Goal: Task Accomplishment & Management: Use online tool/utility

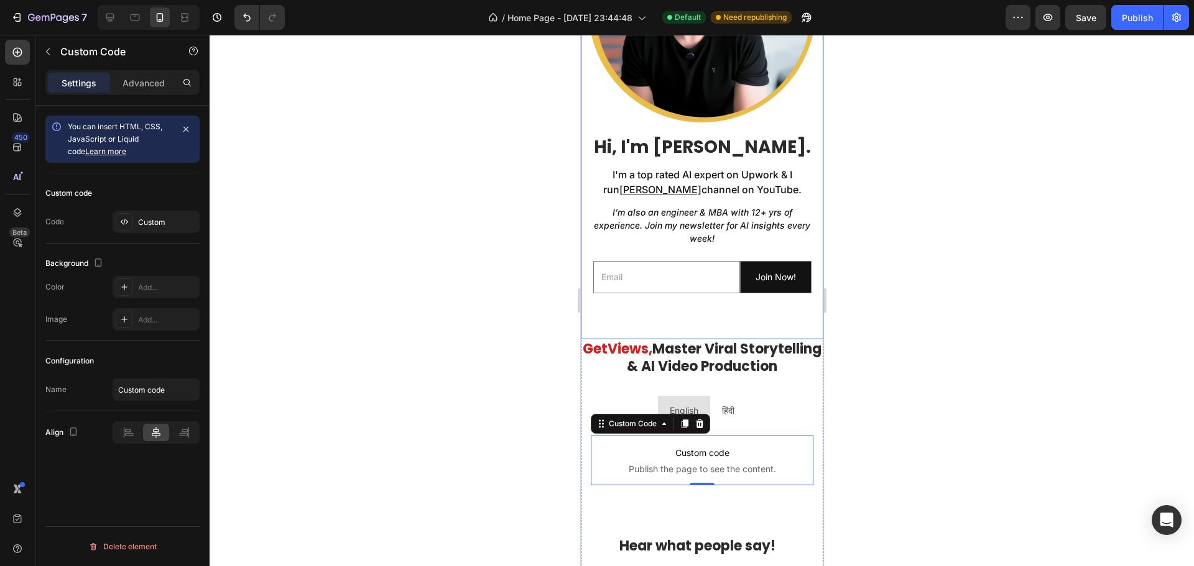
scroll to position [622, 0]
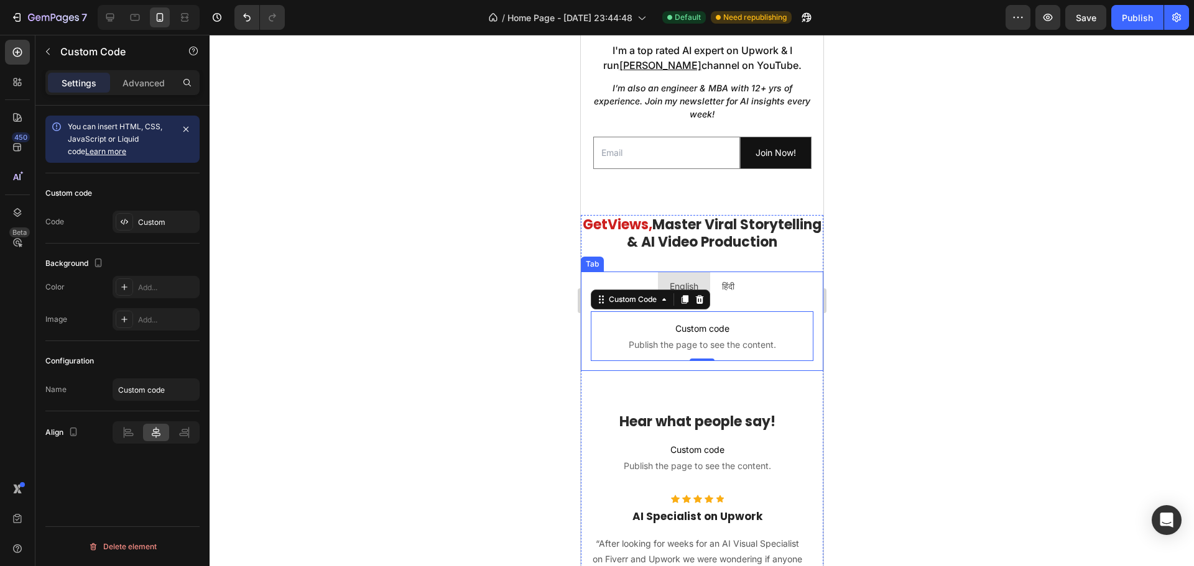
click at [585, 289] on ul "English हिंदी" at bounding box center [701, 287] width 243 height 30
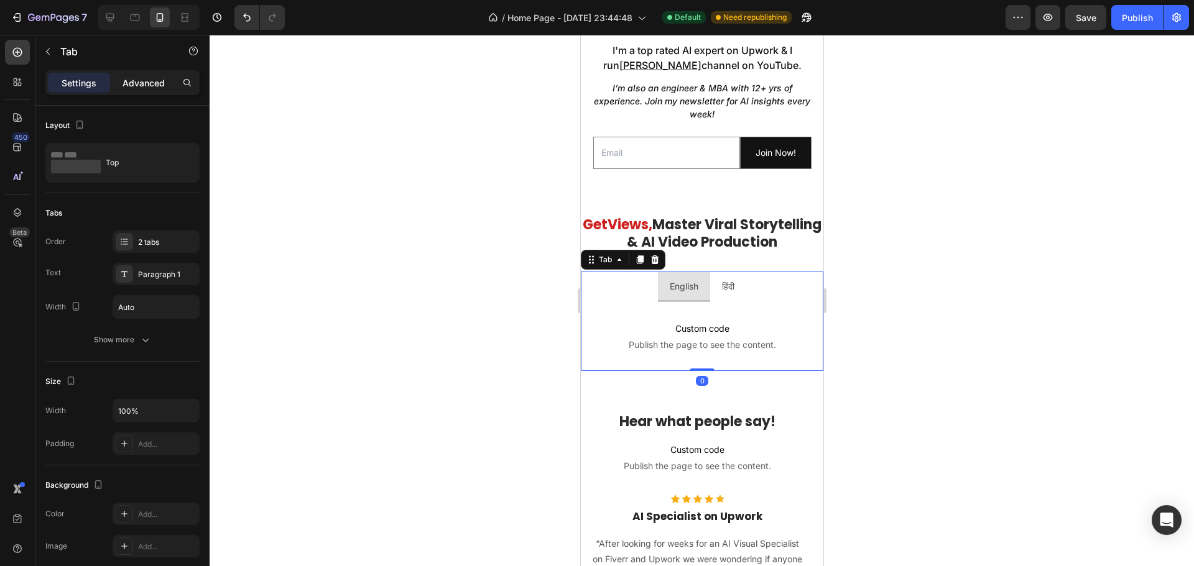
click at [141, 87] on p "Advanced" at bounding box center [144, 82] width 42 height 13
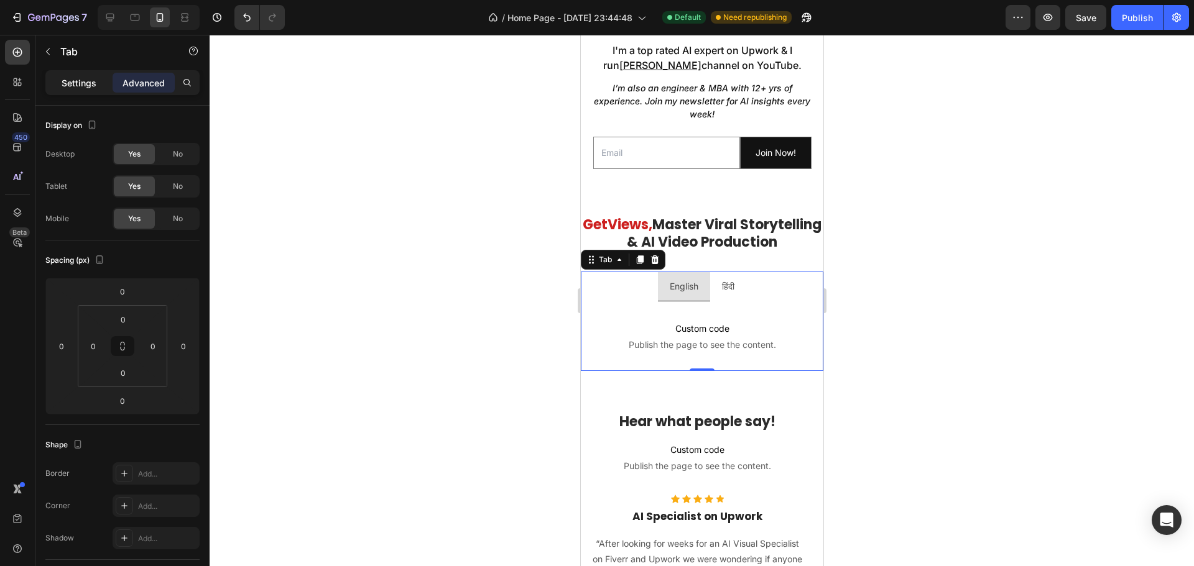
click at [85, 86] on p "Settings" at bounding box center [79, 82] width 35 height 13
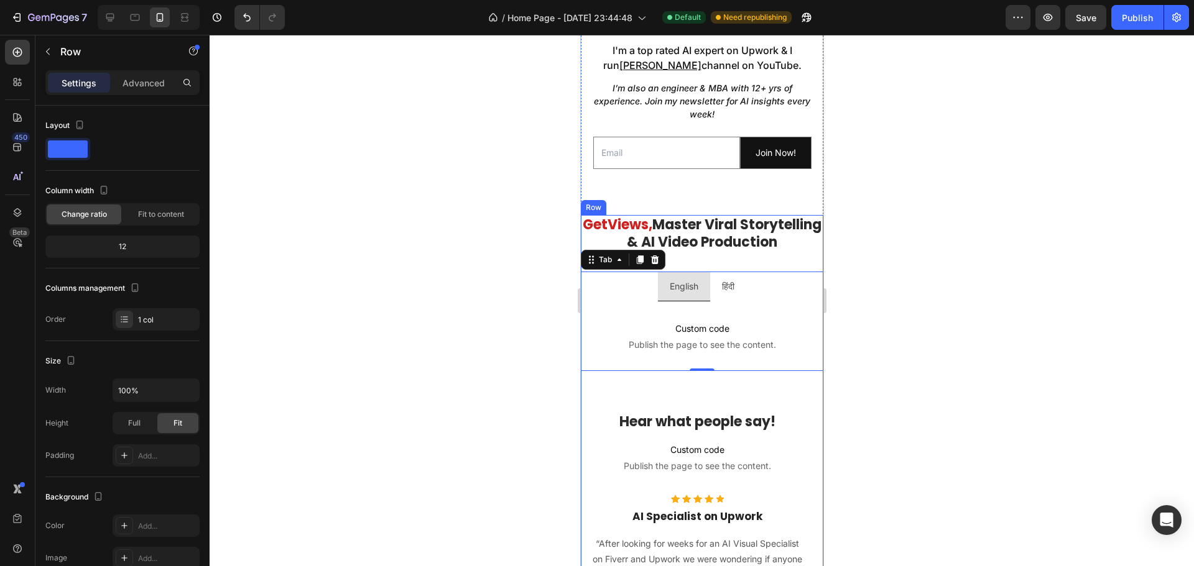
click at [616, 198] on icon at bounding box center [621, 203] width 10 height 10
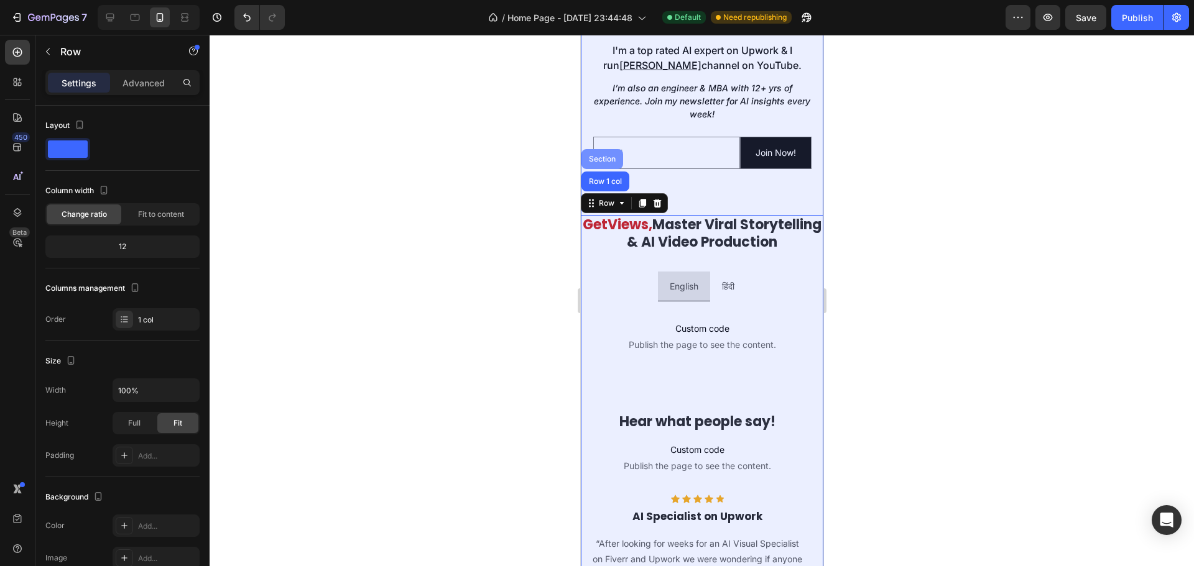
click at [602, 149] on div "Section" at bounding box center [602, 159] width 42 height 20
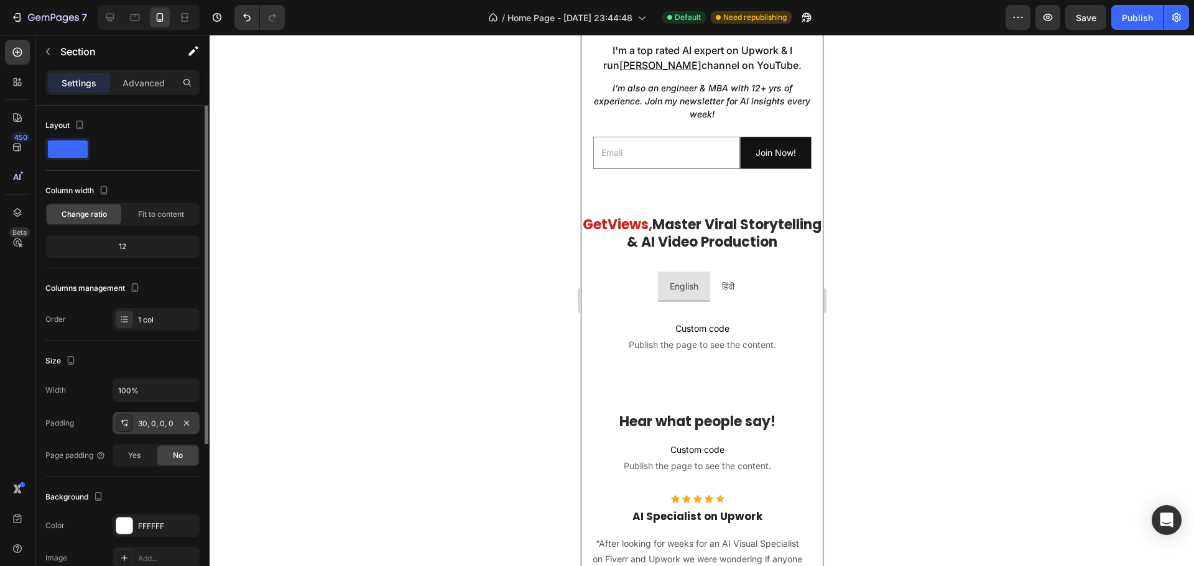
click at [143, 422] on div "30, 0, 0, 0" at bounding box center [156, 423] width 36 height 11
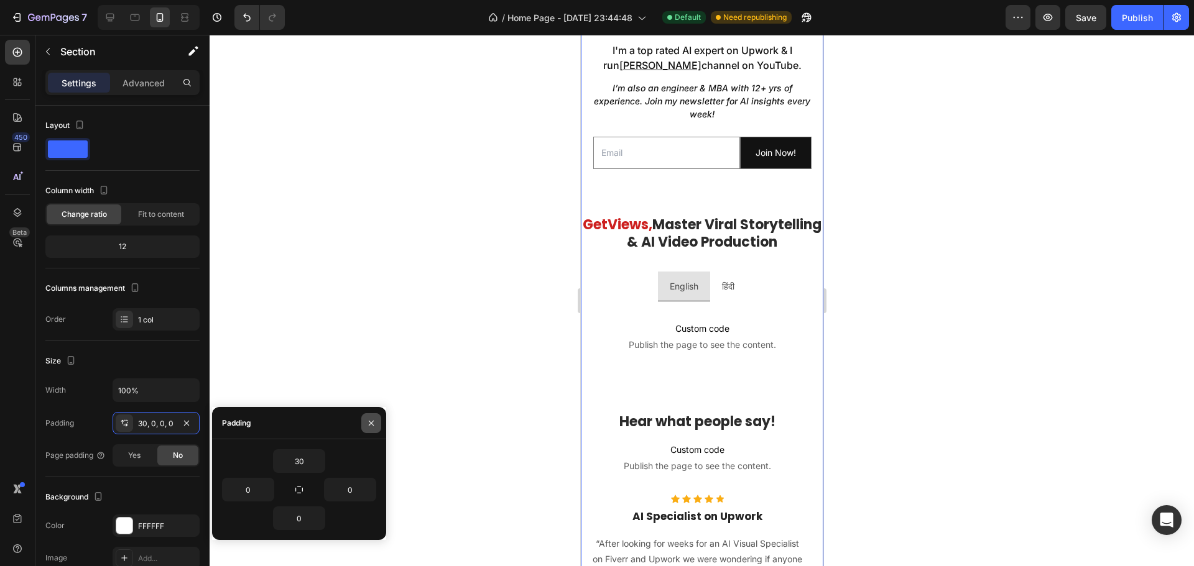
click at [367, 421] on icon "button" at bounding box center [371, 423] width 10 height 10
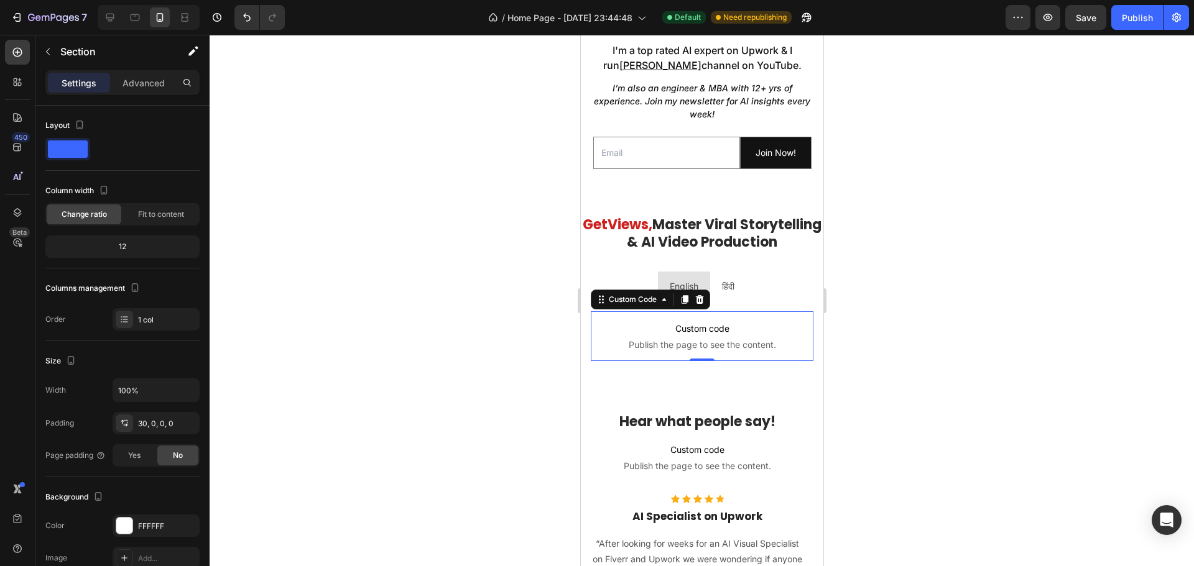
click at [613, 361] on p "Custom code Publish the page to see the content." at bounding box center [701, 337] width 223 height 50
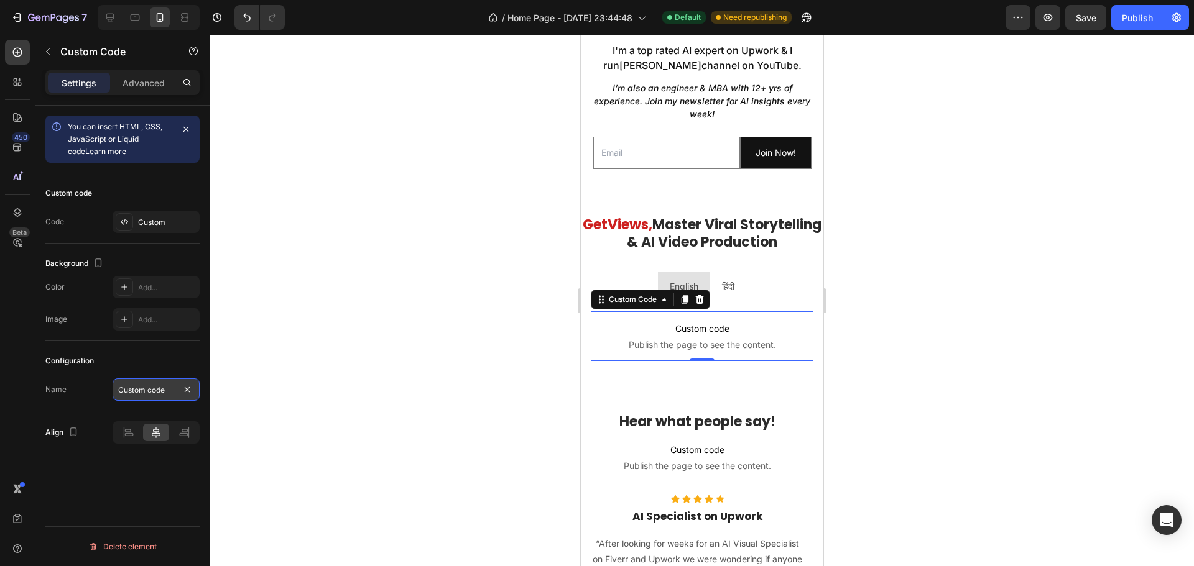
click at [151, 386] on input "Custom code" at bounding box center [156, 390] width 87 height 22
click at [133, 221] on div "Custom" at bounding box center [156, 222] width 87 height 22
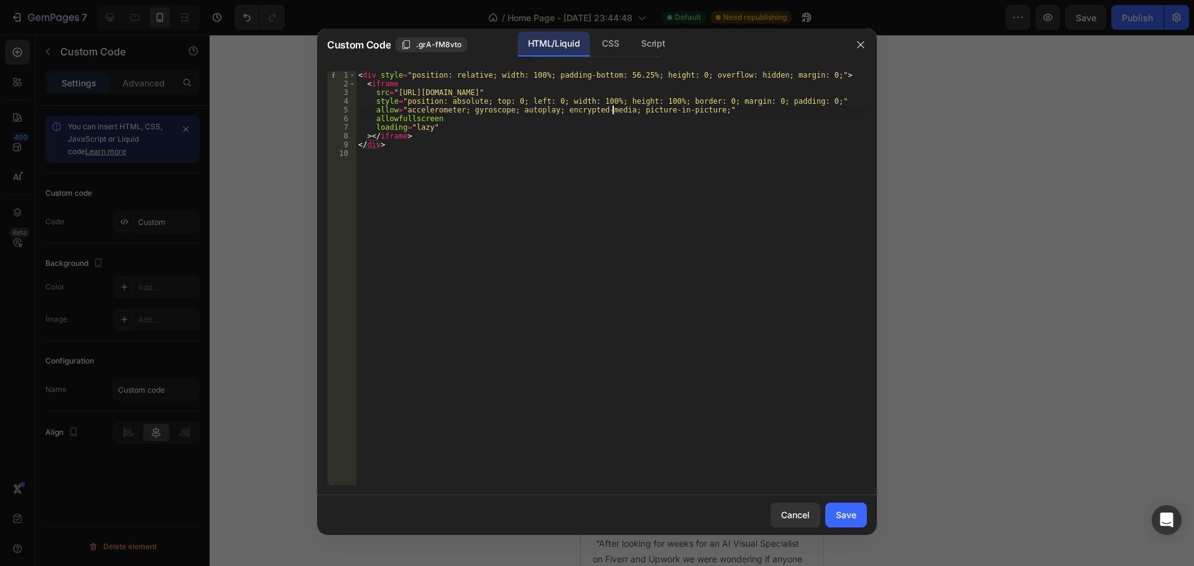
click at [612, 113] on div "< div style = "position: relative; width: 100%; padding-bottom: 56.25%; height:…" at bounding box center [611, 287] width 511 height 432
click at [608, 103] on div "< div style = "position: relative; width: 100%; padding-bottom: 56.25%; height:…" at bounding box center [611, 287] width 511 height 432
click at [610, 91] on div "< div style = "position: relative; width: 100%; padding-bottom: 56.25%; height:…" at bounding box center [611, 287] width 511 height 432
type textarea "</div>"
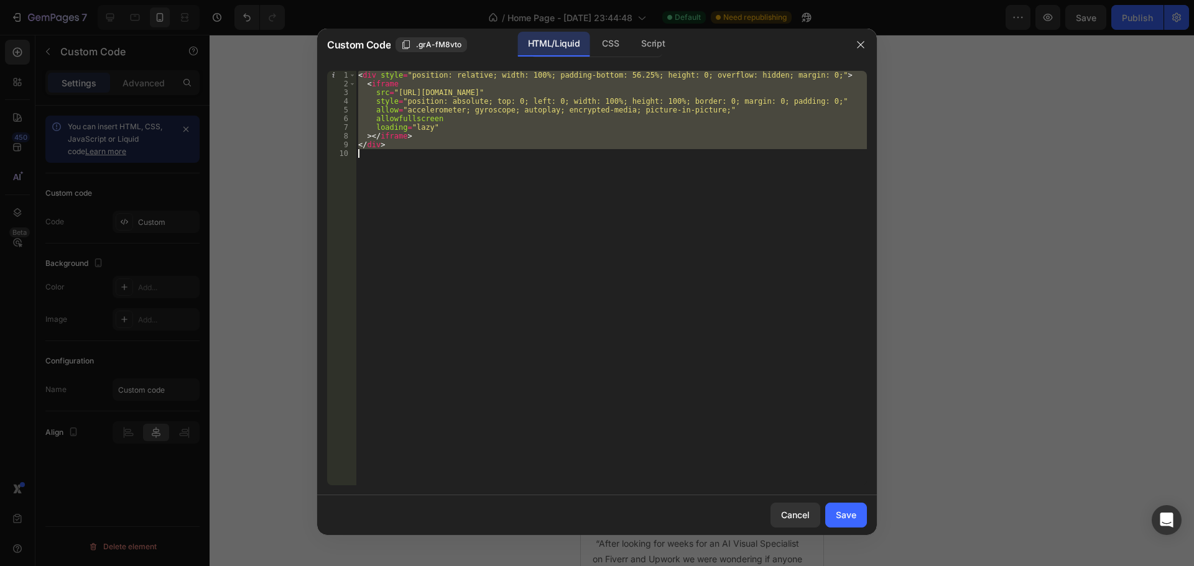
click at [468, 162] on div "< div style = "position: relative; width: 100%; padding-bottom: 56.25%; height:…" at bounding box center [611, 278] width 511 height 415
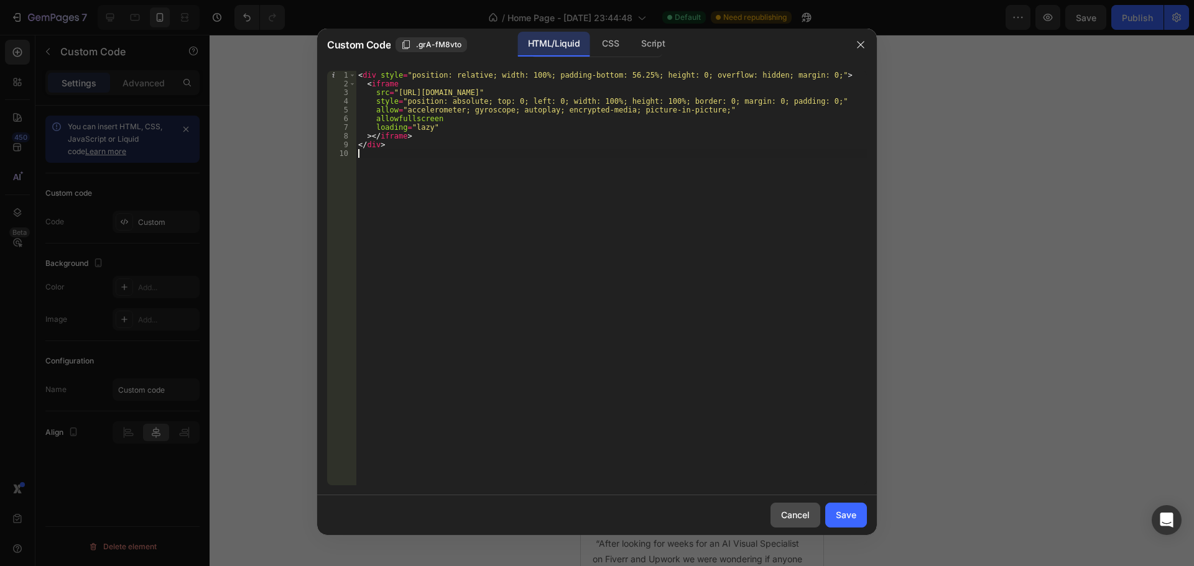
click at [797, 514] on div "Cancel" at bounding box center [795, 515] width 29 height 13
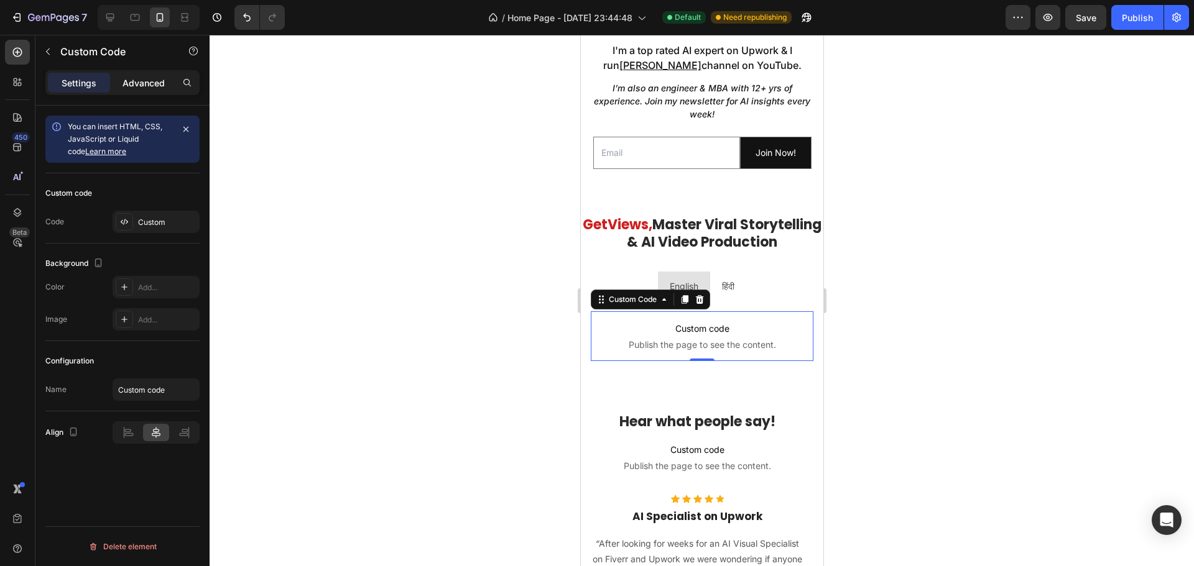
click at [142, 79] on p "Advanced" at bounding box center [144, 82] width 42 height 13
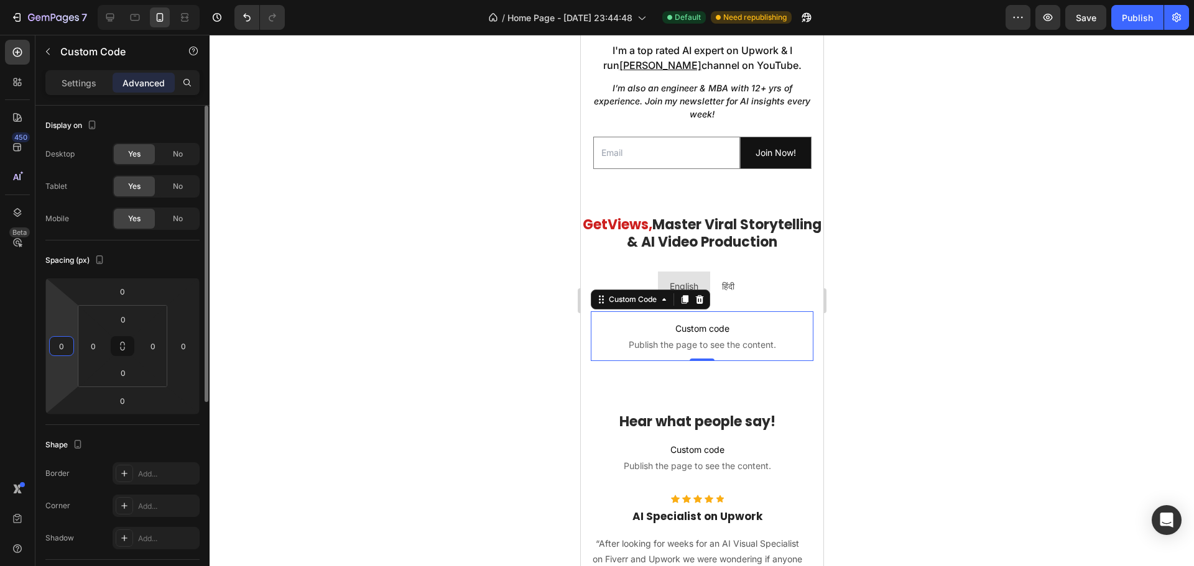
click at [59, 345] on input "0" at bounding box center [61, 346] width 19 height 19
type input "-10"
click at [177, 346] on input "0" at bounding box center [183, 346] width 19 height 19
click at [184, 344] on input "-10" at bounding box center [183, 346] width 19 height 19
type input "-20"
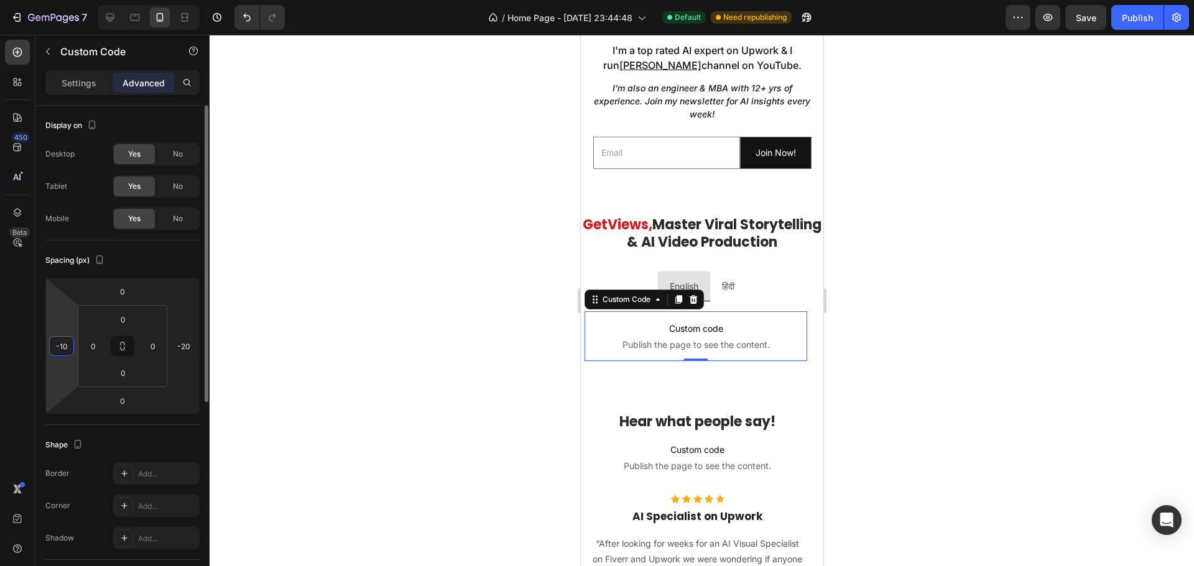
click at [63, 346] on input "-10" at bounding box center [61, 346] width 19 height 19
type input "-15"
click at [181, 346] on input "-20" at bounding box center [183, 346] width 19 height 19
type input "-15"
click at [108, 422] on div "Spacing (px) 0 -15 0 -15 0 0 0 0" at bounding box center [122, 333] width 154 height 185
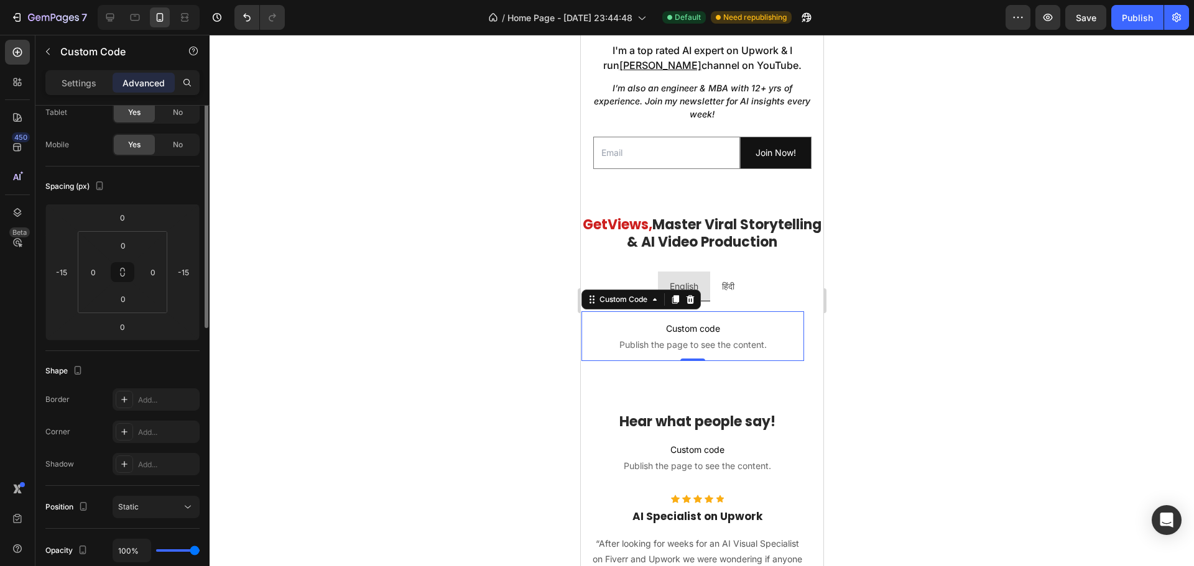
scroll to position [0, 0]
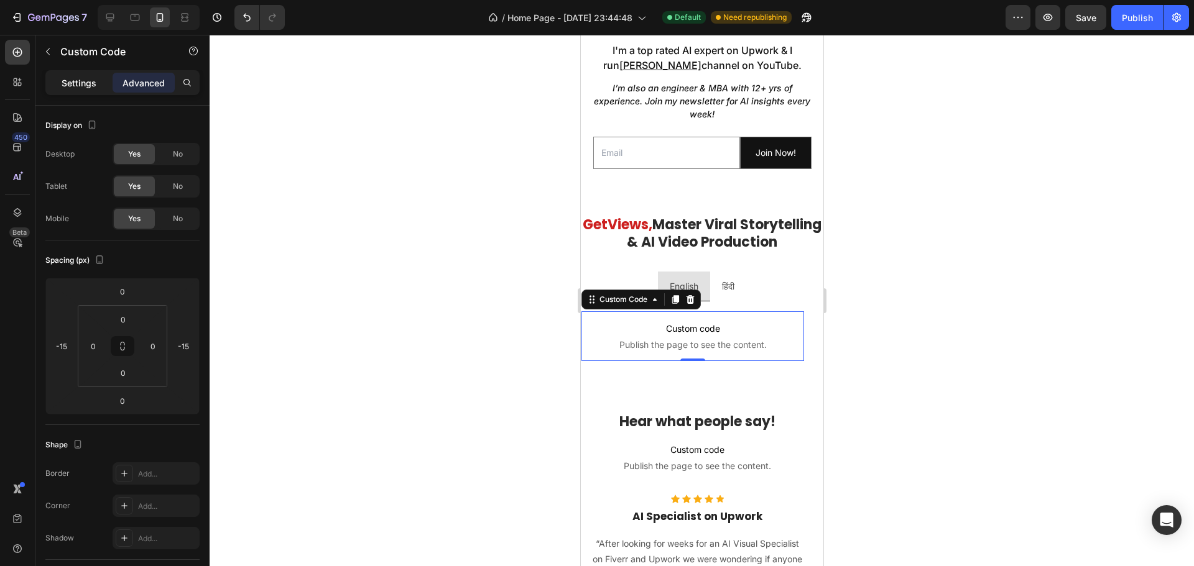
click at [78, 76] on p "Settings" at bounding box center [79, 82] width 35 height 13
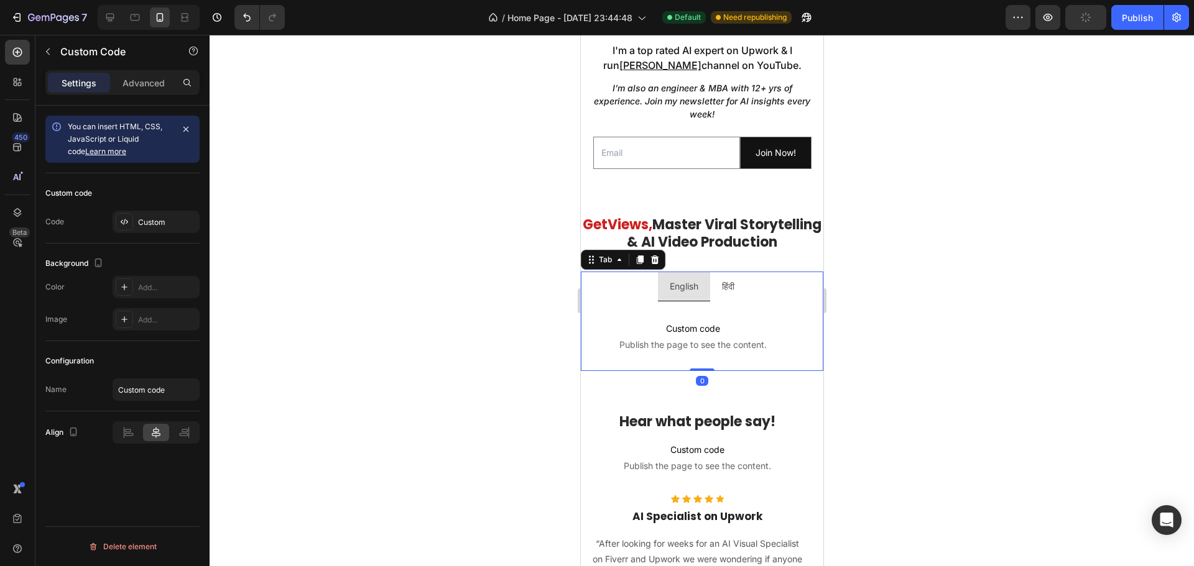
click at [799, 346] on div "Custom code Publish the page to see the content. Custom Code" at bounding box center [701, 337] width 223 height 50
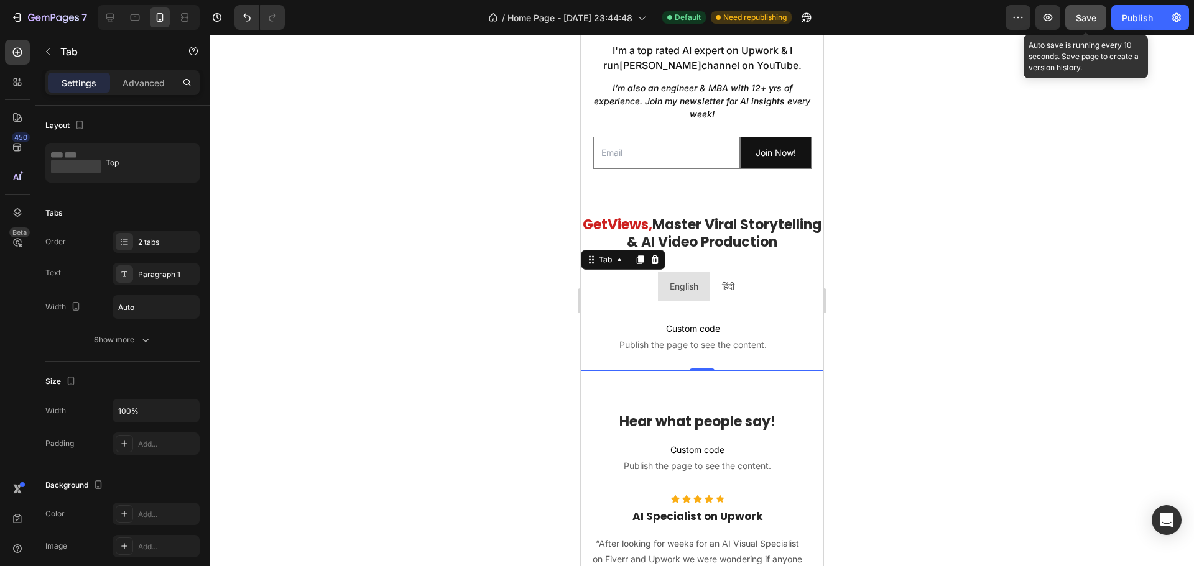
click at [1091, 11] on div "Save" at bounding box center [1086, 17] width 21 height 13
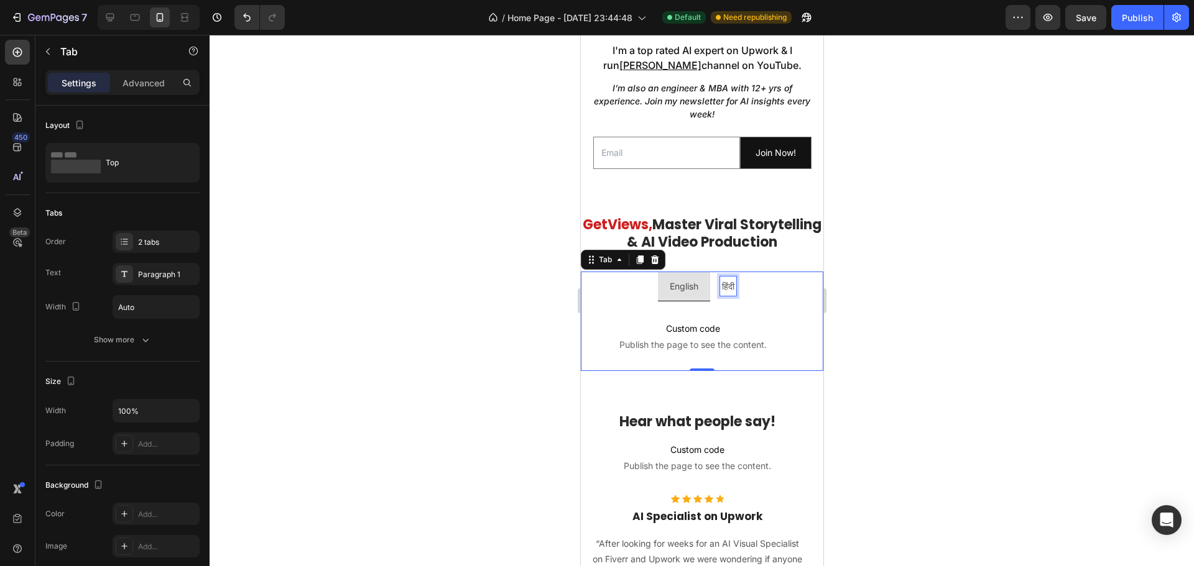
click at [730, 294] on p "हिंदी" at bounding box center [727, 287] width 12 height 16
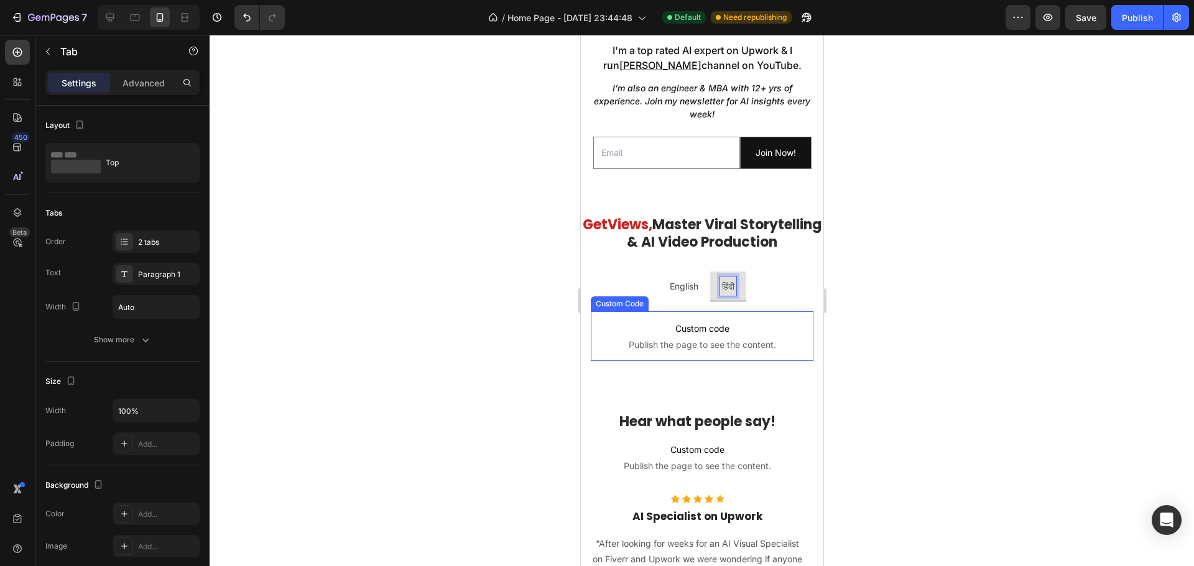
click at [713, 336] on span "Custom code" at bounding box center [701, 328] width 223 height 15
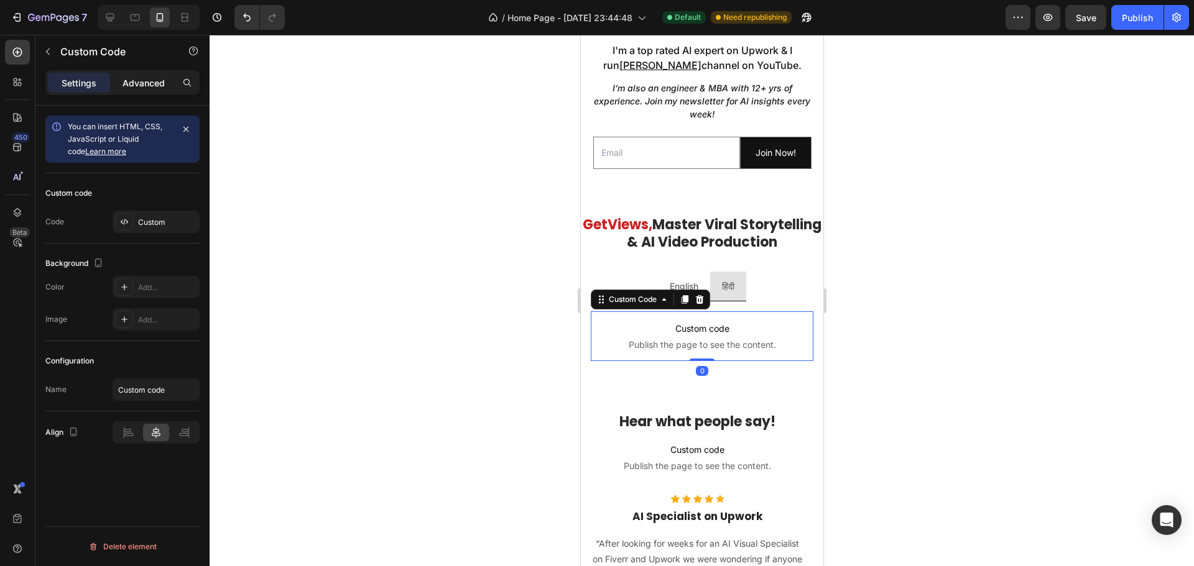
click at [145, 83] on p "Advanced" at bounding box center [144, 82] width 42 height 13
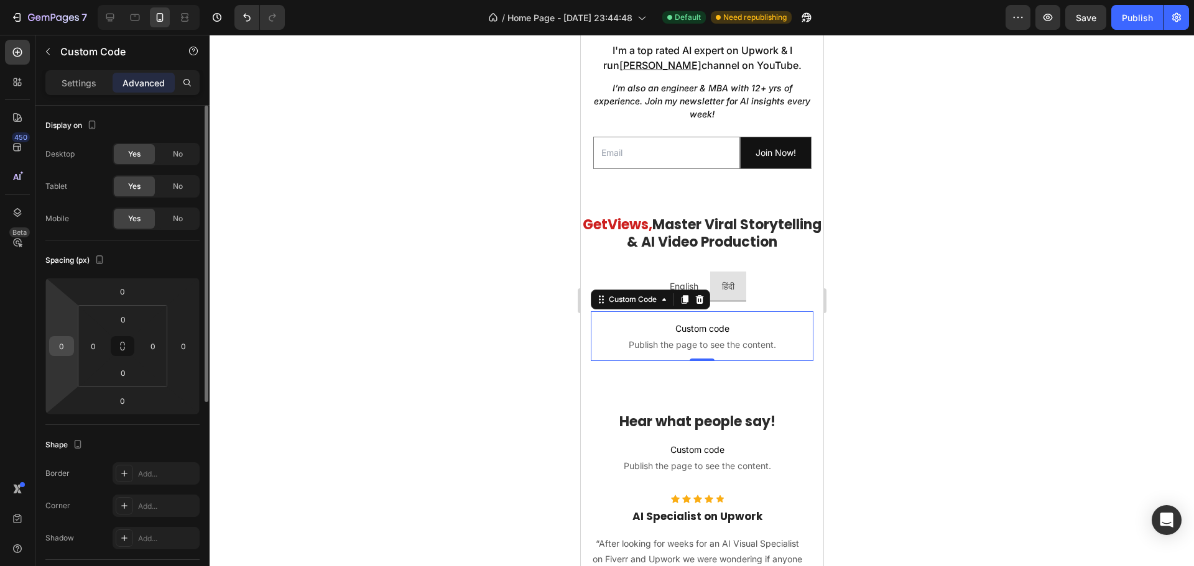
click at [67, 345] on input "0" at bounding box center [61, 346] width 19 height 19
type input "-15"
click at [184, 347] on input "0" at bounding box center [183, 346] width 19 height 19
type input "-15"
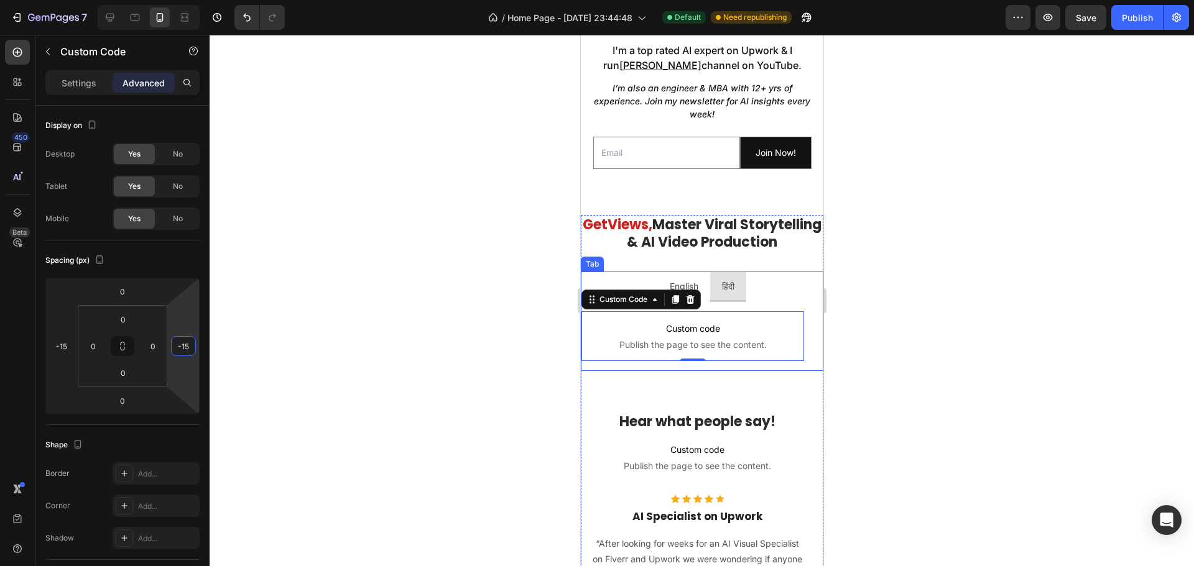
click at [732, 371] on div "Custom code Publish the page to see the content. Custom Code Custom code Publis…" at bounding box center [701, 337] width 243 height 70
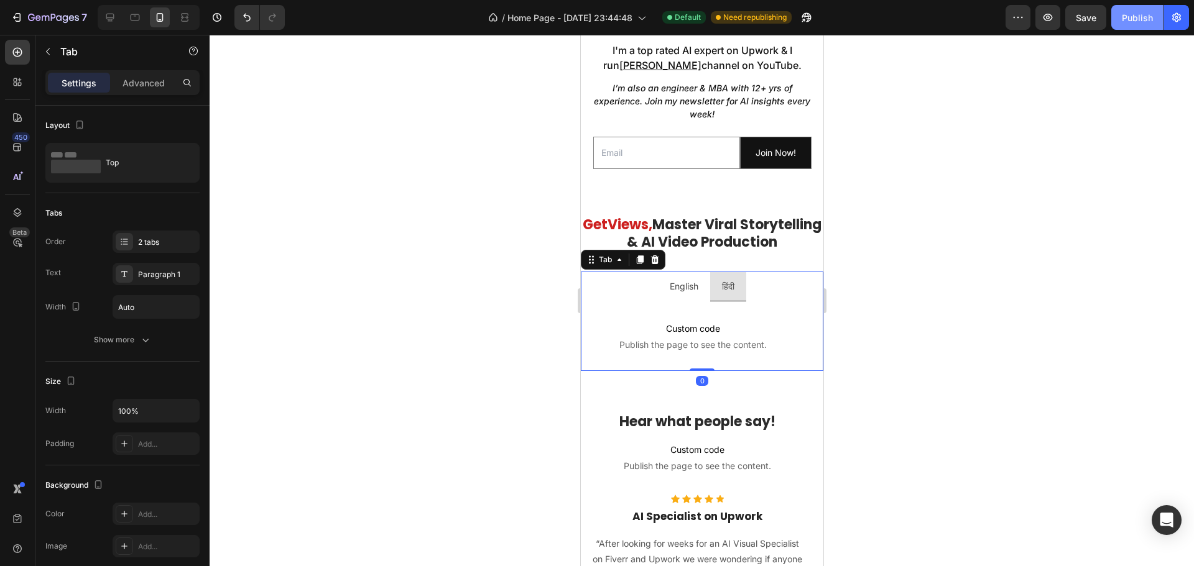
click at [1129, 23] on div "Publish" at bounding box center [1137, 17] width 31 height 13
click at [681, 336] on span "Custom code" at bounding box center [692, 328] width 223 height 15
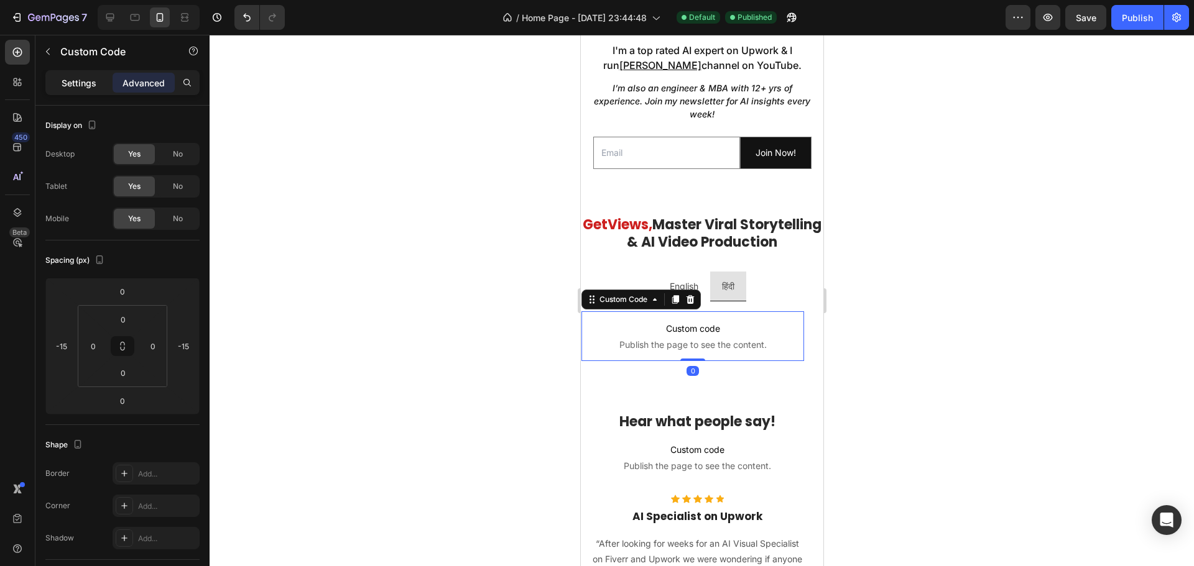
click at [78, 78] on p "Settings" at bounding box center [79, 82] width 35 height 13
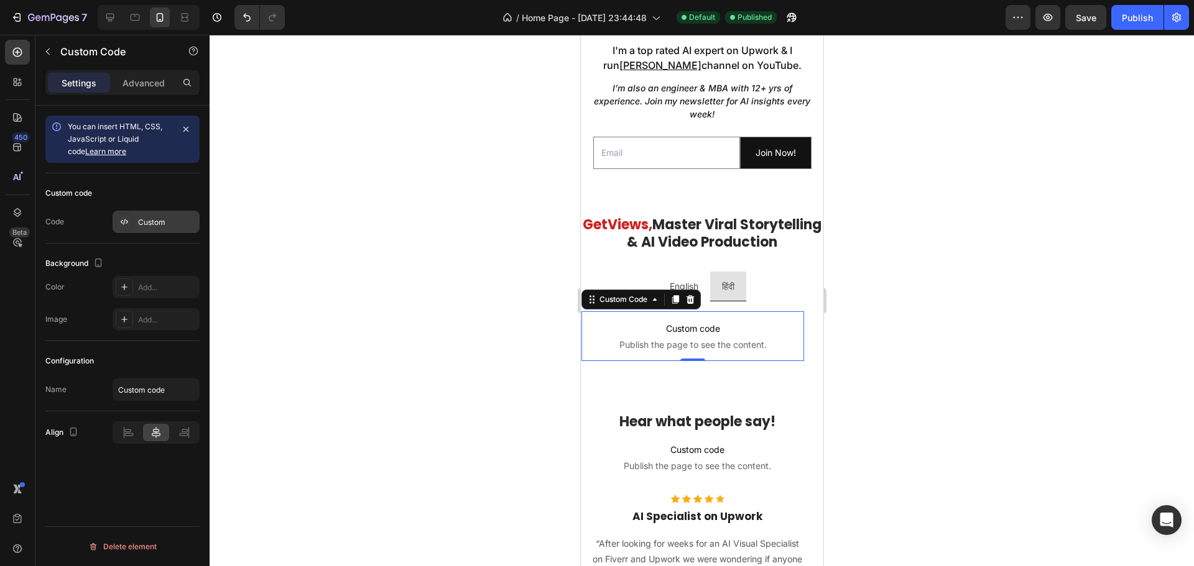
click at [165, 221] on div "Custom" at bounding box center [167, 222] width 58 height 11
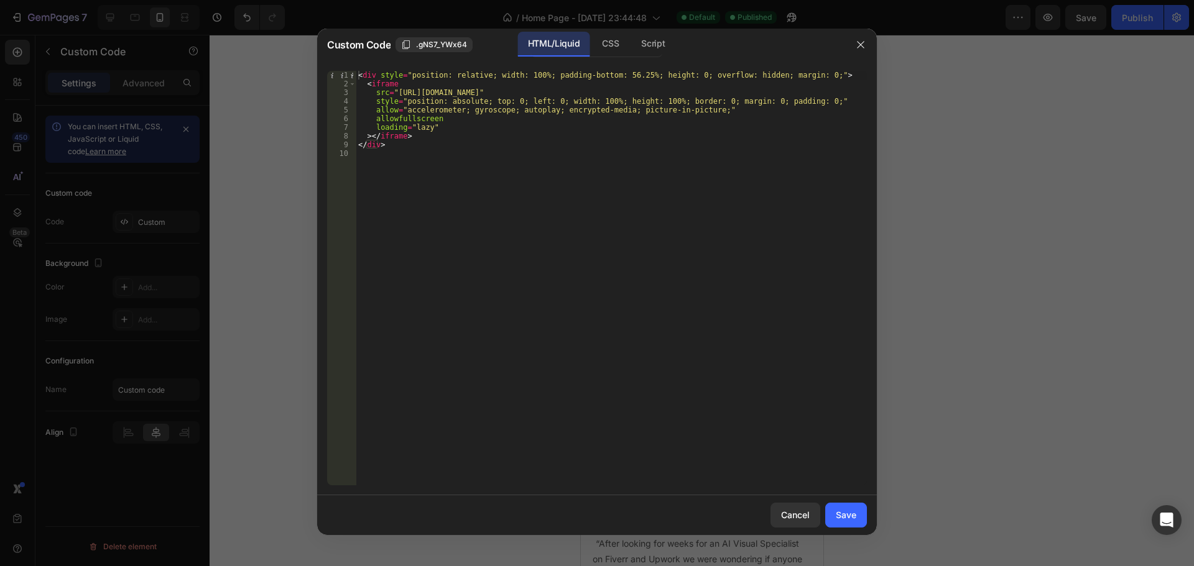
type textarea "loading="lazy""
click at [527, 131] on div "< div style = "position: relative; width: 100%; padding-bottom: 56.25%; height:…" at bounding box center [611, 287] width 511 height 432
click at [794, 520] on div "Cancel" at bounding box center [795, 515] width 29 height 13
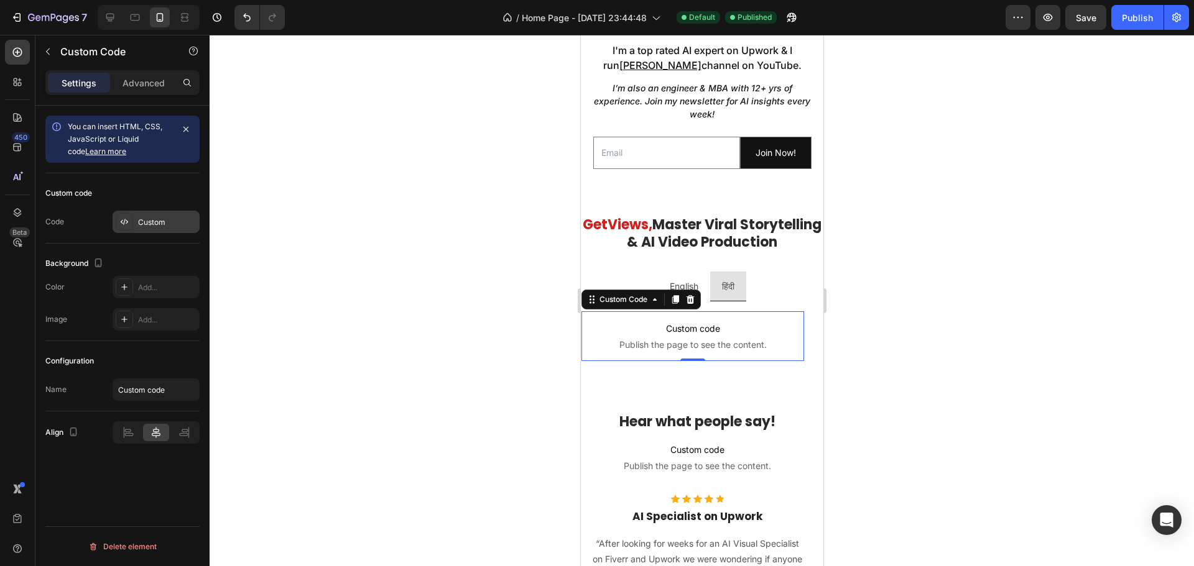
click at [169, 224] on div "Custom" at bounding box center [167, 222] width 58 height 11
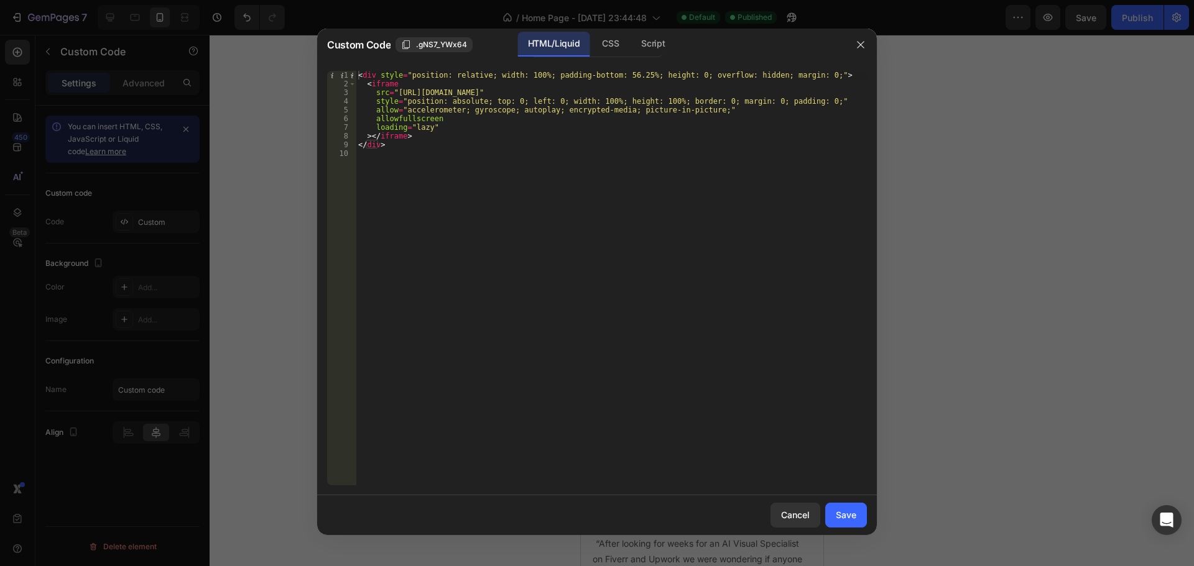
click at [388, 157] on div "< div style = "position: relative; width: 100%; padding-bottom: 56.25%; height:…" at bounding box center [611, 287] width 511 height 432
type textarea "</div>"
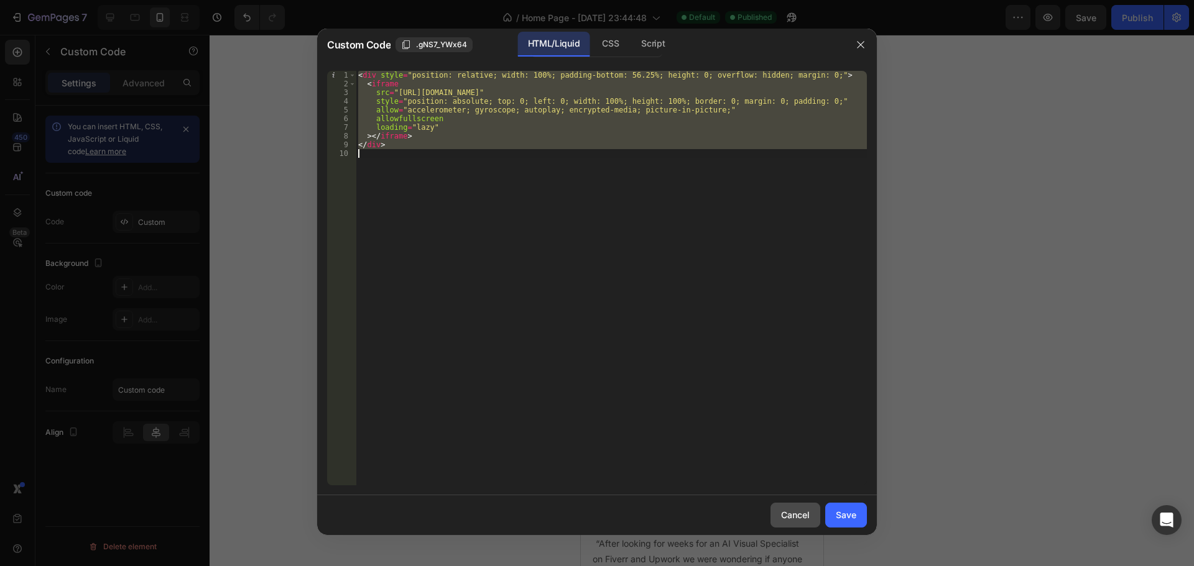
click at [801, 510] on div "Cancel" at bounding box center [795, 515] width 29 height 13
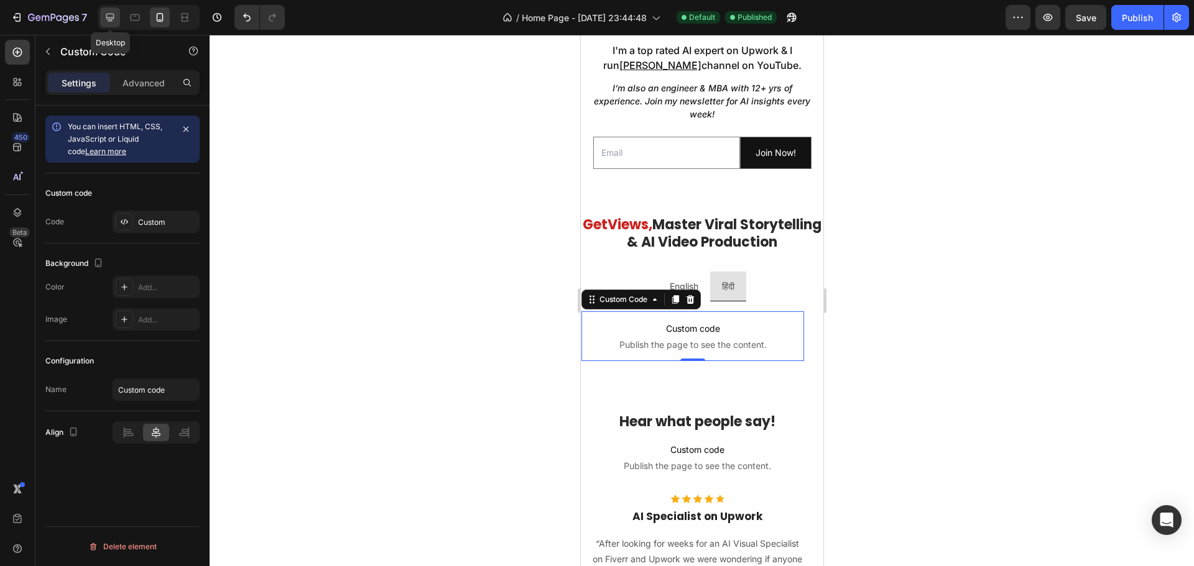
click at [114, 18] on icon at bounding box center [110, 17] width 12 height 12
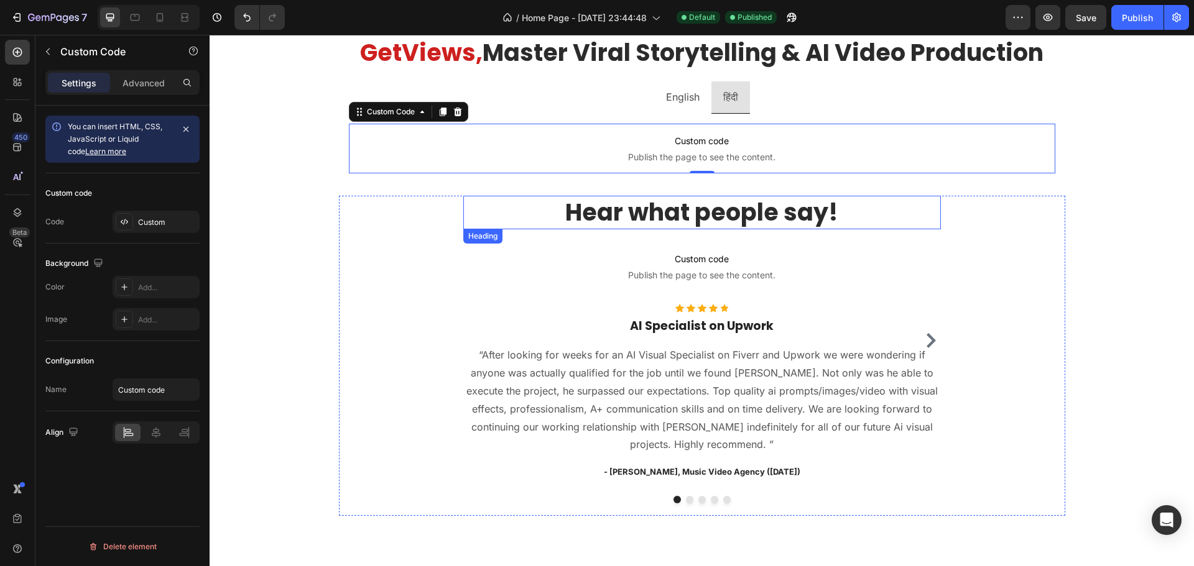
scroll to position [867, 0]
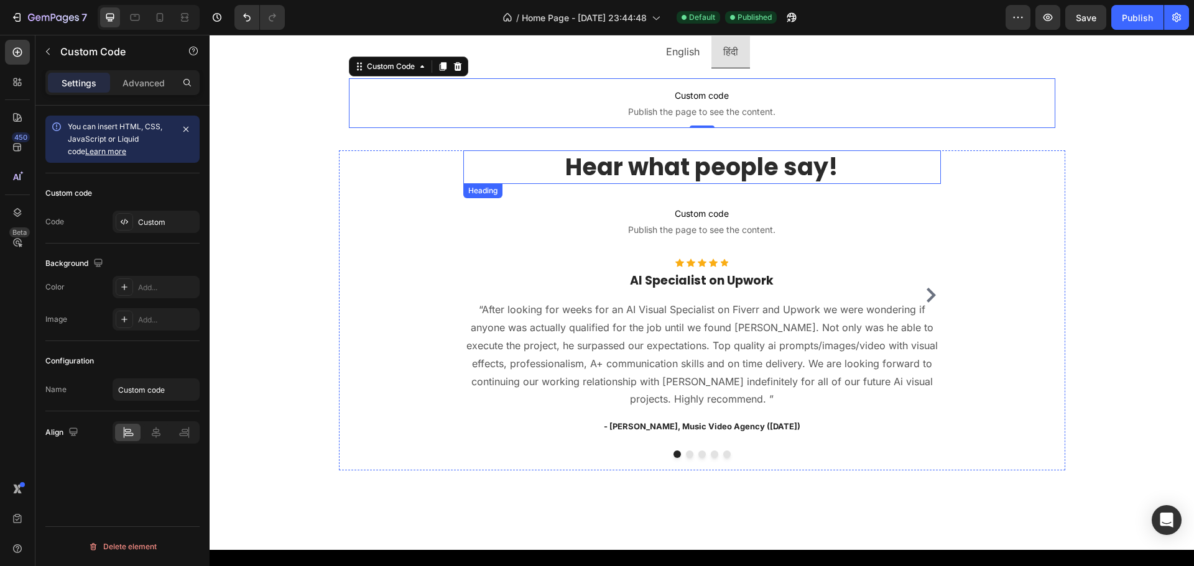
click at [514, 168] on h2 "Hear what people say!" at bounding box center [702, 166] width 478 height 33
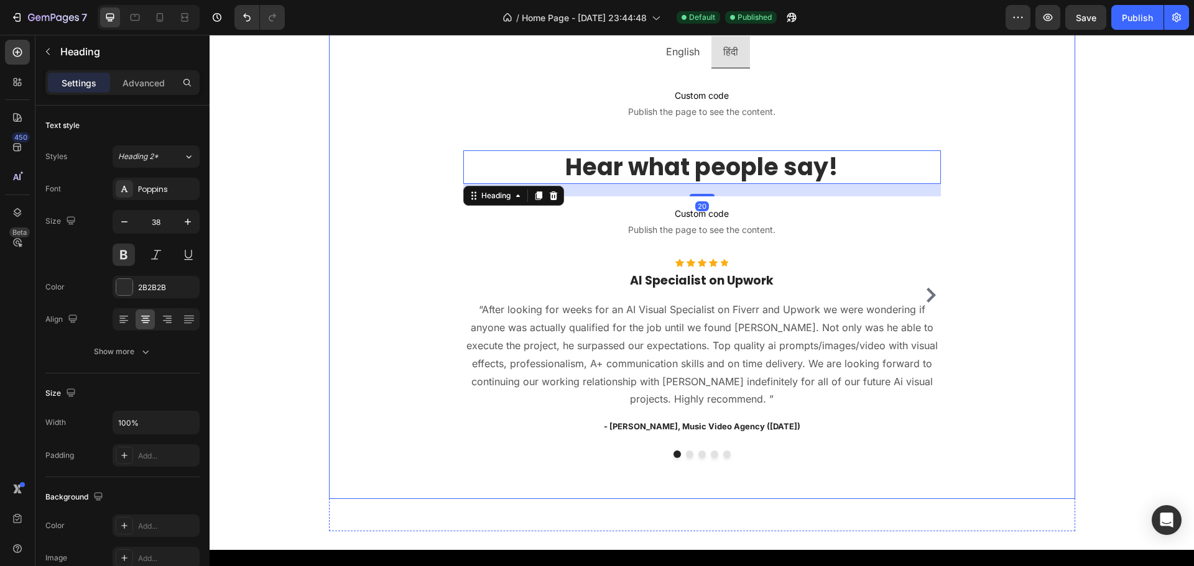
click at [482, 140] on div "Get Views, Master Viral Storytelling & AI Video Production Heading English हिंद…" at bounding box center [702, 240] width 726 height 499
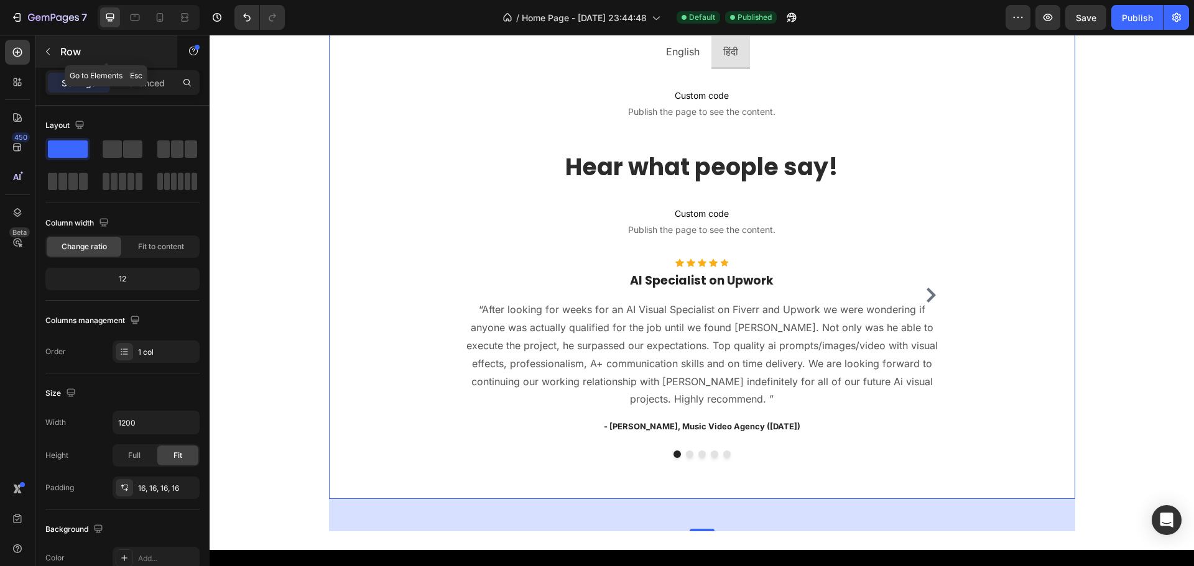
click at [51, 52] on icon "button" at bounding box center [48, 52] width 10 height 10
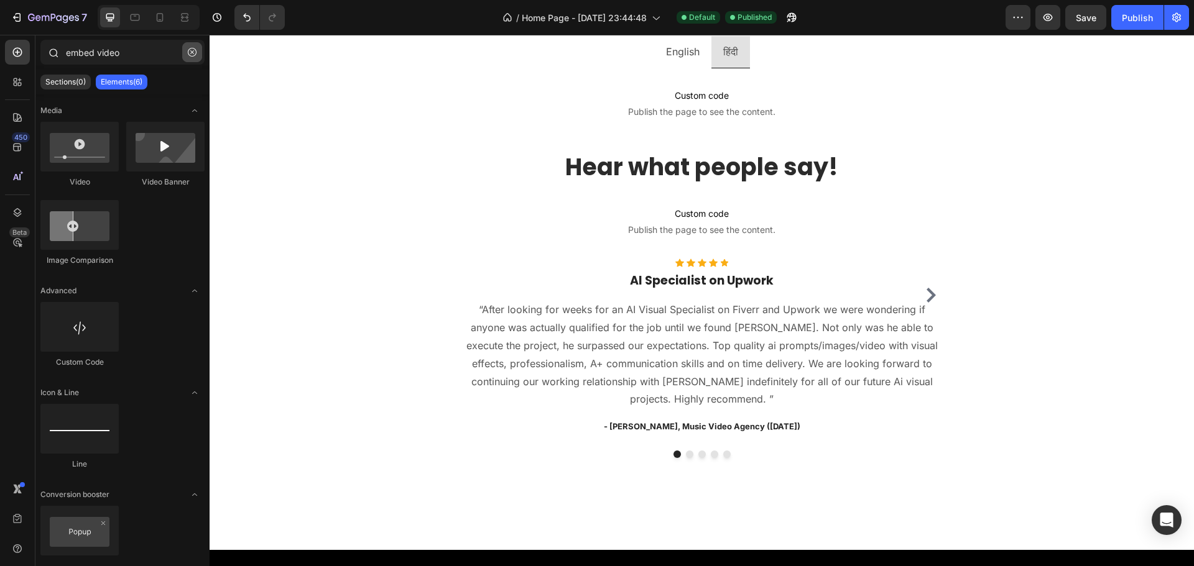
click at [192, 53] on icon "button" at bounding box center [192, 52] width 4 height 4
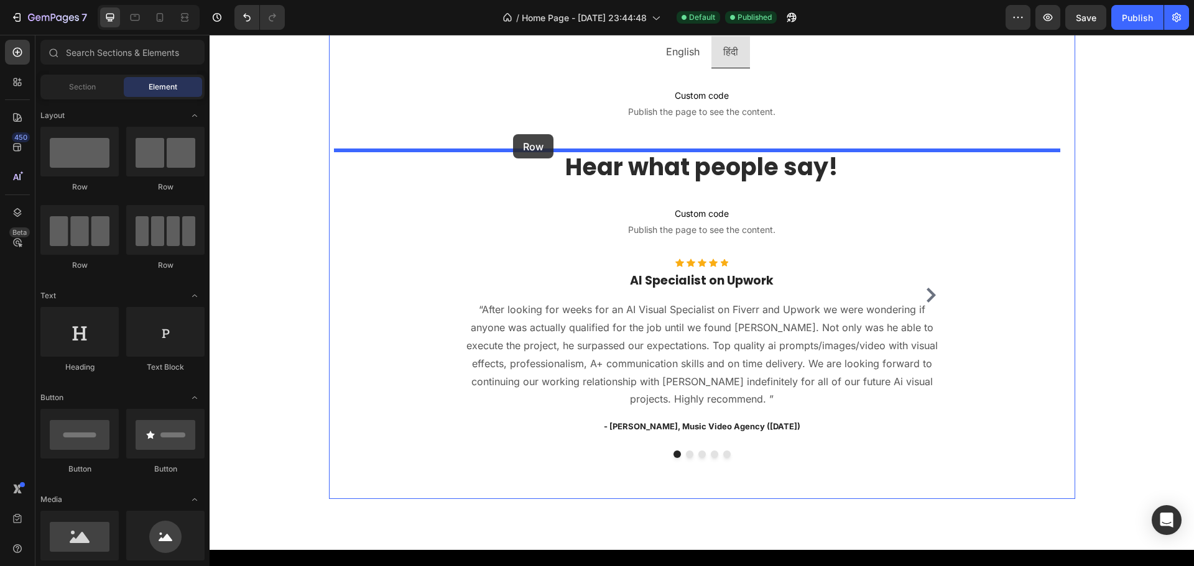
drag, startPoint x: 287, startPoint y: 188, endPoint x: 513, endPoint y: 134, distance: 232.1
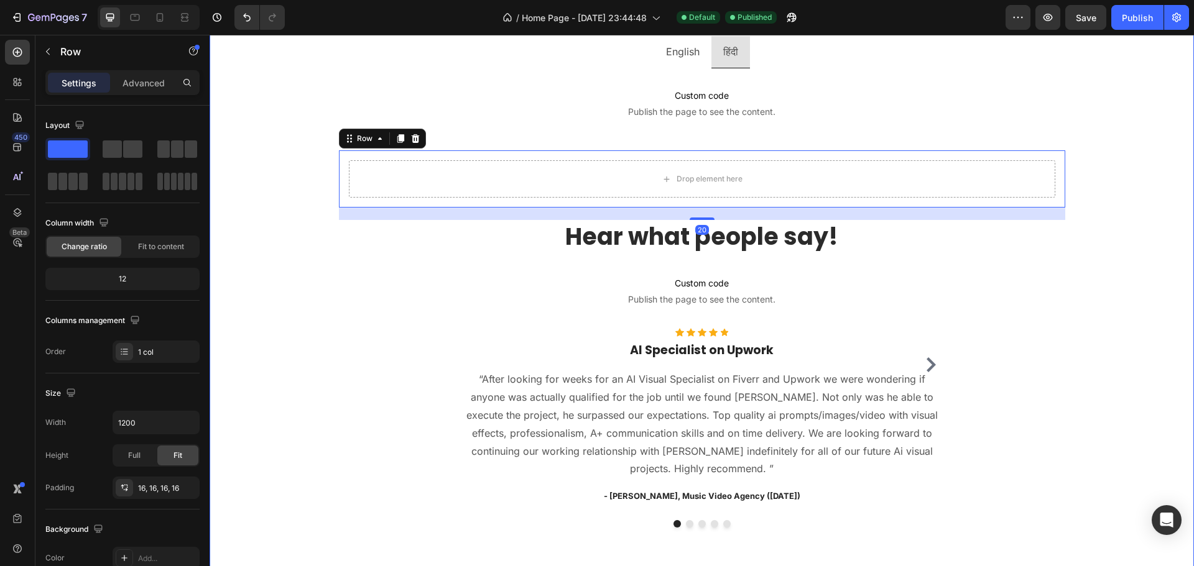
click at [285, 170] on div "Image Hi, I'm [PERSON_NAME]. Heading I'm a top rated AI expert on Upwork & I ru…" at bounding box center [702, 77] width 984 height 1047
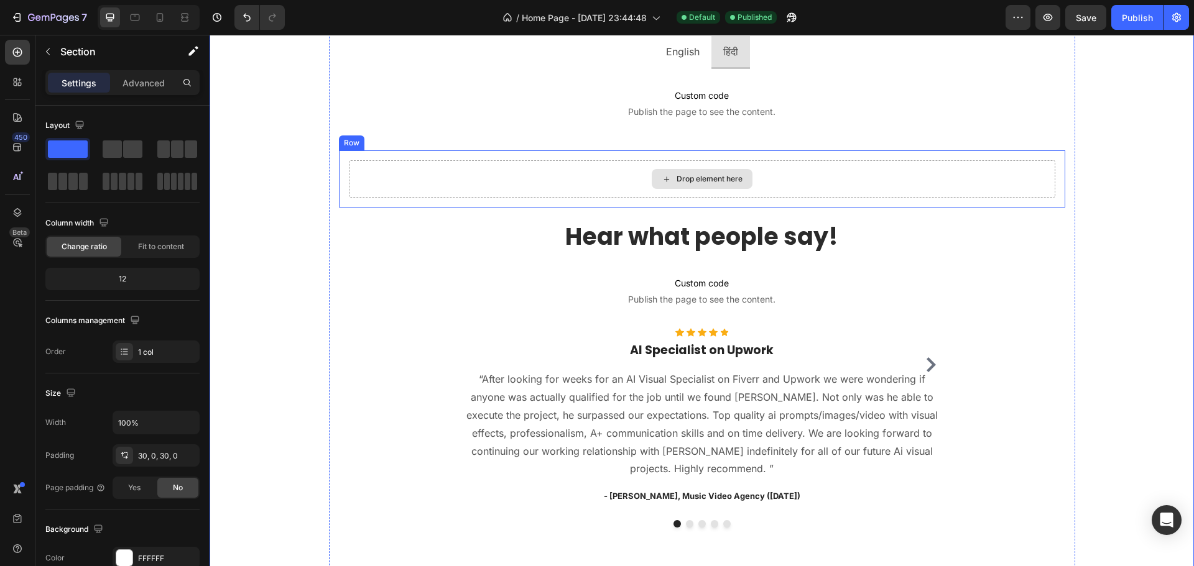
click at [412, 190] on div "Drop element here" at bounding box center [702, 178] width 706 height 37
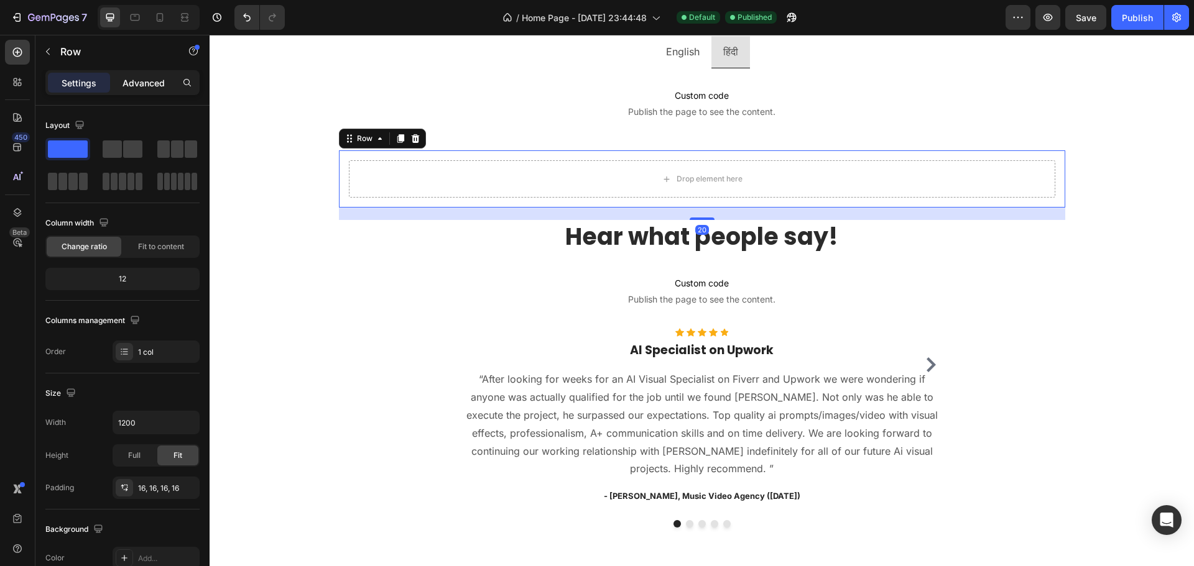
click at [153, 86] on p "Advanced" at bounding box center [144, 82] width 42 height 13
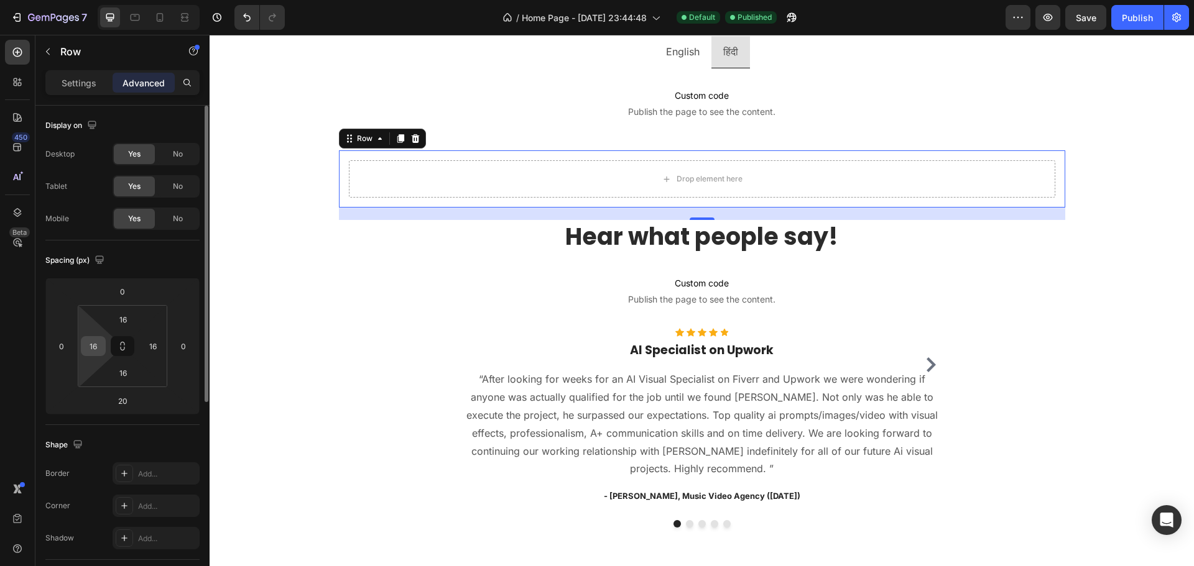
click at [92, 347] on input "16" at bounding box center [93, 346] width 19 height 19
type input "0"
click at [156, 346] on input "16" at bounding box center [153, 346] width 19 height 19
click at [123, 368] on input "16" at bounding box center [123, 373] width 25 height 19
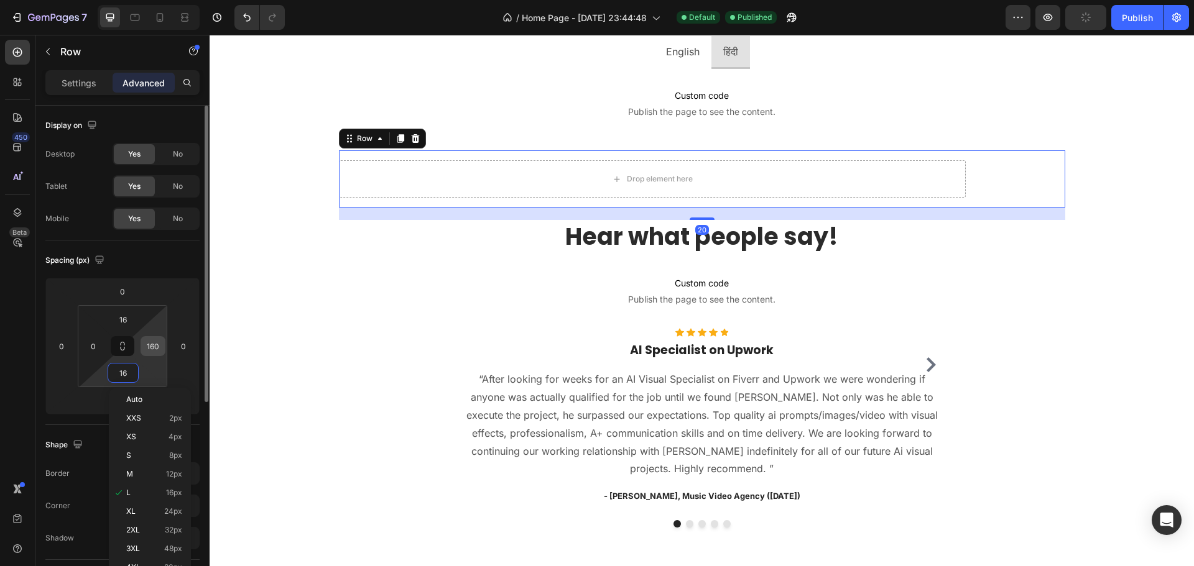
click at [154, 350] on input "160" at bounding box center [153, 346] width 19 height 19
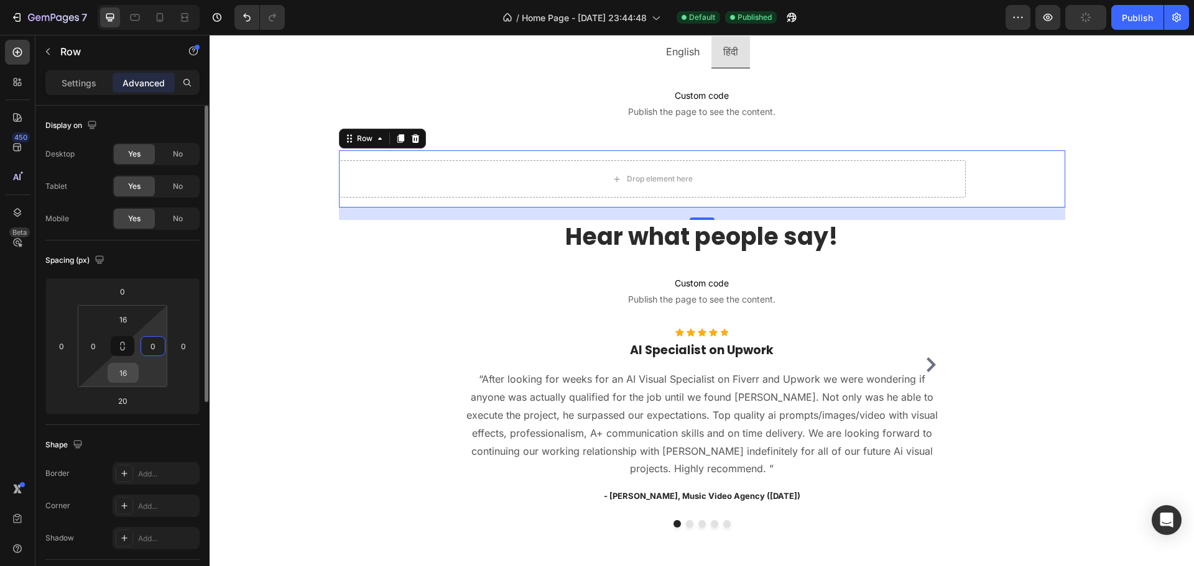
type input "0"
click at [126, 377] on input "16" at bounding box center [123, 373] width 25 height 19
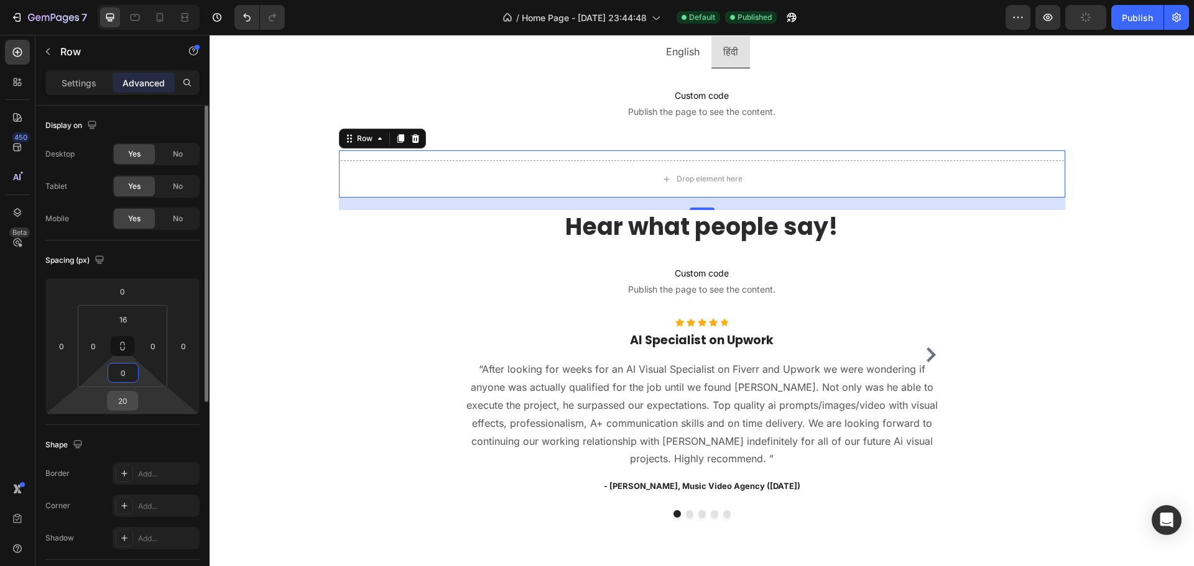
type input "0"
click at [122, 399] on input "20" at bounding box center [122, 401] width 25 height 19
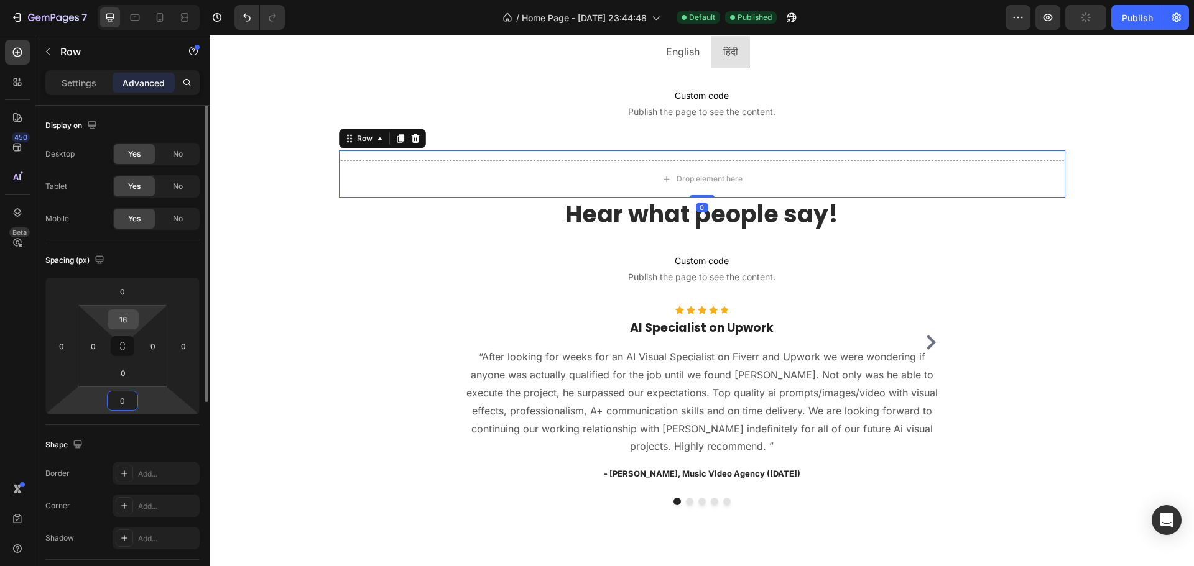
type input "0"
click at [124, 313] on input "16" at bounding box center [123, 319] width 25 height 19
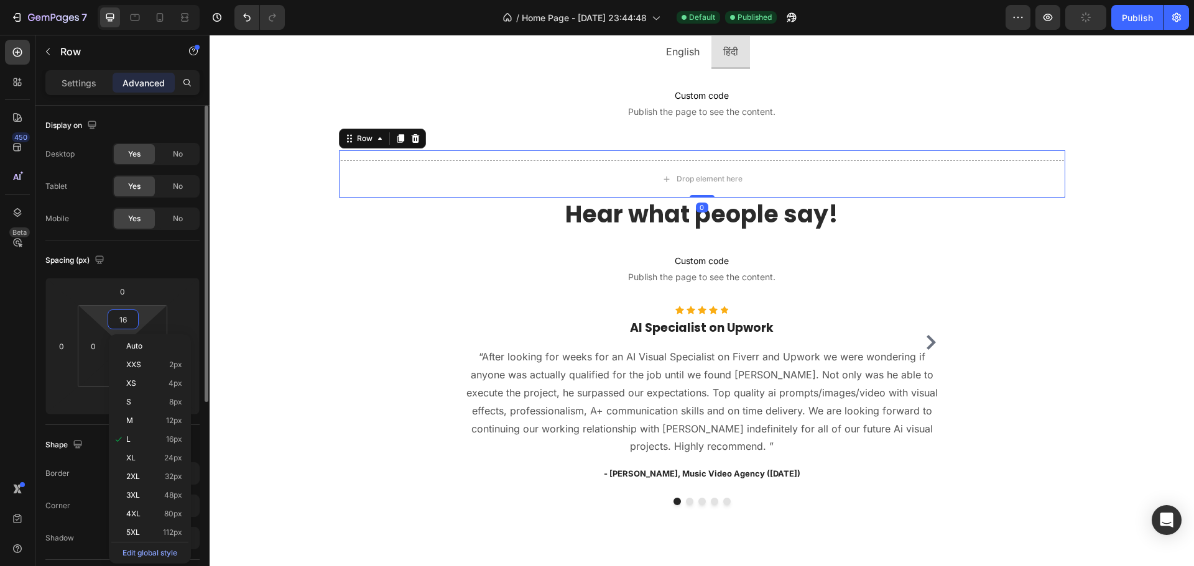
type input "0"
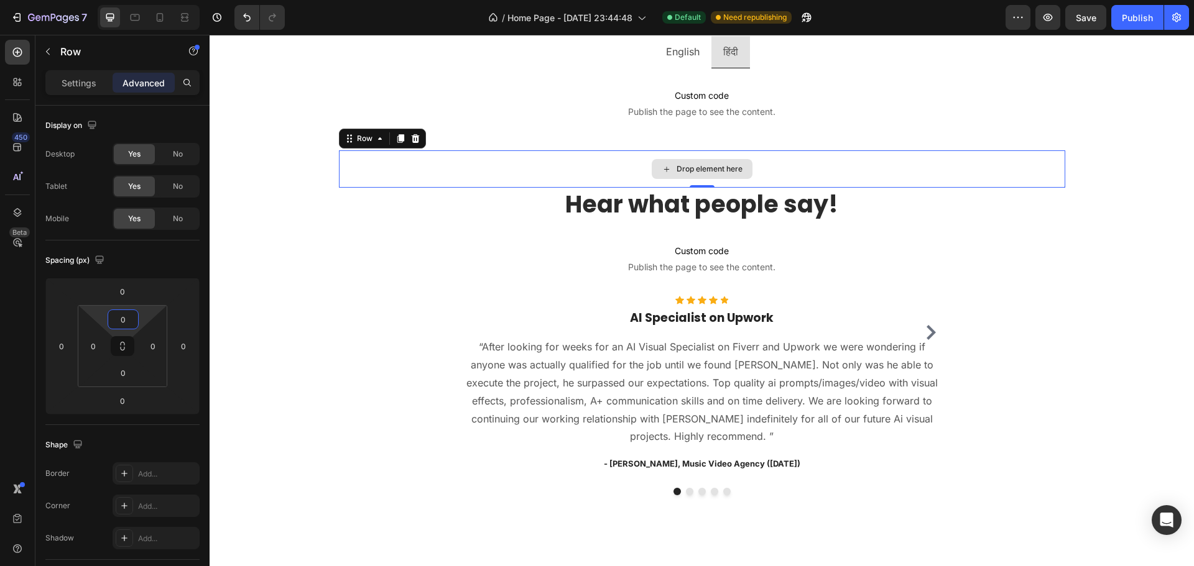
click at [323, 166] on div "Image Hi, I'm [PERSON_NAME]. Heading I'm a top rated AI expert on Upwork & I ru…" at bounding box center [702, 61] width 984 height 1015
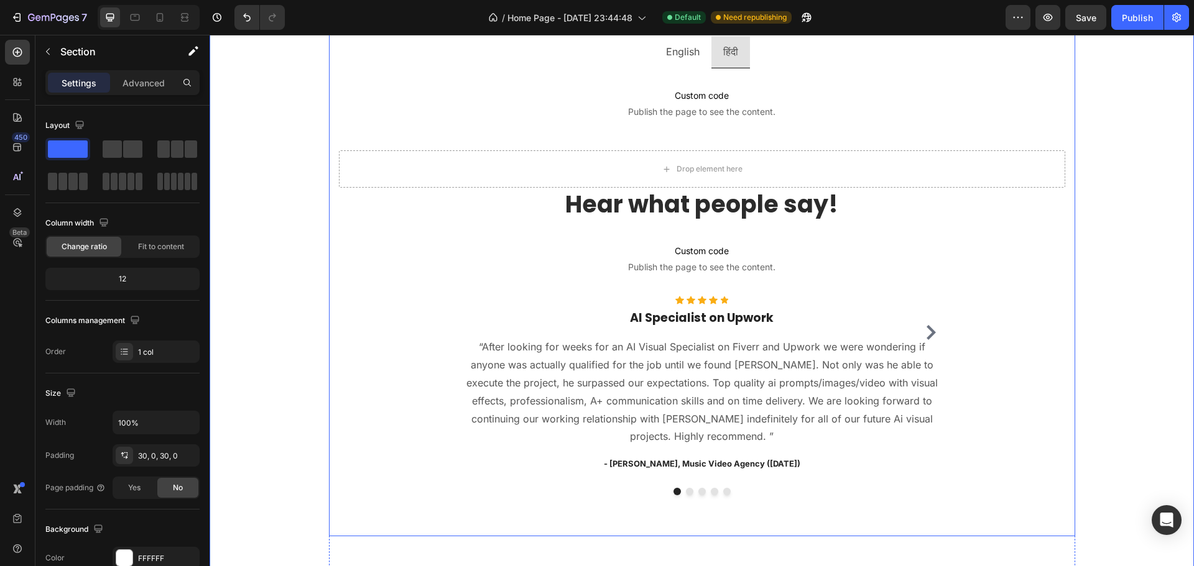
click at [351, 165] on div "Drop element here" at bounding box center [702, 168] width 726 height 37
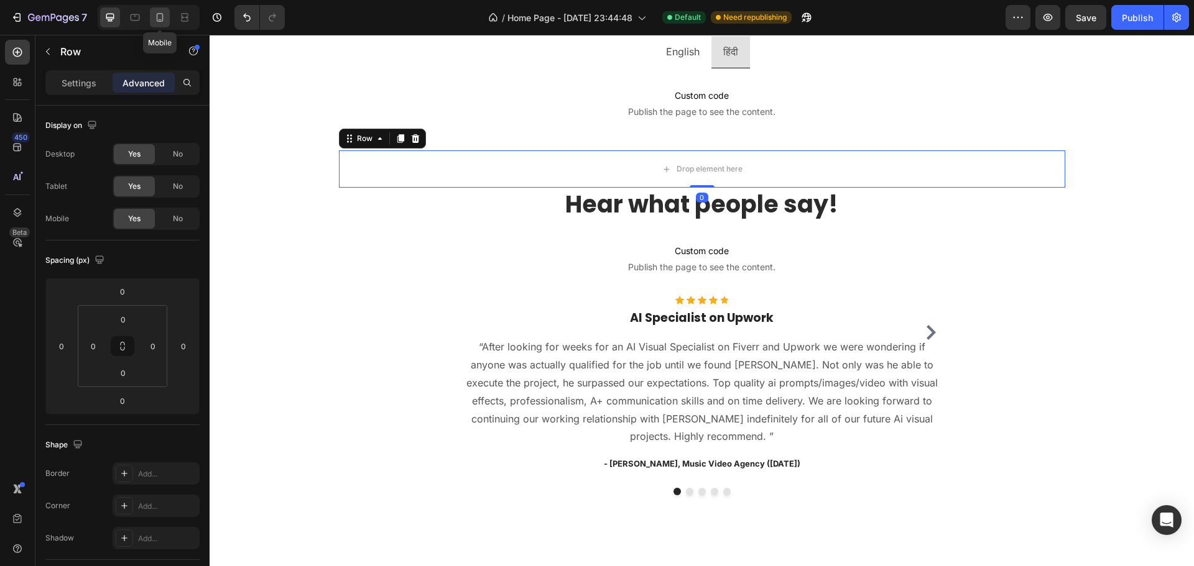
click at [162, 14] on icon at bounding box center [160, 17] width 7 height 9
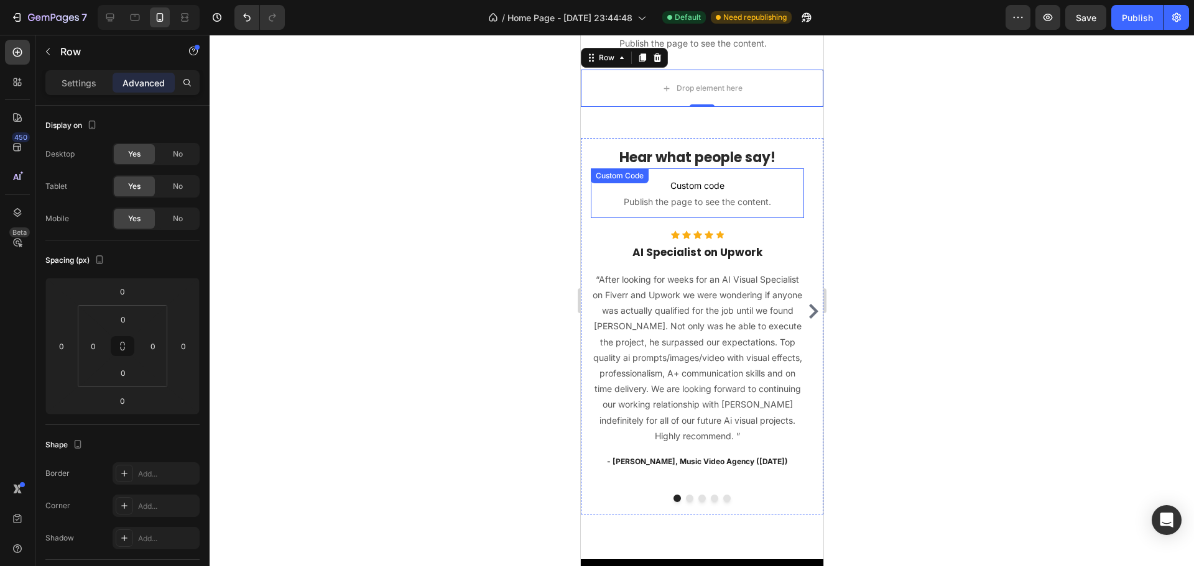
scroll to position [861, 0]
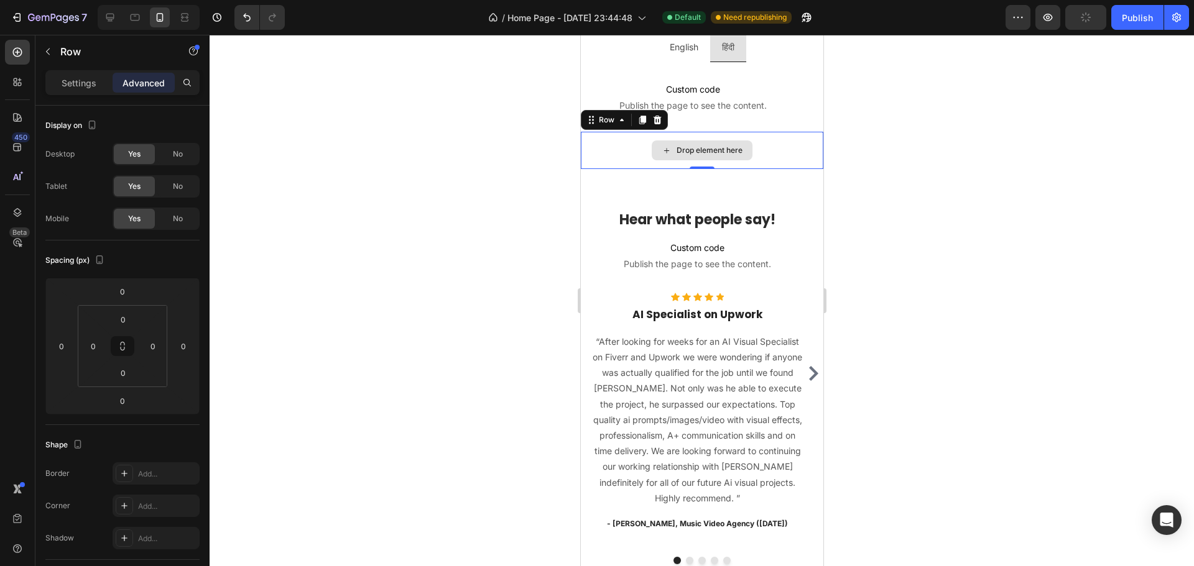
click at [621, 160] on div "Drop element here" at bounding box center [701, 150] width 243 height 37
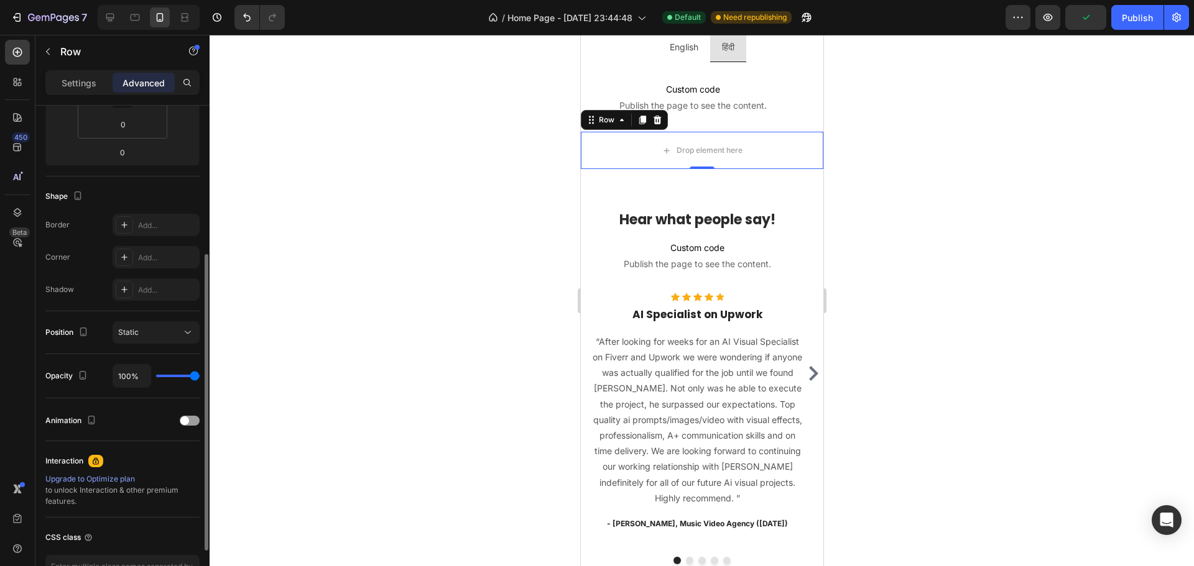
scroll to position [0, 0]
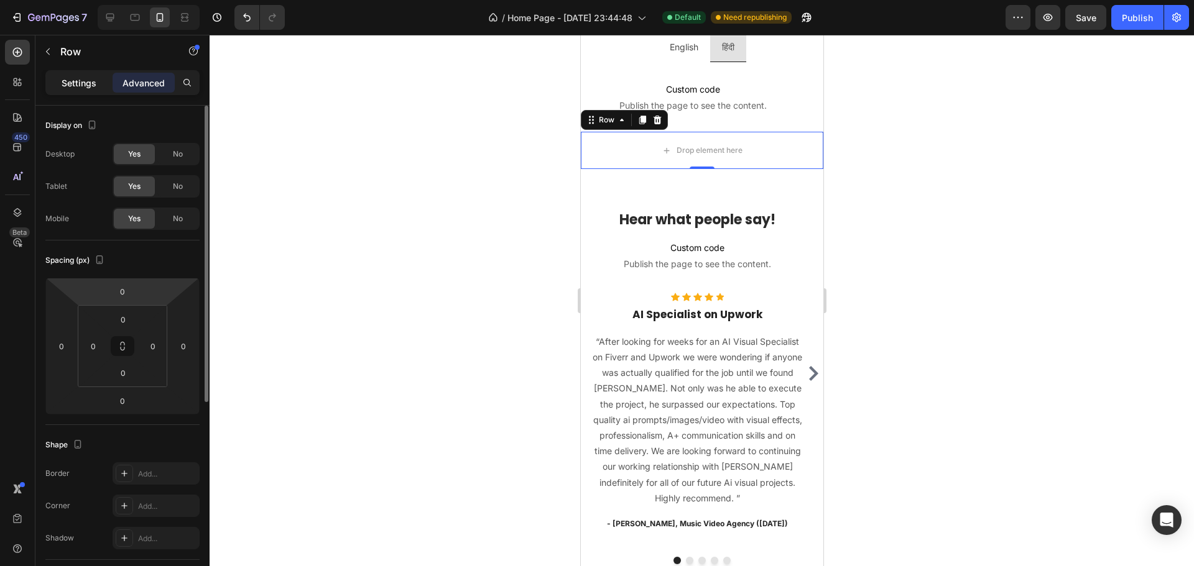
click at [68, 81] on p "Settings" at bounding box center [79, 82] width 35 height 13
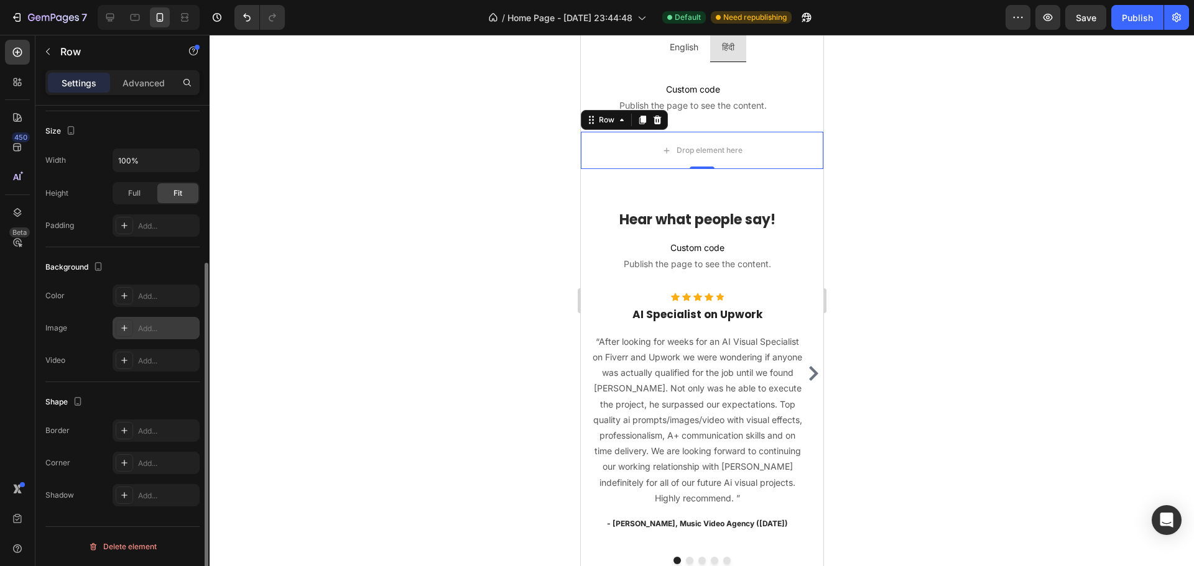
scroll to position [44, 0]
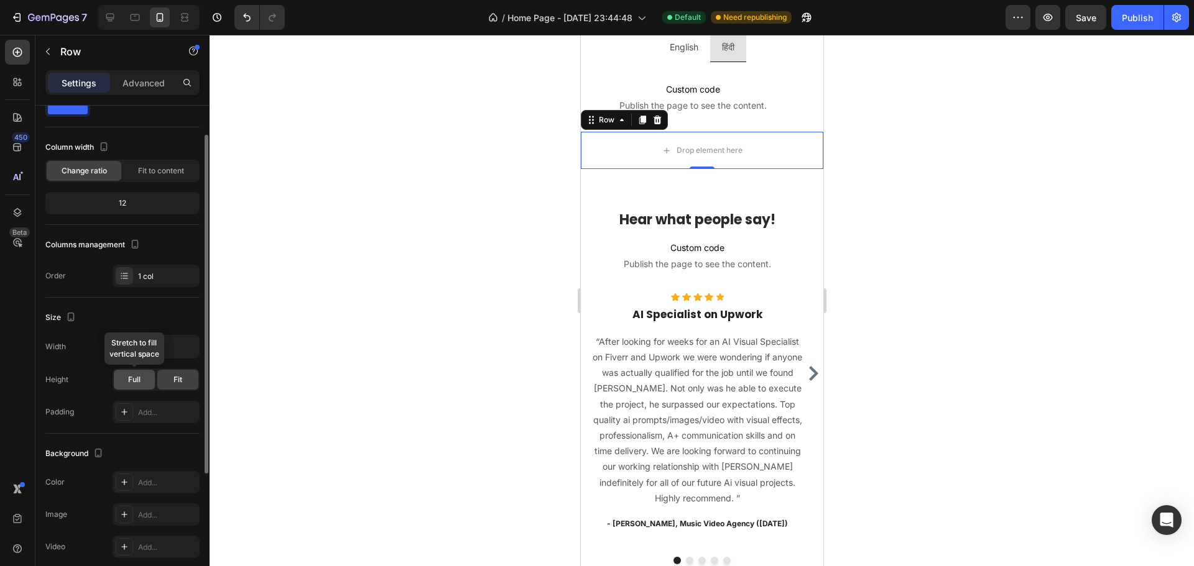
click at [132, 385] on span "Full" at bounding box center [134, 379] width 12 height 11
click at [176, 378] on span "Fit" at bounding box center [177, 379] width 9 height 11
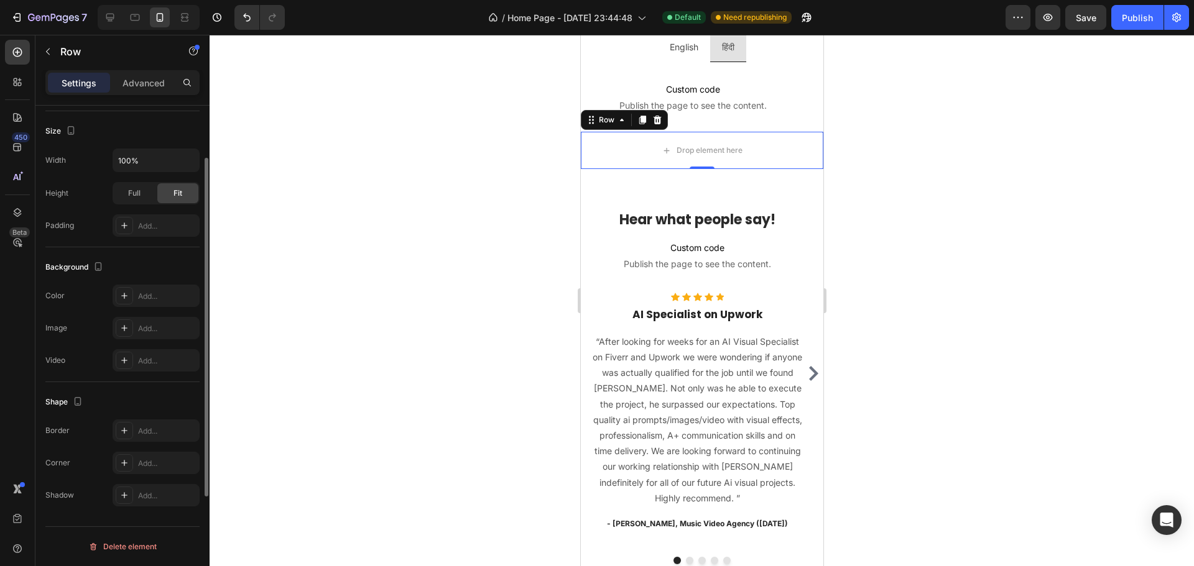
scroll to position [0, 0]
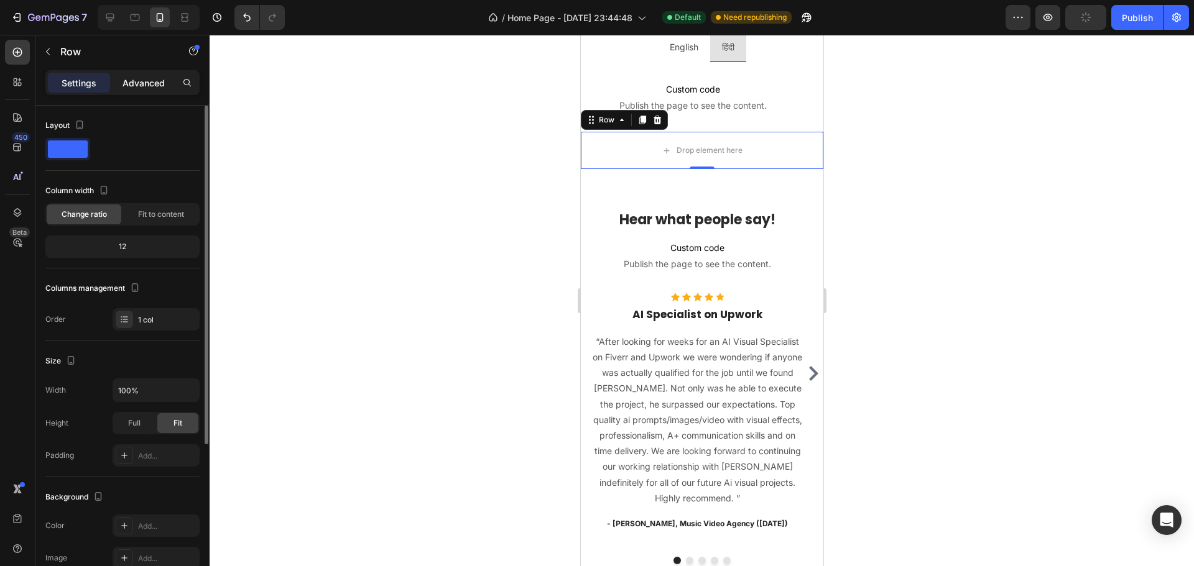
click at [130, 85] on p "Advanced" at bounding box center [144, 82] width 42 height 13
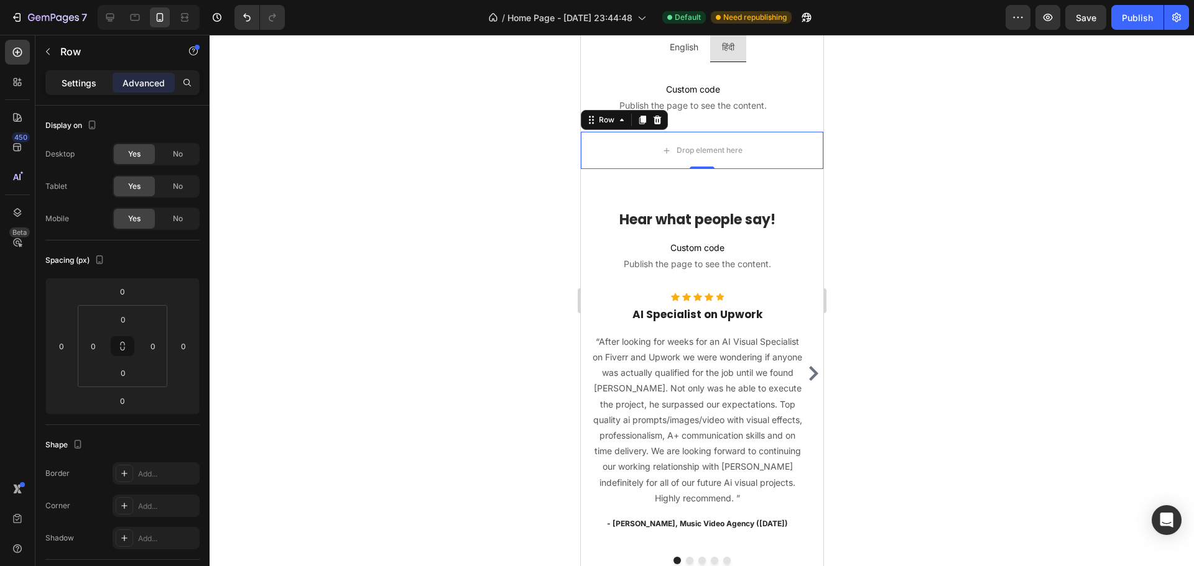
click at [72, 84] on p "Settings" at bounding box center [79, 82] width 35 height 13
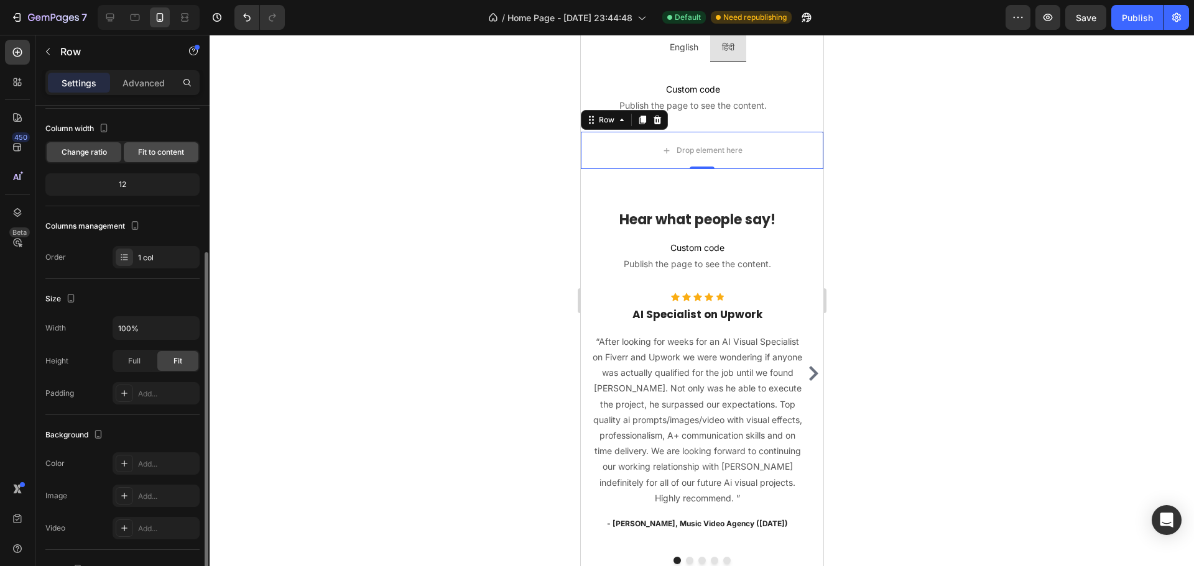
scroll to position [230, 0]
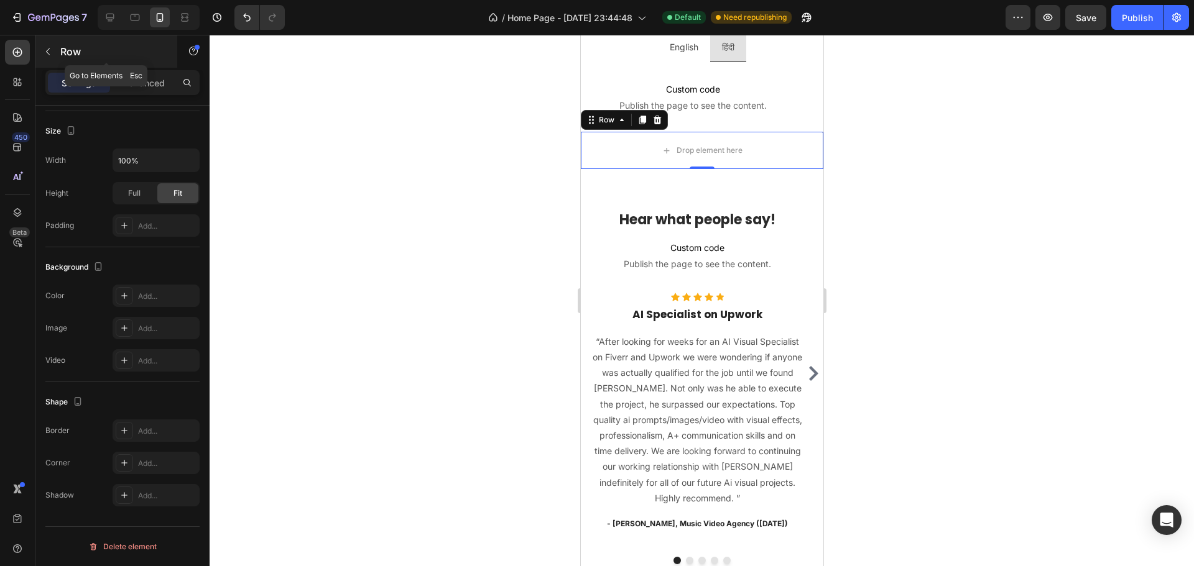
click at [49, 44] on button "button" at bounding box center [48, 52] width 20 height 20
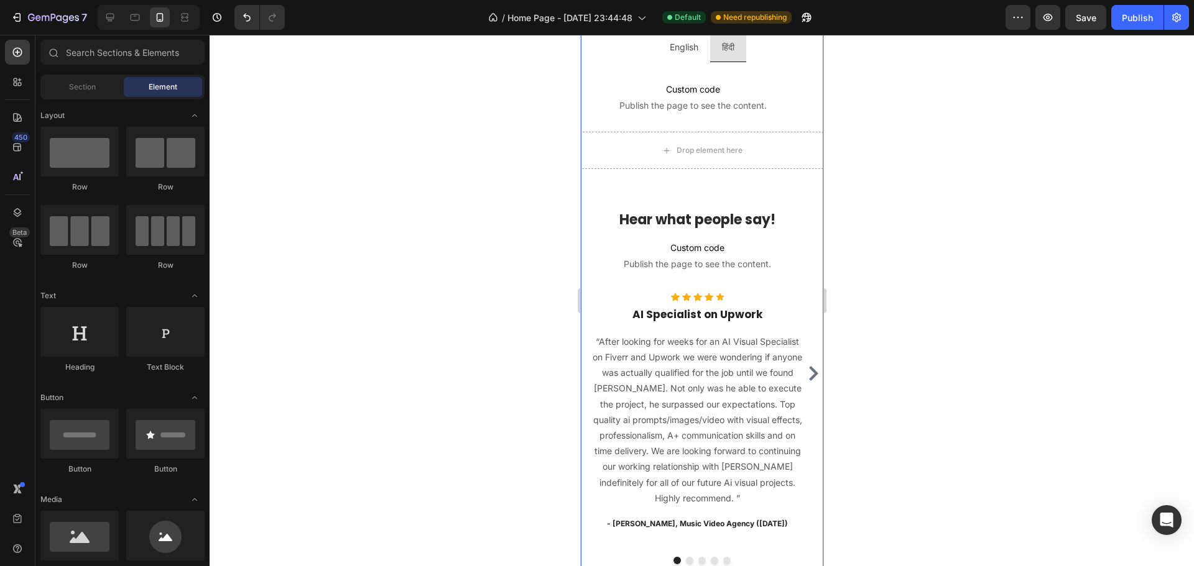
click at [771, 199] on div "Hear what people say! Heading Custom code Publish the page to see the content. …" at bounding box center [701, 379] width 243 height 420
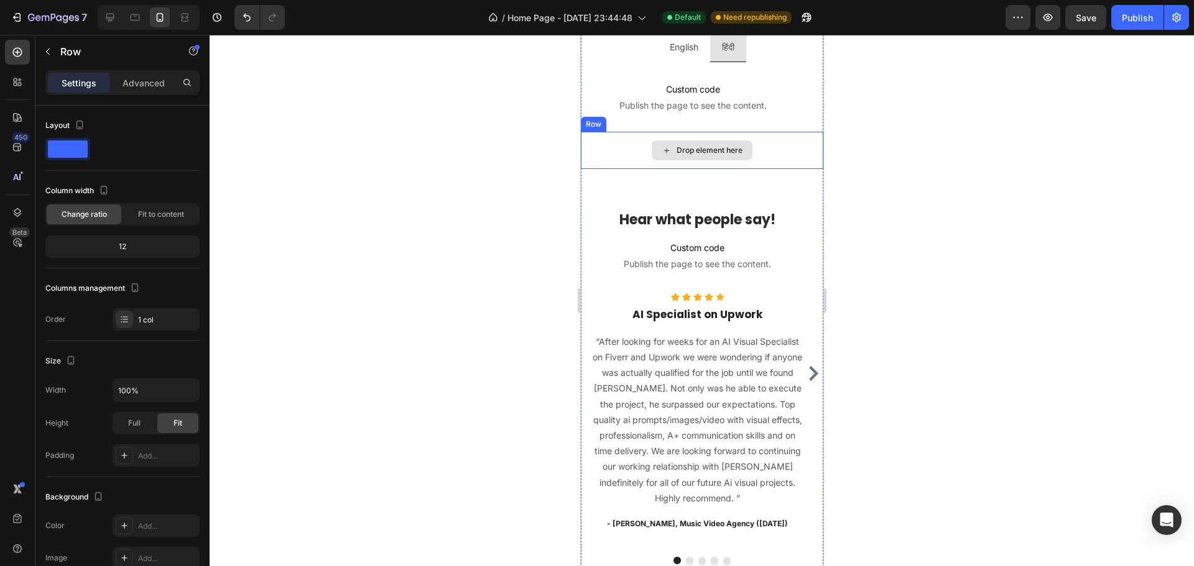
click at [758, 169] on div "Drop element here" at bounding box center [701, 150] width 243 height 37
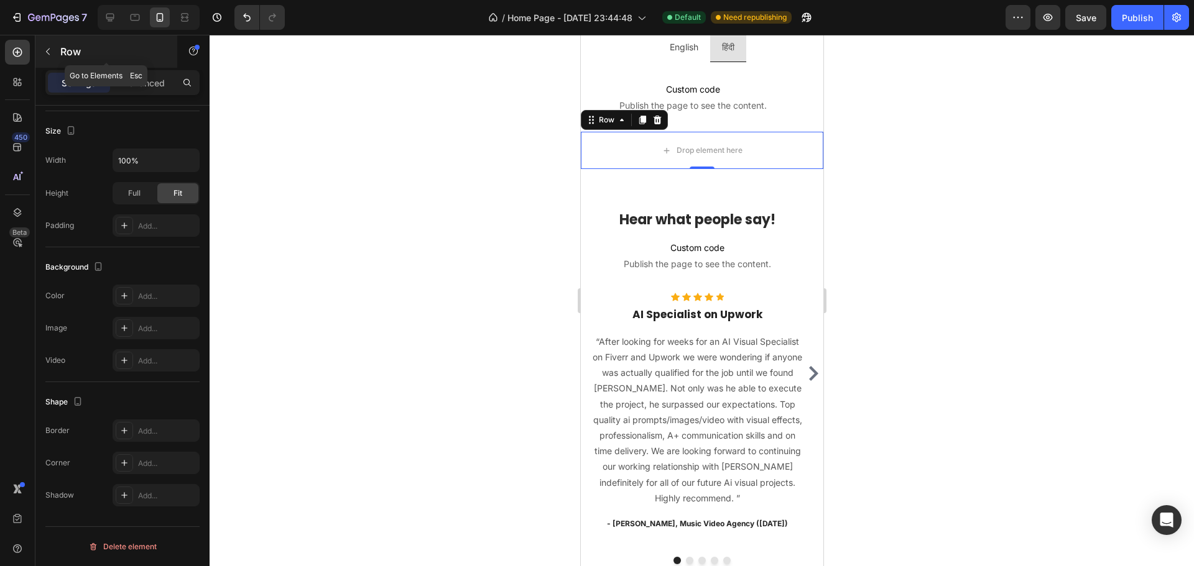
click at [42, 45] on button "button" at bounding box center [48, 52] width 20 height 20
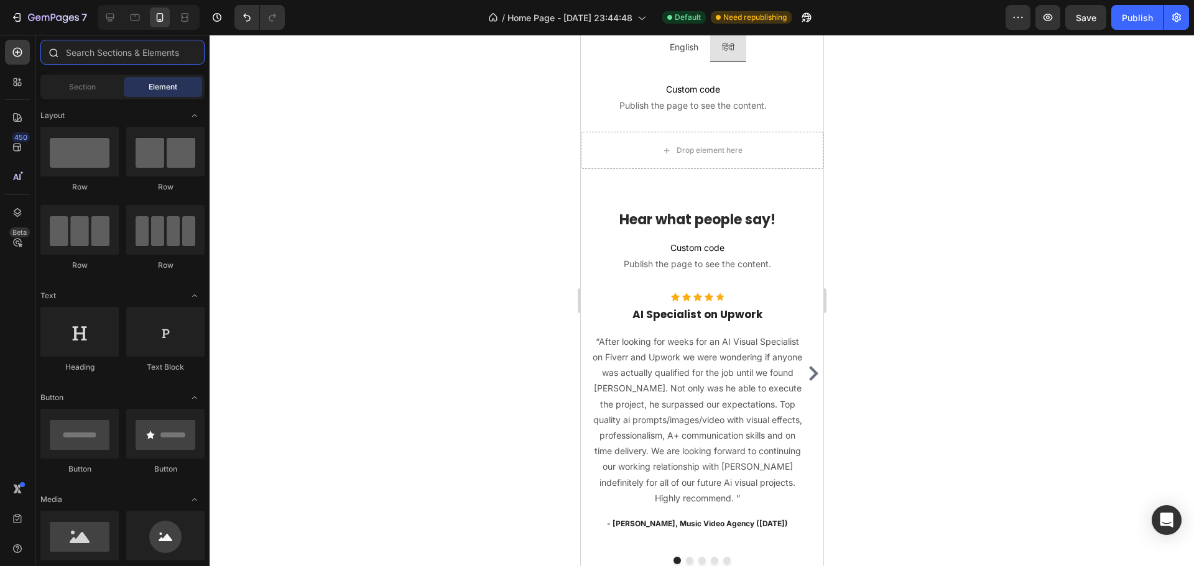
click at [90, 49] on input "text" at bounding box center [122, 52] width 164 height 25
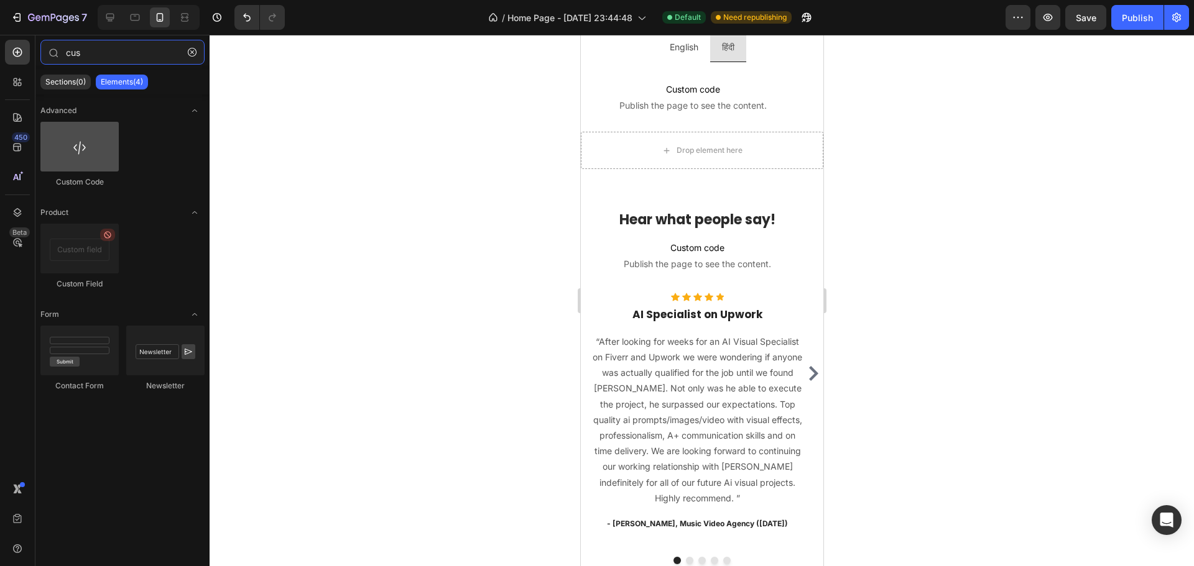
type input "cus"
drag, startPoint x: 78, startPoint y: 159, endPoint x: 85, endPoint y: 122, distance: 37.4
click at [85, 122] on div at bounding box center [79, 147] width 78 height 50
drag, startPoint x: 79, startPoint y: 149, endPoint x: 70, endPoint y: 144, distance: 10.3
click at [70, 144] on div at bounding box center [79, 147] width 78 height 50
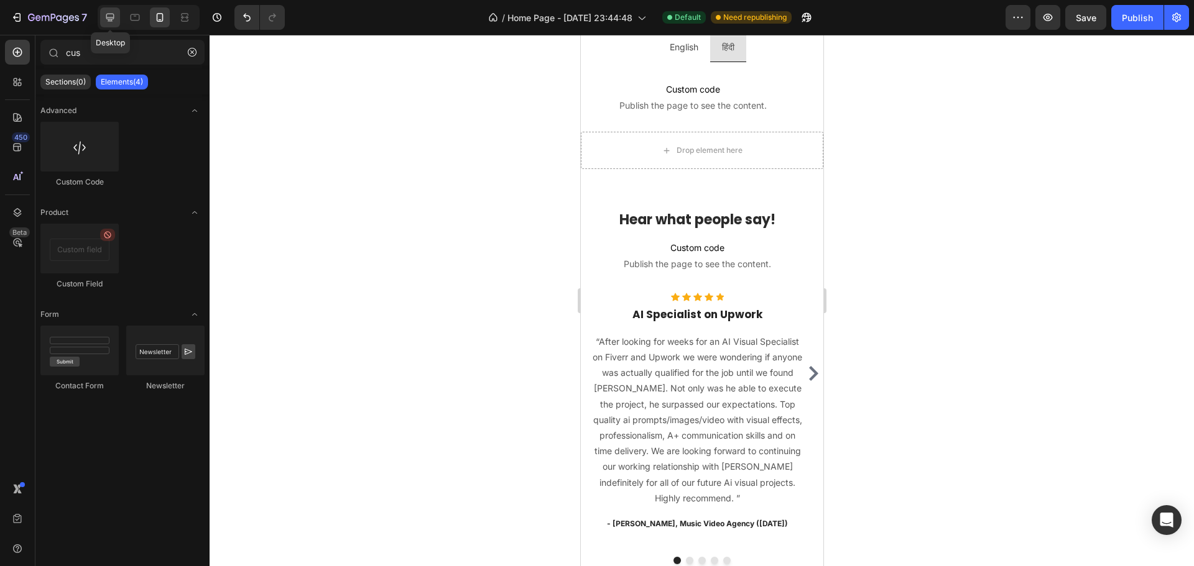
click at [111, 14] on icon at bounding box center [110, 18] width 8 height 8
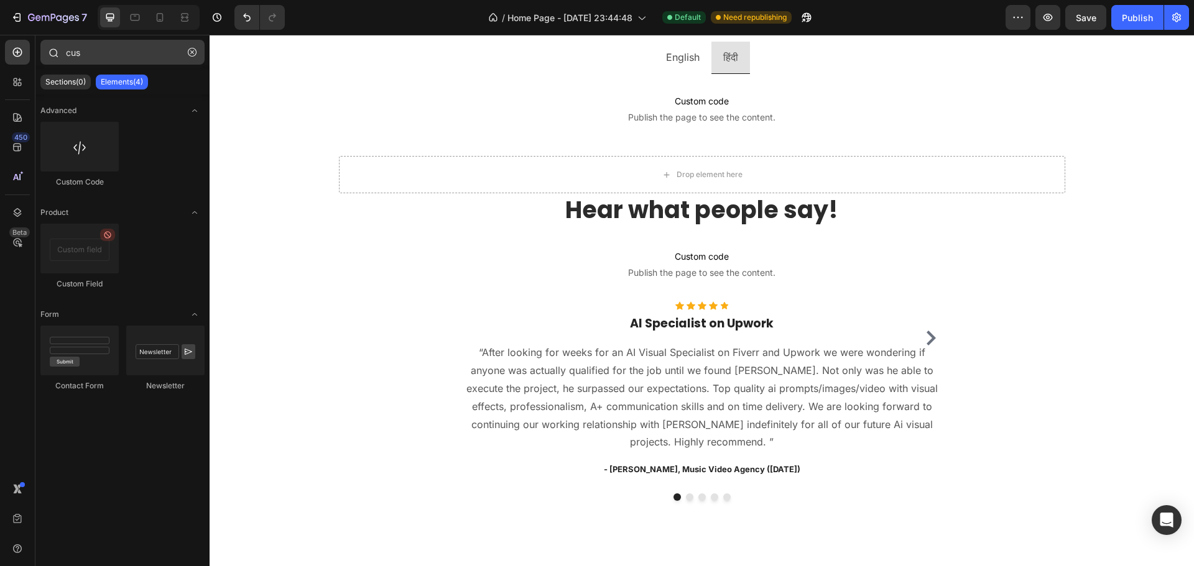
scroll to position [886, 0]
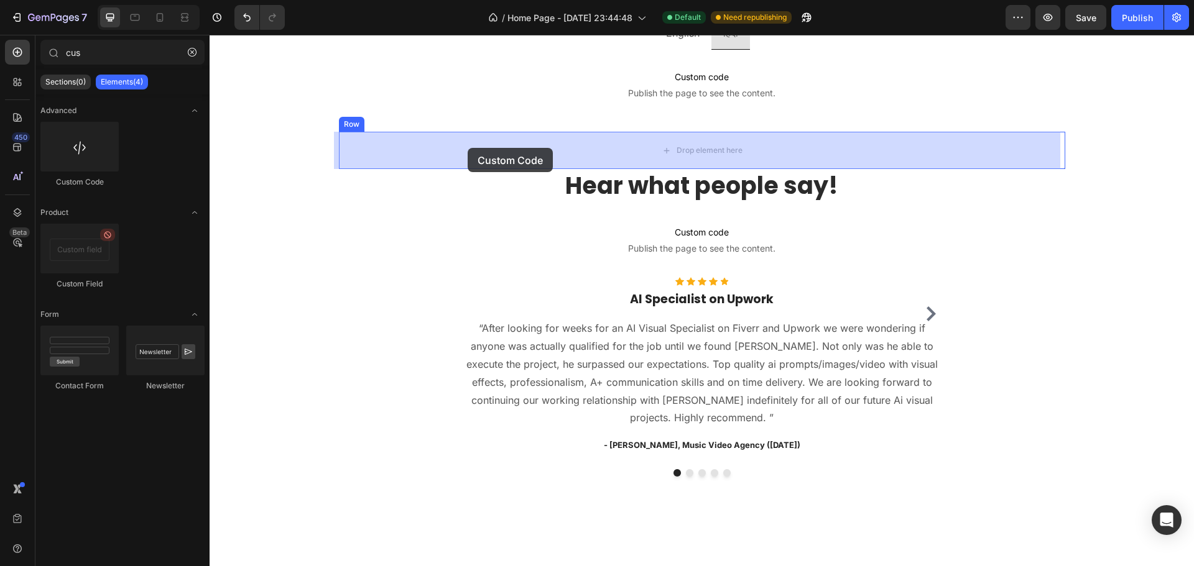
drag, startPoint x: 279, startPoint y: 192, endPoint x: 468, endPoint y: 148, distance: 193.5
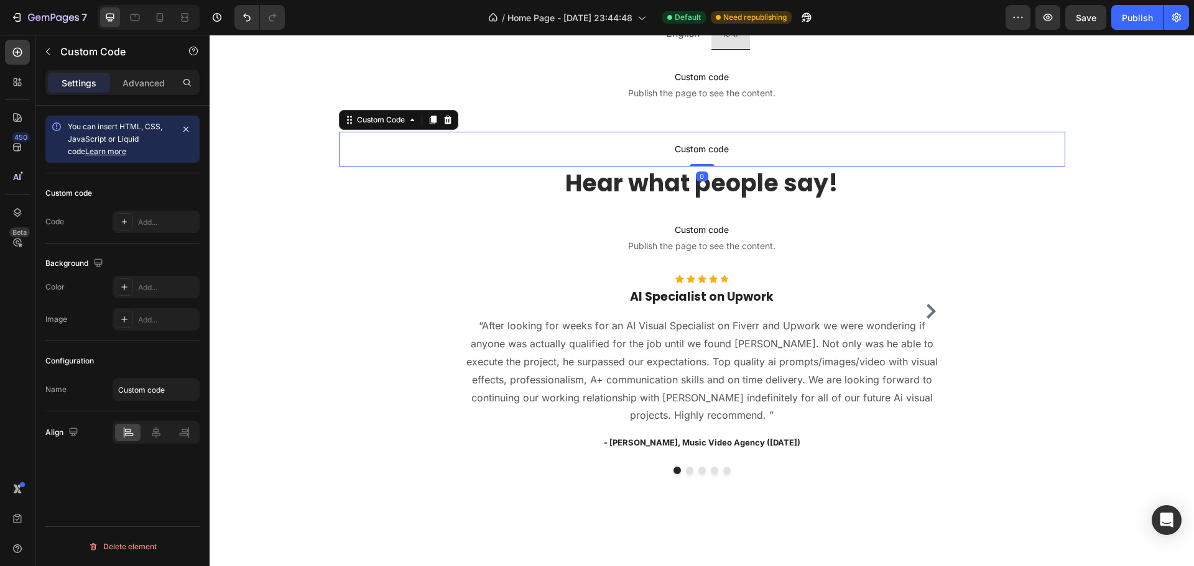
click at [527, 157] on p "Custom code" at bounding box center [702, 149] width 726 height 35
click at [136, 218] on div "Add..." at bounding box center [156, 222] width 87 height 22
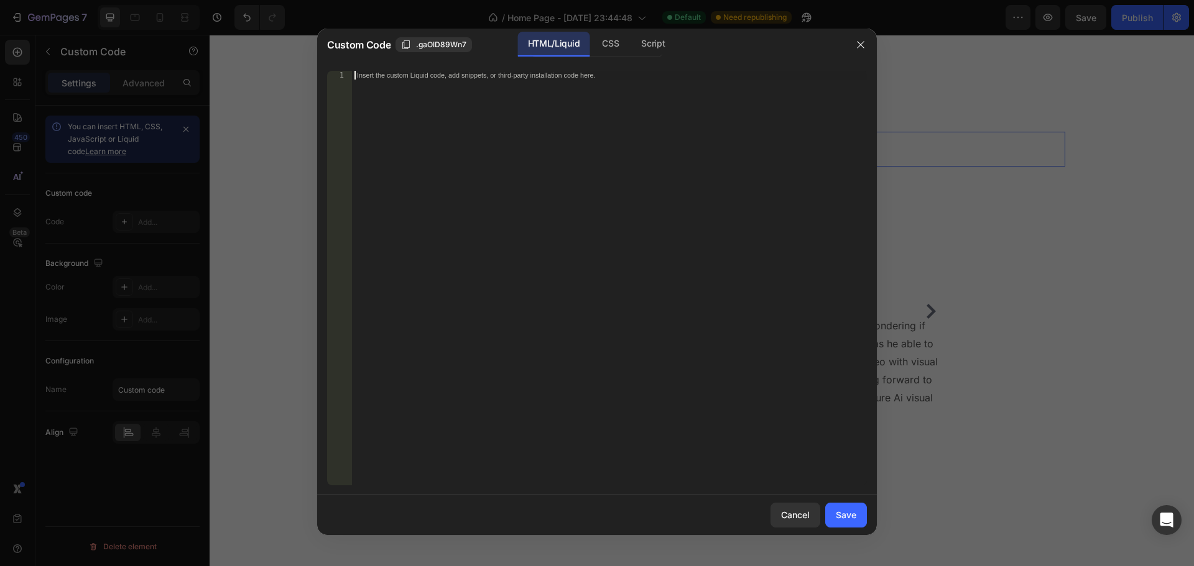
click at [613, 188] on div "Insert the custom Liquid code, add snippets, or third-party installation code h…" at bounding box center [609, 287] width 515 height 432
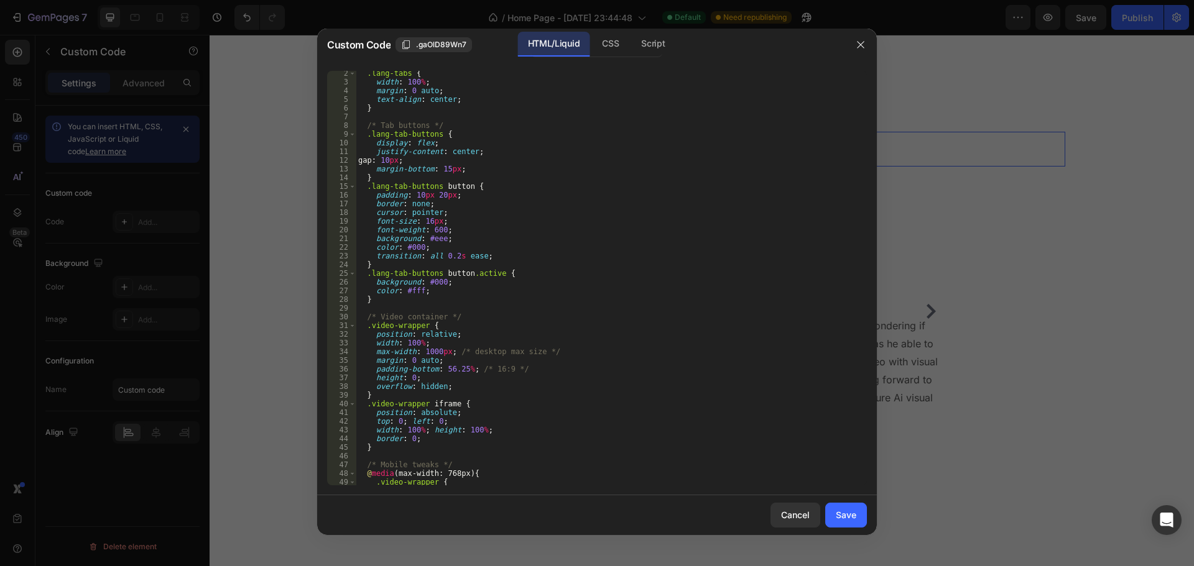
scroll to position [0, 0]
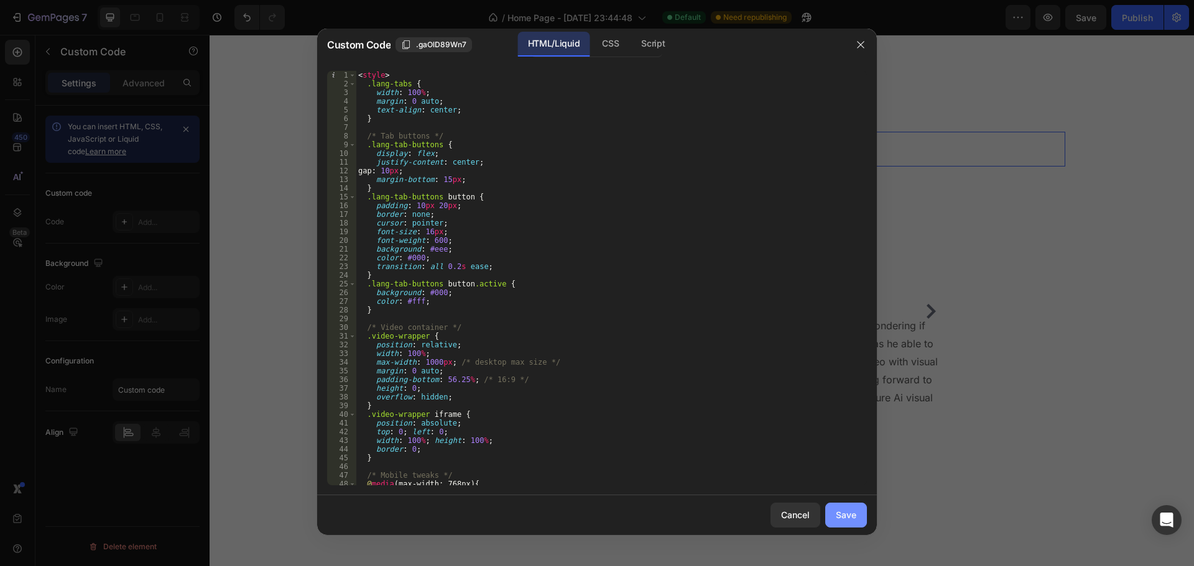
click at [849, 512] on div "Save" at bounding box center [846, 515] width 21 height 13
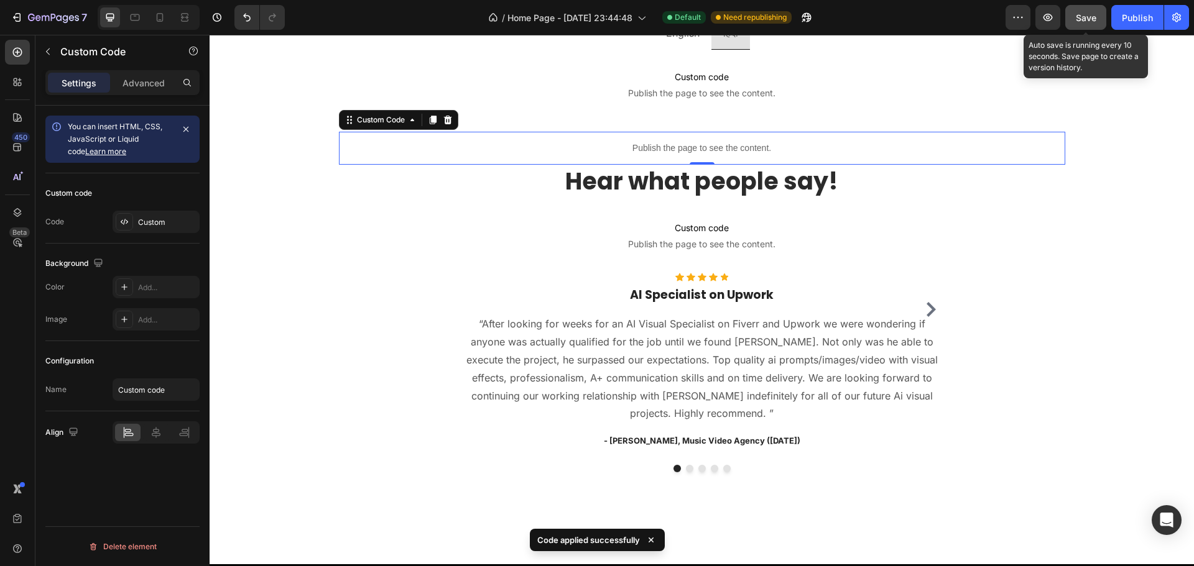
click at [1089, 14] on span "Save" at bounding box center [1086, 17] width 21 height 11
click at [1047, 22] on icon "button" at bounding box center [1048, 17] width 12 height 12
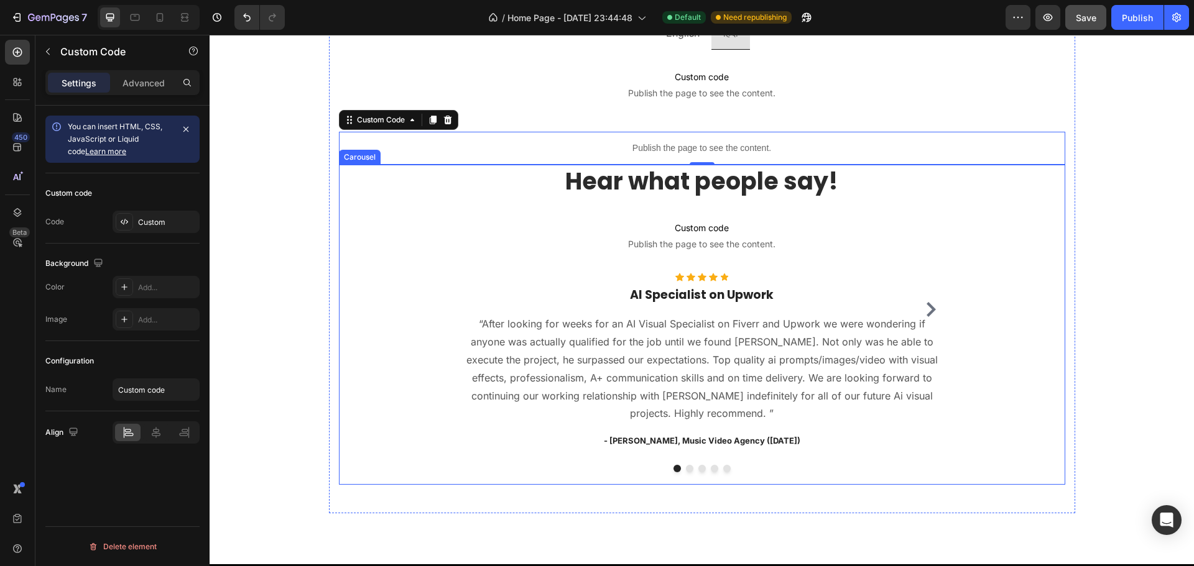
click at [410, 198] on div "Hear what people say! Heading Custom code Publish the page to see the content. …" at bounding box center [702, 325] width 726 height 320
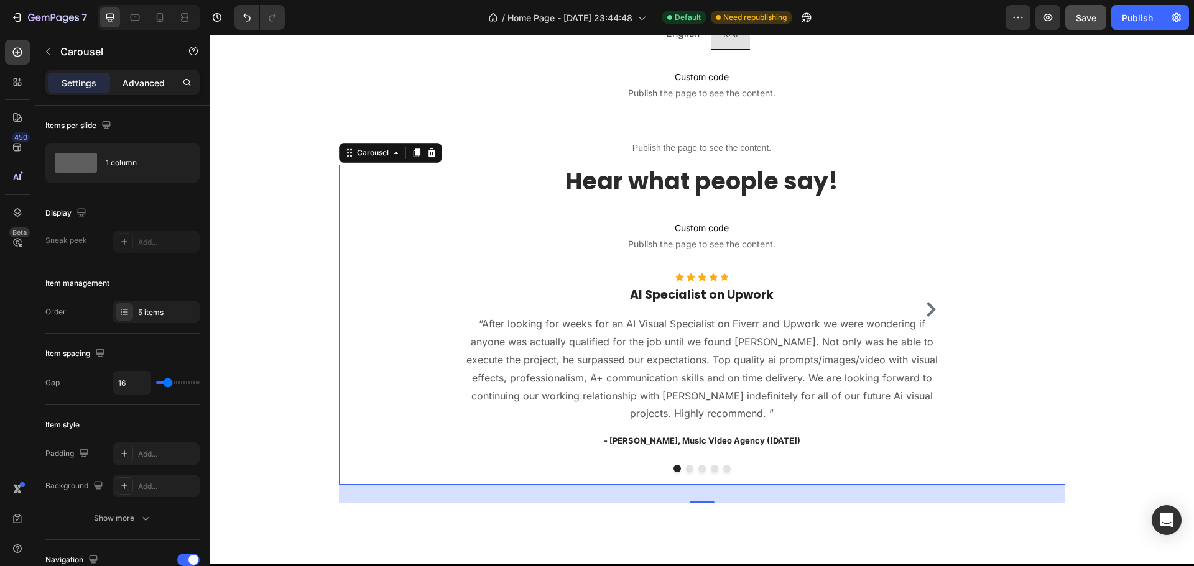
click at [153, 78] on p "Advanced" at bounding box center [144, 82] width 42 height 13
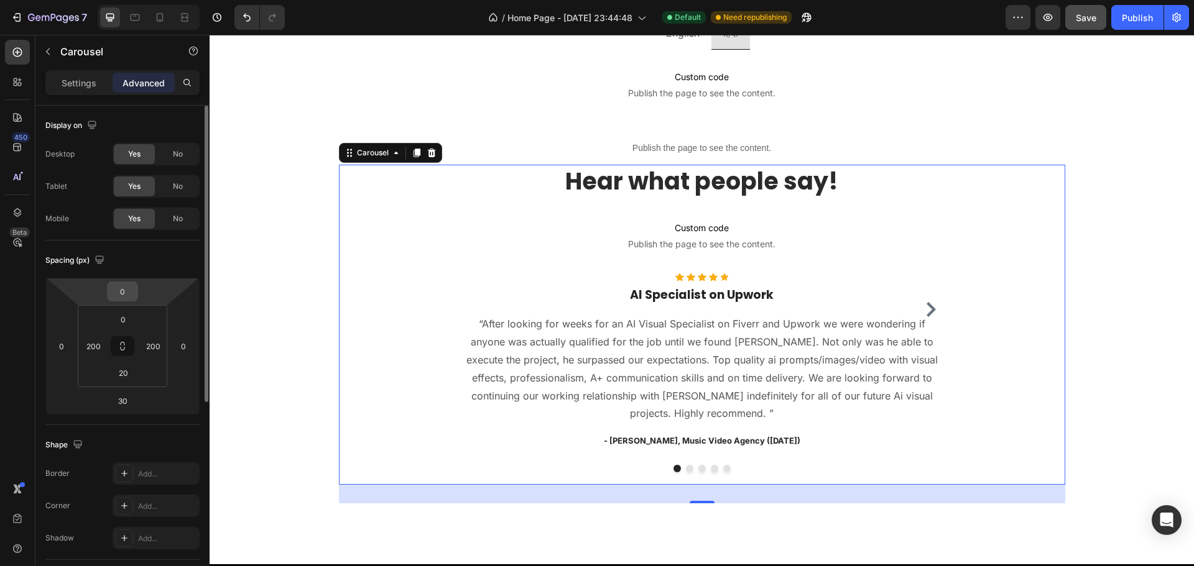
click at [114, 291] on input "0" at bounding box center [122, 291] width 25 height 19
type input "50"
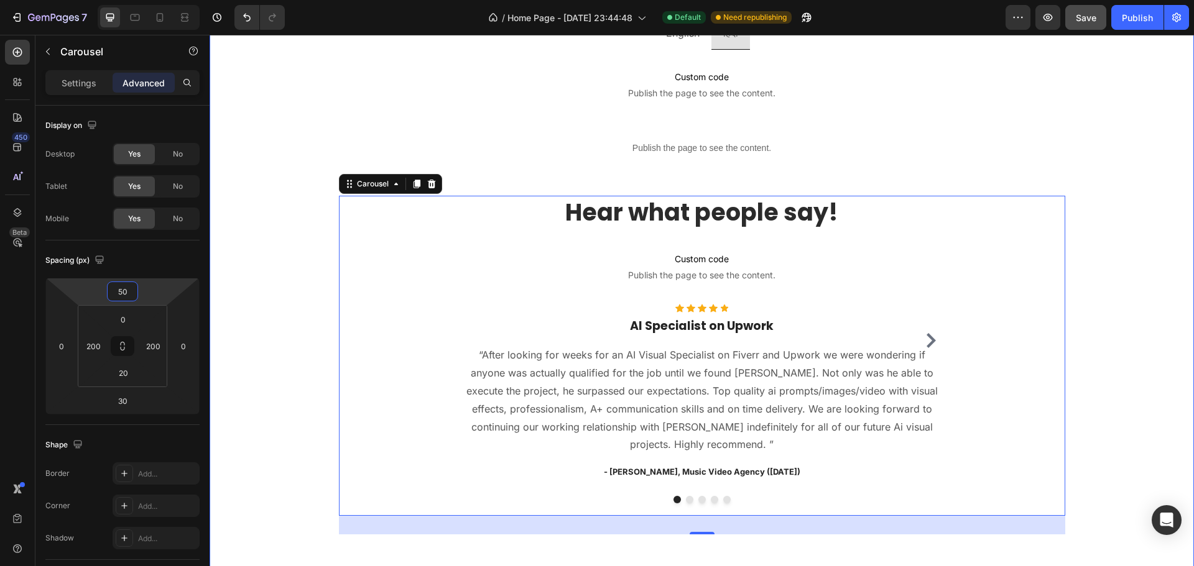
click at [299, 289] on div "Image Hi, I'm [PERSON_NAME]. Heading I'm a top rated AI expert on Upwork & I ru…" at bounding box center [702, 56] width 984 height 1042
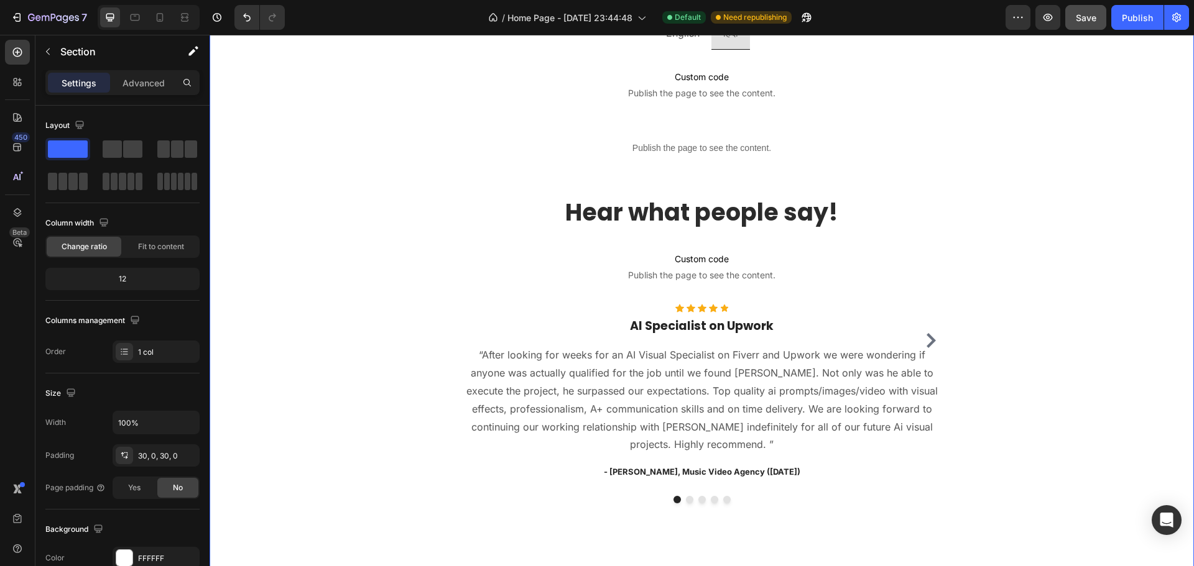
click at [130, 5] on div at bounding box center [149, 17] width 102 height 25
click at [133, 16] on icon at bounding box center [135, 17] width 12 height 12
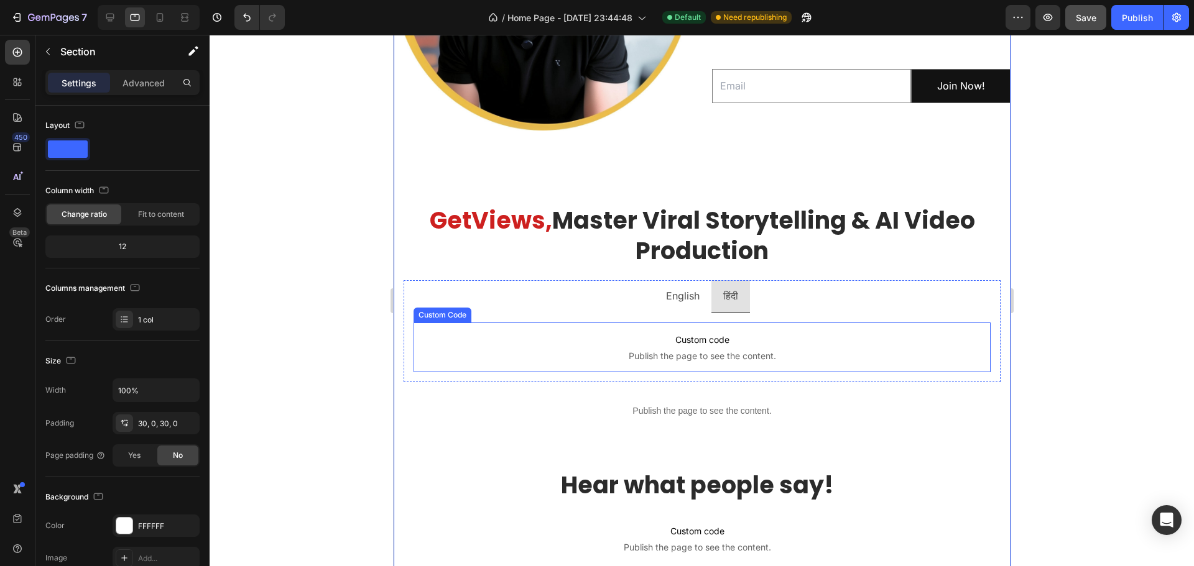
scroll to position [594, 0]
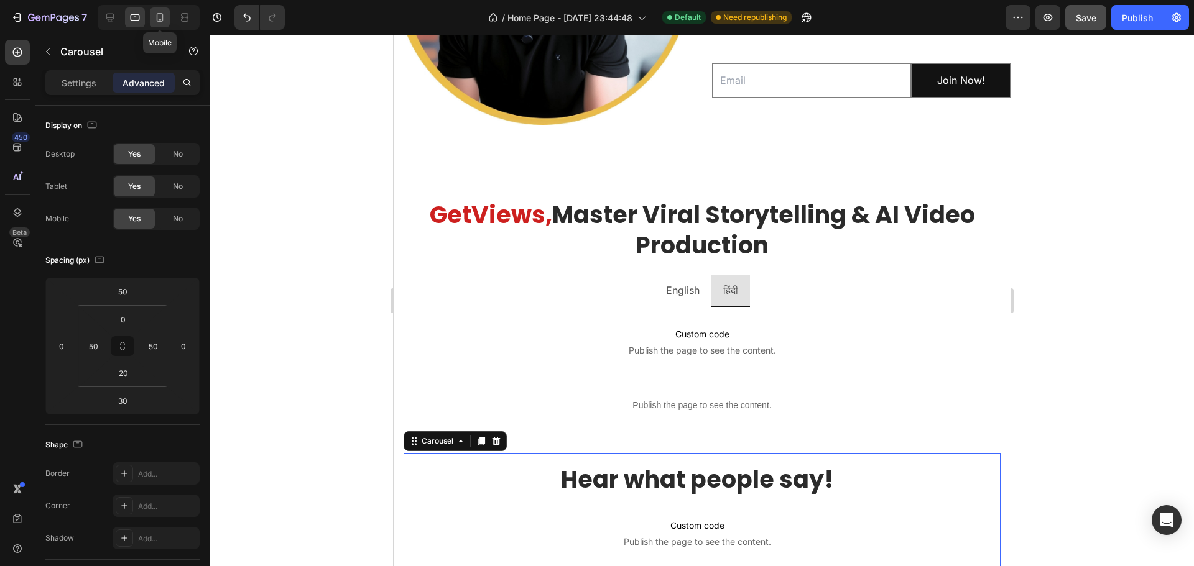
click at [160, 17] on icon at bounding box center [160, 17] width 12 height 12
type input "0"
type input "20"
type input "0"
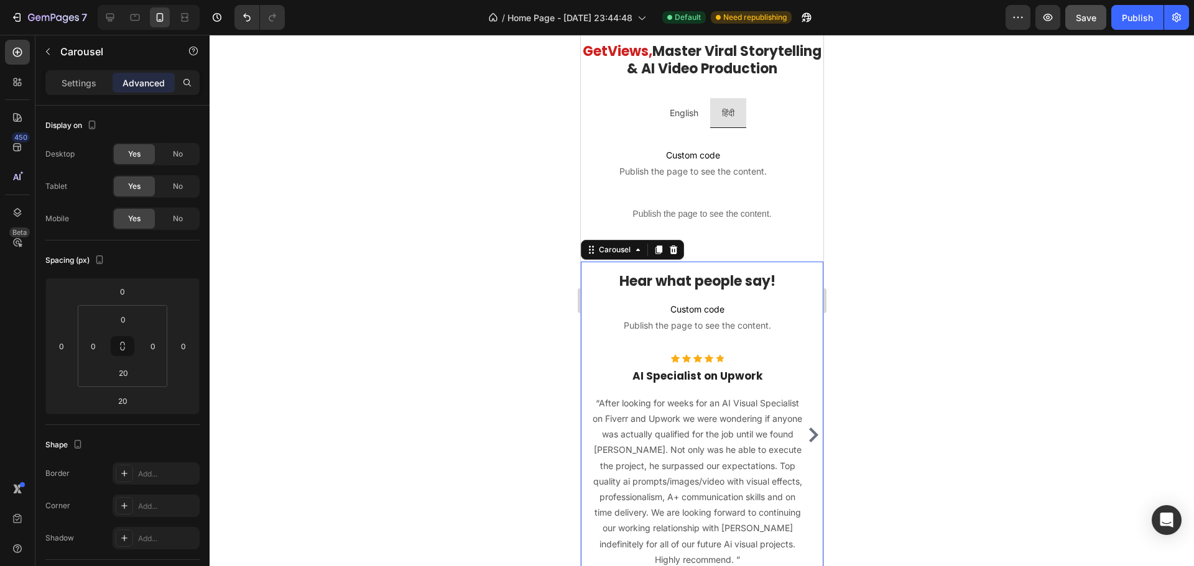
scroll to position [987, 0]
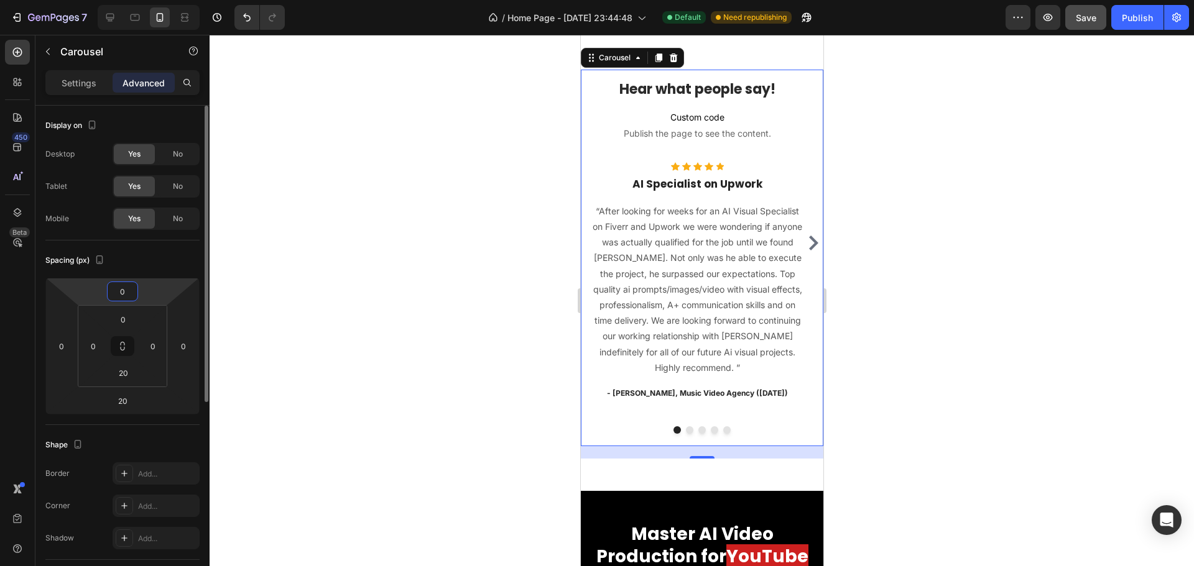
click at [110, 293] on input "0" at bounding box center [122, 291] width 25 height 19
type input "50"
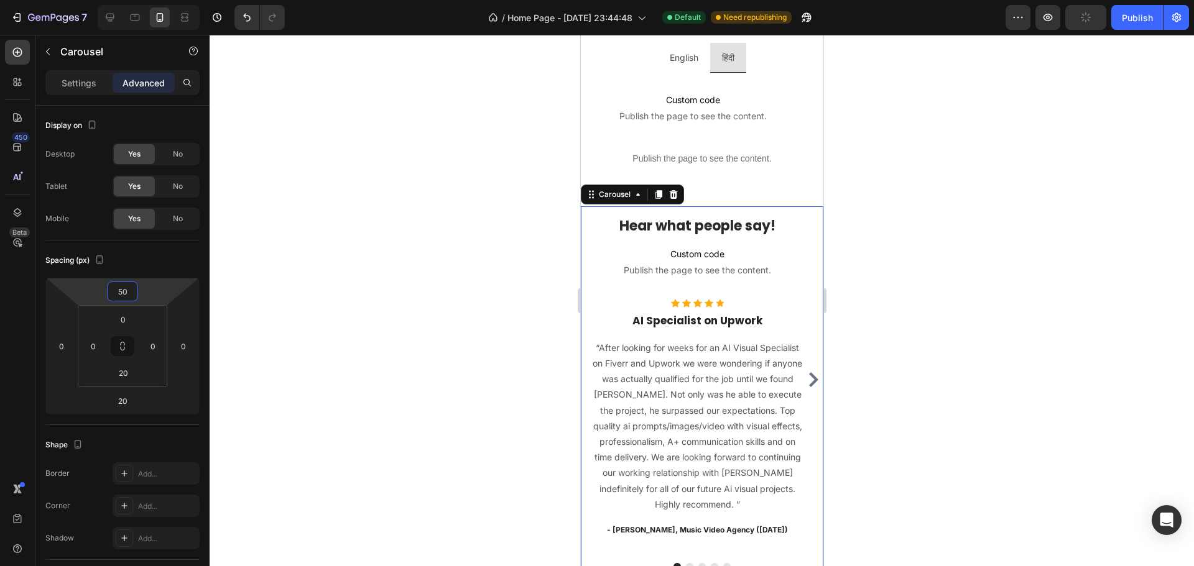
scroll to position [850, 0]
click at [719, 197] on div "Hear what people say! Heading Custom code Publish the page to see the content. …" at bounding box center [701, 386] width 243 height 420
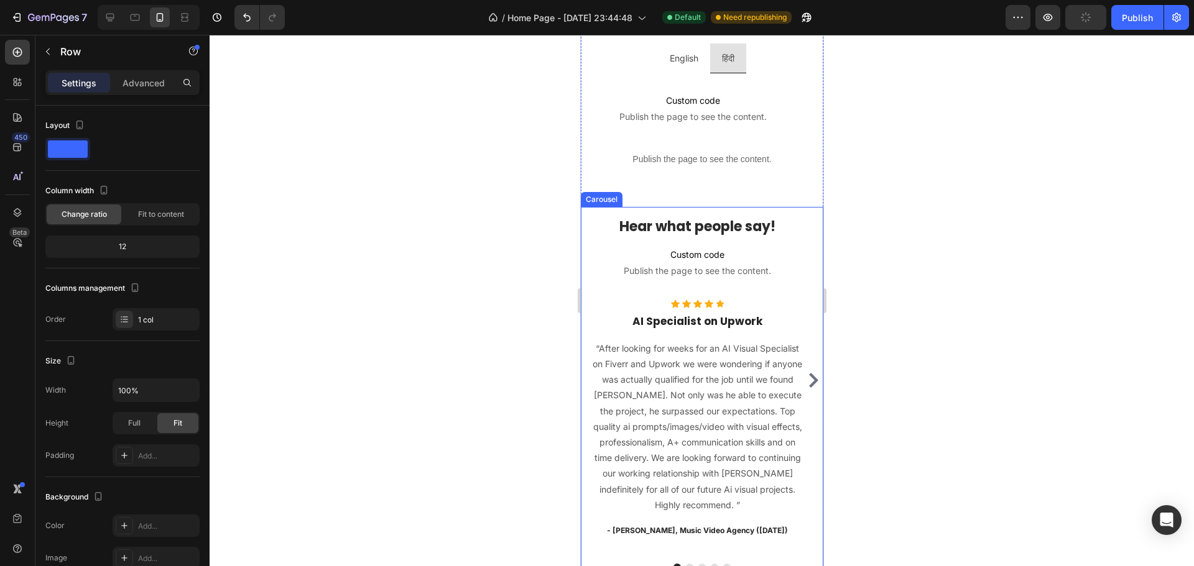
click at [592, 220] on div "Hear what people say! Heading Custom code Publish the page to see the content. …" at bounding box center [696, 380] width 233 height 347
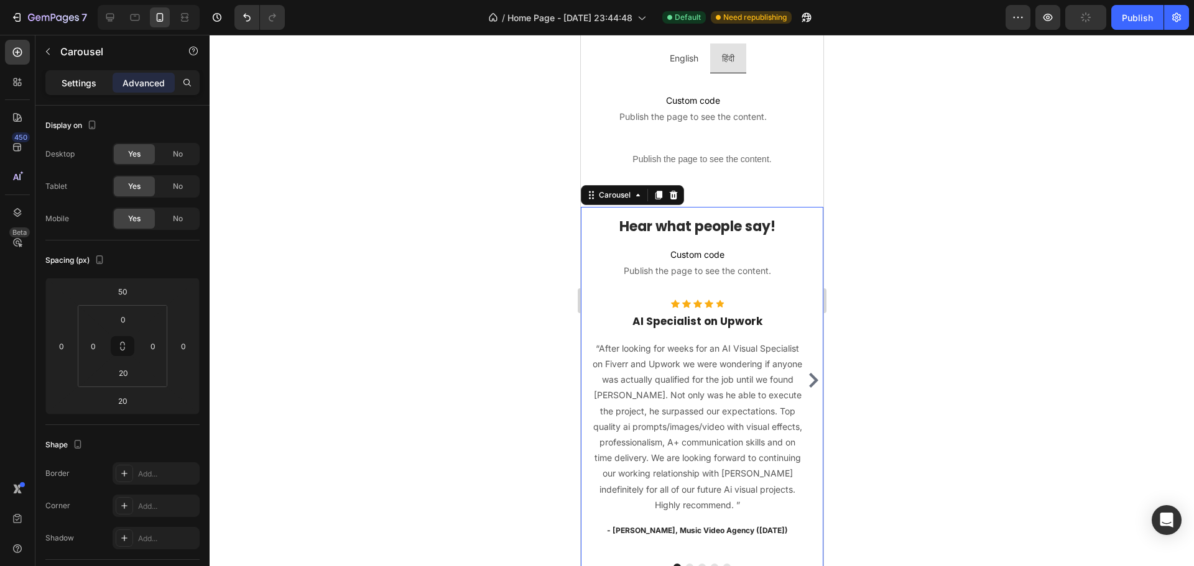
click at [83, 81] on p "Settings" at bounding box center [79, 82] width 35 height 13
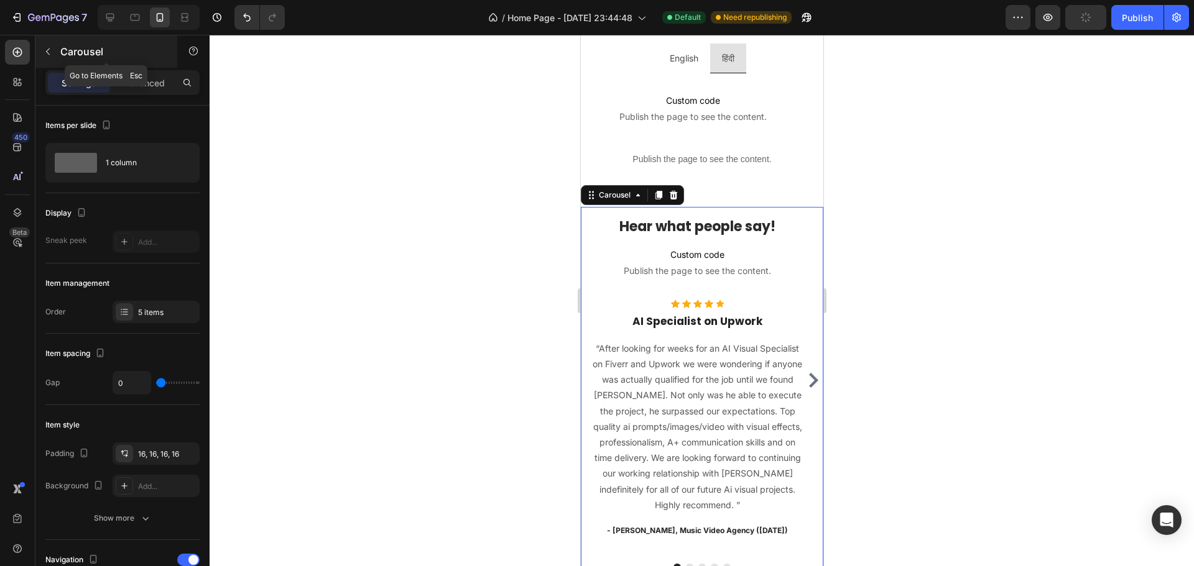
click at [49, 56] on icon "button" at bounding box center [48, 52] width 10 height 10
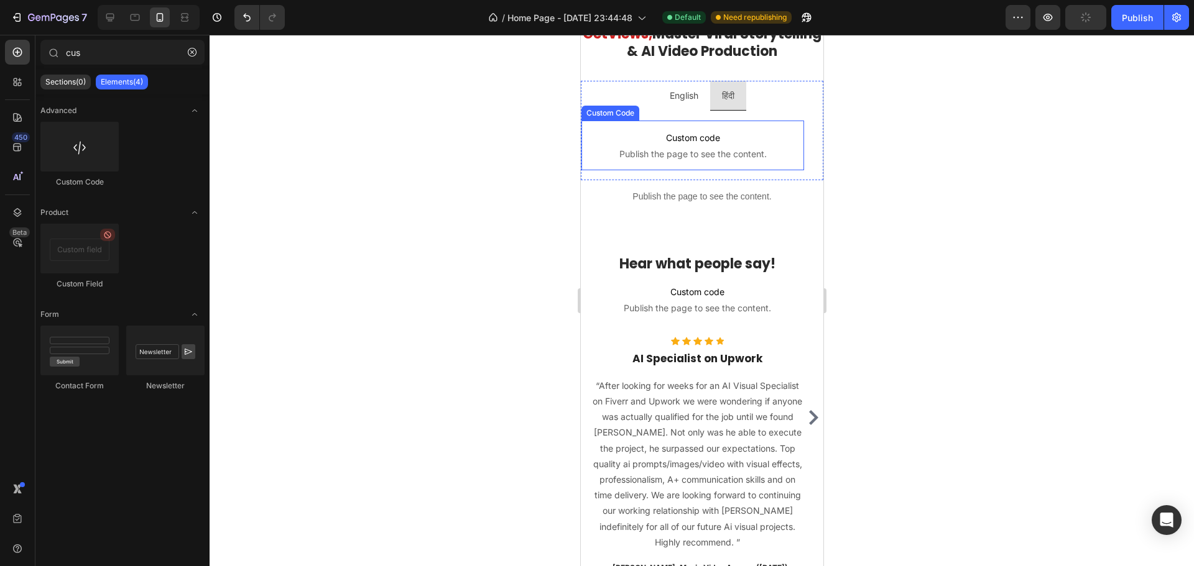
scroll to position [812, 0]
click at [110, 17] on icon at bounding box center [110, 18] width 8 height 8
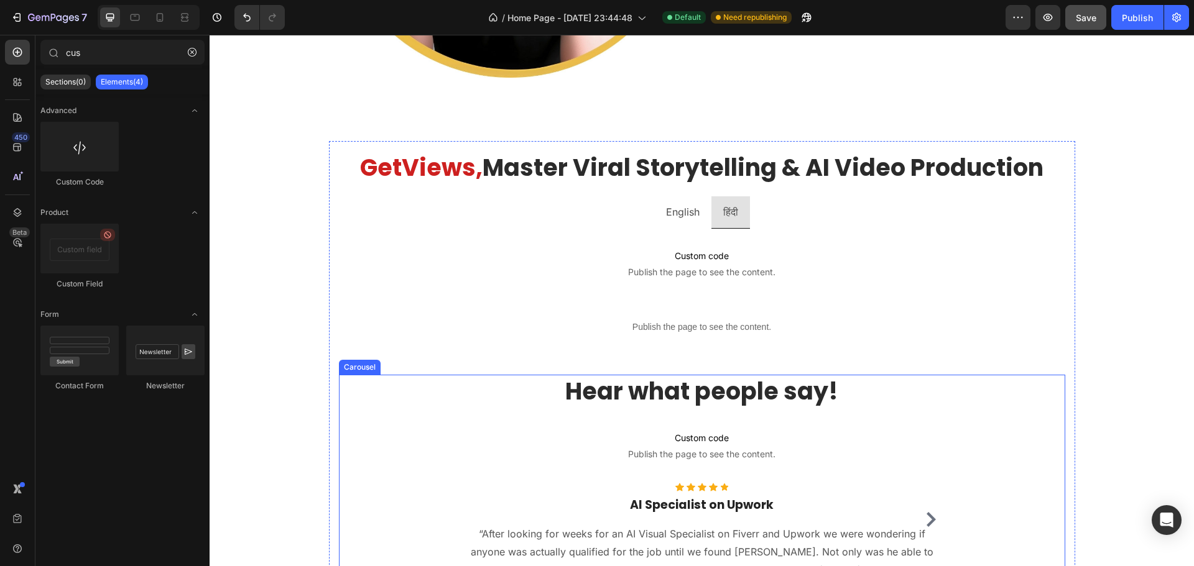
scroll to position [703, 0]
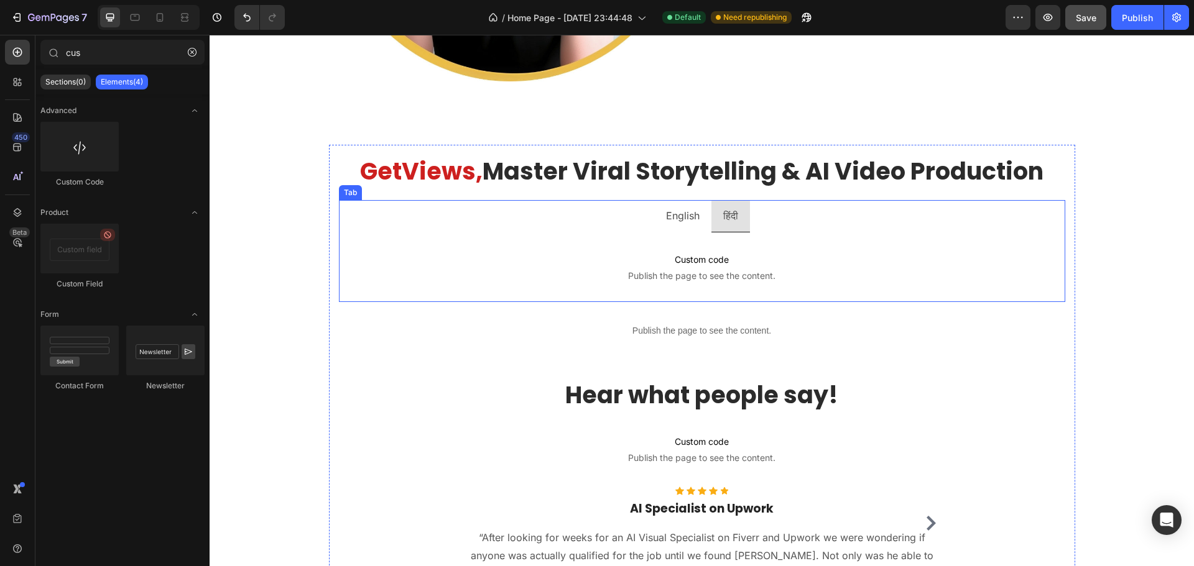
click at [593, 213] on ul "English हिंदी" at bounding box center [702, 216] width 726 height 32
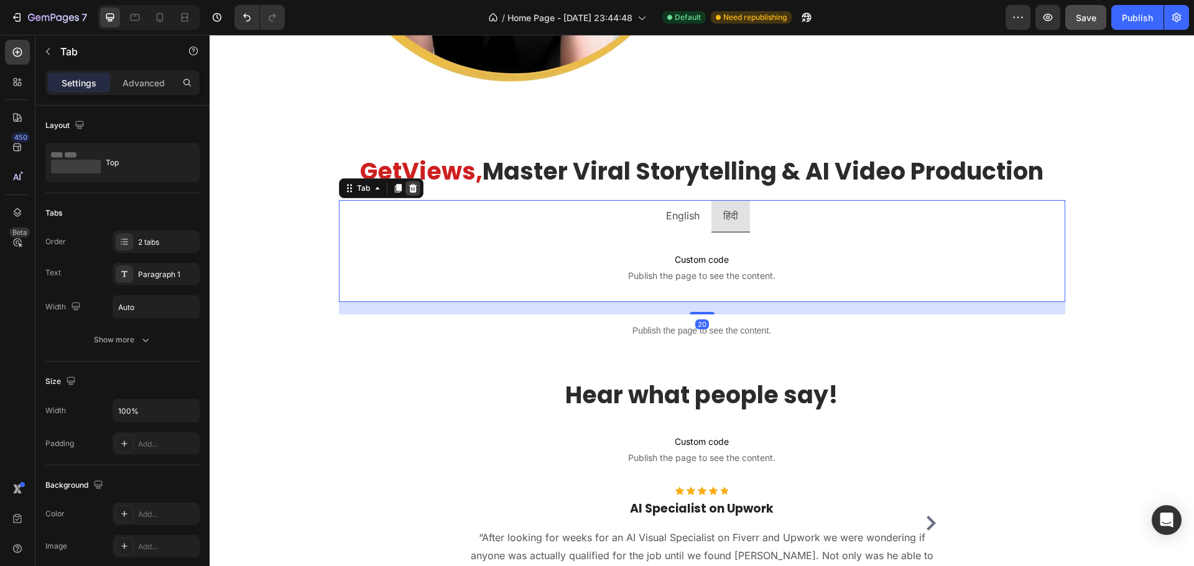
click at [409, 188] on icon at bounding box center [413, 188] width 8 height 9
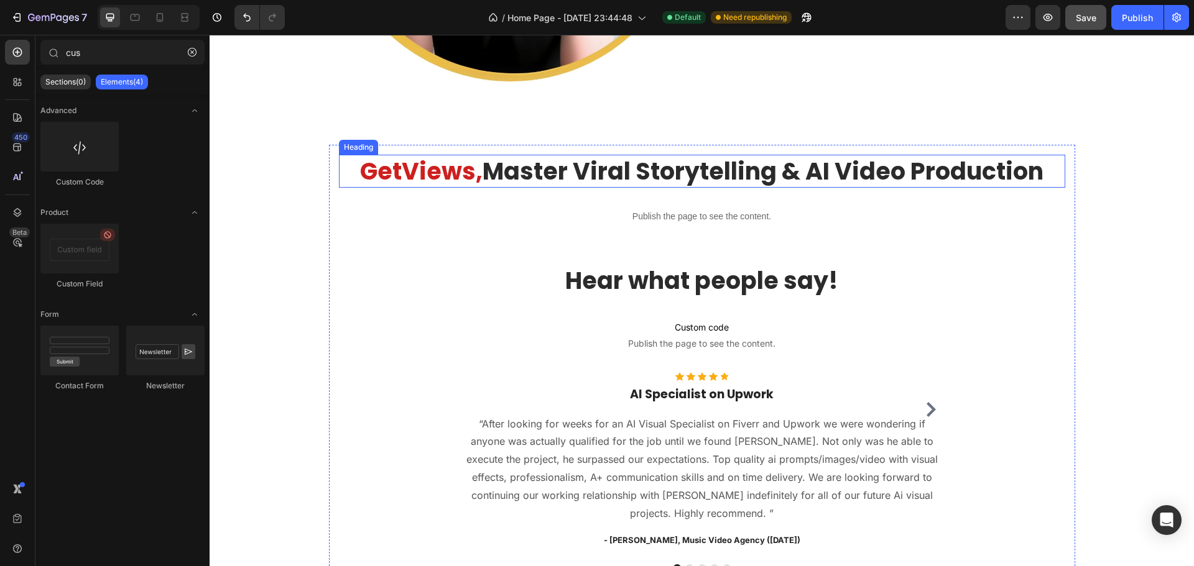
click at [339, 167] on h2 "Get Views, Master Viral Storytelling & AI Video Production" at bounding box center [702, 171] width 726 height 33
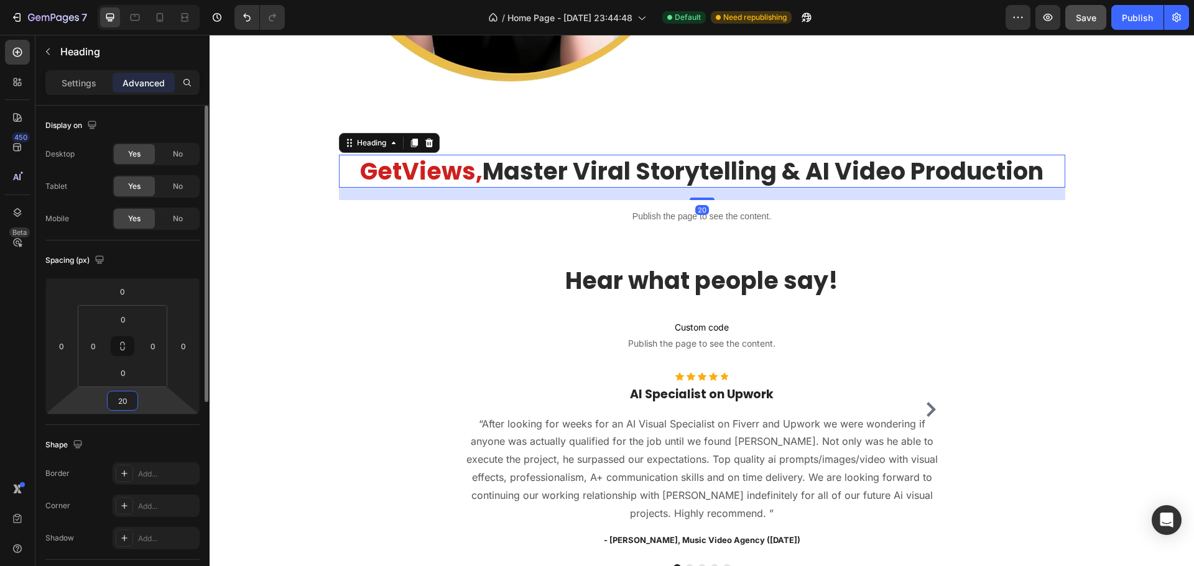
click at [121, 402] on input "20" at bounding box center [122, 401] width 25 height 19
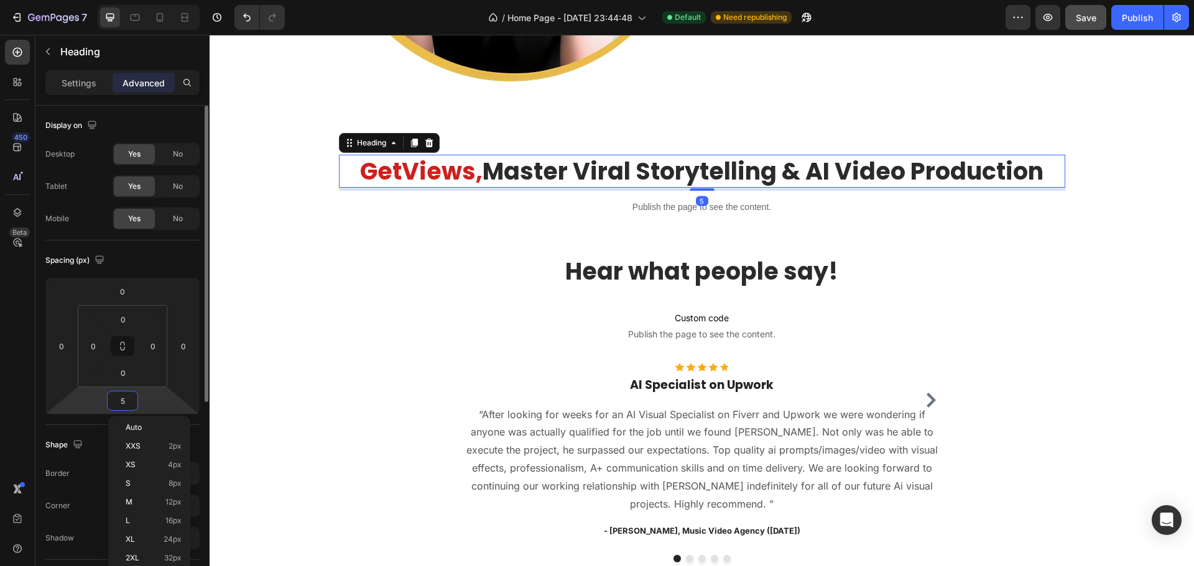
type input "50"
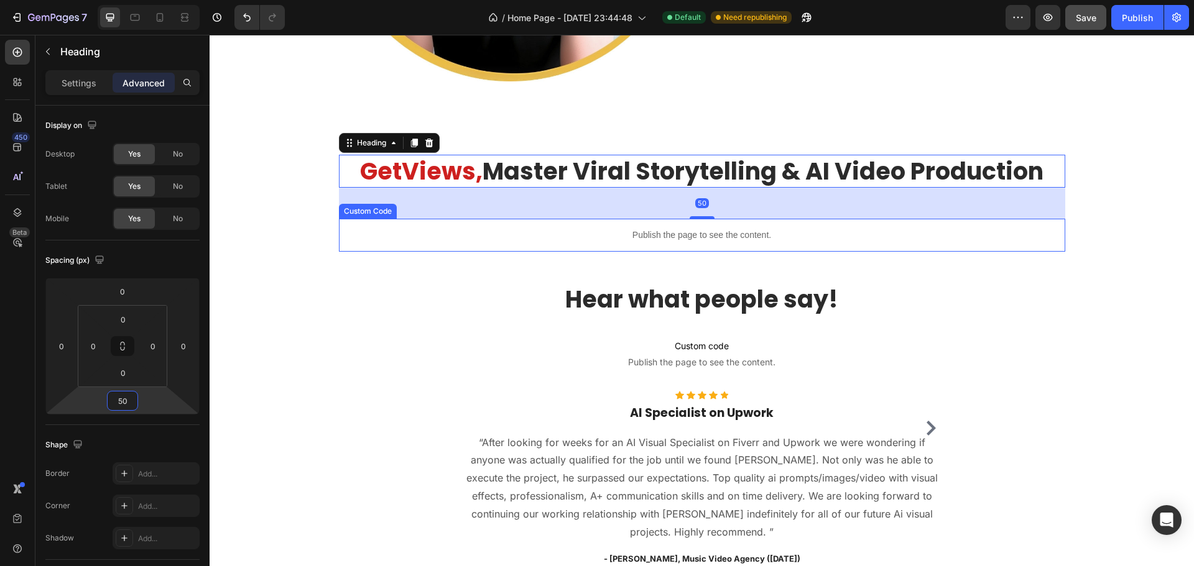
click at [583, 241] on p "Publish the page to see the content." at bounding box center [702, 235] width 726 height 13
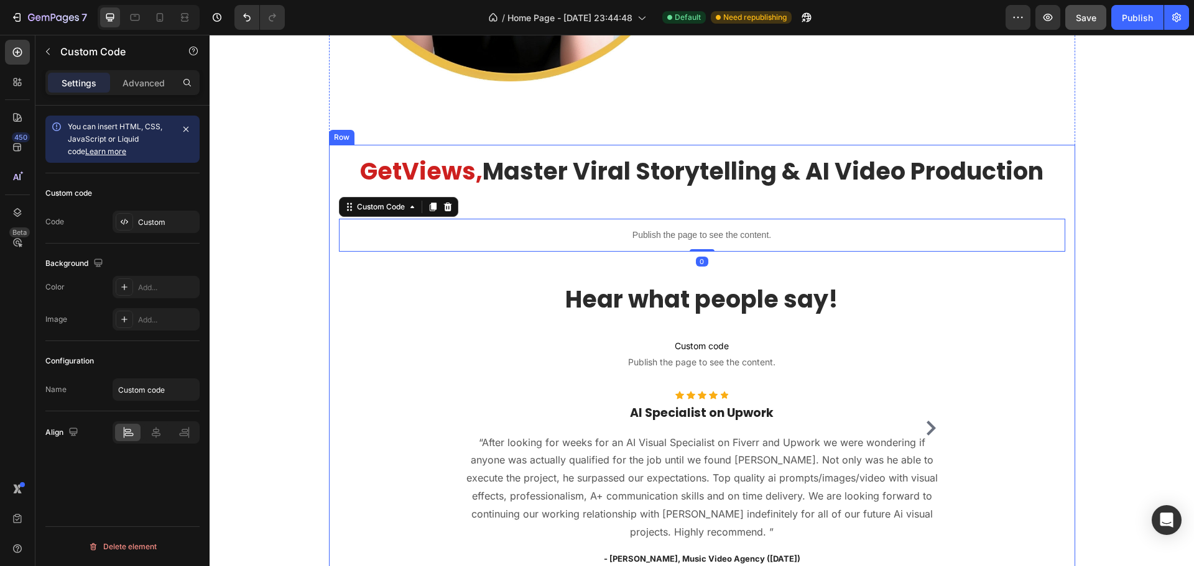
click at [581, 280] on div "Hear what people say! Heading Custom code Publish the page to see the content. …" at bounding box center [702, 436] width 726 height 369
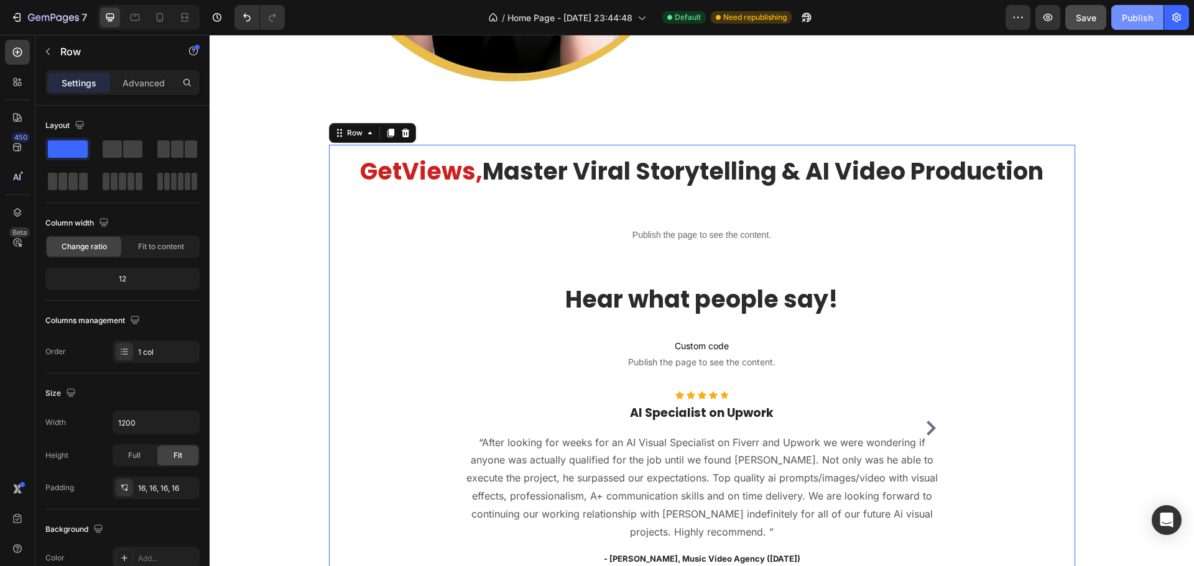
click at [1131, 18] on div "Publish" at bounding box center [1137, 17] width 31 height 13
click at [738, 294] on h2 "Hear what people say!" at bounding box center [702, 299] width 478 height 33
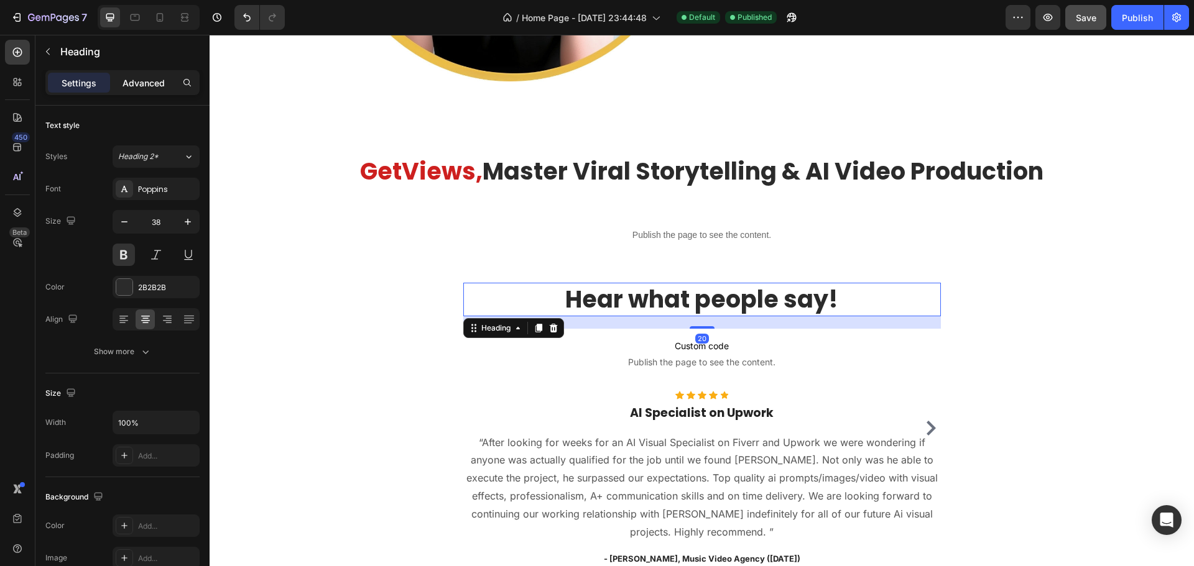
click at [148, 84] on p "Advanced" at bounding box center [144, 82] width 42 height 13
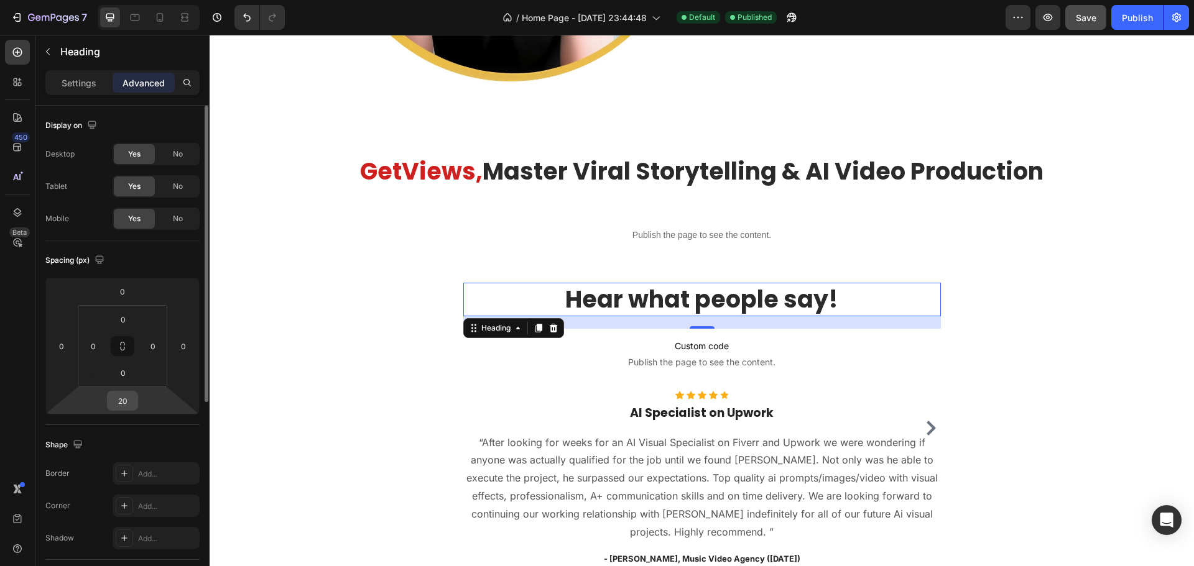
click at [113, 399] on input "20" at bounding box center [122, 401] width 25 height 19
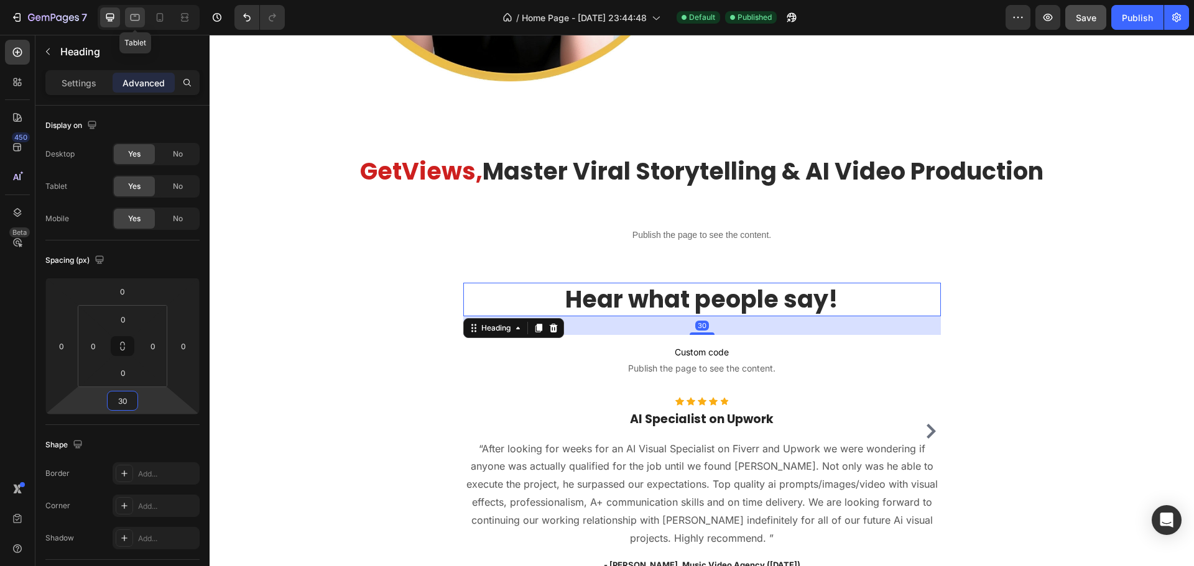
click at [131, 13] on icon at bounding box center [135, 17] width 12 height 12
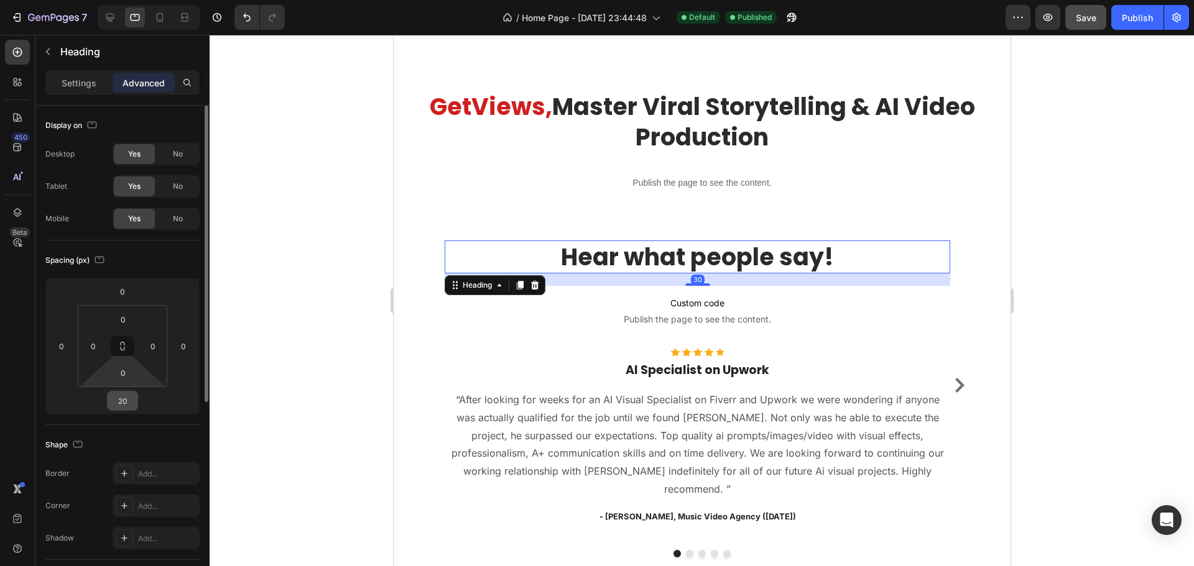
scroll to position [860, 0]
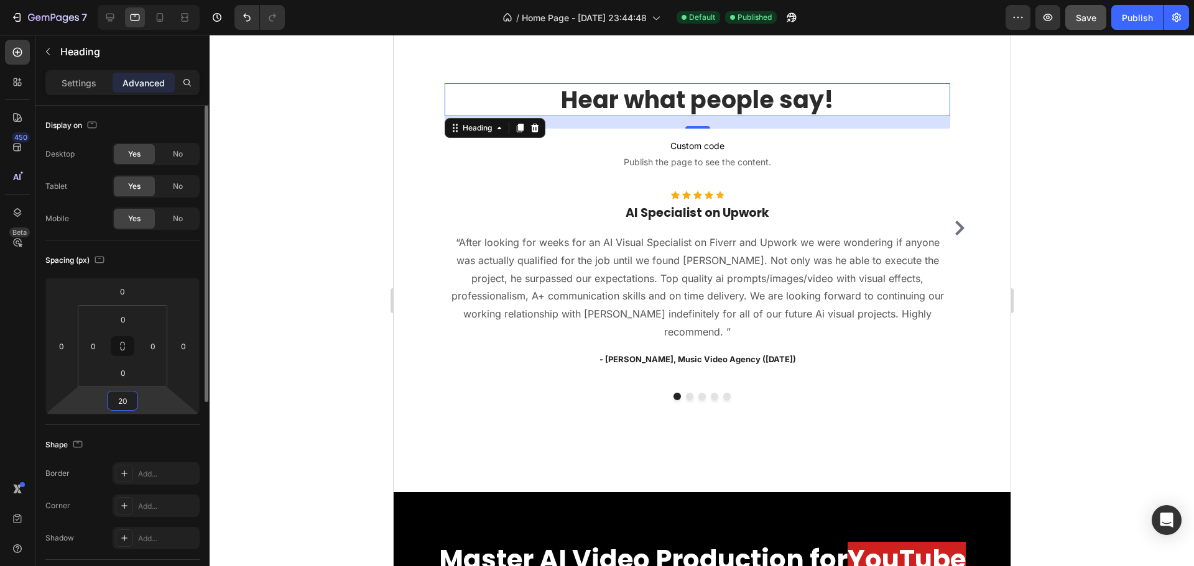
click at [114, 403] on input "20" at bounding box center [122, 401] width 25 height 19
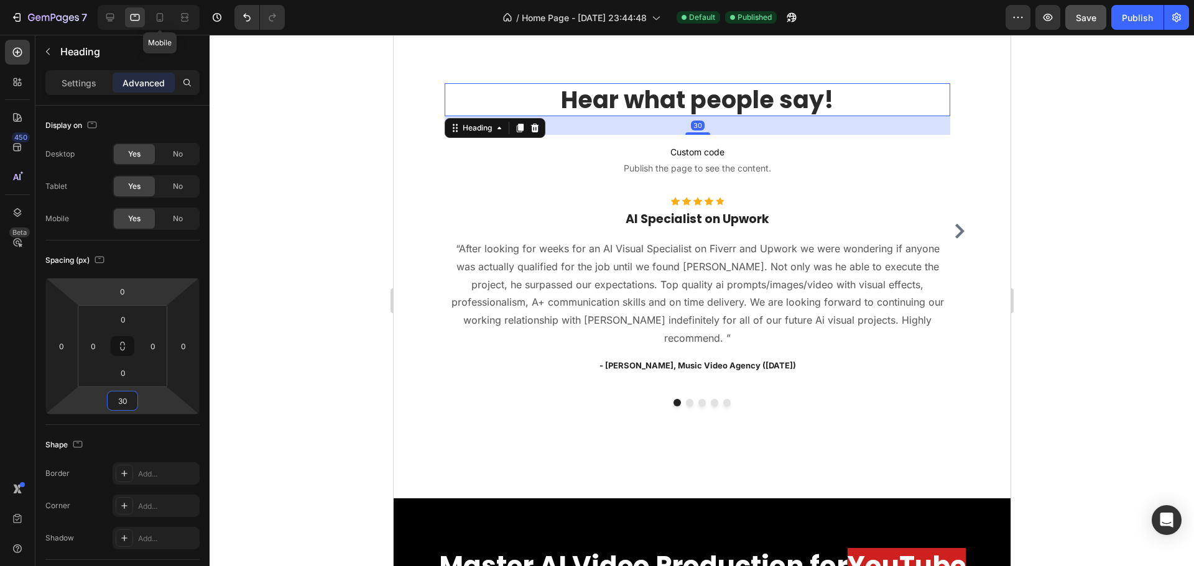
click at [159, 21] on icon at bounding box center [160, 17] width 12 height 12
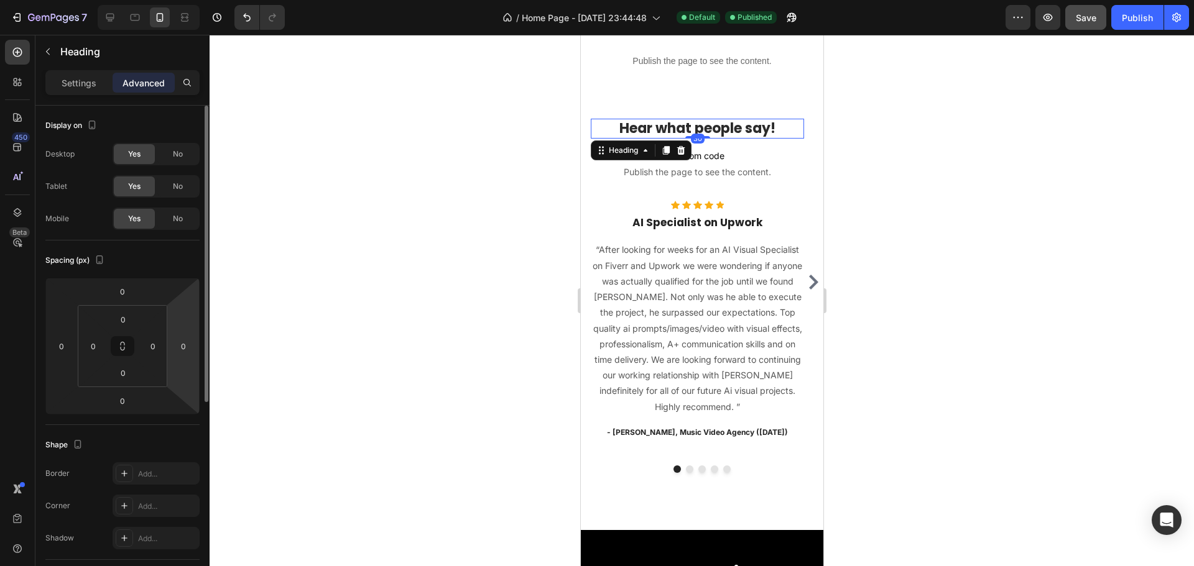
scroll to position [897, 0]
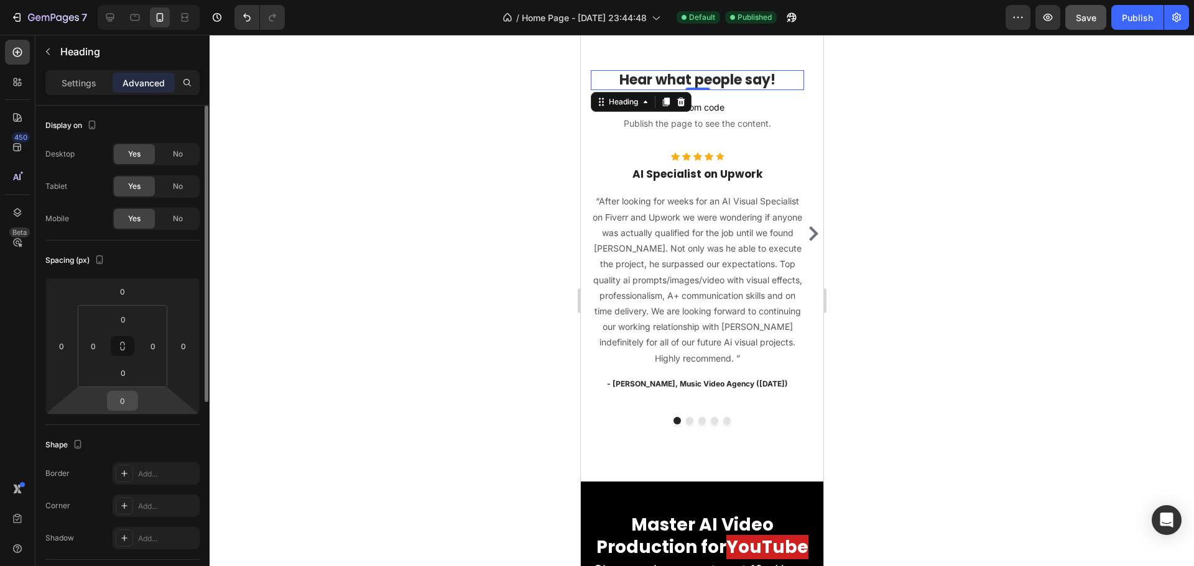
click at [111, 404] on input "0" at bounding box center [122, 401] width 25 height 19
type input "30"
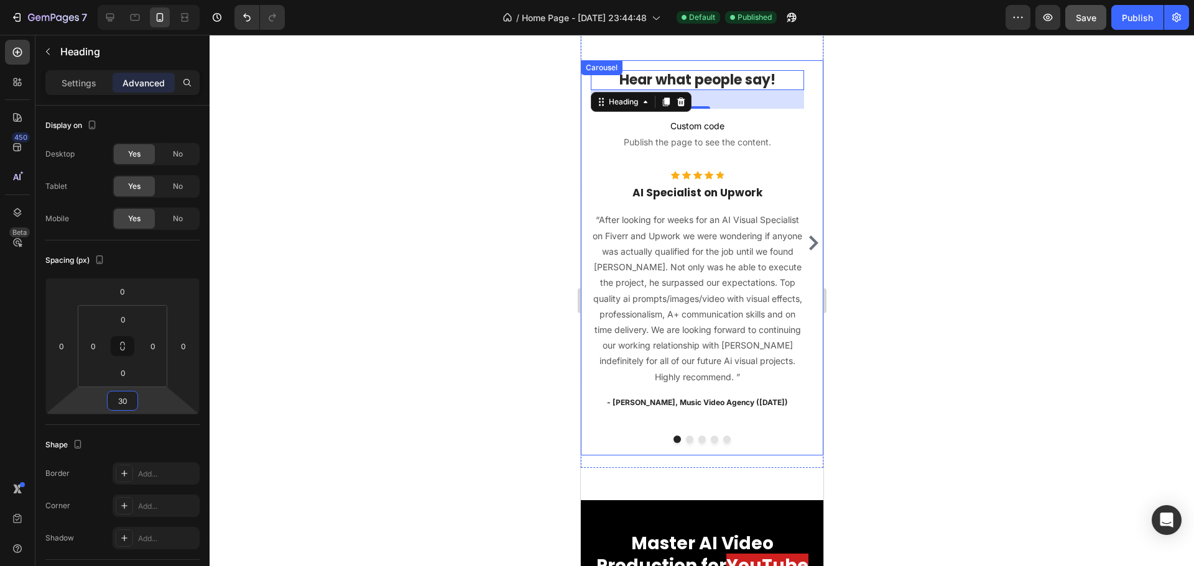
click at [613, 176] on div "Hear what people say! Heading 30 Custom code Publish the page to see the conten…" at bounding box center [696, 243] width 213 height 346
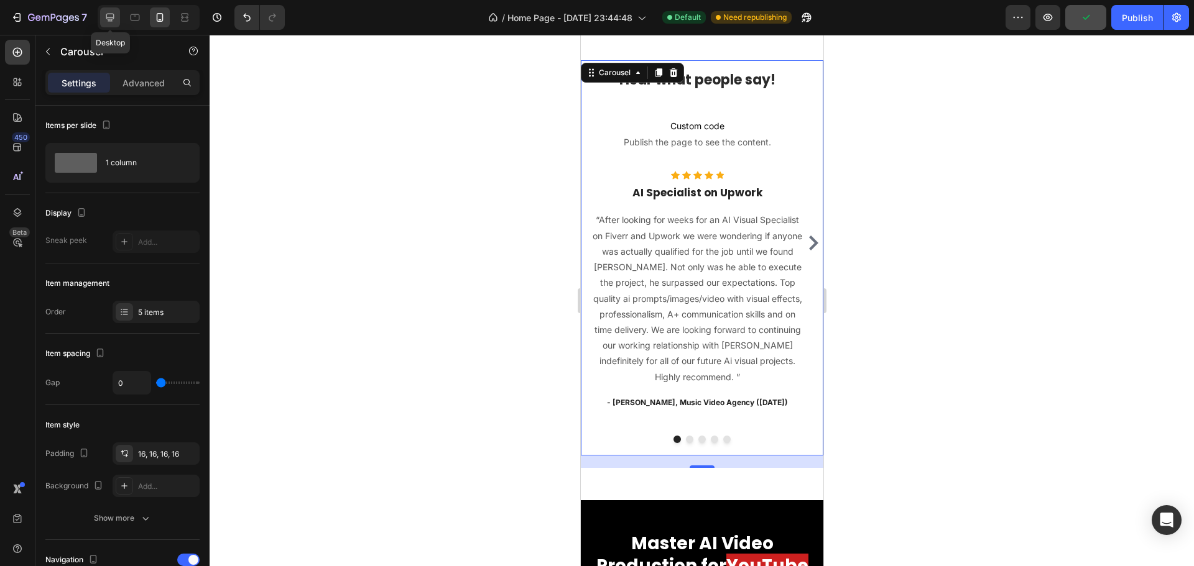
click at [110, 14] on icon at bounding box center [110, 18] width 8 height 8
type input "16"
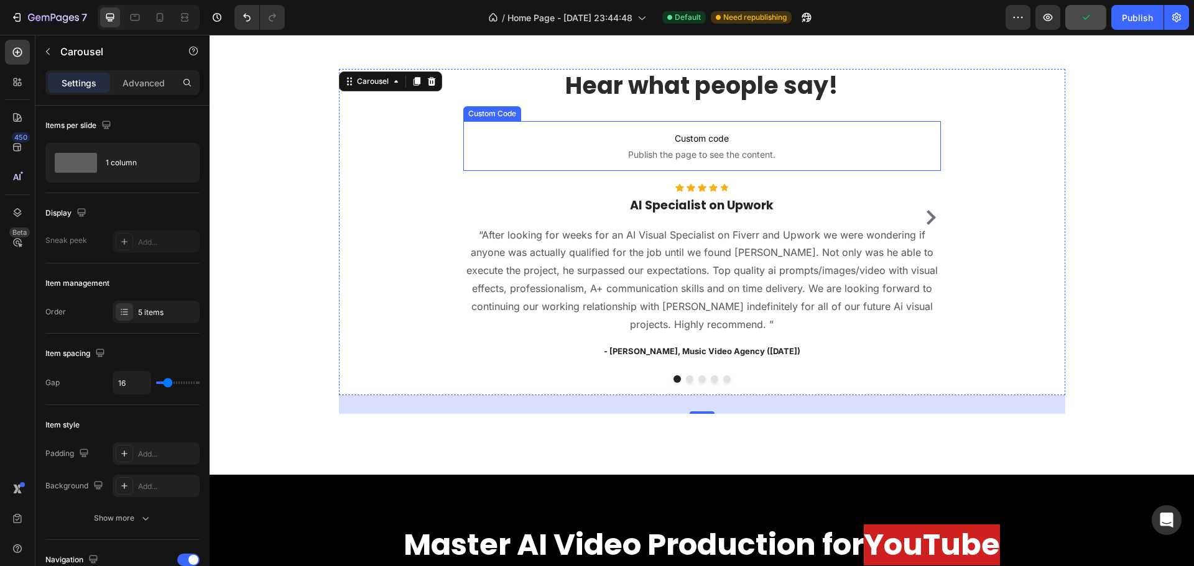
scroll to position [907, 0]
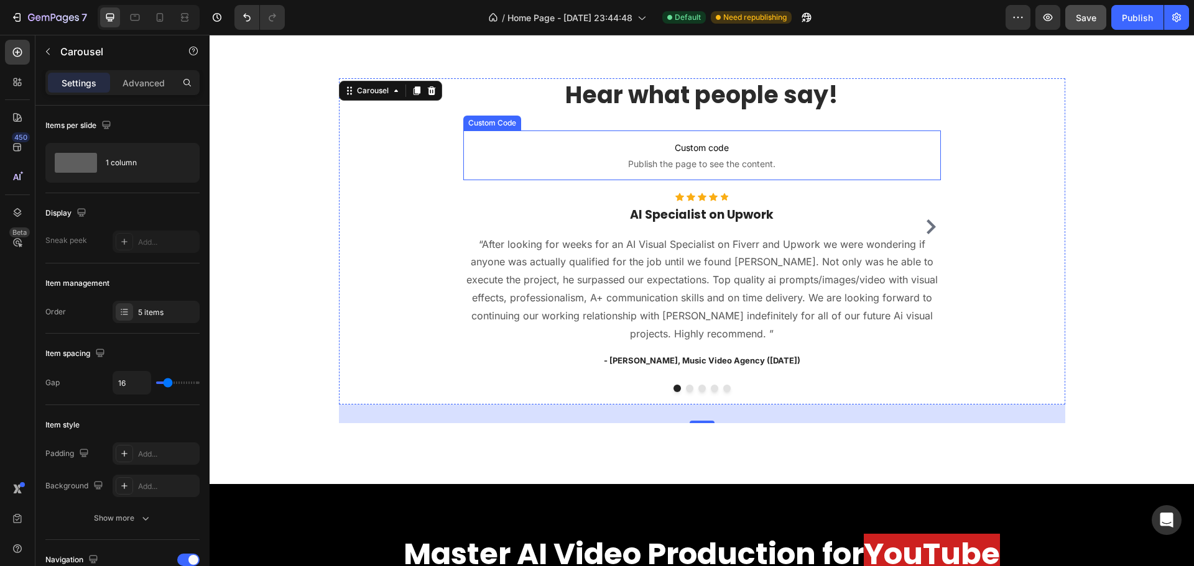
click at [548, 154] on span "Custom code" at bounding box center [702, 148] width 478 height 15
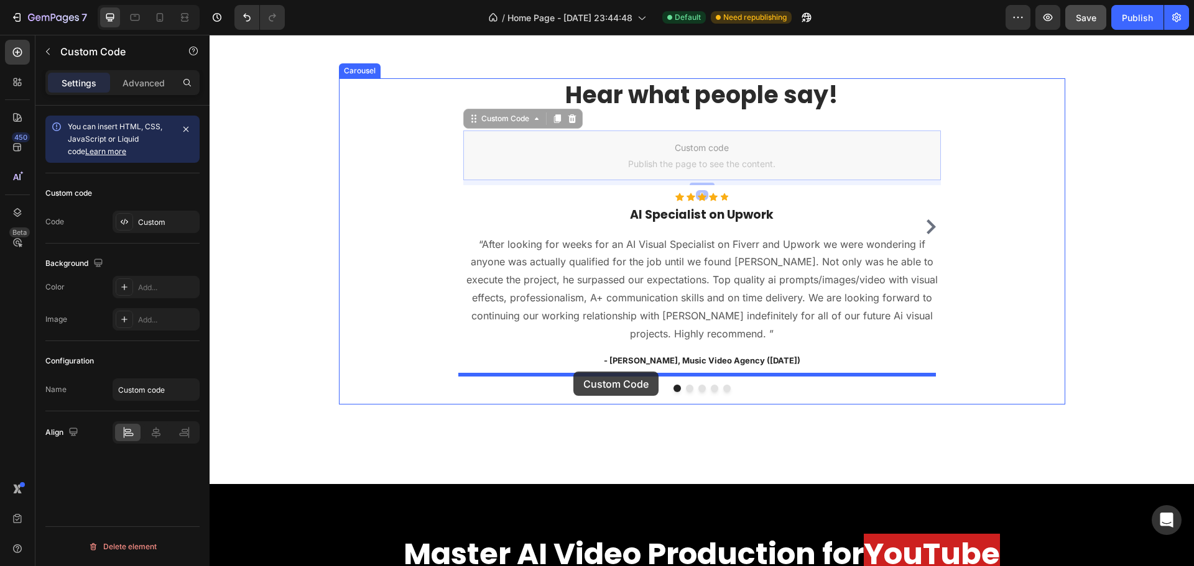
drag, startPoint x: 469, startPoint y: 123, endPoint x: 573, endPoint y: 372, distance: 270.1
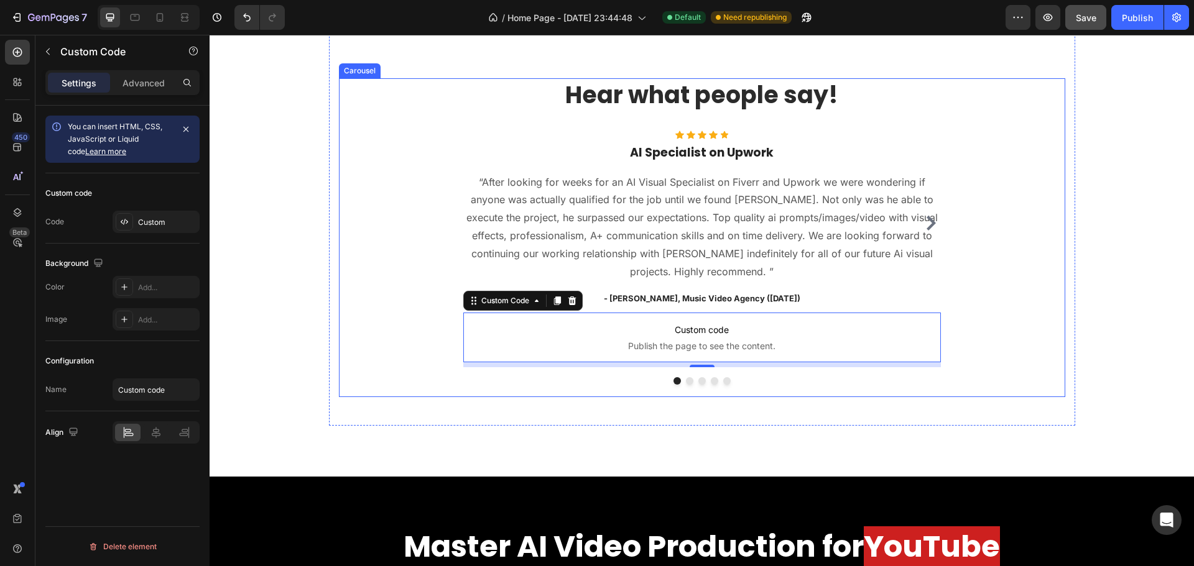
click at [923, 224] on icon "Carousel Next Arrow" at bounding box center [930, 223] width 15 height 15
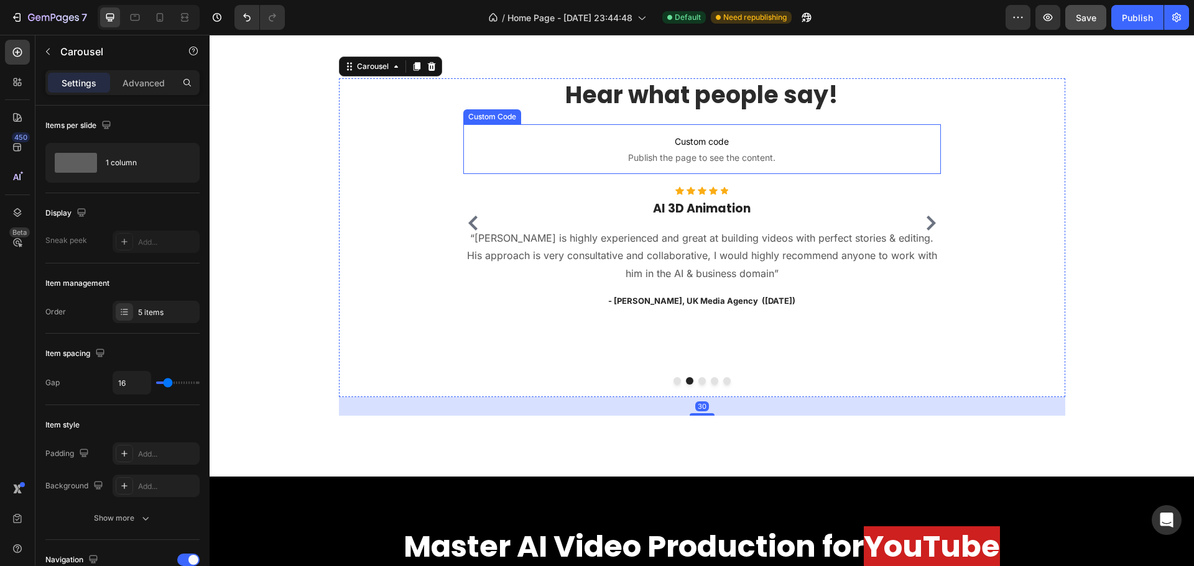
click at [593, 152] on span "Publish the page to see the content." at bounding box center [702, 158] width 478 height 12
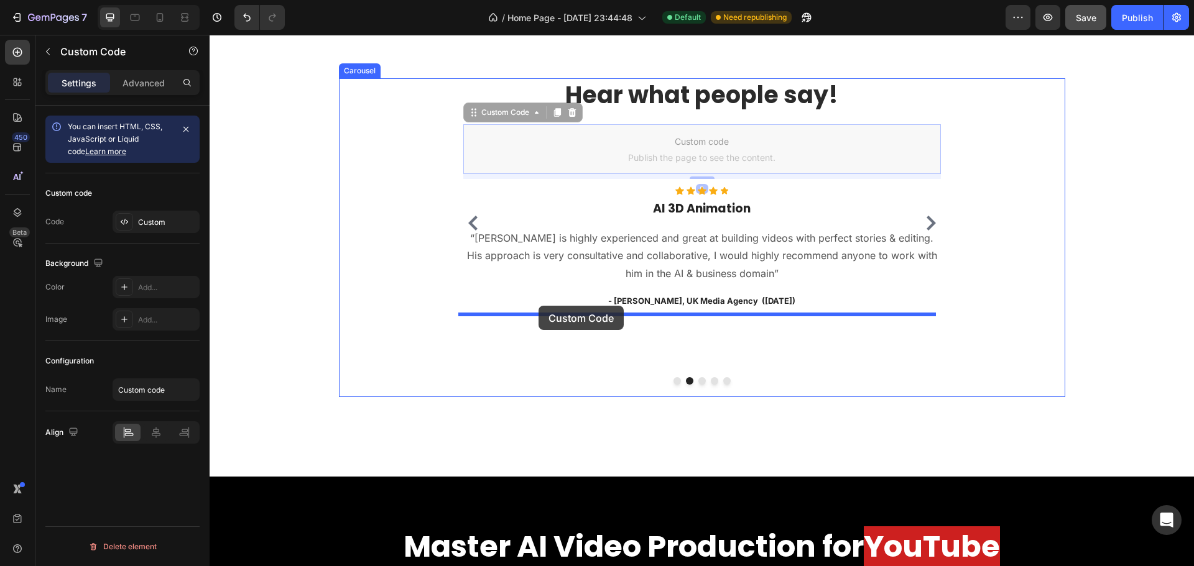
drag, startPoint x: 472, startPoint y: 115, endPoint x: 539, endPoint y: 306, distance: 202.2
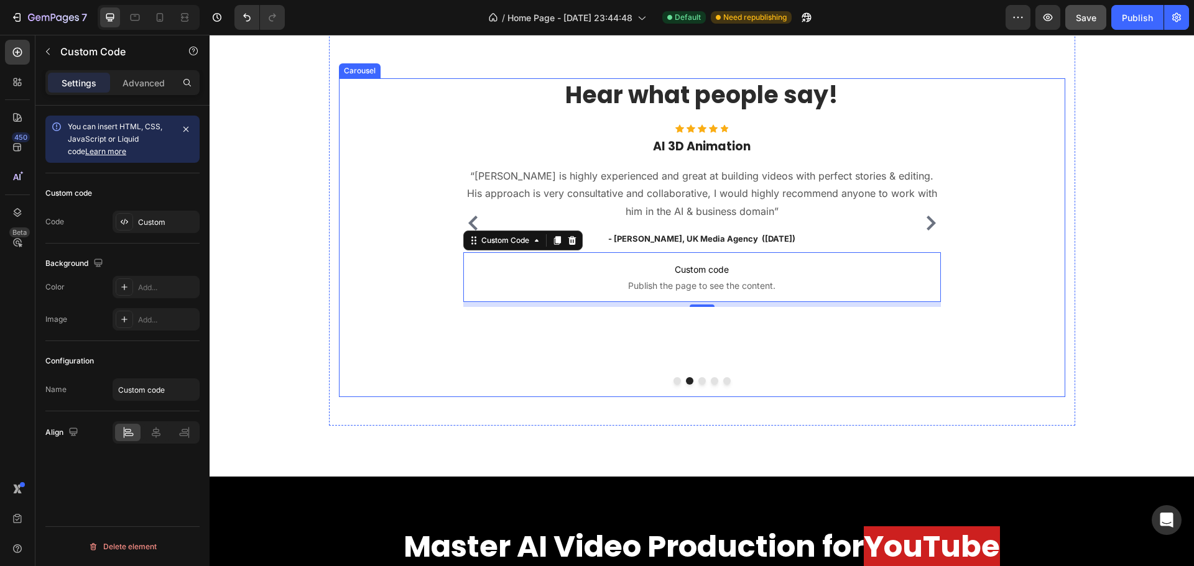
click at [927, 224] on icon "Carousel Next Arrow" at bounding box center [931, 223] width 9 height 15
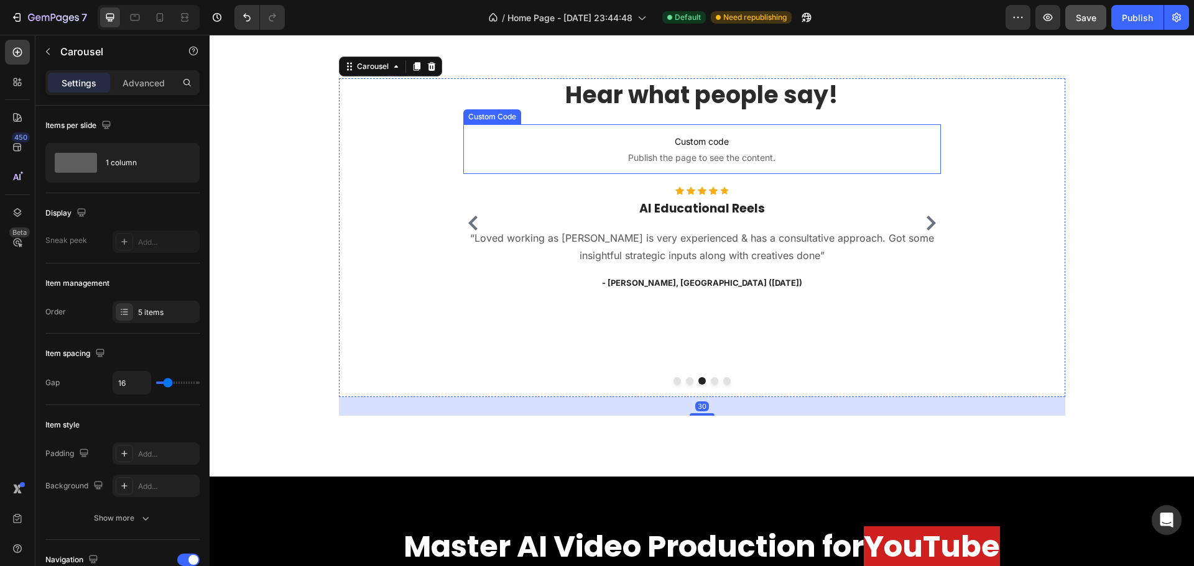
click at [581, 148] on span "Custom code" at bounding box center [702, 141] width 478 height 15
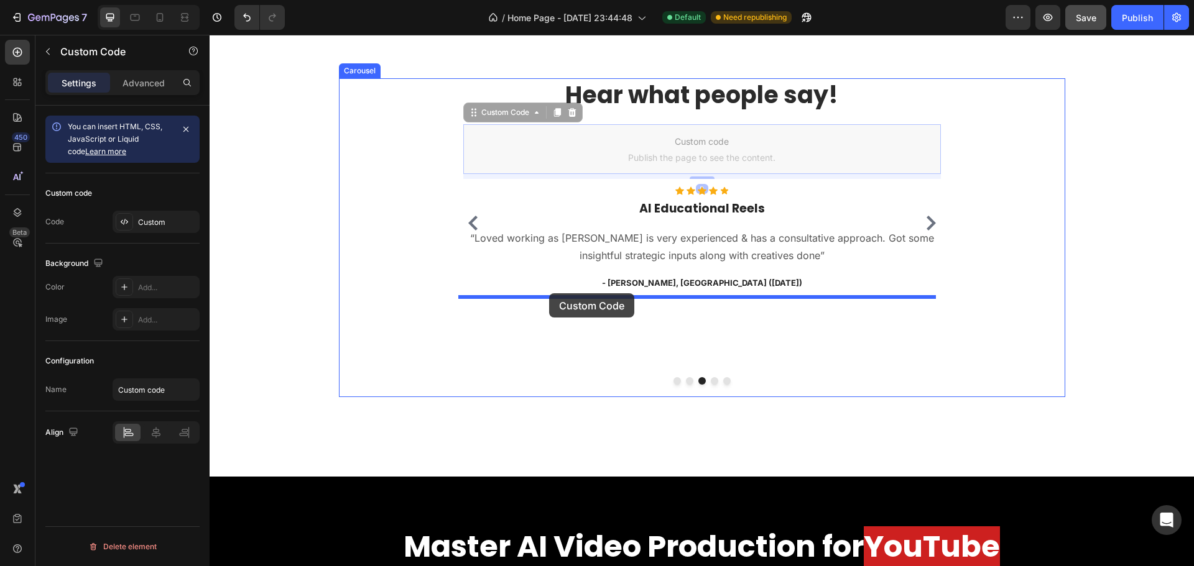
drag, startPoint x: 472, startPoint y: 111, endPoint x: 549, endPoint y: 294, distance: 197.8
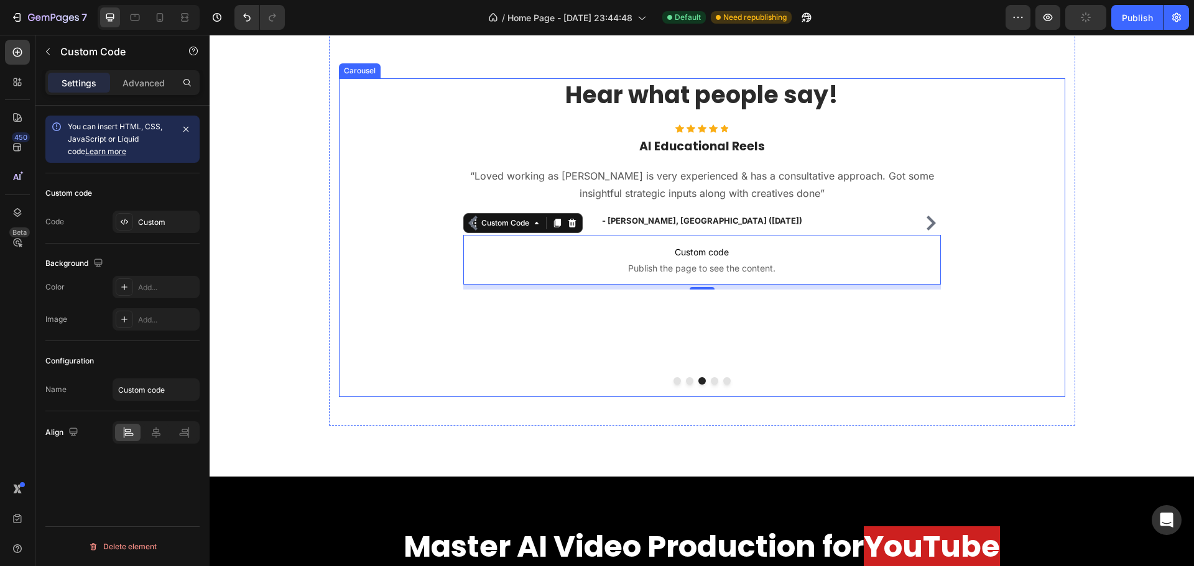
click at [923, 220] on icon "Carousel Next Arrow" at bounding box center [930, 223] width 15 height 15
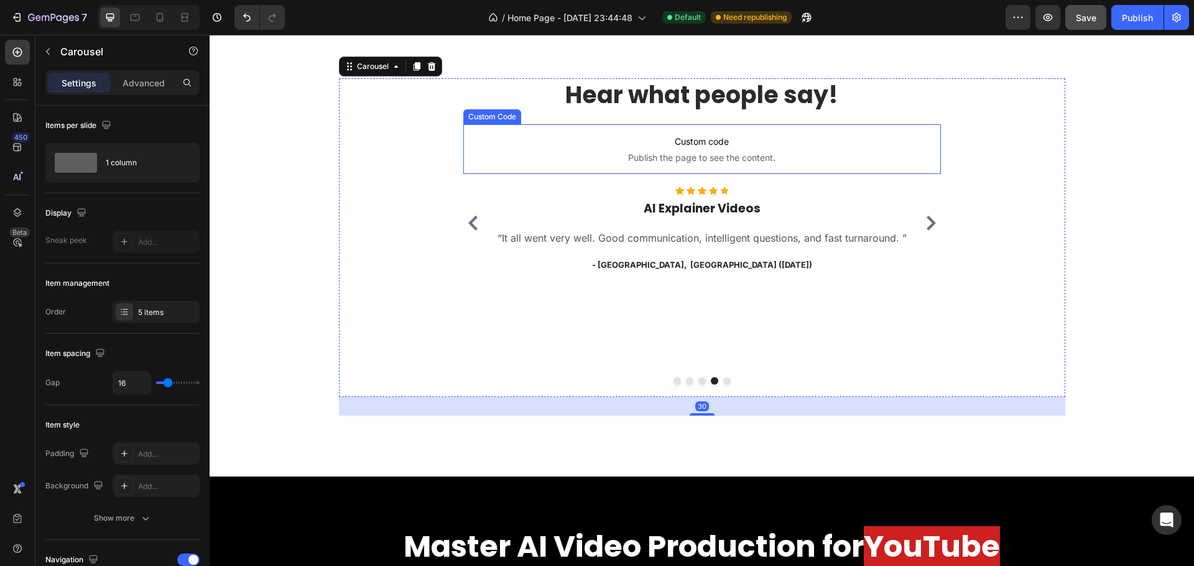
click at [613, 134] on span "Custom code" at bounding box center [702, 141] width 478 height 15
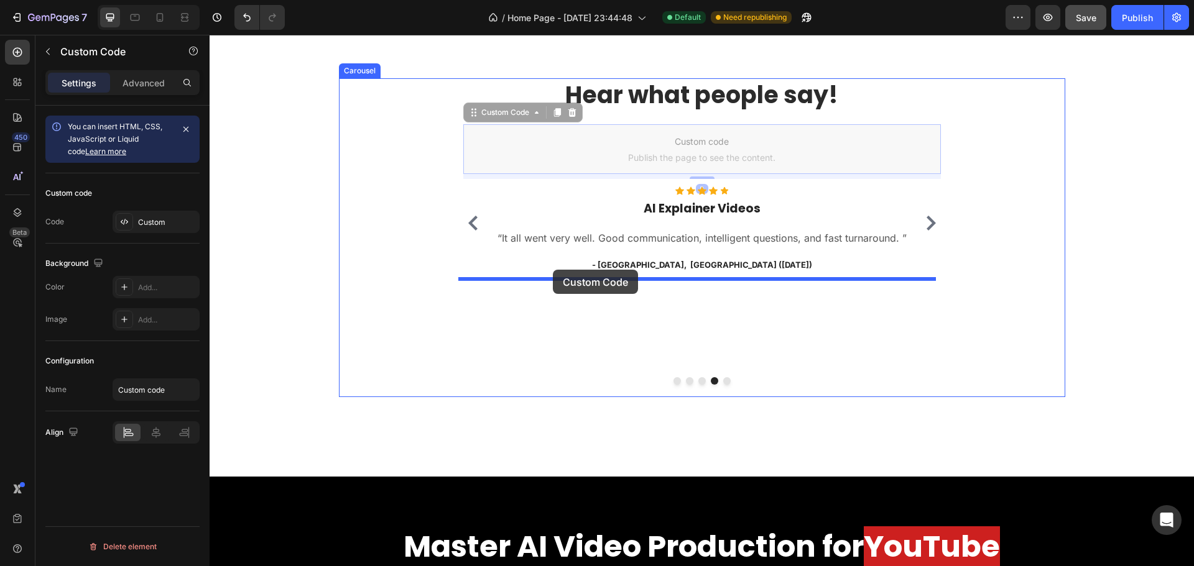
drag, startPoint x: 468, startPoint y: 116, endPoint x: 553, endPoint y: 270, distance: 175.6
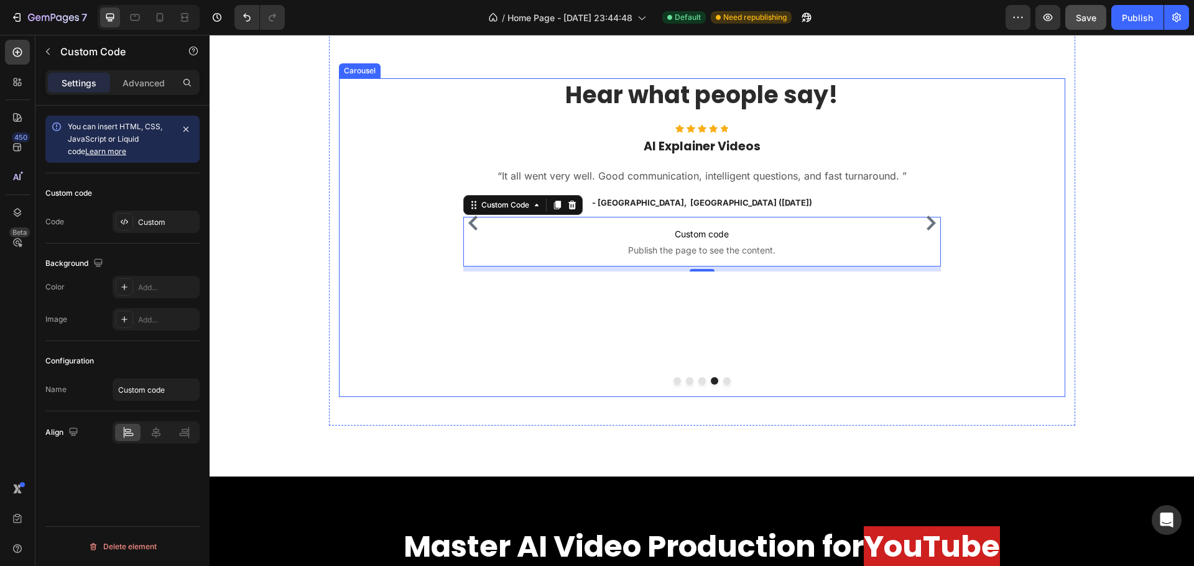
click at [928, 223] on icon "Carousel Next Arrow" at bounding box center [931, 223] width 9 height 15
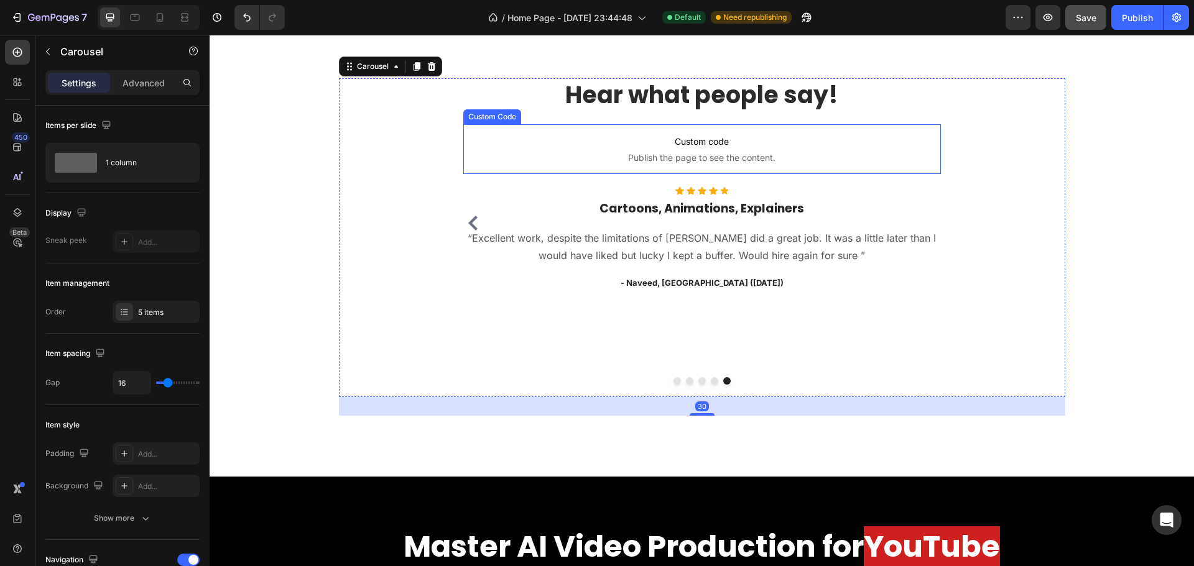
click at [604, 130] on p "Custom code Publish the page to see the content." at bounding box center [702, 149] width 478 height 50
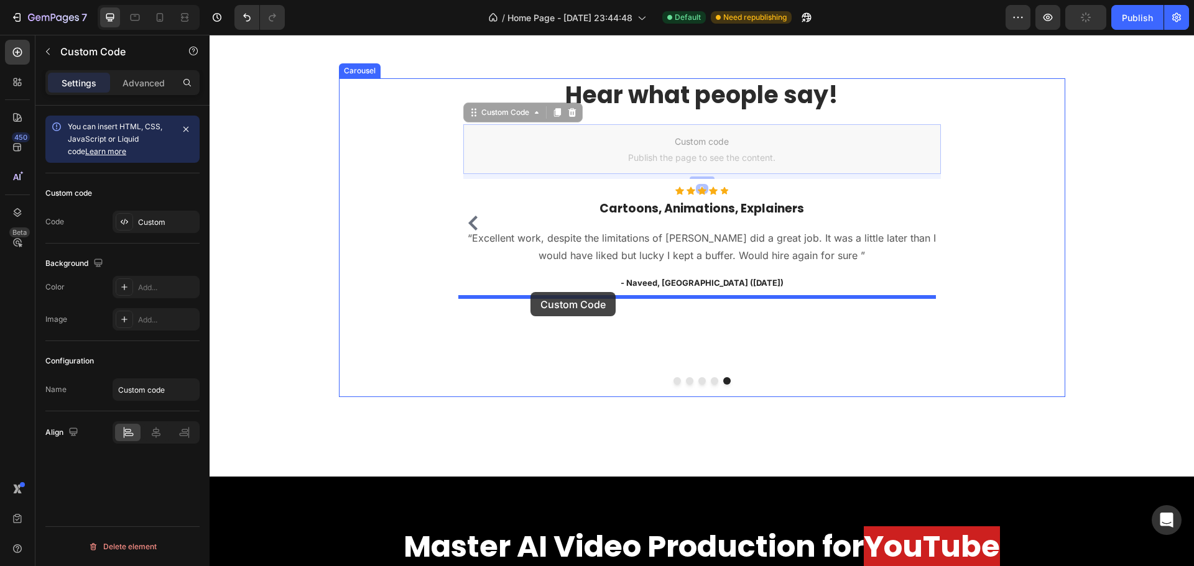
drag, startPoint x: 474, startPoint y: 115, endPoint x: 530, endPoint y: 292, distance: 186.0
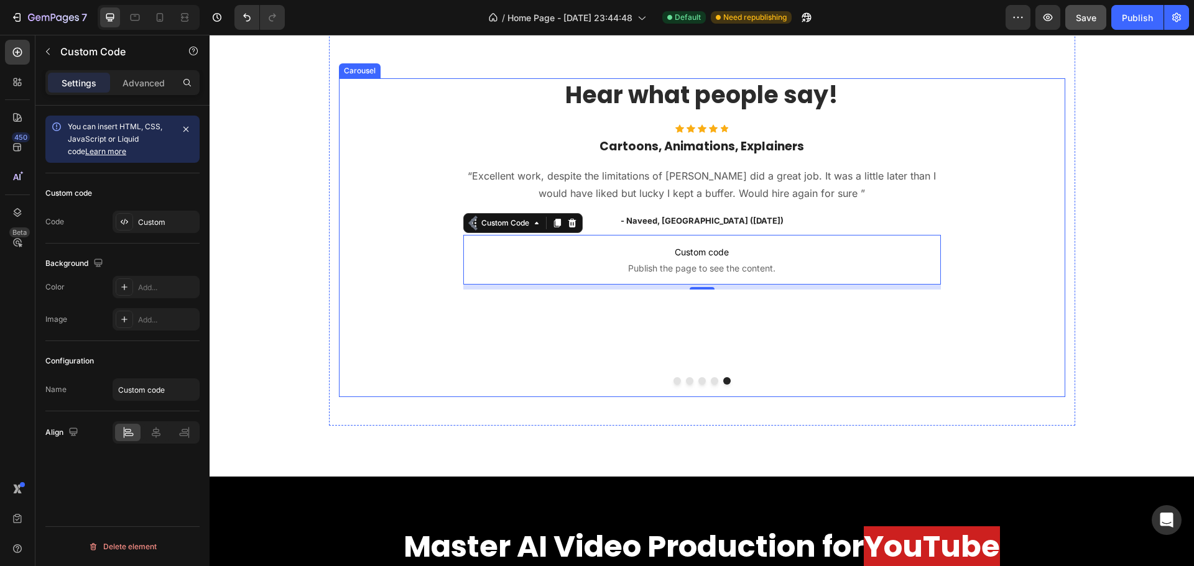
click at [1018, 204] on div "Hear what people say! Heading Icon Icon Icon Icon Icon Icon List Hoz AI Special…" at bounding box center [702, 237] width 726 height 318
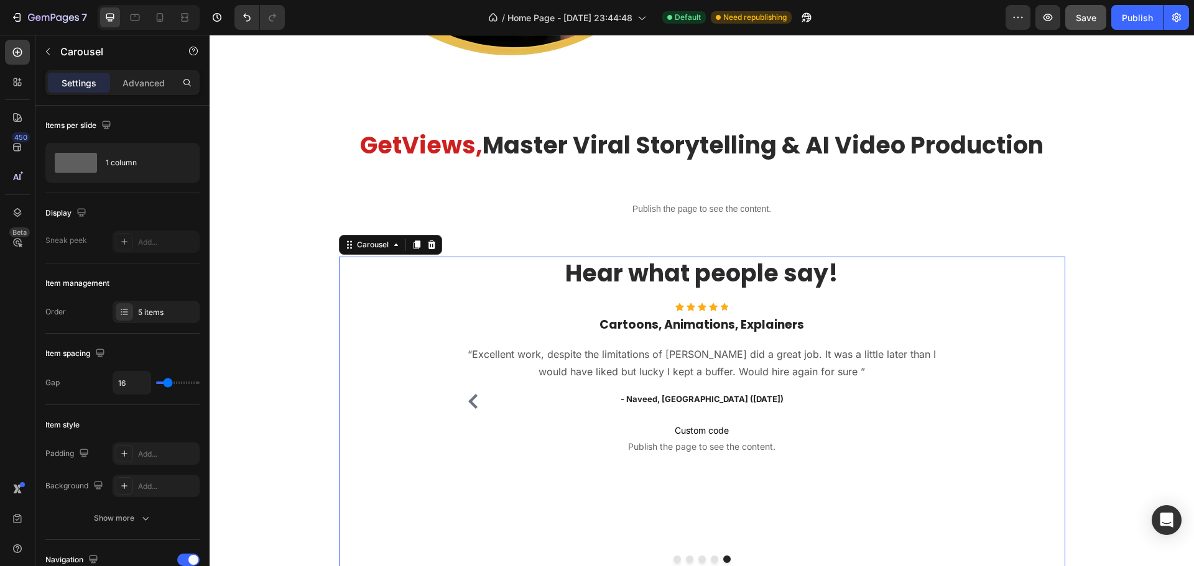
scroll to position [659, 0]
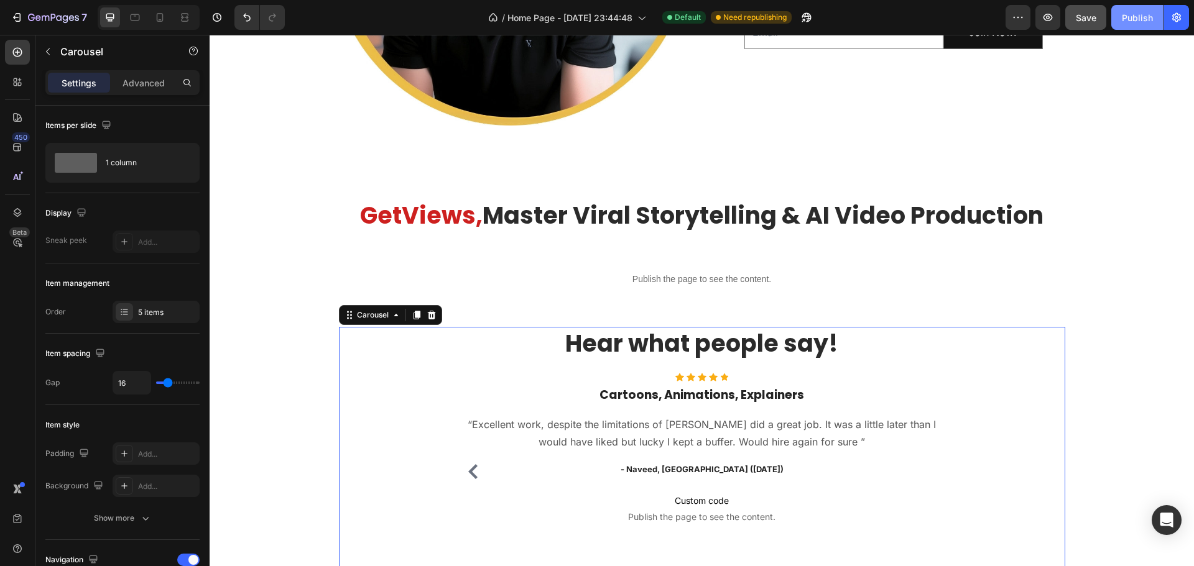
click at [1136, 21] on div "Publish" at bounding box center [1137, 17] width 31 height 13
click at [159, 19] on icon at bounding box center [160, 19] width 3 height 1
type input "0"
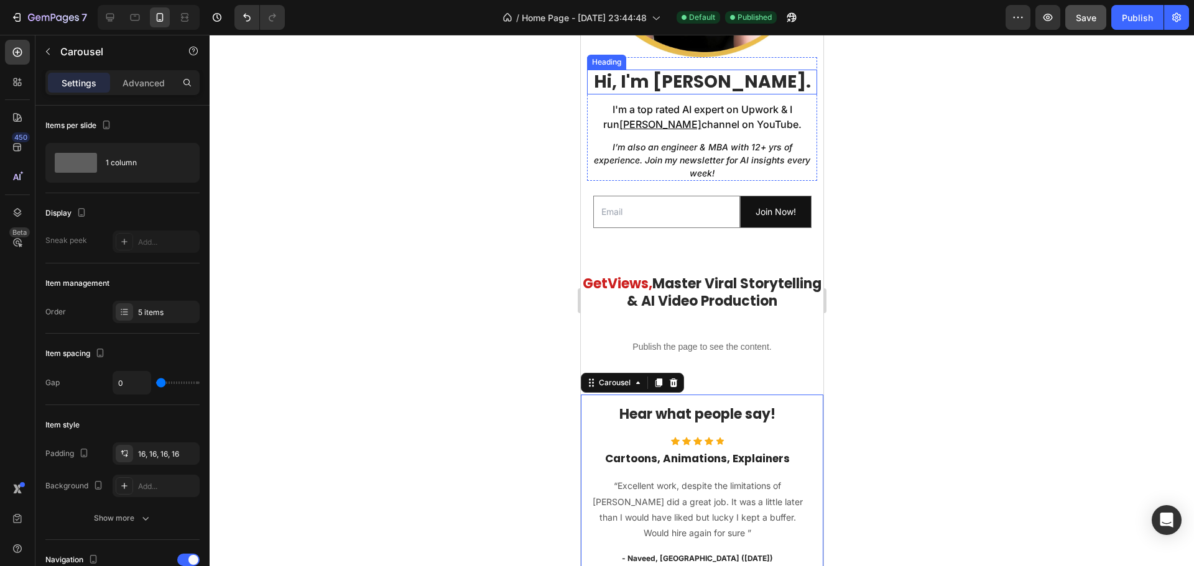
scroll to position [589, 0]
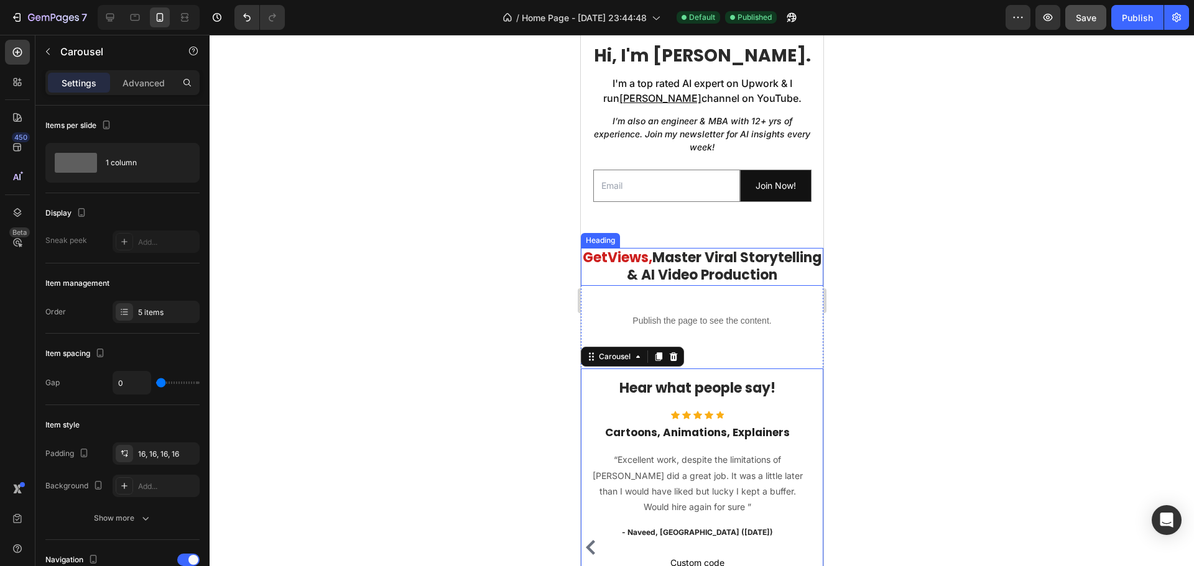
click at [665, 262] on span "Master Viral Storytelling & AI Video Production" at bounding box center [723, 266] width 195 height 37
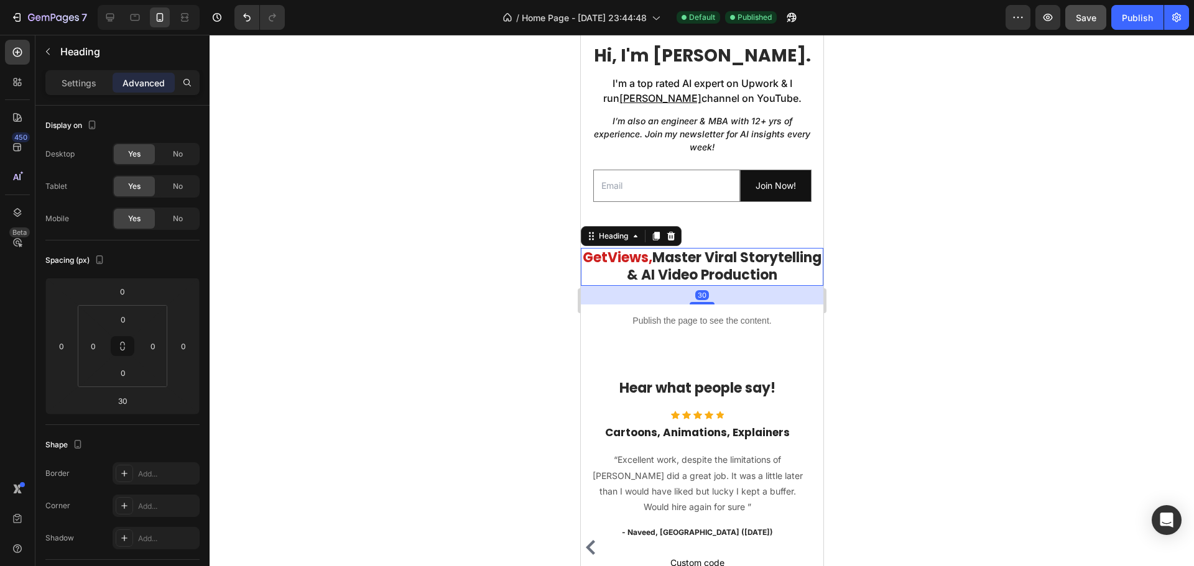
click at [143, 76] on p "Advanced" at bounding box center [144, 82] width 42 height 13
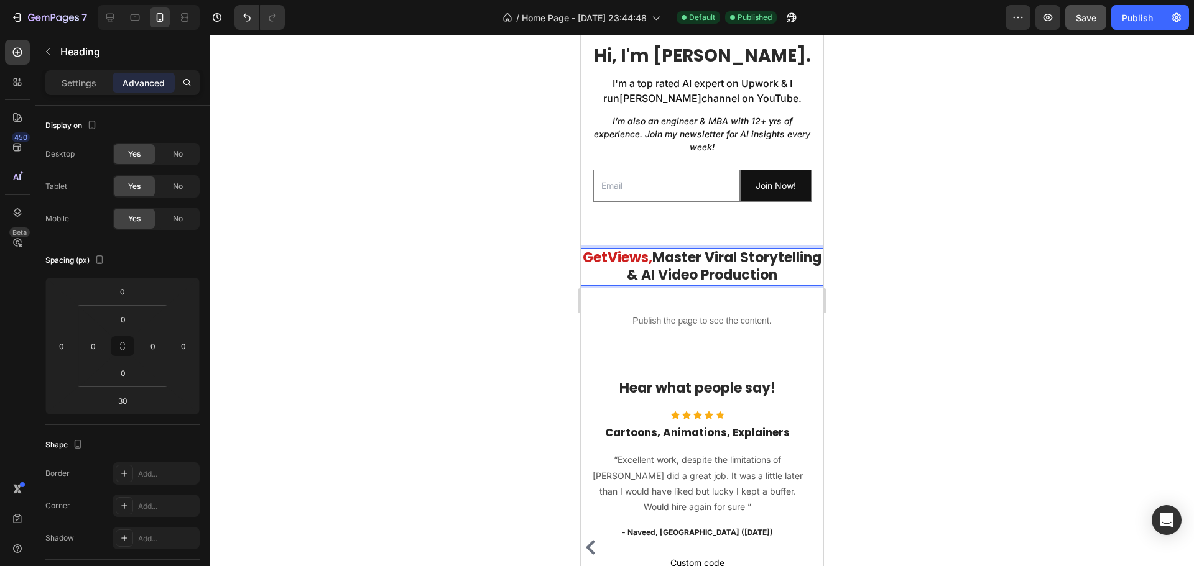
click at [631, 276] on h2 "Get Views, Master Viral Storytelling & AI Video Production" at bounding box center [701, 267] width 243 height 38
click at [626, 307] on div "Get Views, Master Viral Storytelling & AI Video Production Heading 30 Publish t…" at bounding box center [701, 508] width 243 height 521
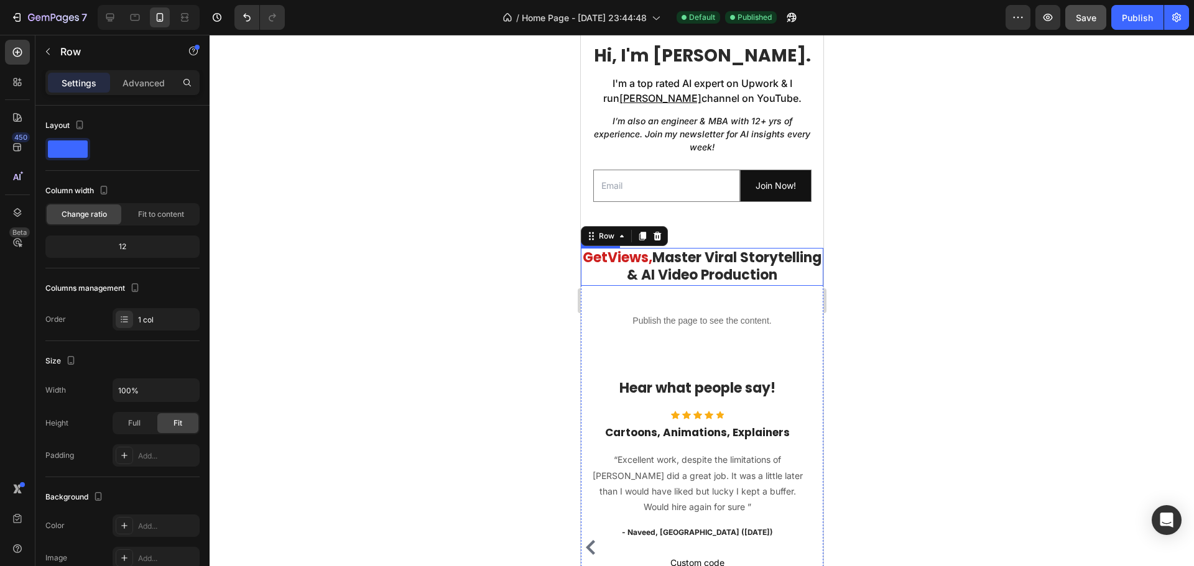
click at [639, 285] on p "Get Views, Master Viral Storytelling & AI Video Production" at bounding box center [701, 266] width 240 height 35
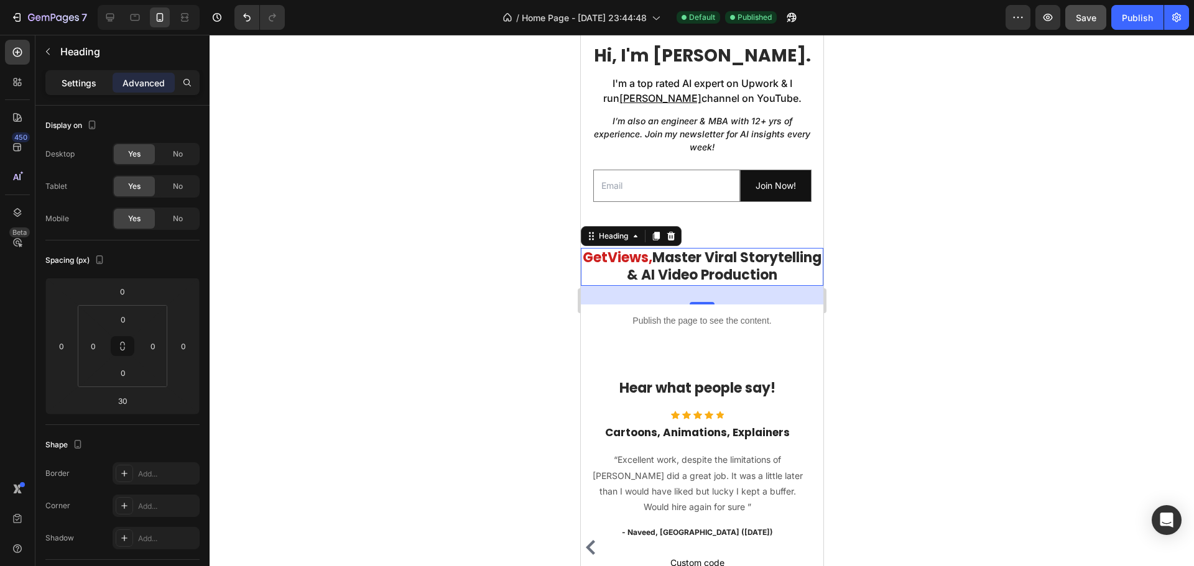
click at [78, 86] on p "Settings" at bounding box center [79, 82] width 35 height 13
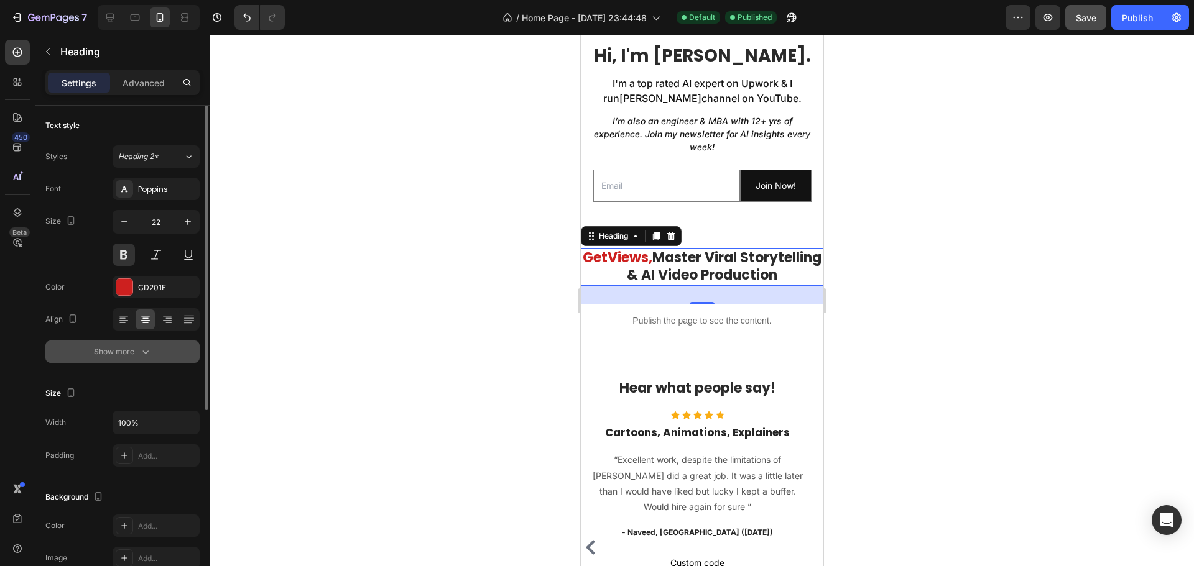
click at [111, 356] on div "Show more" at bounding box center [123, 352] width 58 height 12
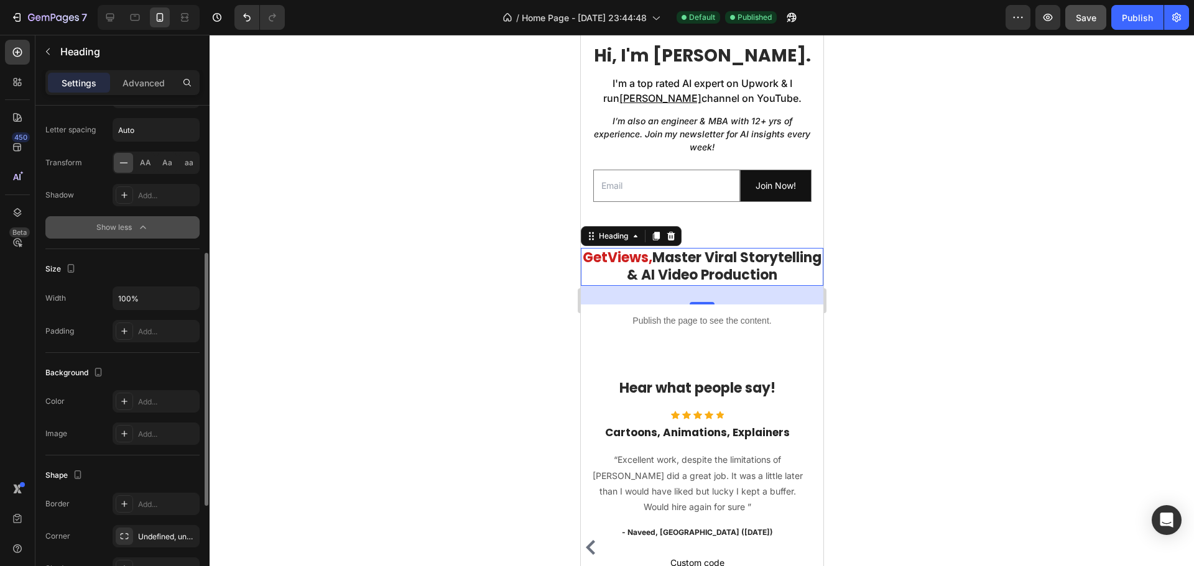
scroll to position [164, 0]
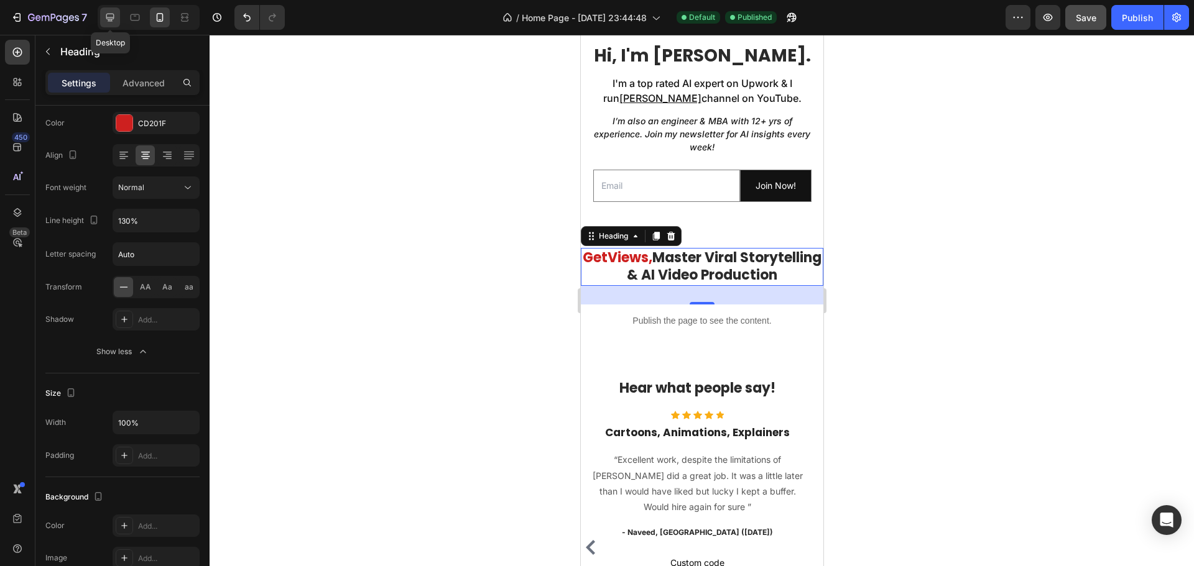
click at [104, 17] on icon at bounding box center [110, 17] width 12 height 12
type input "38"
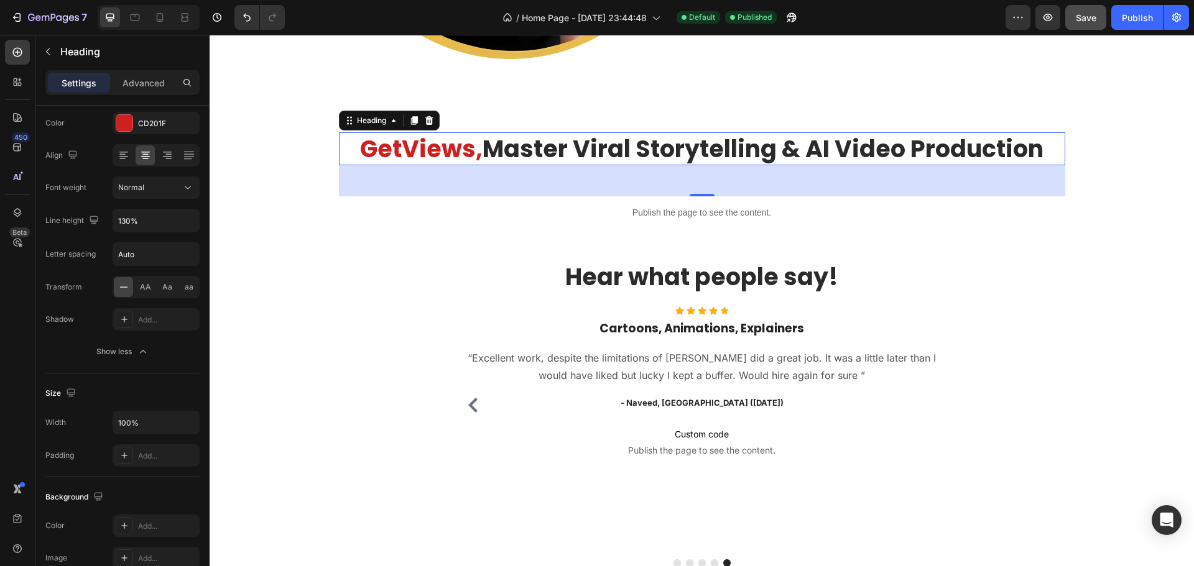
scroll to position [655, 0]
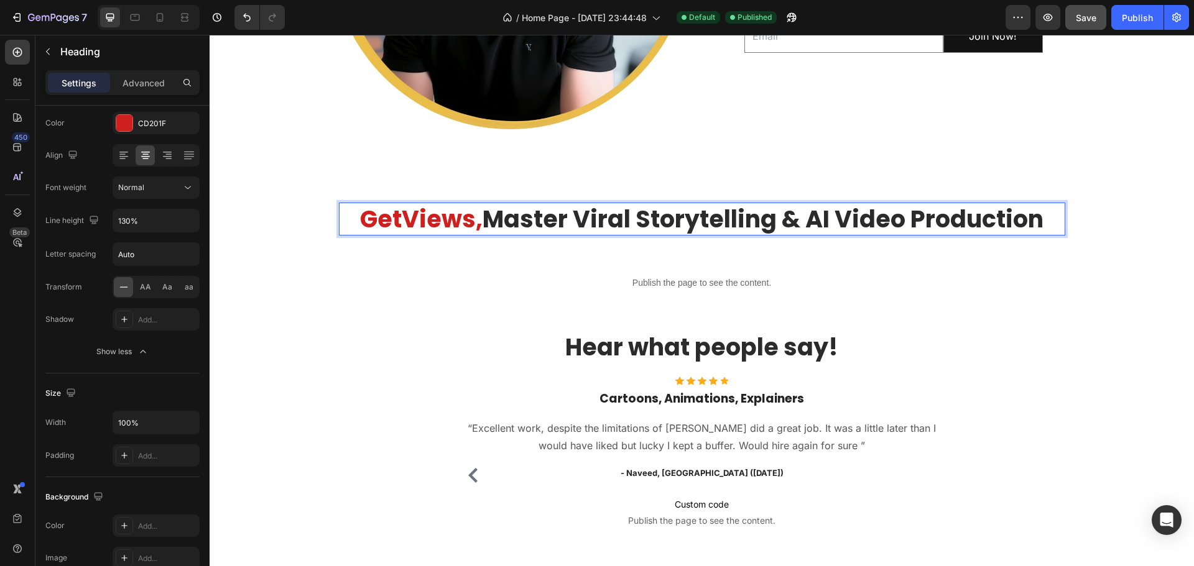
click at [483, 218] on span "Master Viral Storytelling & AI Video Production" at bounding box center [763, 219] width 561 height 33
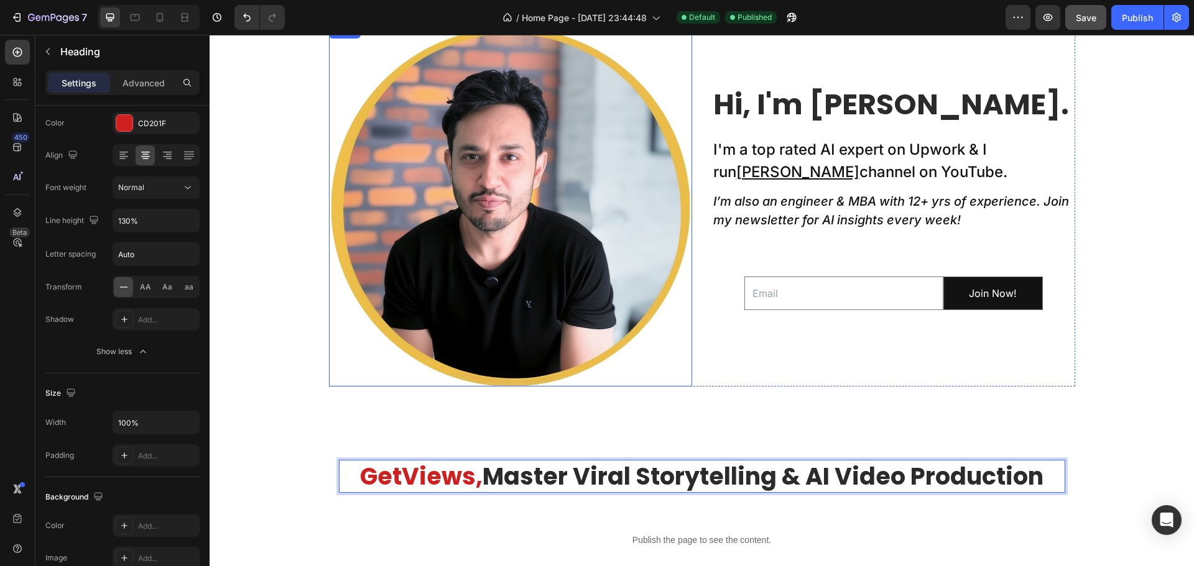
scroll to position [497, 0]
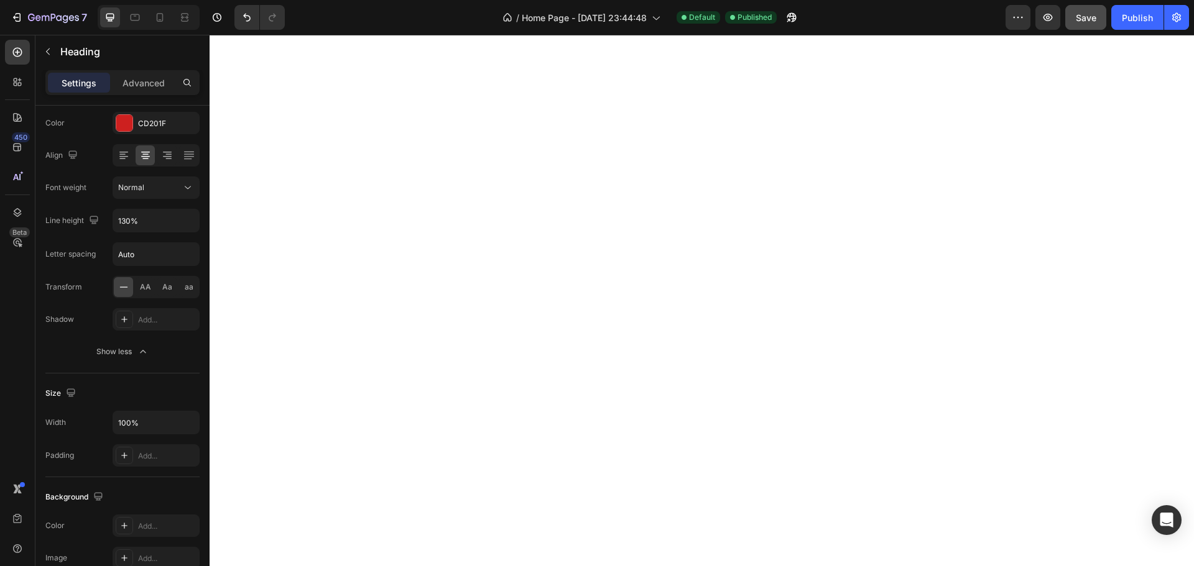
type input "16"
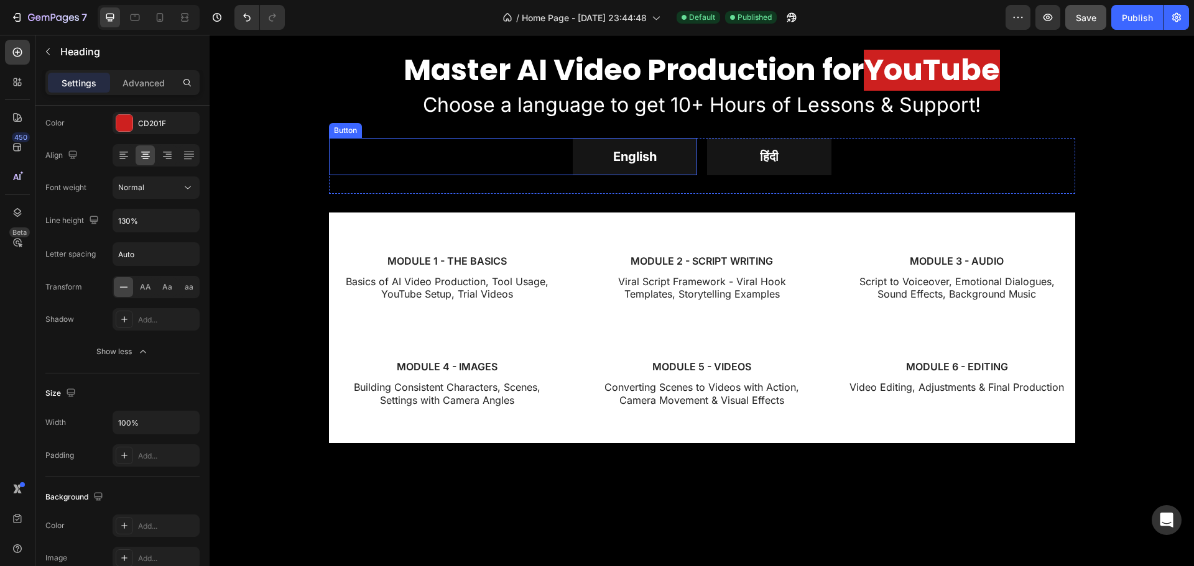
scroll to position [1229, 0]
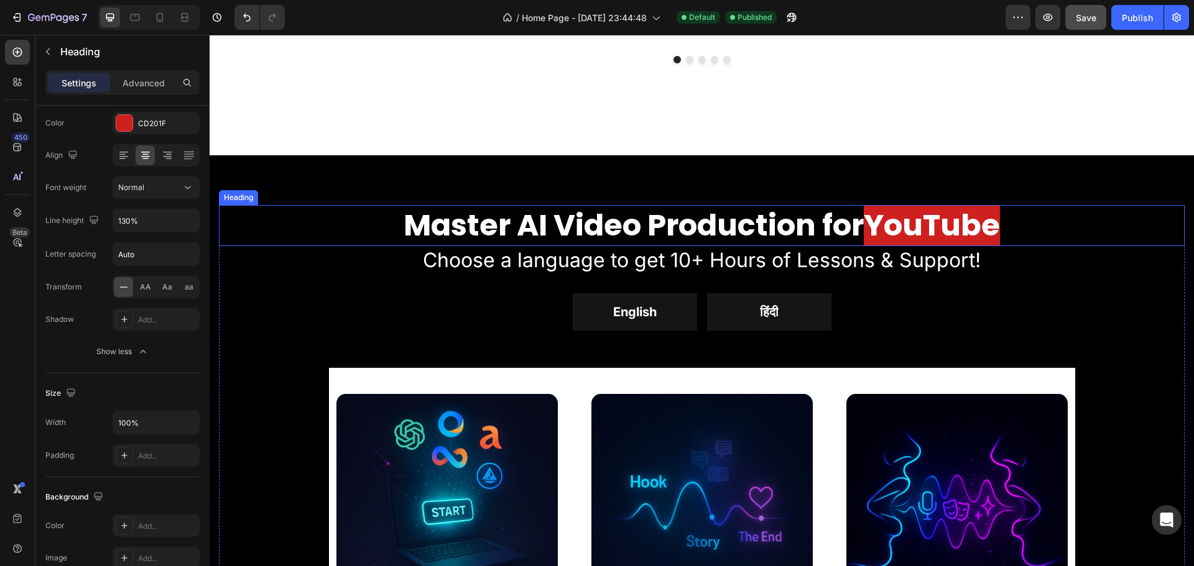
click at [453, 224] on strong "Master AI Video Production for" at bounding box center [634, 226] width 460 height 42
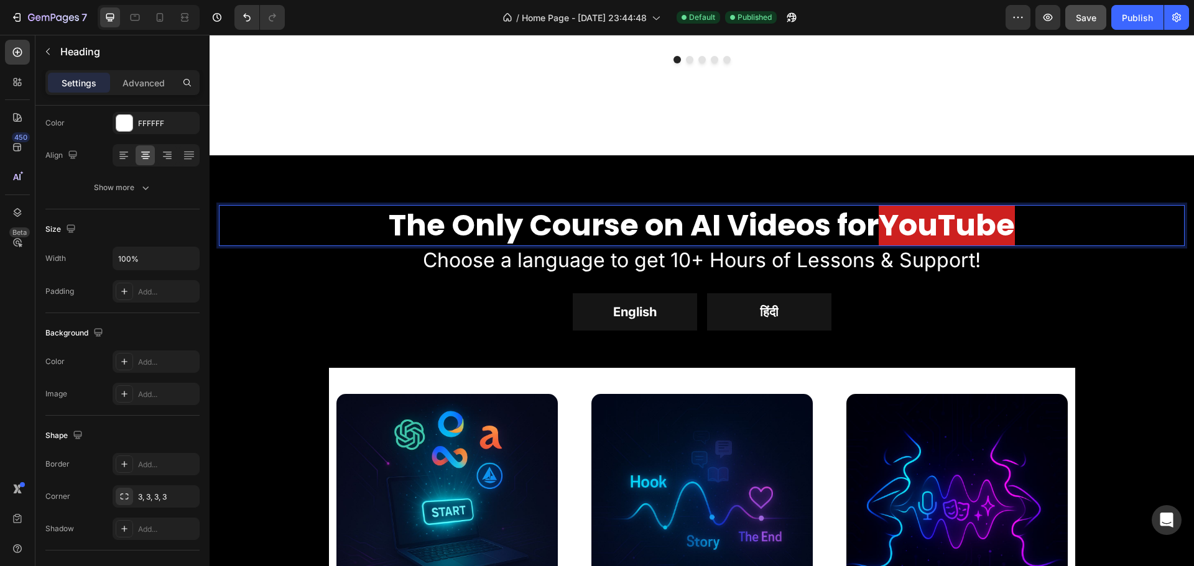
scroll to position [1167, 0]
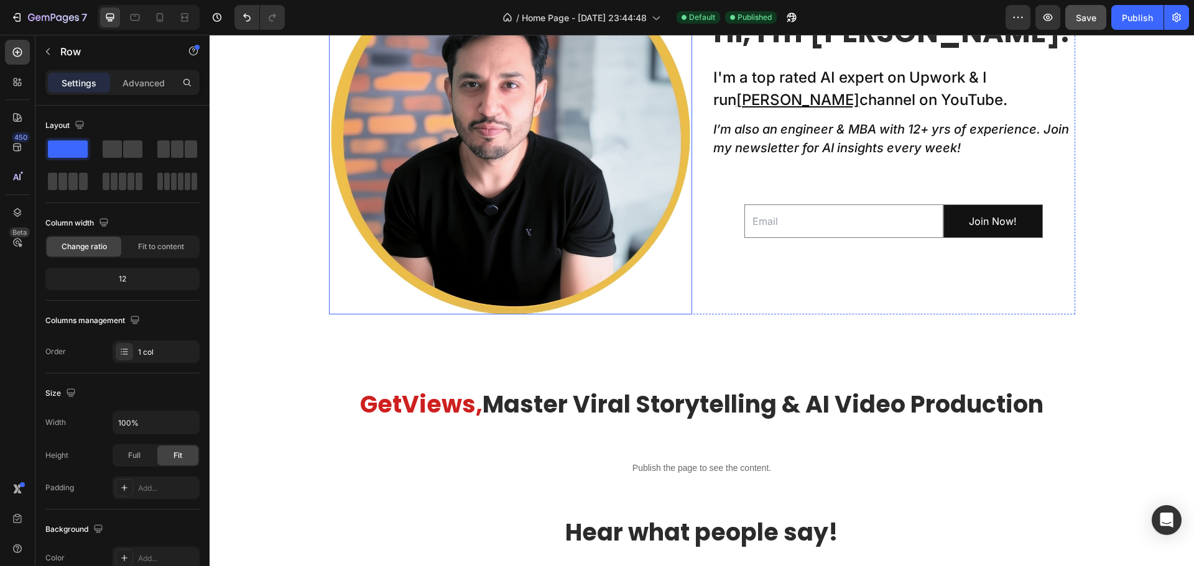
scroll to position [545, 0]
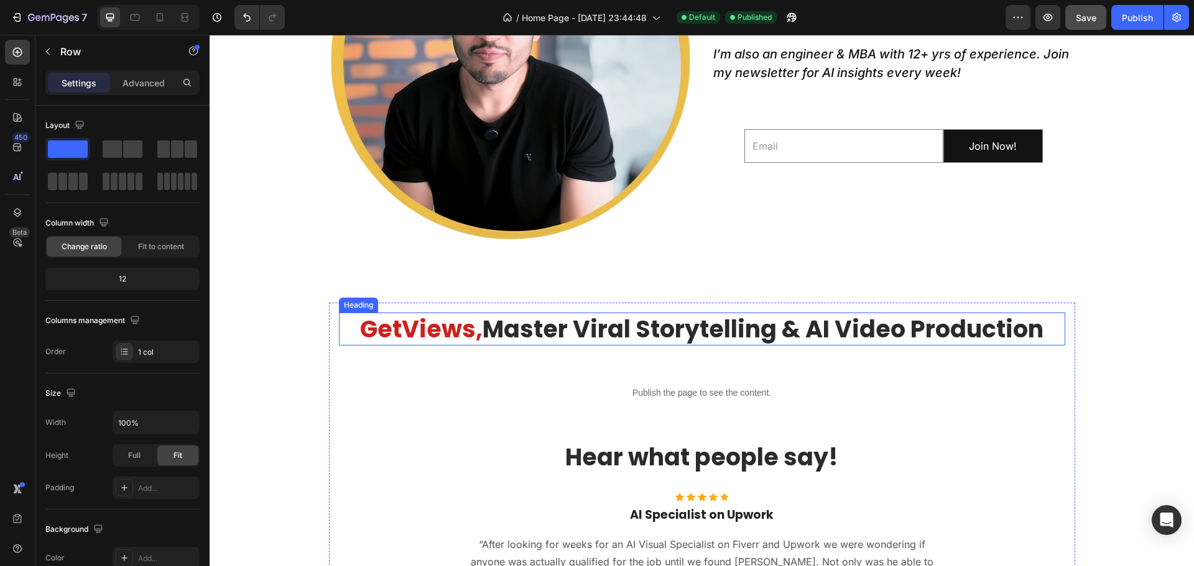
click at [541, 334] on span "Master Viral Storytelling & AI Video Production" at bounding box center [763, 329] width 561 height 33
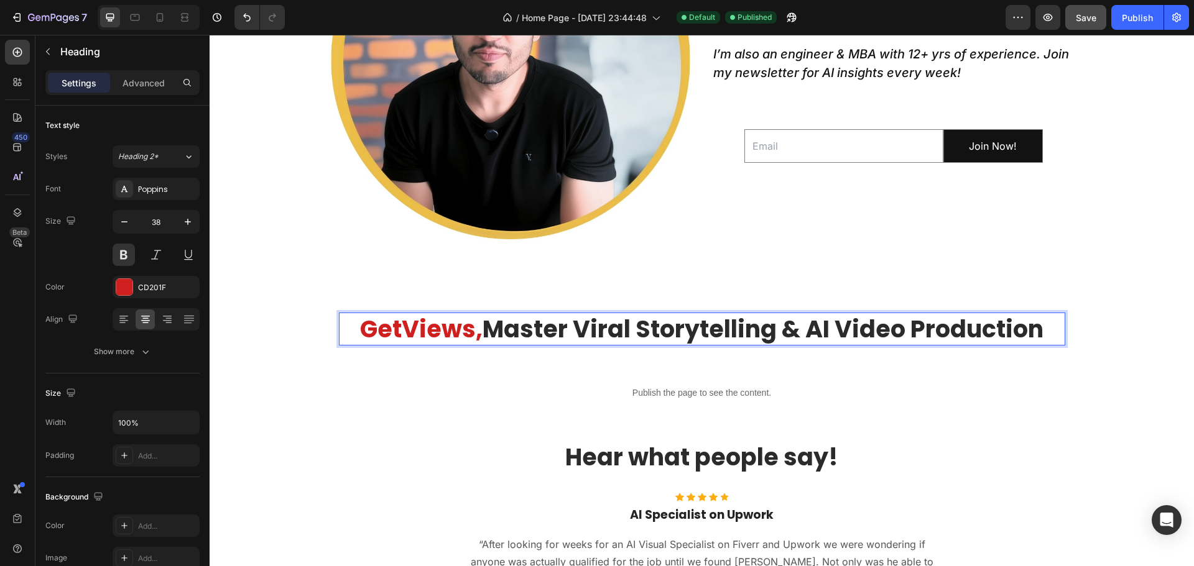
click at [504, 330] on span "Master Viral Storytelling & AI Video Production" at bounding box center [763, 329] width 561 height 33
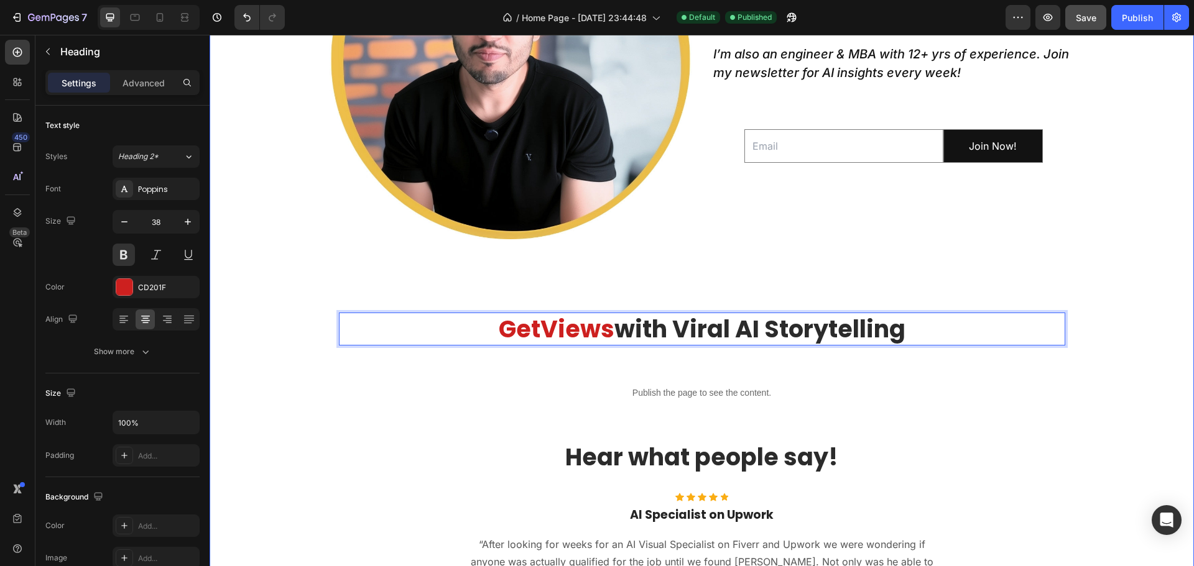
click at [303, 337] on div "Image Hi, I'm [PERSON_NAME]. Heading I'm a top rated AI expert on Upwork & I ru…" at bounding box center [702, 348] width 984 height 945
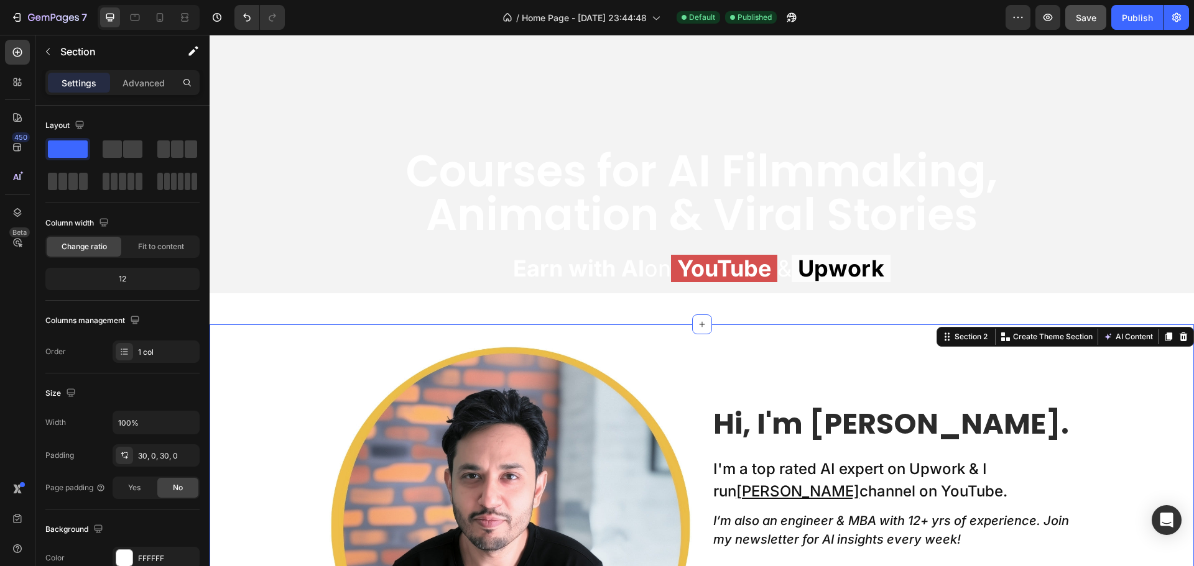
scroll to position [47, 0]
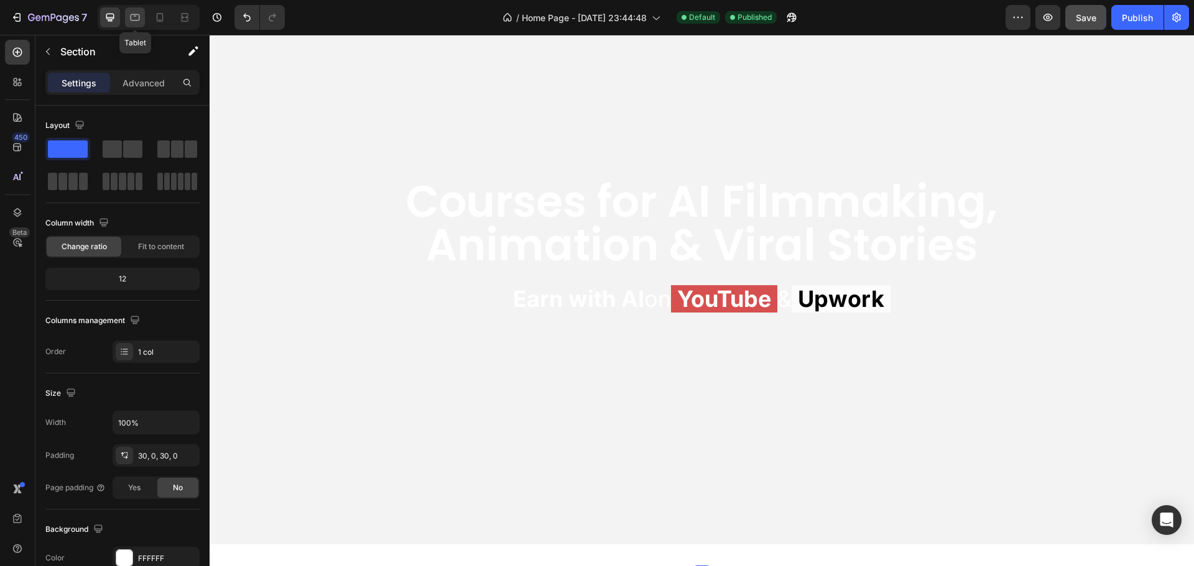
click at [131, 20] on icon at bounding box center [135, 17] width 12 height 12
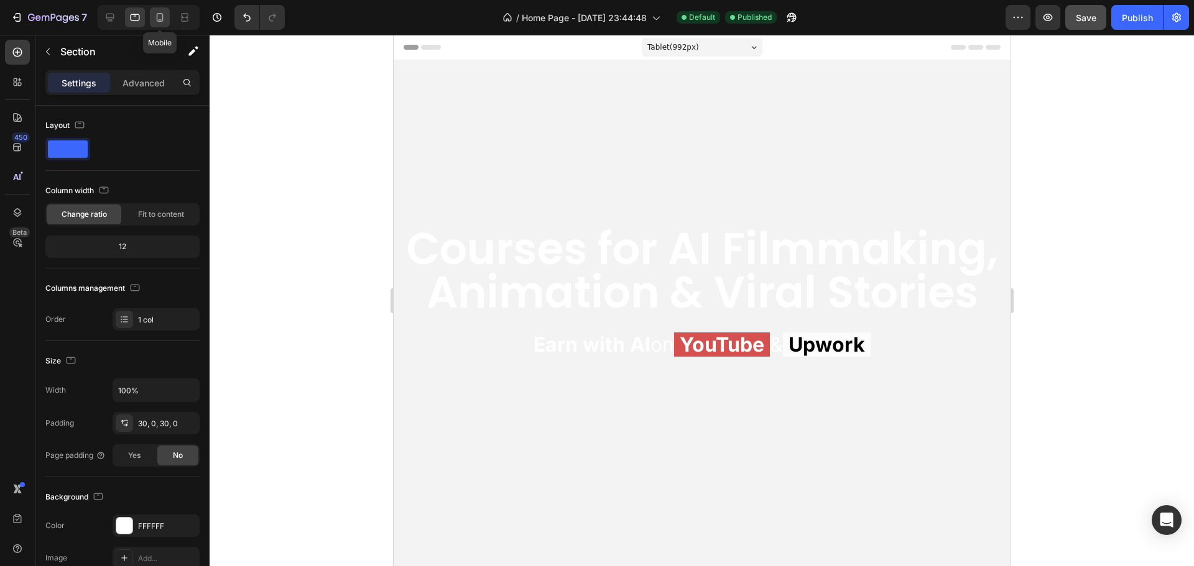
click at [166, 18] on icon at bounding box center [160, 17] width 12 height 12
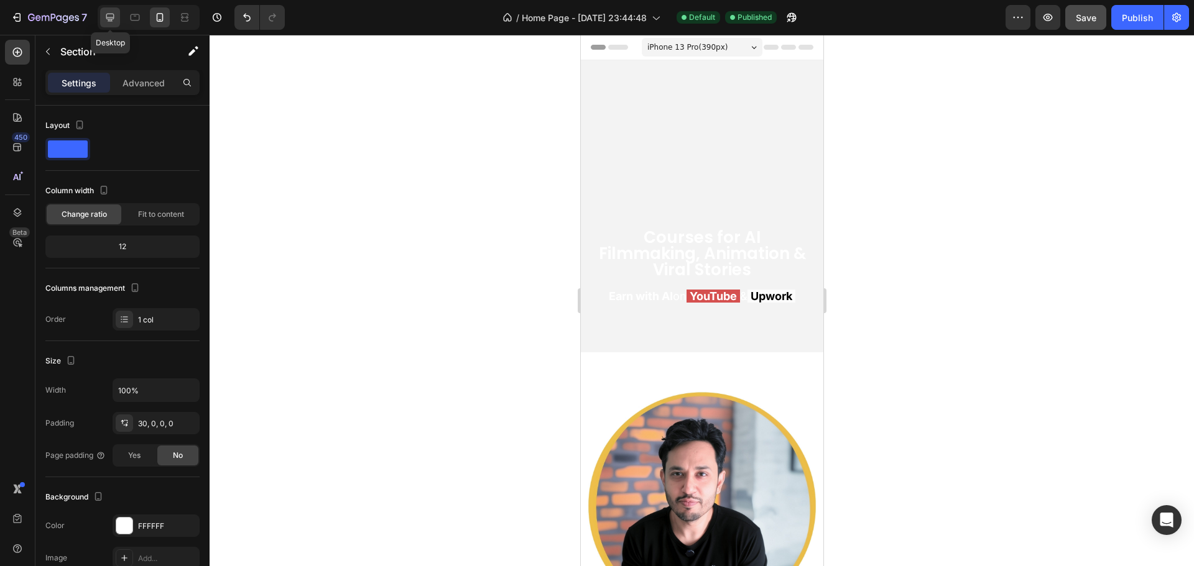
click at [113, 20] on icon at bounding box center [110, 17] width 12 height 12
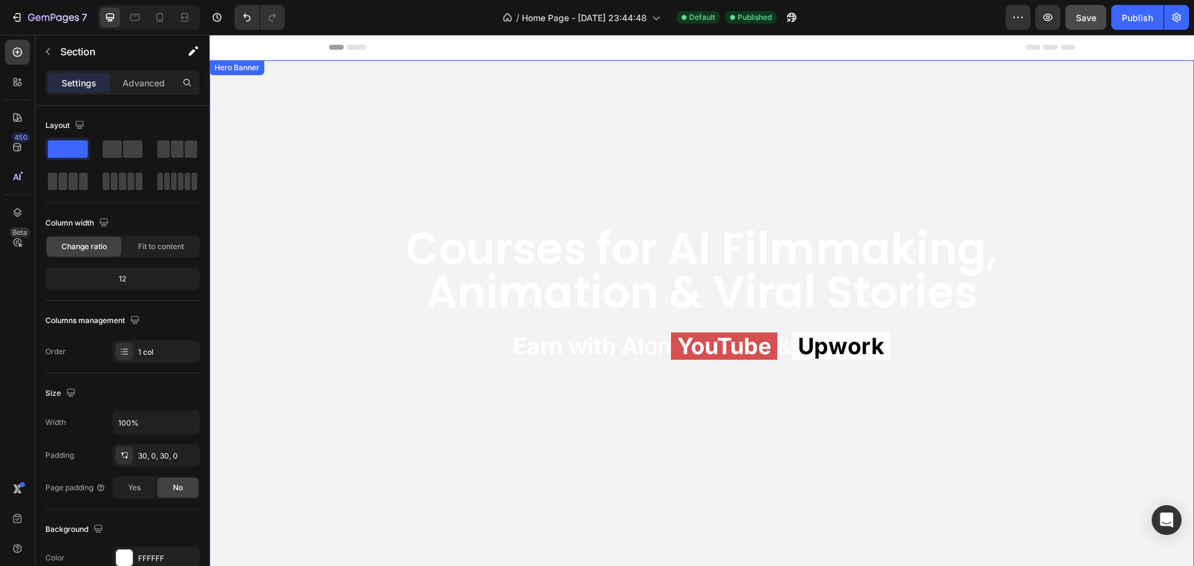
scroll to position [65, 0]
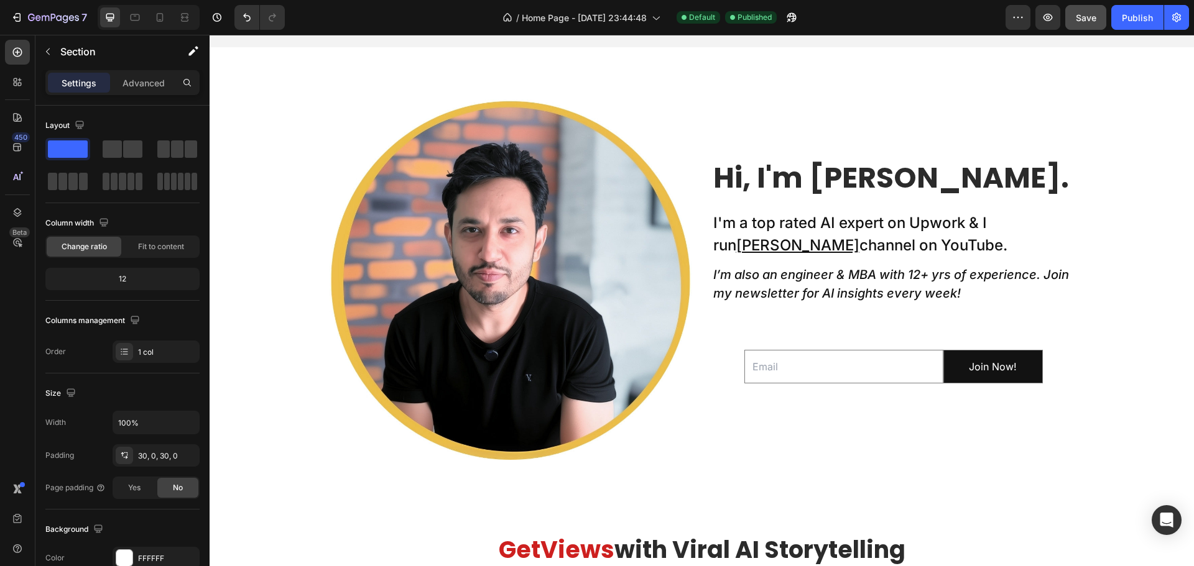
click at [843, 226] on h2 "I'm a top rated AI expert on Upwork & I run Taklu Dada channel on YouTube." at bounding box center [893, 234] width 363 height 47
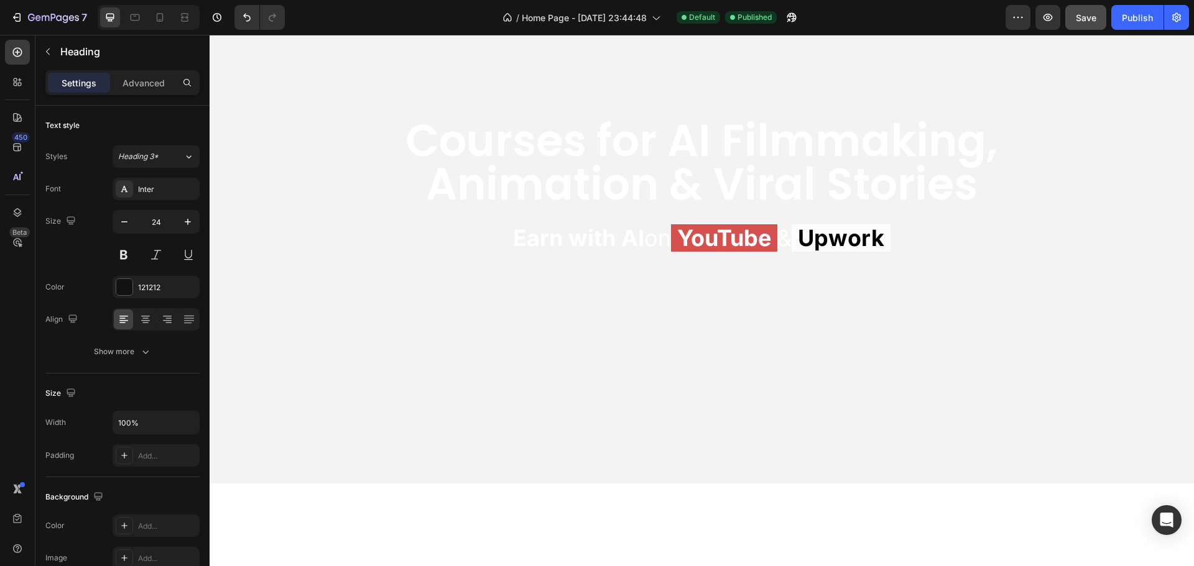
scroll to position [47, 0]
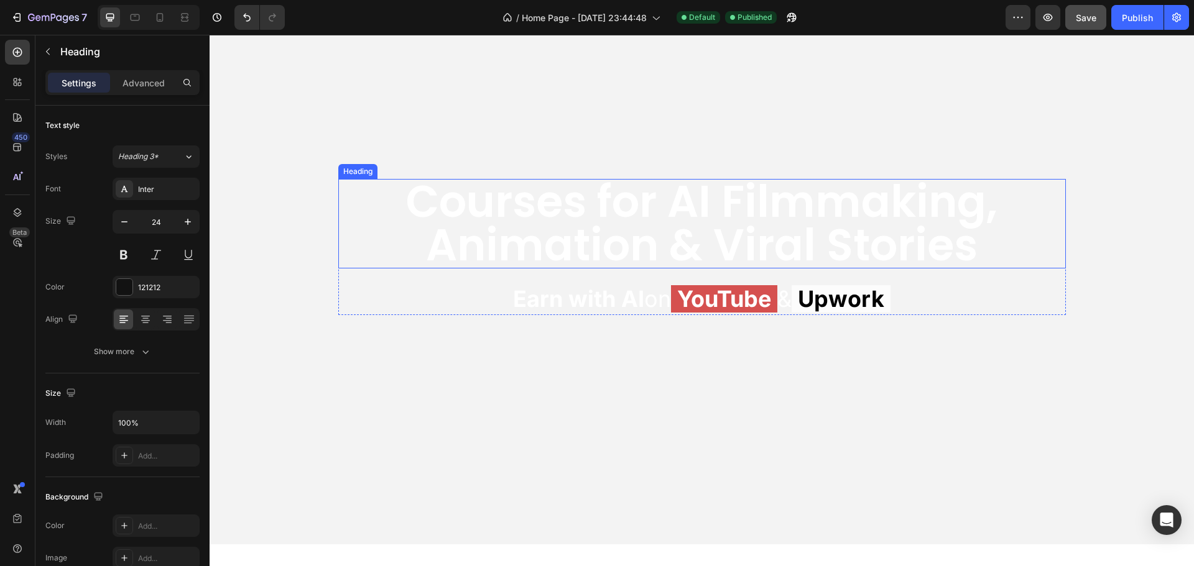
click at [849, 239] on h2 "Courses for AI Filmmaking, Animation & Viral Stories" at bounding box center [702, 224] width 728 height 90
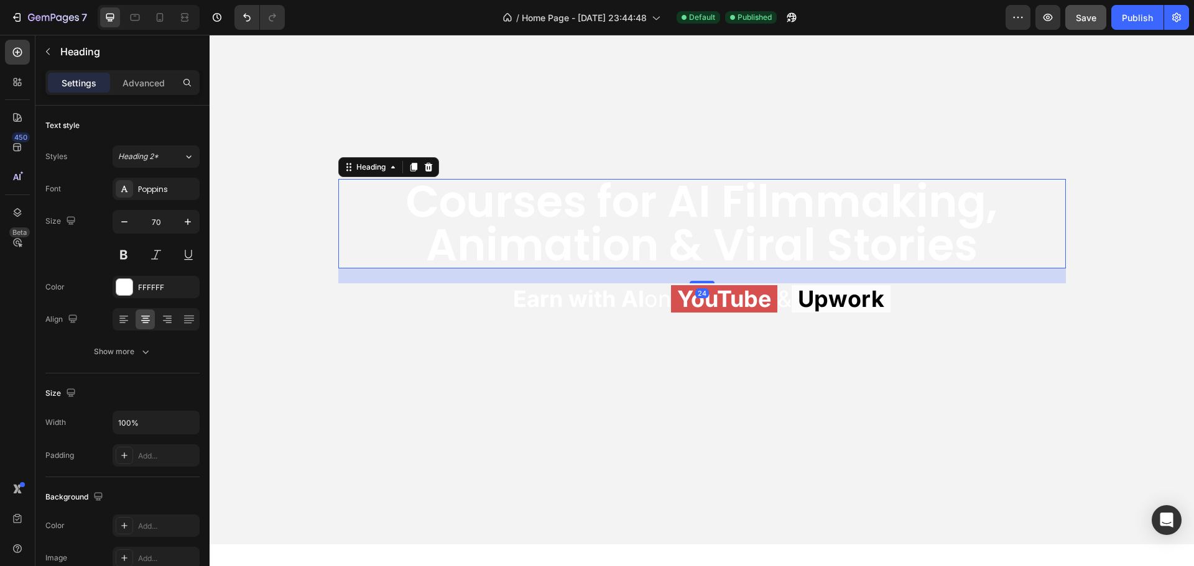
click at [836, 238] on h2 "Courses for AI Filmmaking, Animation & Viral Stories" at bounding box center [702, 224] width 728 height 90
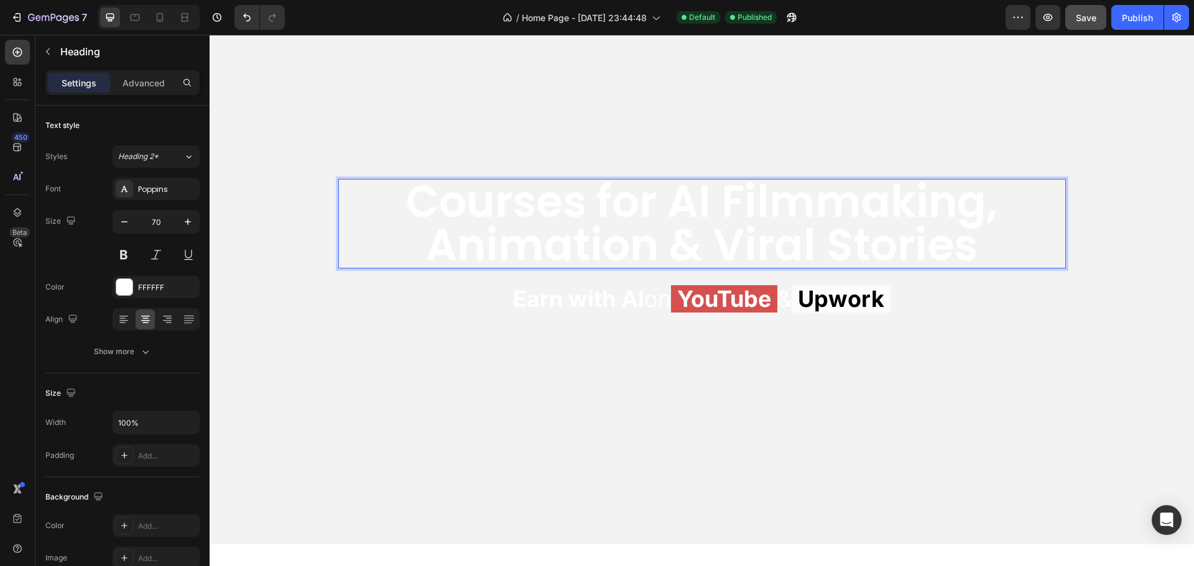
click at [852, 240] on p "Courses for AI Filmmaking, Animation & Viral Stories" at bounding box center [702, 223] width 725 height 87
click at [283, 219] on video "Background Image" at bounding box center [702, 259] width 984 height 492
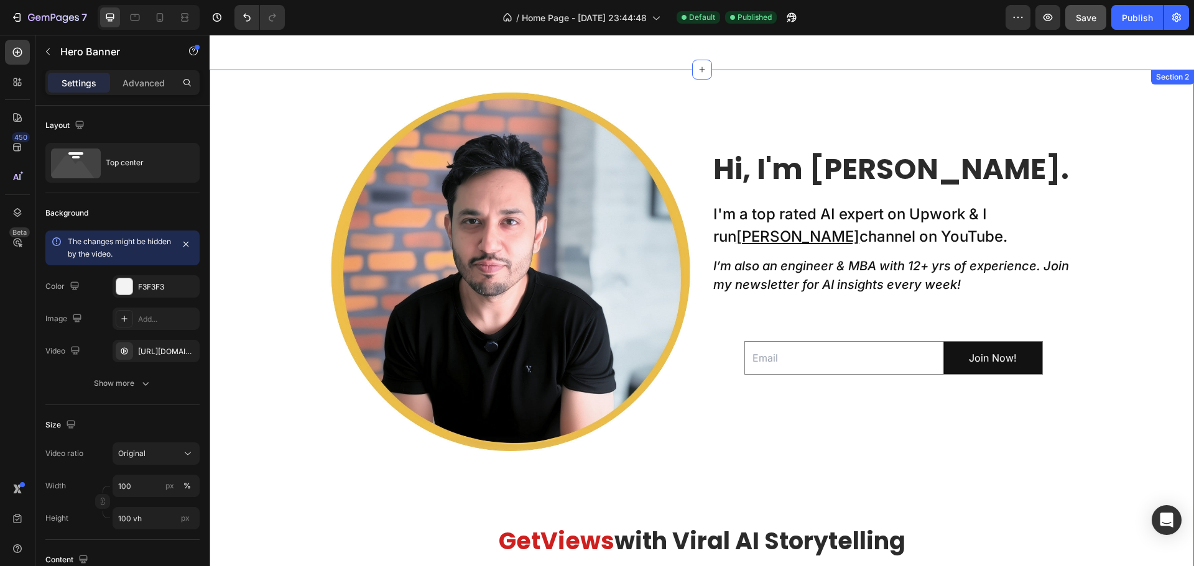
scroll to position [545, 0]
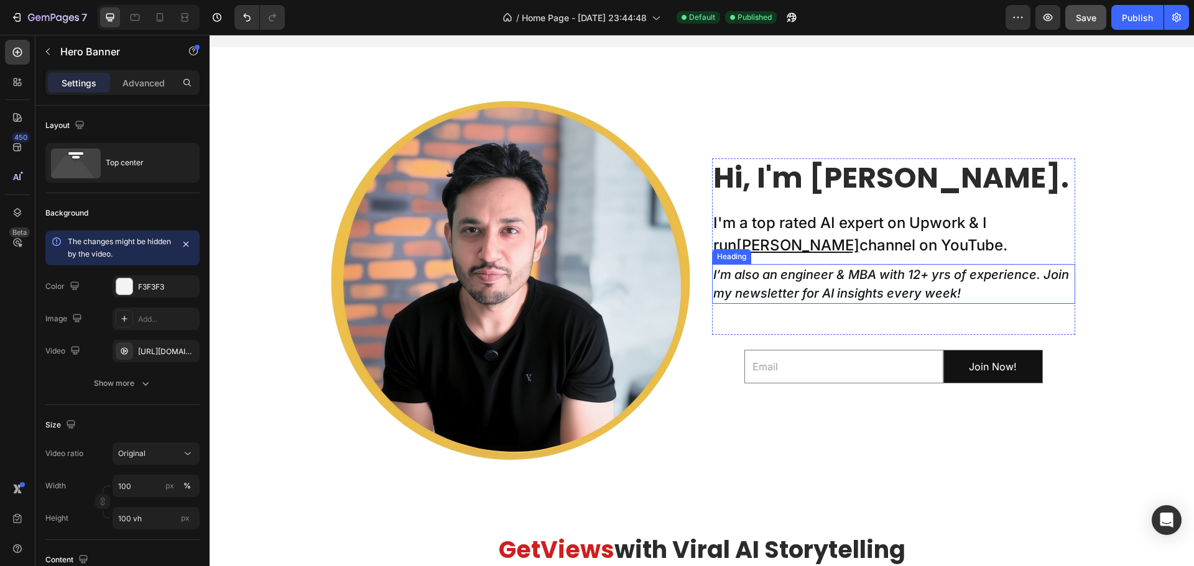
click at [951, 269] on icon "I’m also an engineer & MBA with 12+ yrs of experience. Join my newsletter for A…" at bounding box center [891, 284] width 356 height 34
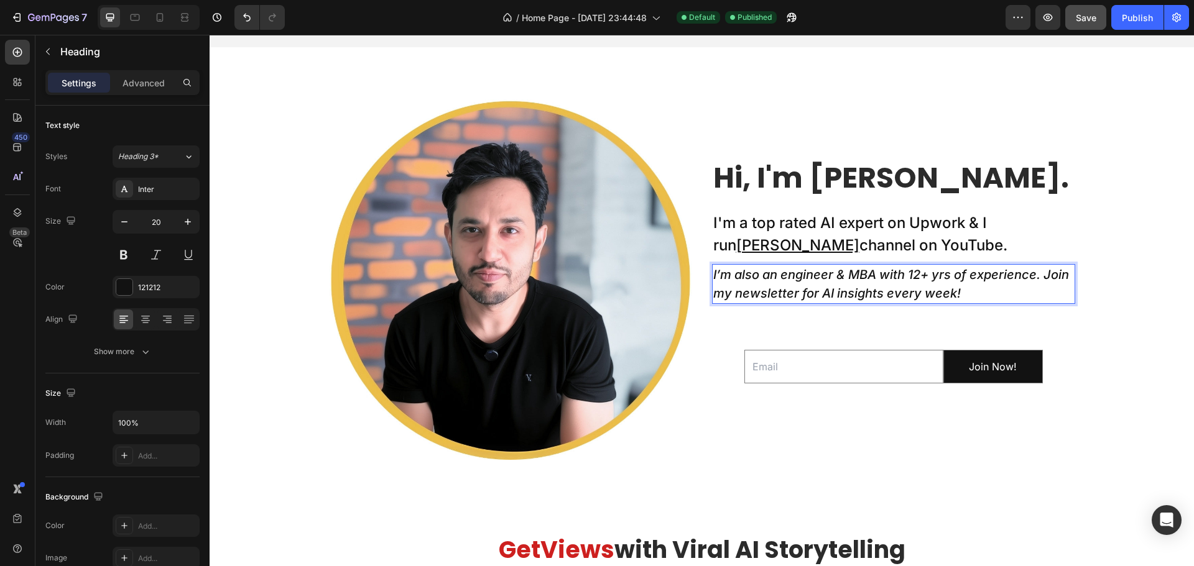
click at [830, 289] on icon "I’m also an engineer & MBA with 12+ yrs of experience. Join my newsletter for A…" at bounding box center [891, 284] width 356 height 34
click at [795, 290] on icon "I’m also an engineer & MBA with 12+ yrs of experience. Join my newsletter for A…" at bounding box center [891, 284] width 356 height 34
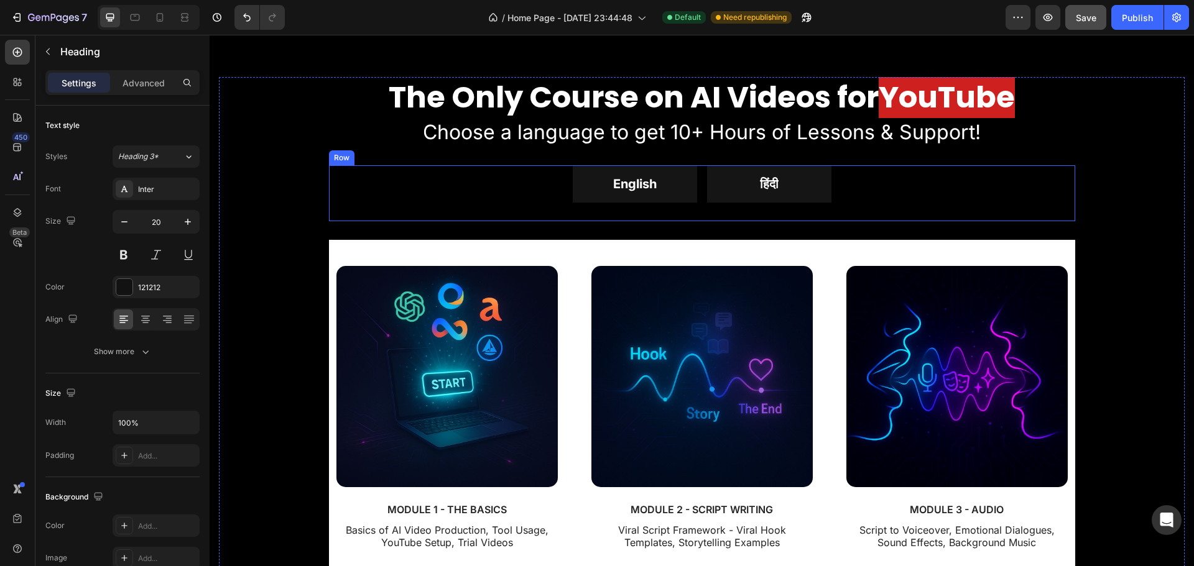
scroll to position [1303, 0]
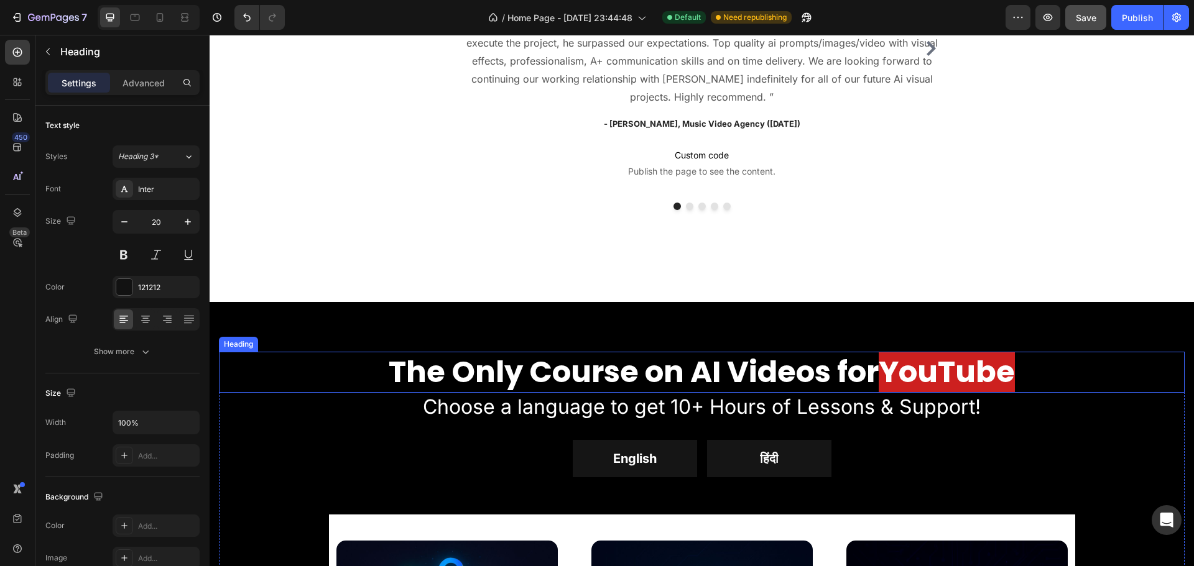
click at [662, 371] on strong "The Only Course on AI Videos for" at bounding box center [634, 372] width 490 height 42
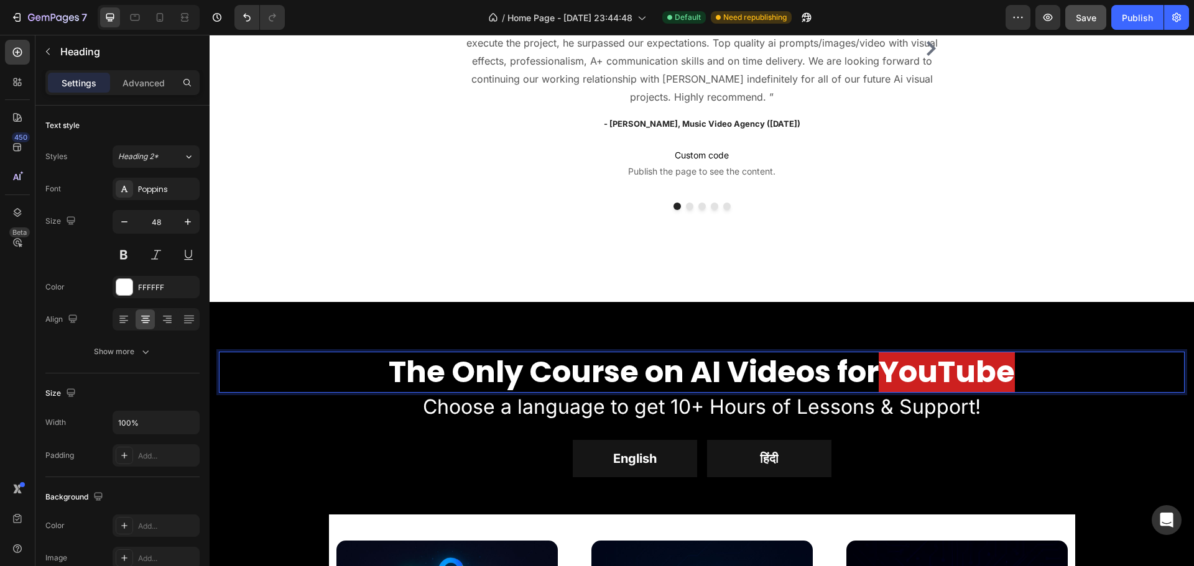
click at [520, 368] on strong "The Only Course on AI Videos for" at bounding box center [634, 372] width 490 height 42
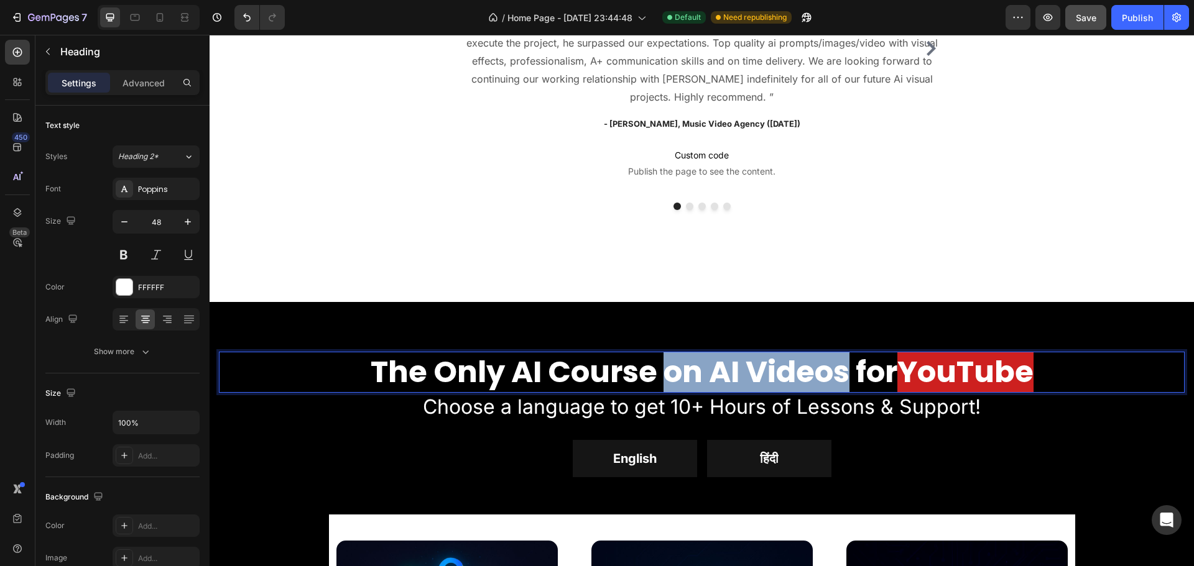
drag, startPoint x: 652, startPoint y: 365, endPoint x: 828, endPoint y: 370, distance: 176.7
click at [828, 370] on strong "The Only AI Course on AI Videos for" at bounding box center [634, 372] width 527 height 42
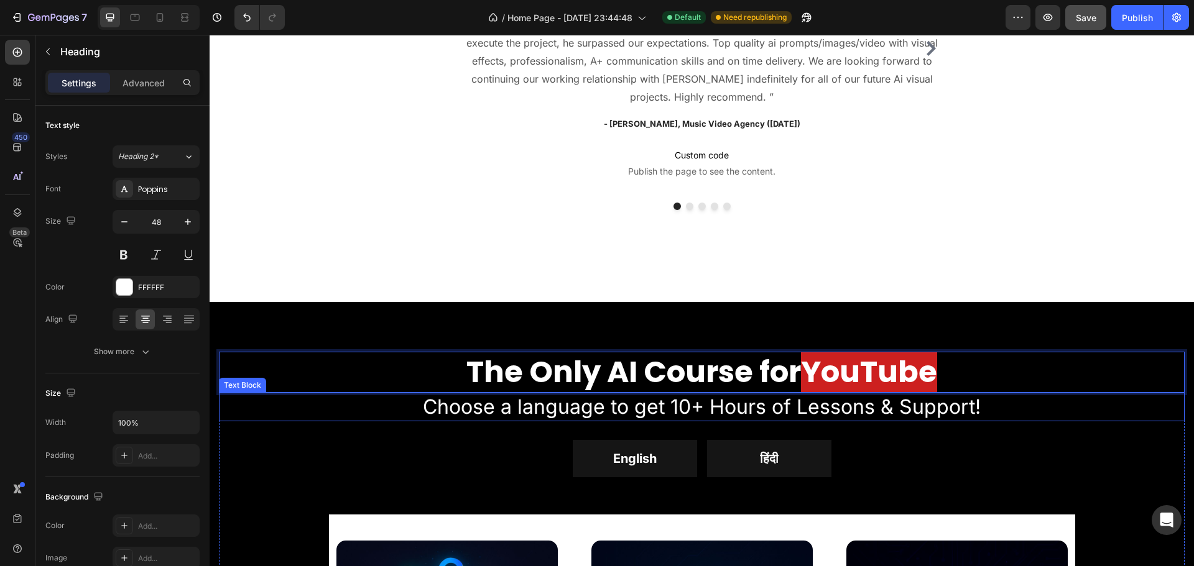
click at [629, 407] on p "Choose a language to get 10+ Hours of Lessons & Support!" at bounding box center [701, 407] width 963 height 26
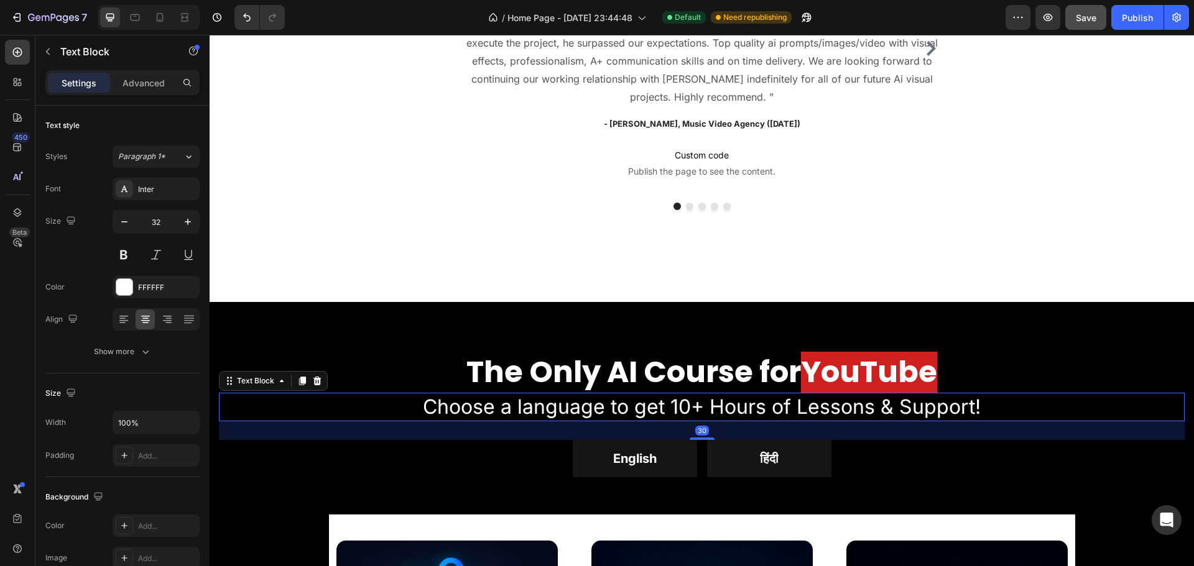
click at [612, 405] on p "Choose a language to get 10+ Hours of Lessons & Support!" at bounding box center [701, 407] width 963 height 26
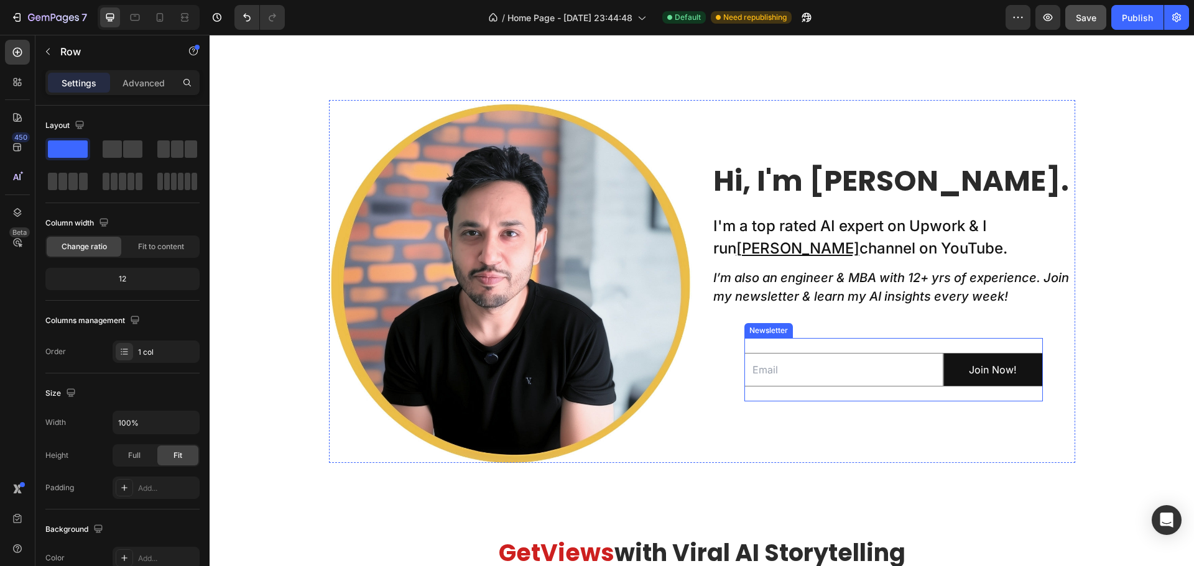
scroll to position [560, 0]
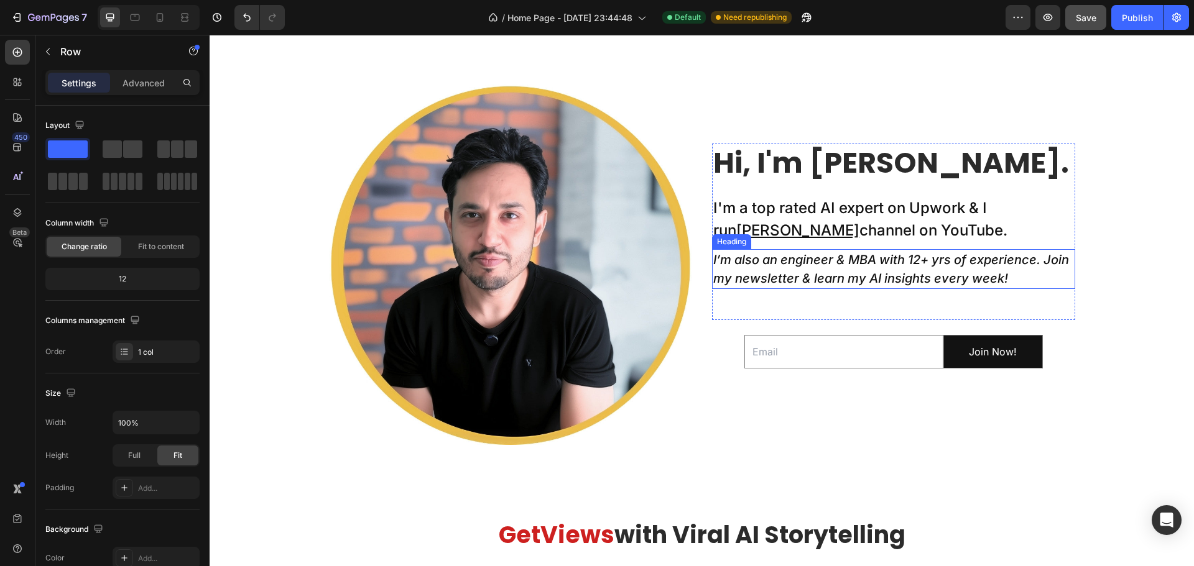
click at [787, 278] on icon "I’m also an engineer & MBA with 12+ yrs of experience. Join my newsletter & lea…" at bounding box center [891, 269] width 356 height 34
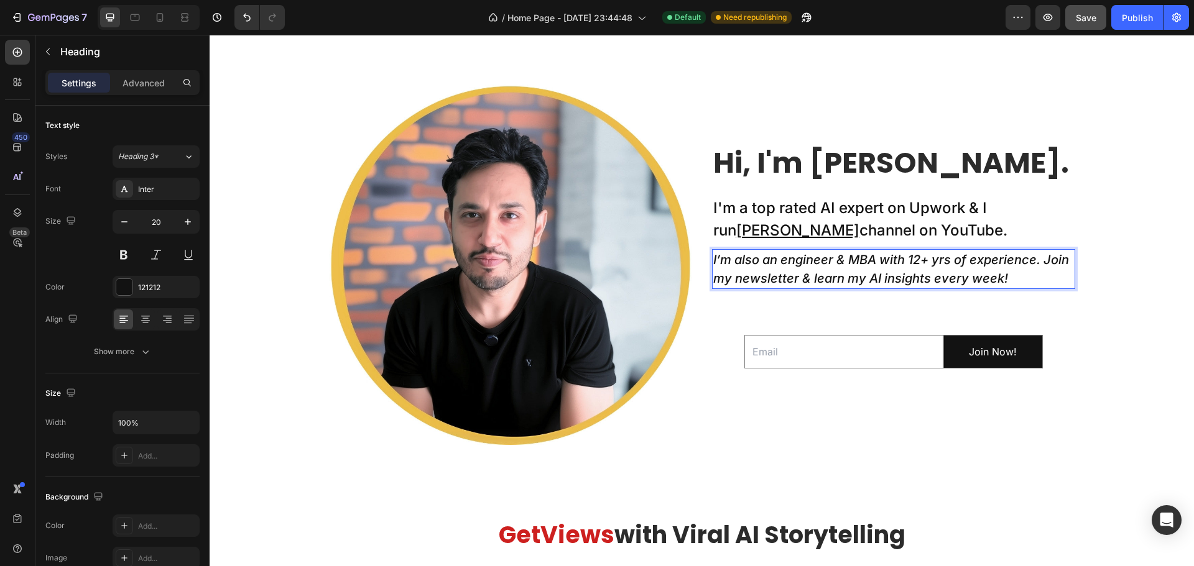
click at [786, 275] on icon "I’m also an engineer & MBA with 12+ yrs of experience. Join my newsletter & lea…" at bounding box center [891, 269] width 356 height 34
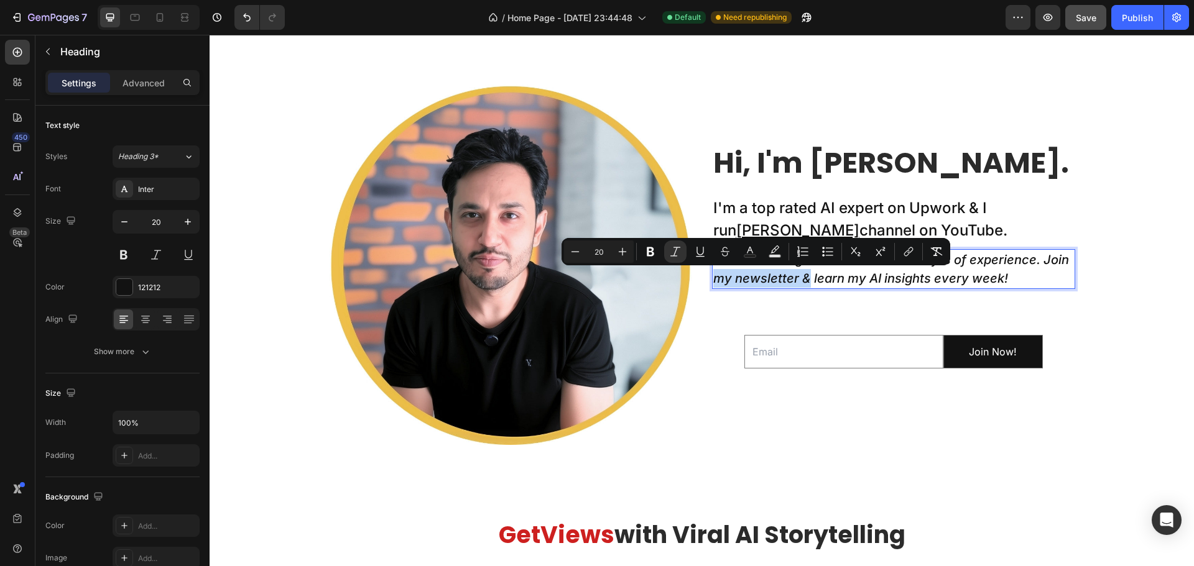
drag, startPoint x: 802, startPoint y: 275, endPoint x: 711, endPoint y: 275, distance: 90.2
click at [713, 275] on icon "I’m also an engineer & MBA with 12+ yrs of experience. Join my newsletter & lea…" at bounding box center [891, 269] width 356 height 34
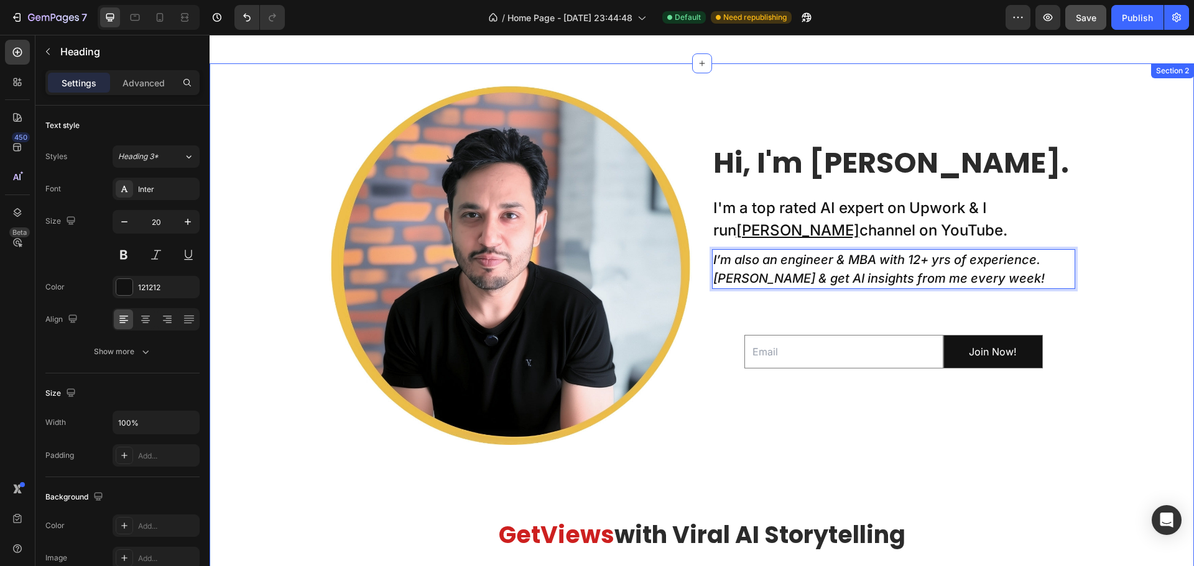
click at [1093, 297] on div "Image Hi, I'm [PERSON_NAME]. Heading I'm a top rated AI expert on Upwork & I ru…" at bounding box center [702, 554] width 984 height 945
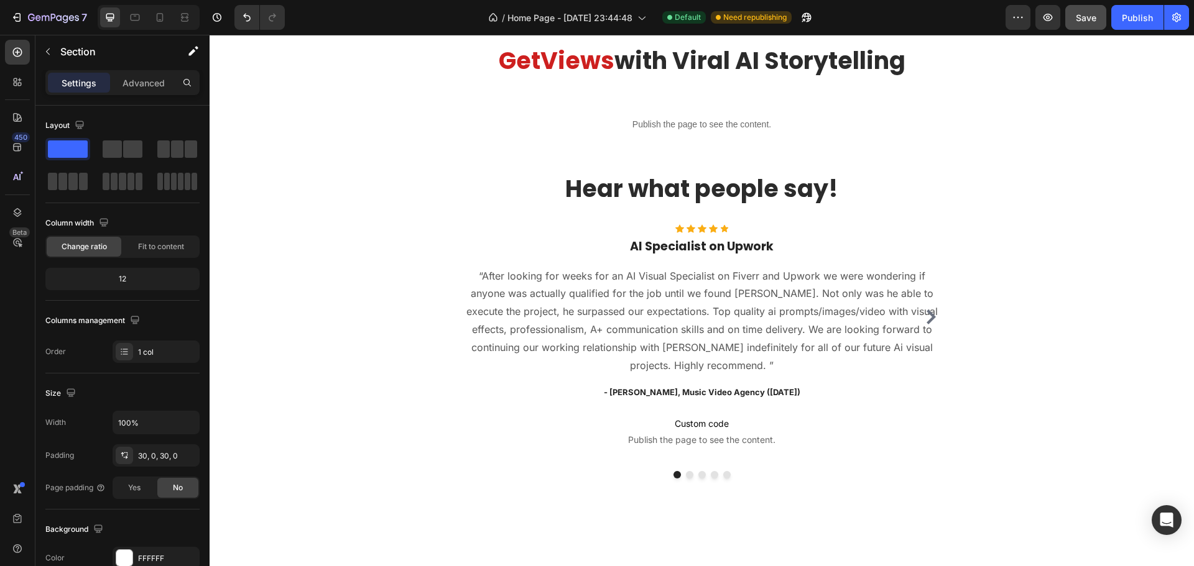
scroll to position [1057, 0]
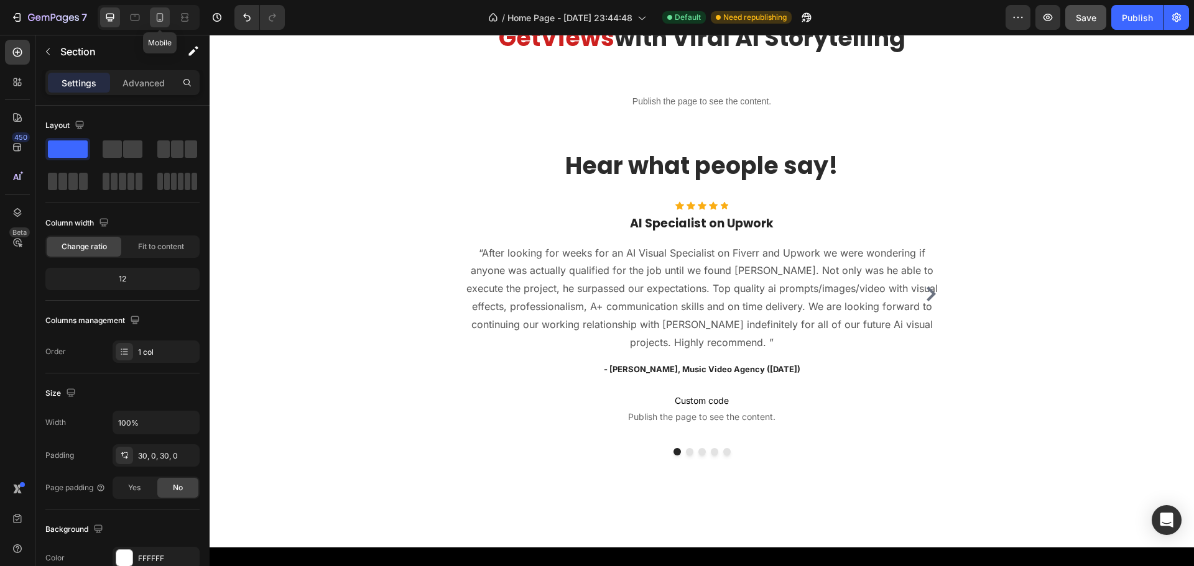
click at [164, 19] on icon at bounding box center [160, 17] width 12 height 12
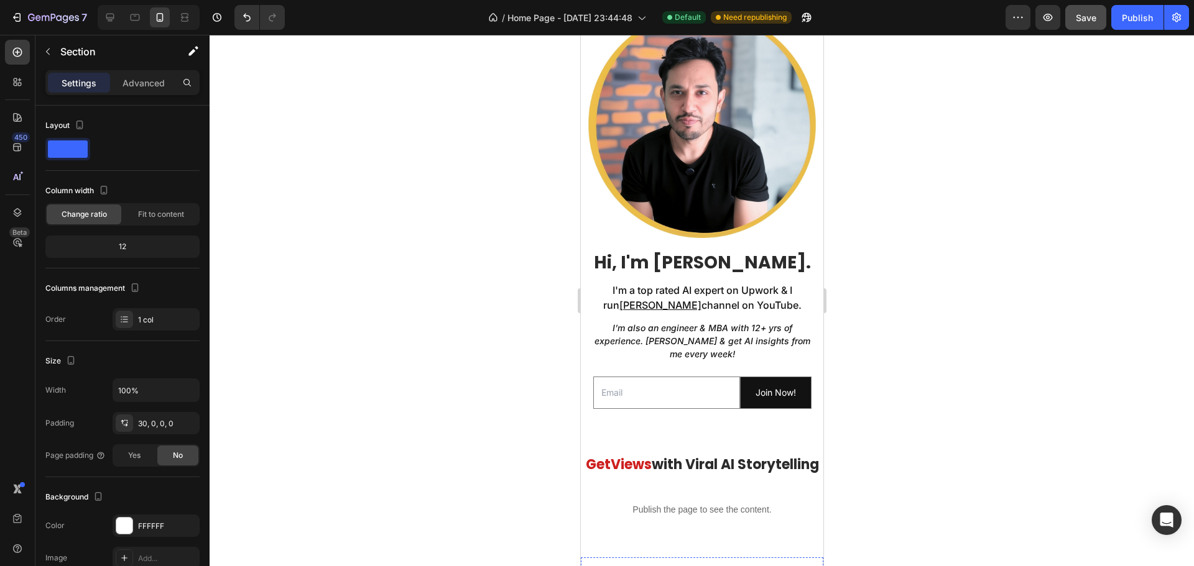
scroll to position [514, 0]
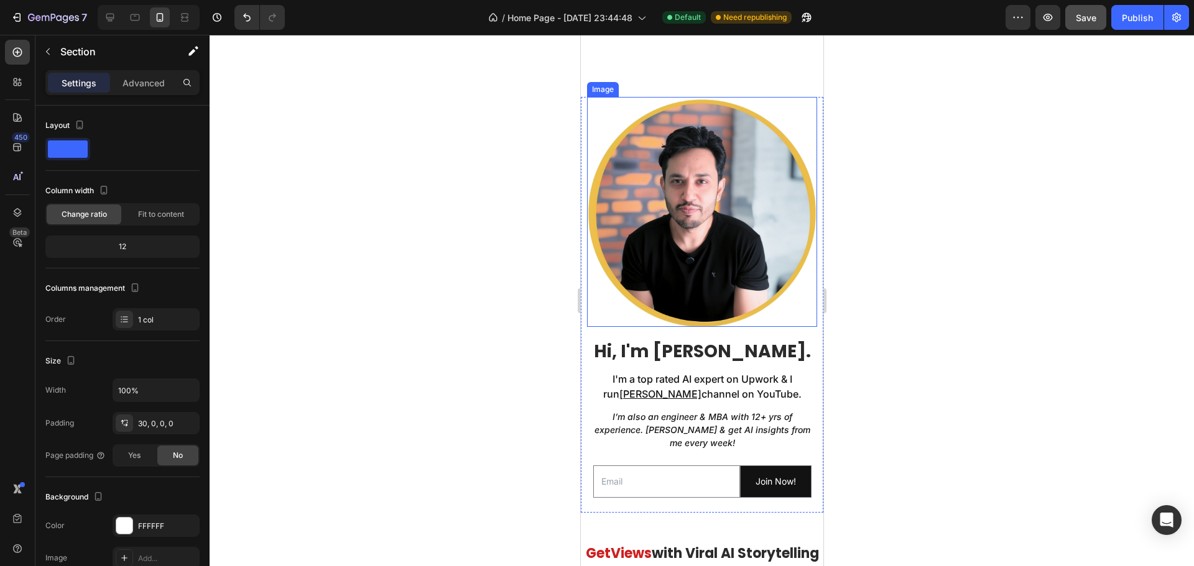
click at [682, 200] on img at bounding box center [701, 212] width 230 height 230
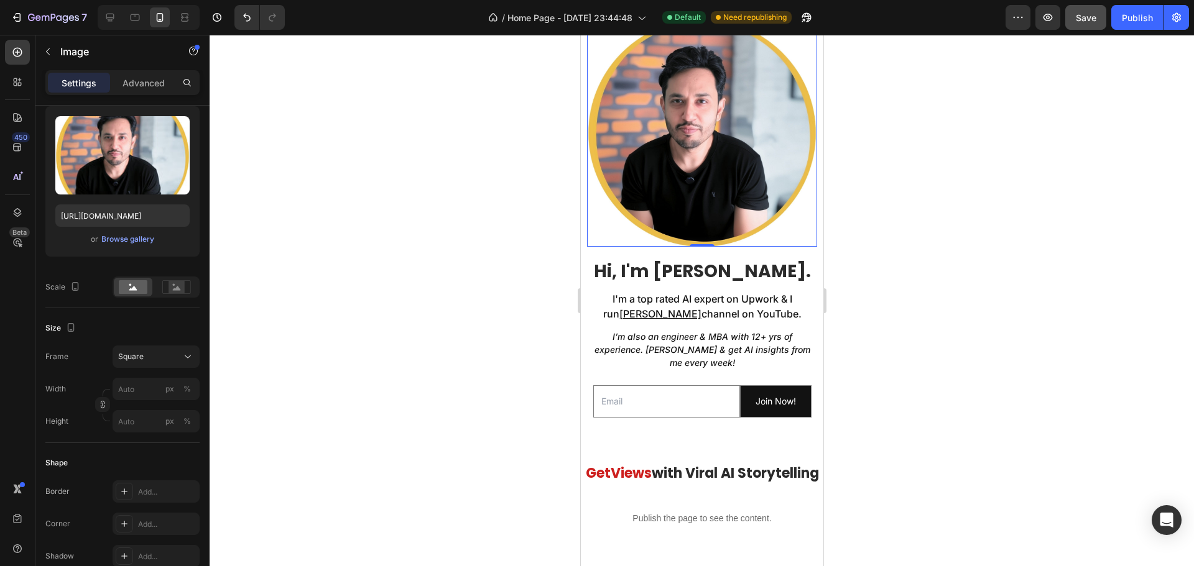
scroll to position [203, 0]
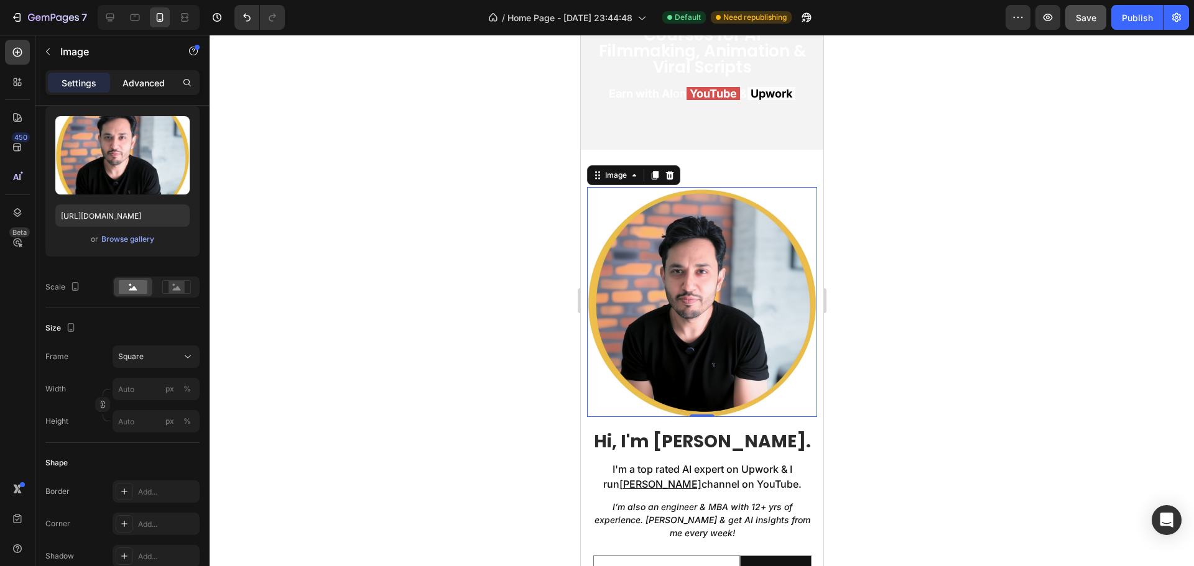
click at [164, 83] on p "Advanced" at bounding box center [144, 82] width 42 height 13
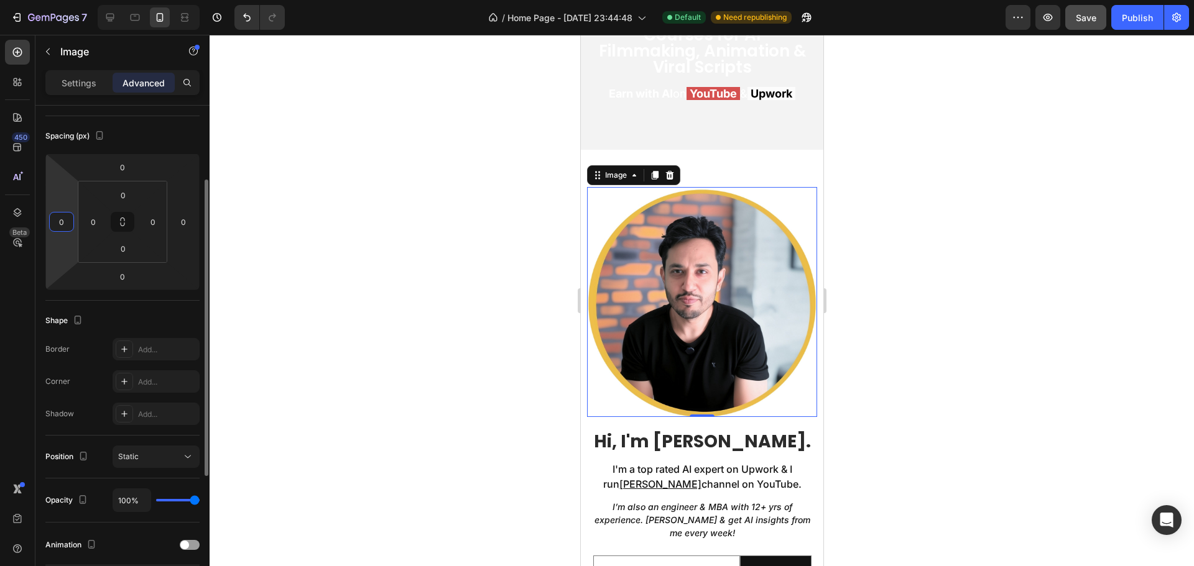
click at [57, 226] on input "0" at bounding box center [61, 222] width 19 height 19
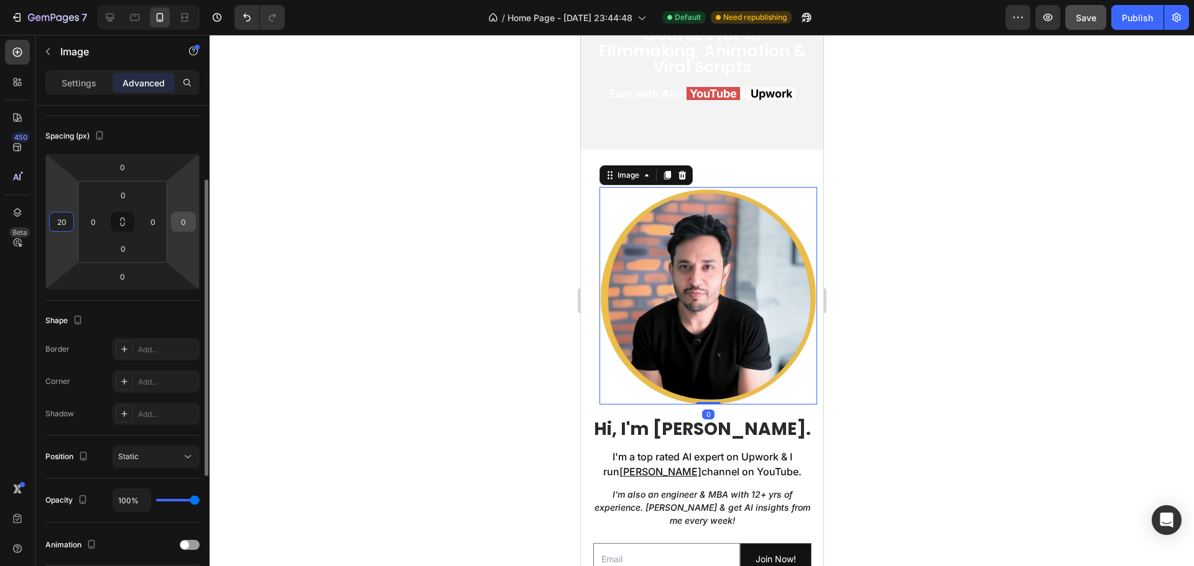
type input "20"
click at [177, 228] on input "0" at bounding box center [183, 222] width 19 height 19
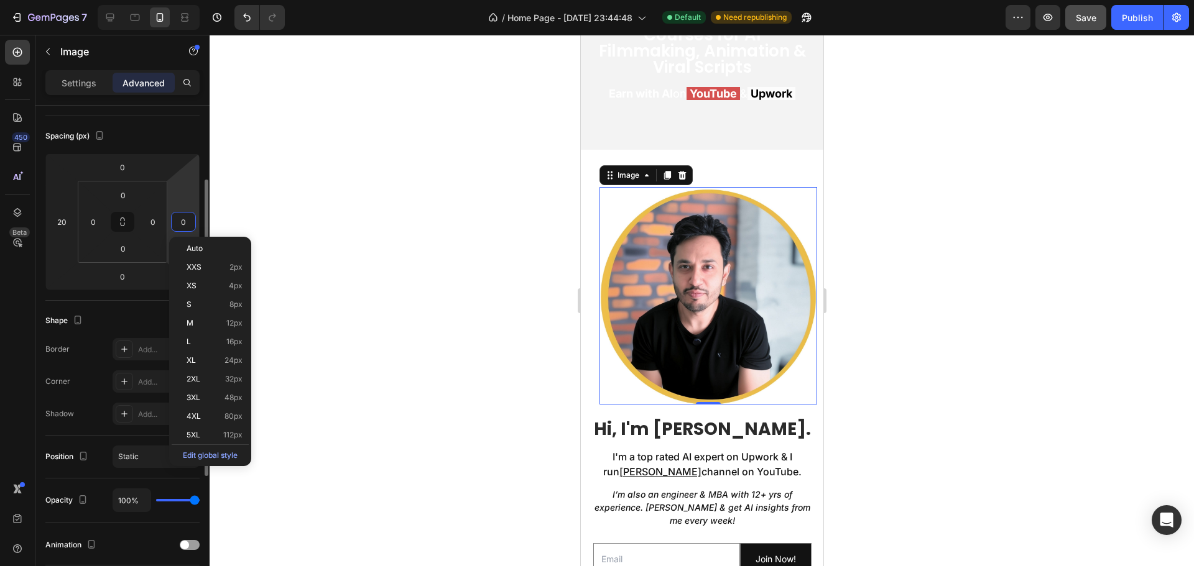
type input "20"
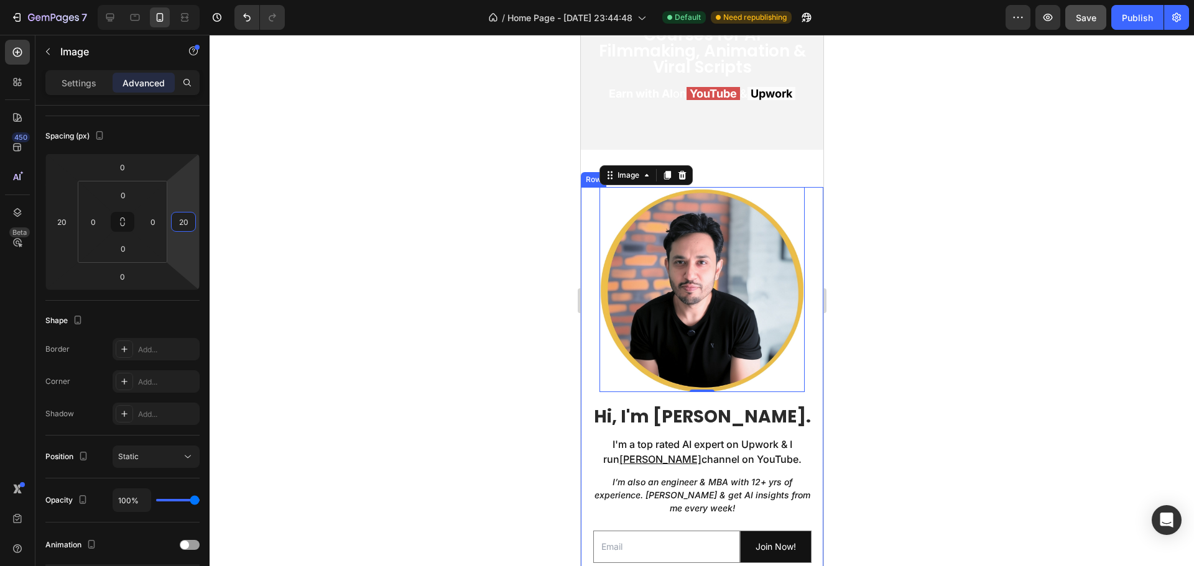
click at [586, 405] on h2 "Hi, I'm [PERSON_NAME]." at bounding box center [701, 417] width 230 height 25
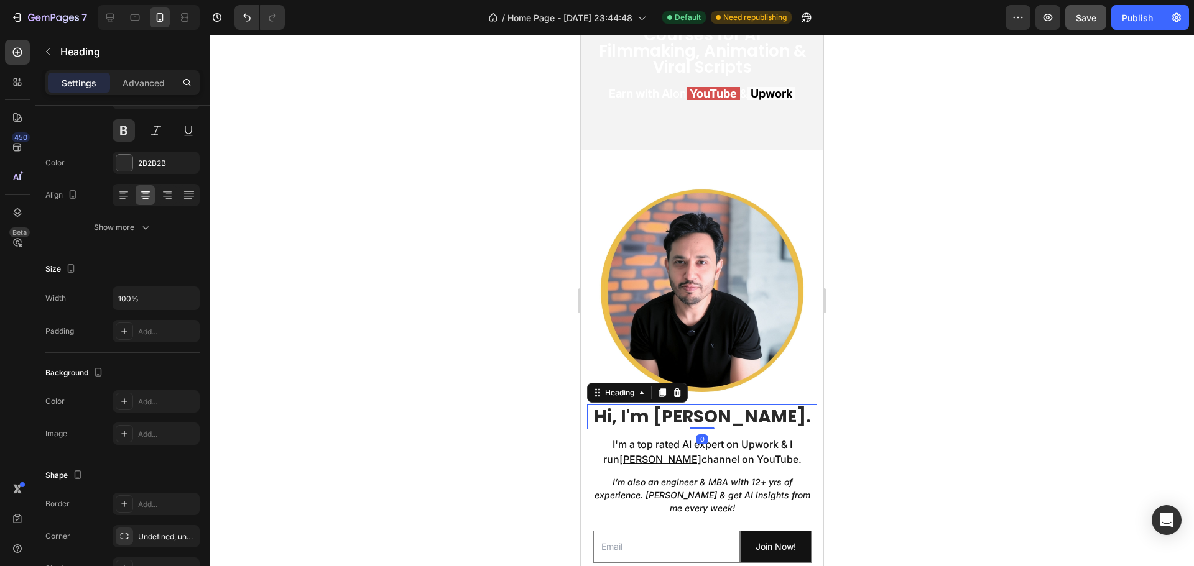
scroll to position [0, 0]
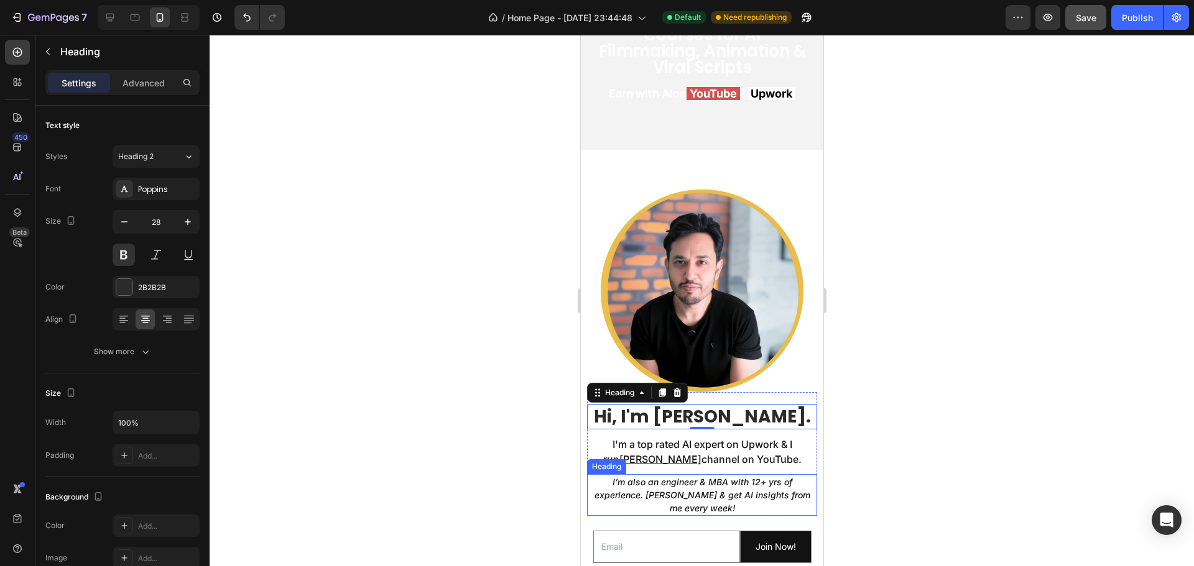
click at [694, 480] on h2 "I’m also an engineer & MBA with 12+ yrs of experience. [PERSON_NAME] & get AI i…" at bounding box center [701, 495] width 230 height 42
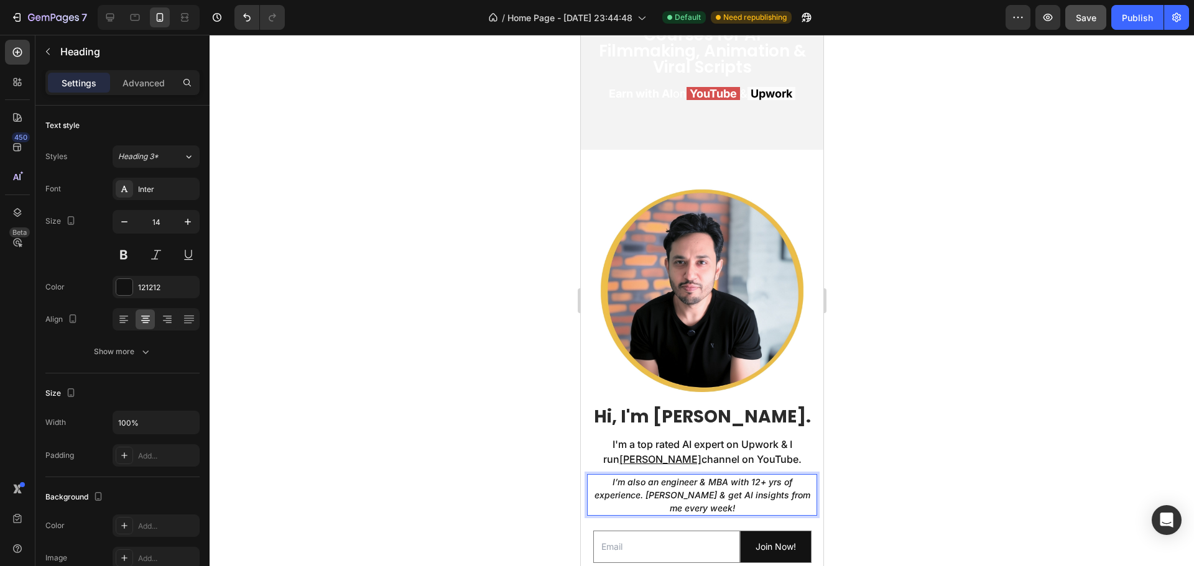
click at [670, 480] on p "I’m also an engineer & MBA with 12+ yrs of experience. [PERSON_NAME] & get AI i…" at bounding box center [702, 495] width 228 height 39
click at [110, 19] on icon at bounding box center [110, 18] width 8 height 8
type input "20"
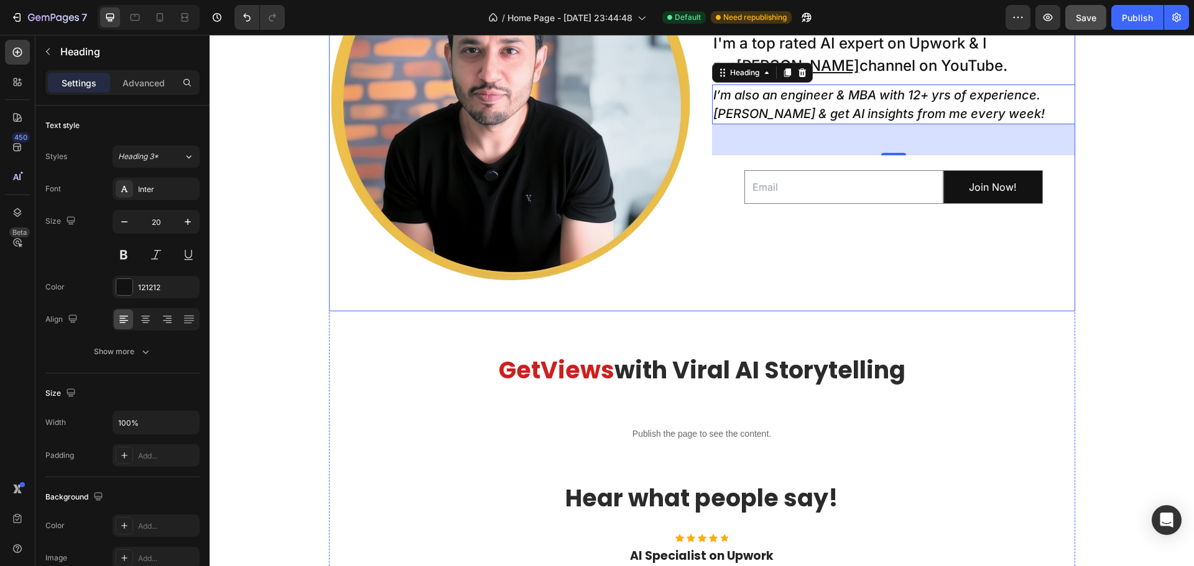
scroll to position [731, 0]
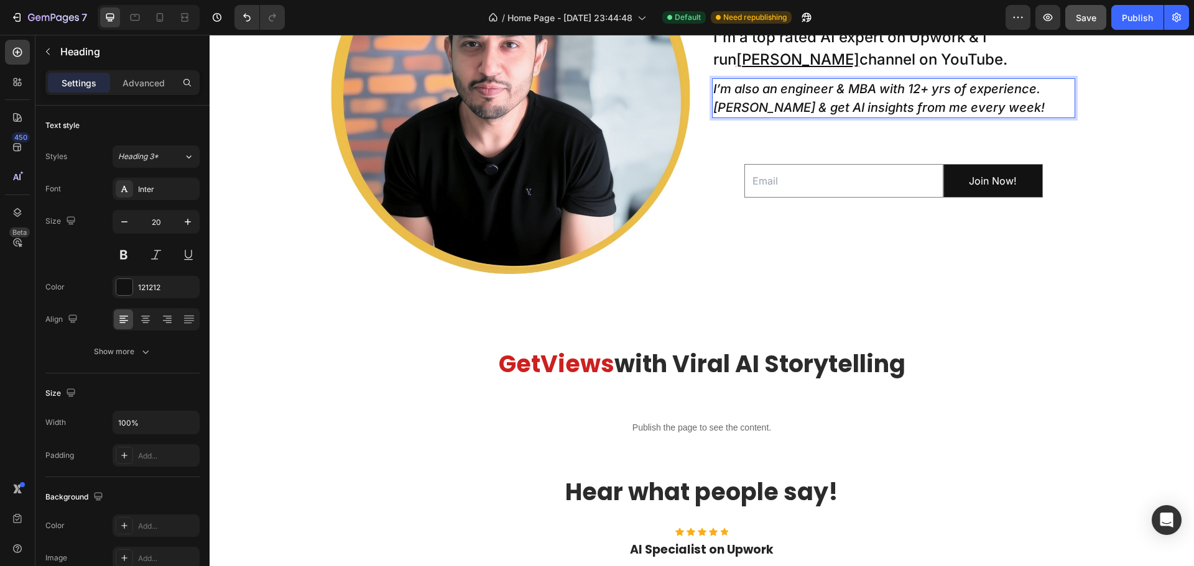
click at [1040, 87] on icon "I’m also an engineer & MBA with 12+ yrs of experience. [PERSON_NAME] & get AI i…" at bounding box center [878, 98] width 331 height 34
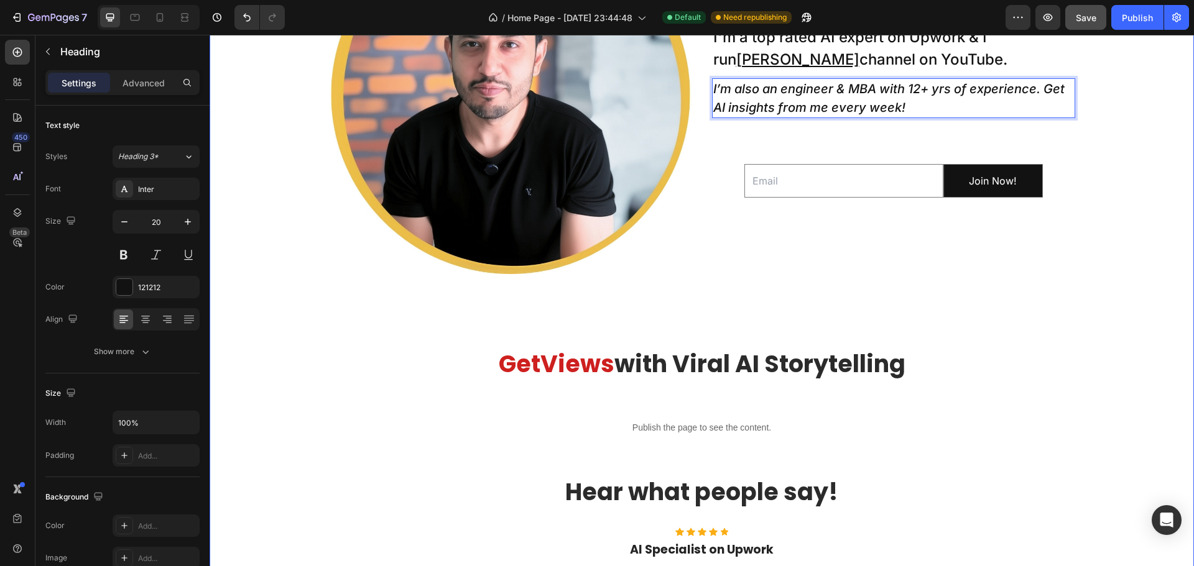
click at [1091, 160] on div "Image Hi, I'm [PERSON_NAME]. Heading I'm a top rated AI expert on Upwork & I ru…" at bounding box center [702, 383] width 984 height 945
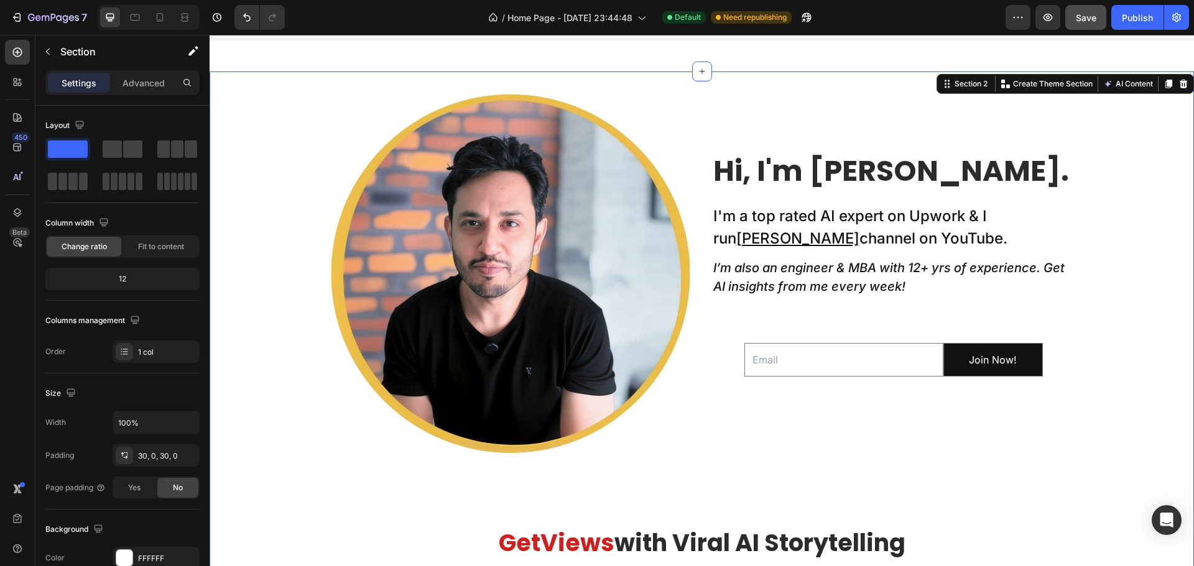
scroll to position [544, 0]
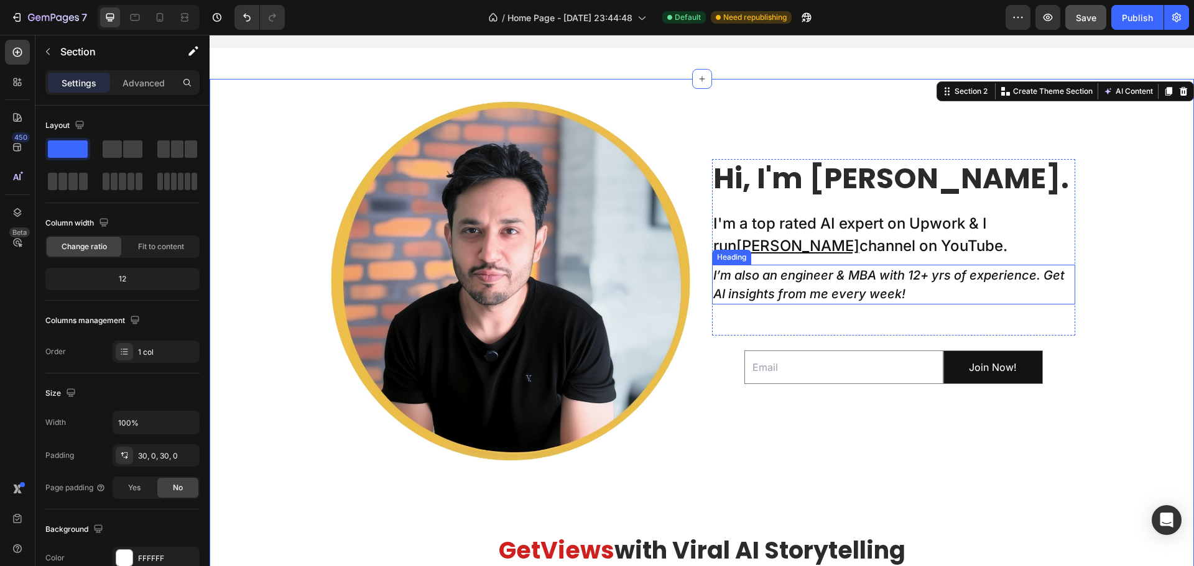
click at [764, 294] on icon "I’m also an engineer & MBA with 12+ yrs of experience. Get AI insights from me …" at bounding box center [888, 285] width 351 height 34
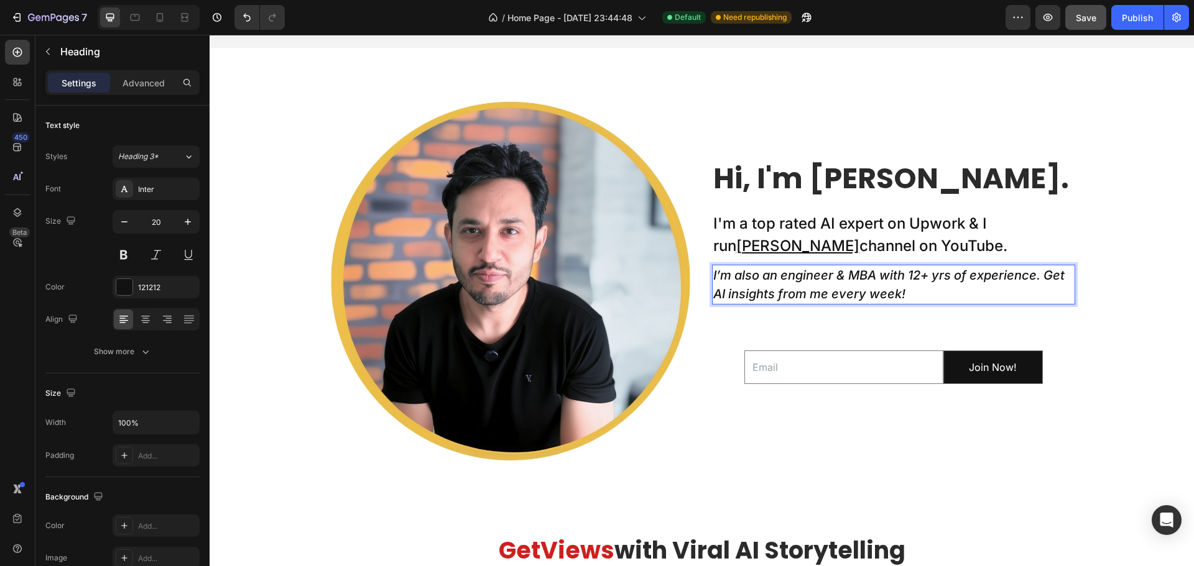
click at [748, 291] on icon "I’m also an engineer & MBA with 12+ yrs of experience. Get AI insights from me …" at bounding box center [888, 285] width 351 height 34
click at [830, 291] on icon "I’m also an engineer & MBA with 12+ yrs of experience. Get AI insights from me …" at bounding box center [888, 285] width 351 height 34
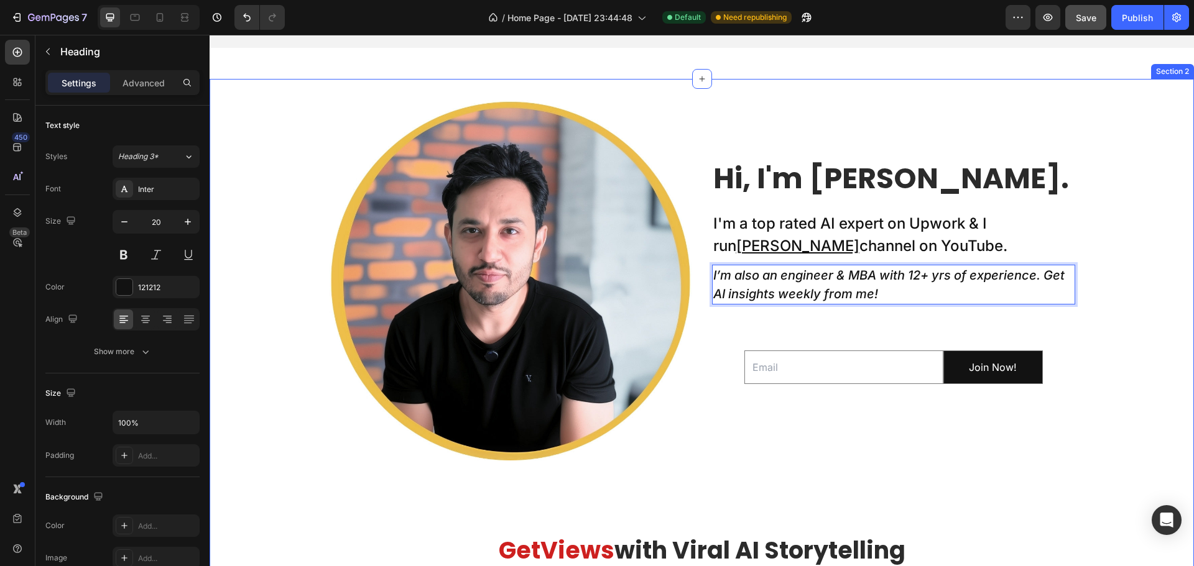
click at [1116, 313] on div "Image Hi, I'm [PERSON_NAME]. Heading I'm a top rated AI expert on Upwork & I ru…" at bounding box center [702, 570] width 984 height 945
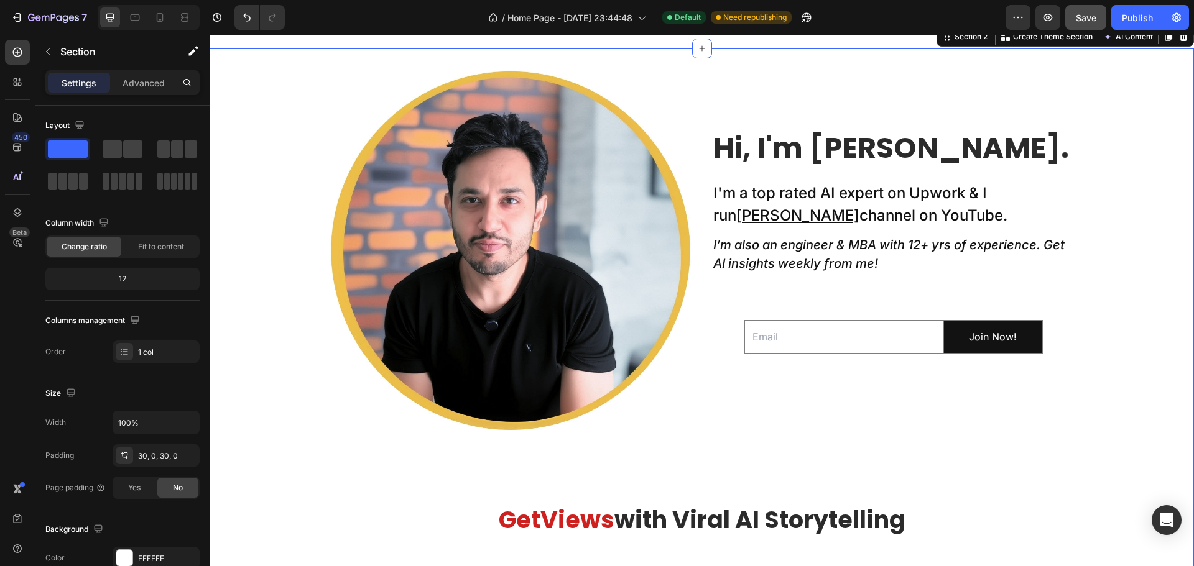
scroll to position [576, 0]
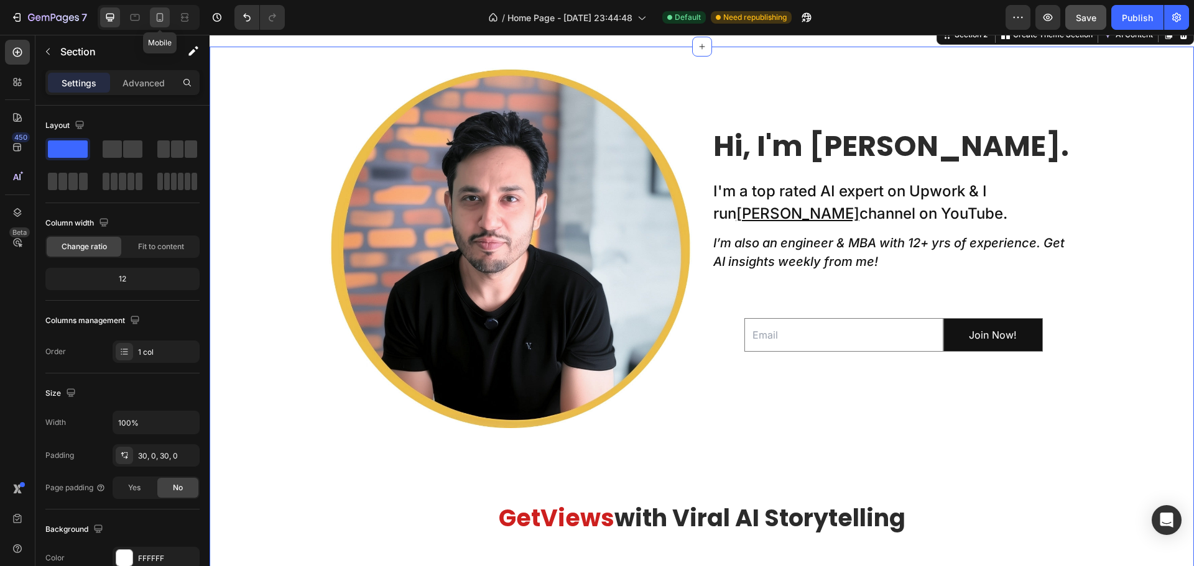
click at [156, 22] on icon at bounding box center [160, 17] width 12 height 12
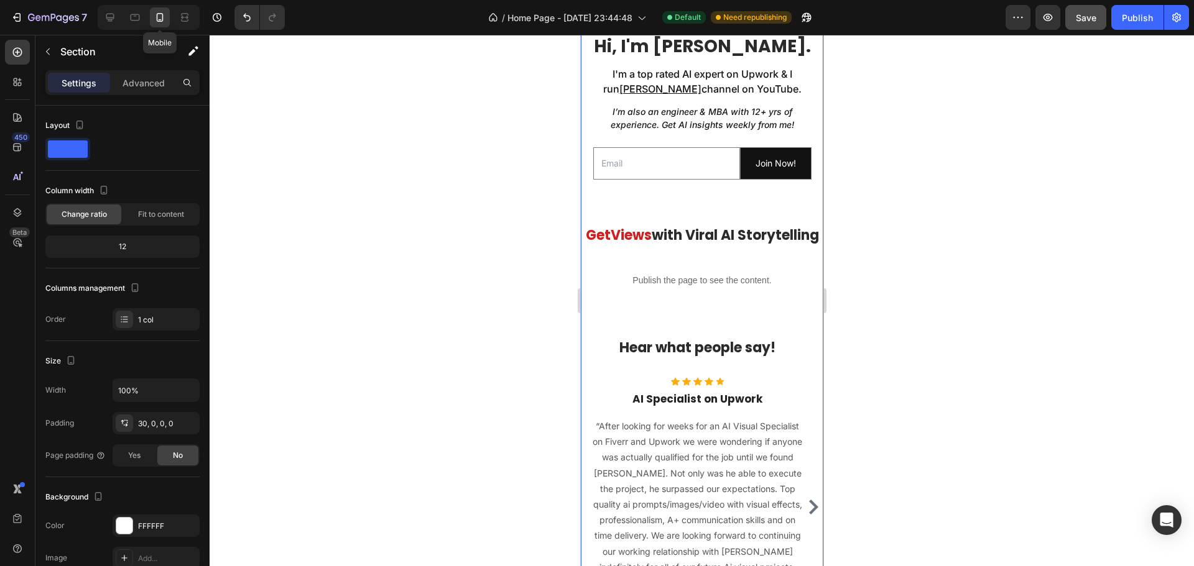
scroll to position [1043, 0]
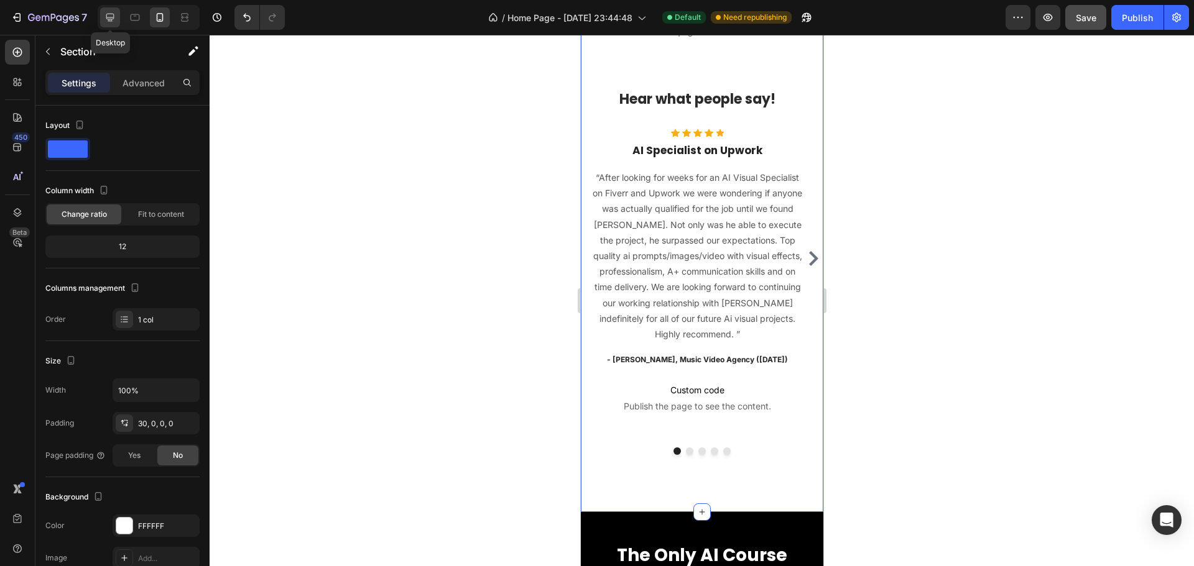
click at [109, 19] on icon at bounding box center [110, 18] width 8 height 8
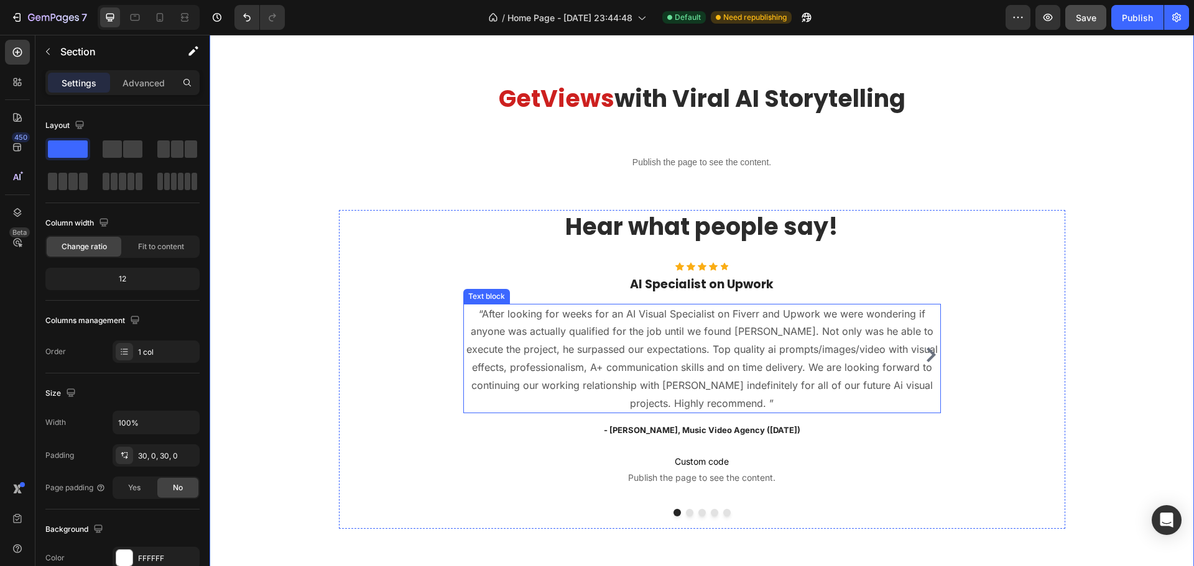
scroll to position [1477, 0]
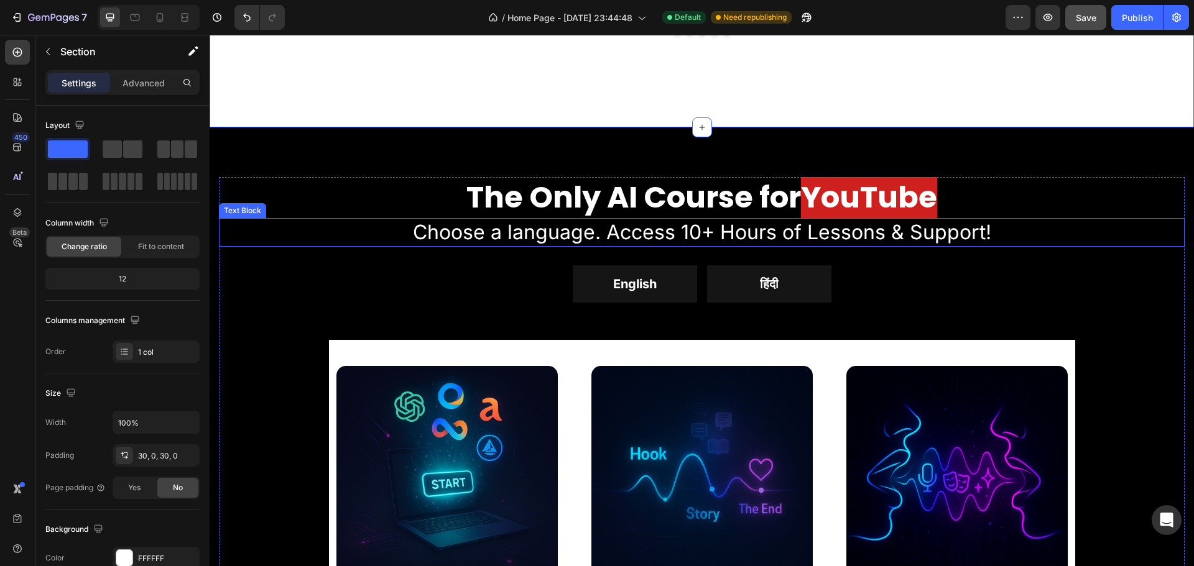
click at [548, 234] on p "Choose a language. Access 10+ Hours of Lessons & Support!" at bounding box center [701, 233] width 963 height 26
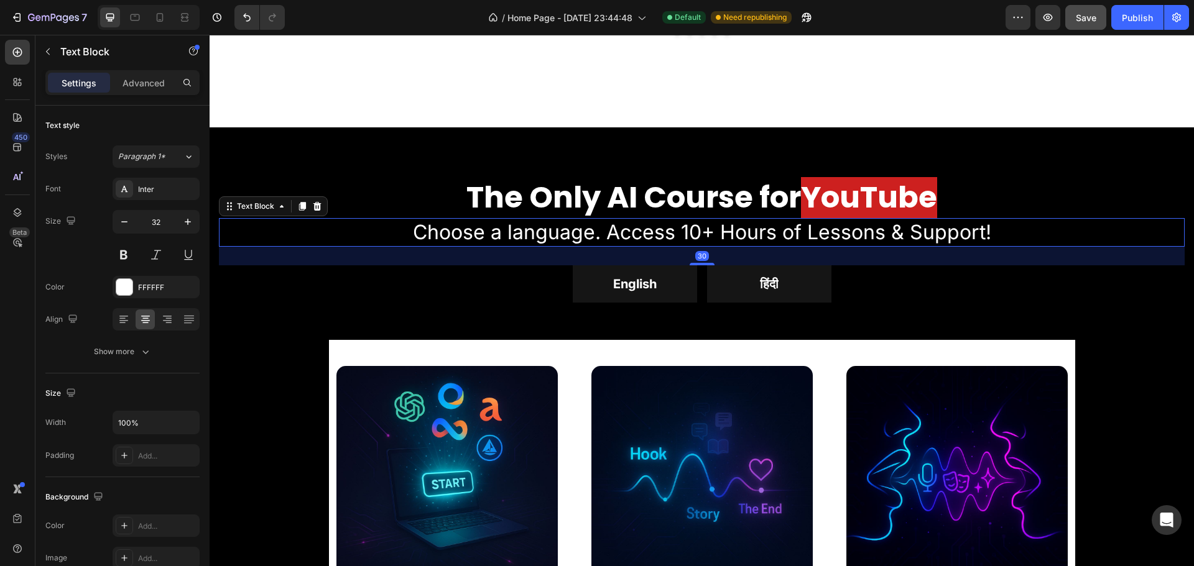
click at [562, 231] on p "Choose a language. Access 10+ Hours of Lessons & Support!" at bounding box center [701, 233] width 963 height 26
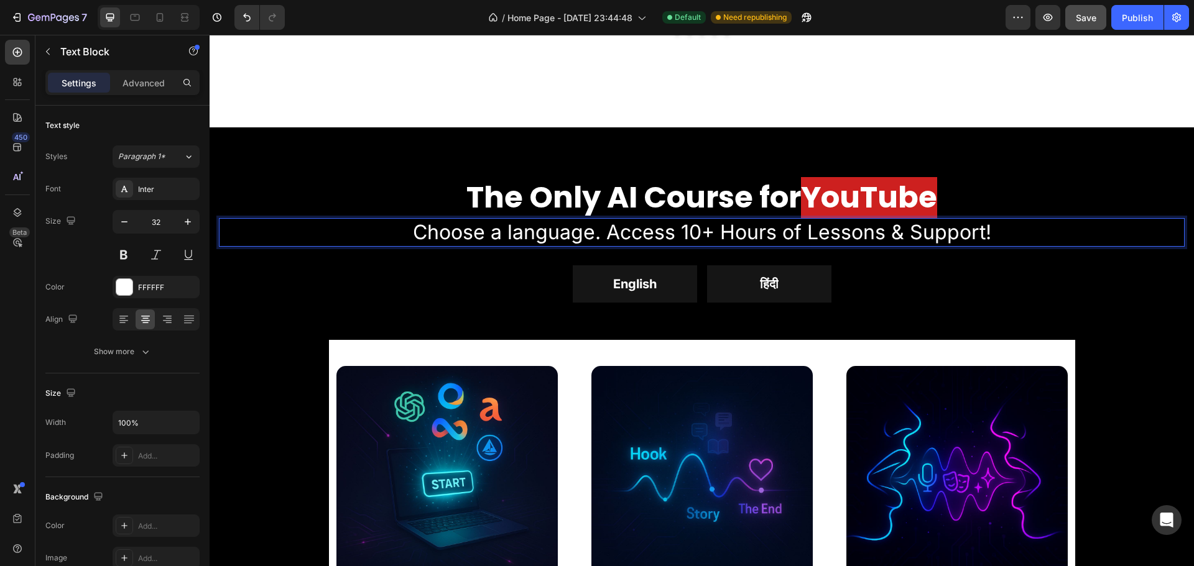
click at [471, 229] on p "Choose a language. Access 10+ Hours of Lessons & Support!" at bounding box center [701, 233] width 963 height 26
click at [601, 229] on p "Choose a language. Access 10+ Hours of Lessons & Support!" at bounding box center [701, 233] width 963 height 26
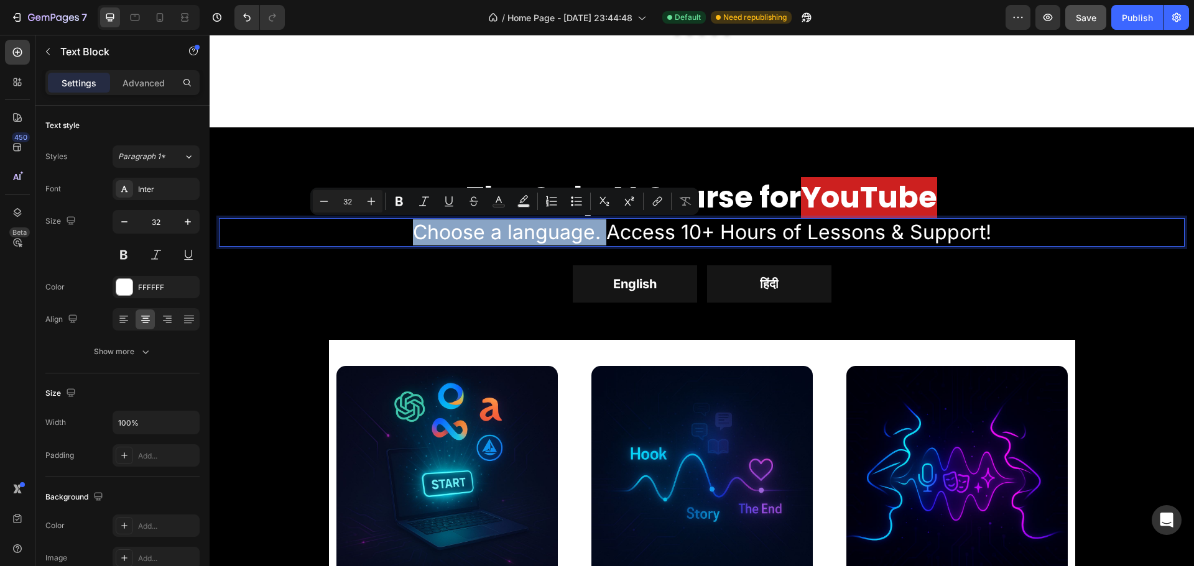
drag, startPoint x: 409, startPoint y: 229, endPoint x: 601, endPoint y: 238, distance: 192.3
click at [601, 238] on p "Choose a language. Access 10+ Hours of Lessons & Support!" at bounding box center [701, 233] width 963 height 26
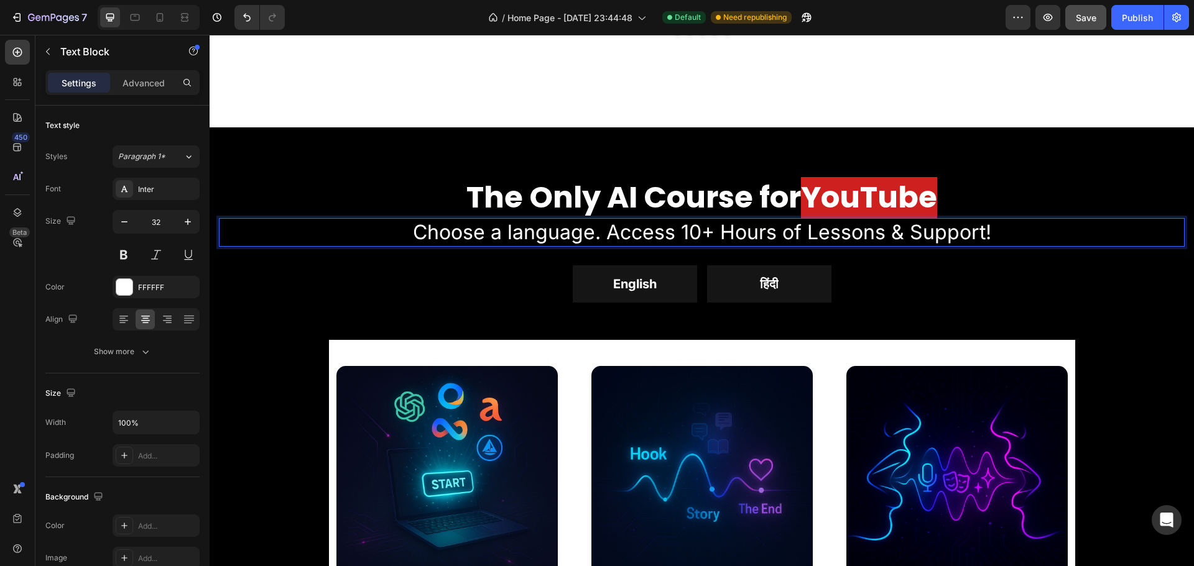
click at [614, 235] on p "Choose a language. Access 10+ Hours of Lessons & Support!" at bounding box center [701, 233] width 963 height 26
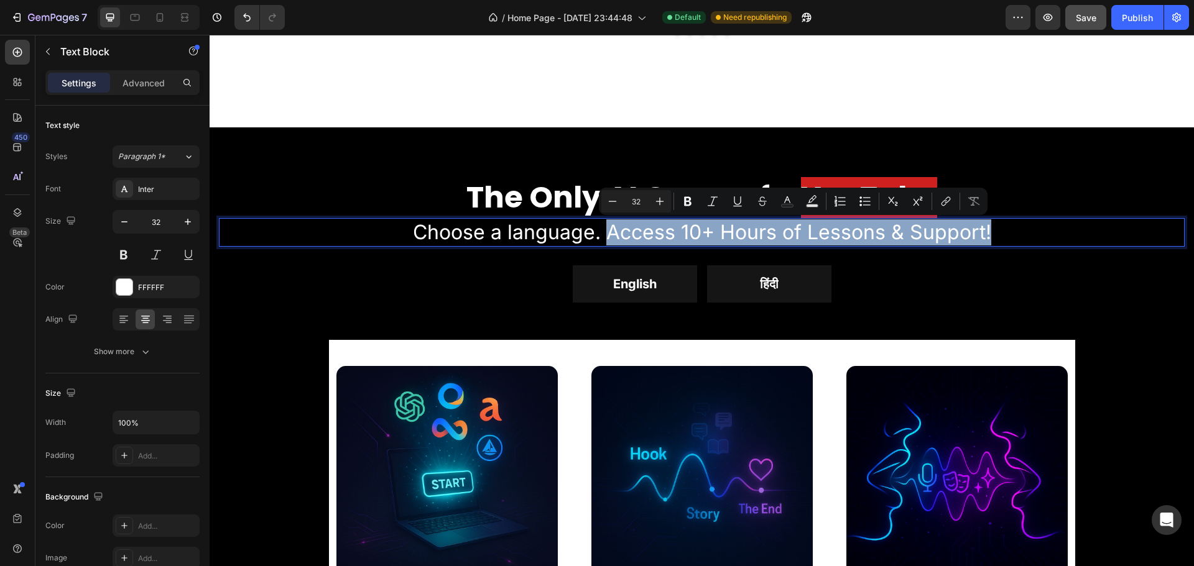
drag, startPoint x: 603, startPoint y: 228, endPoint x: 984, endPoint y: 230, distance: 381.2
click at [984, 230] on p "Choose a language. Access 10+ Hours of Lessons & Support!" at bounding box center [701, 233] width 963 height 26
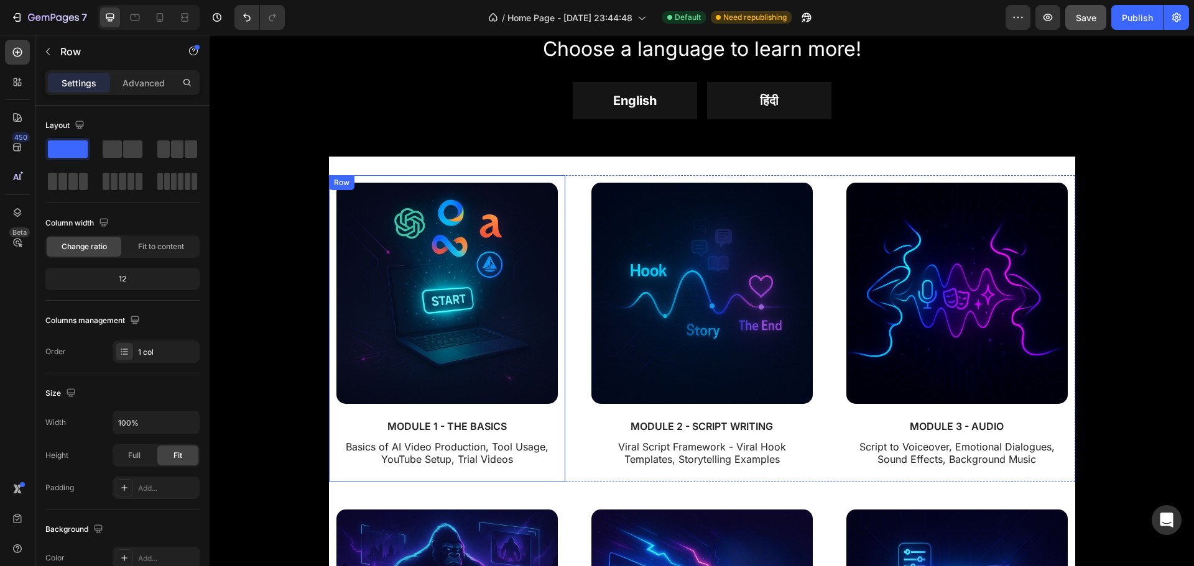
scroll to position [1482, 0]
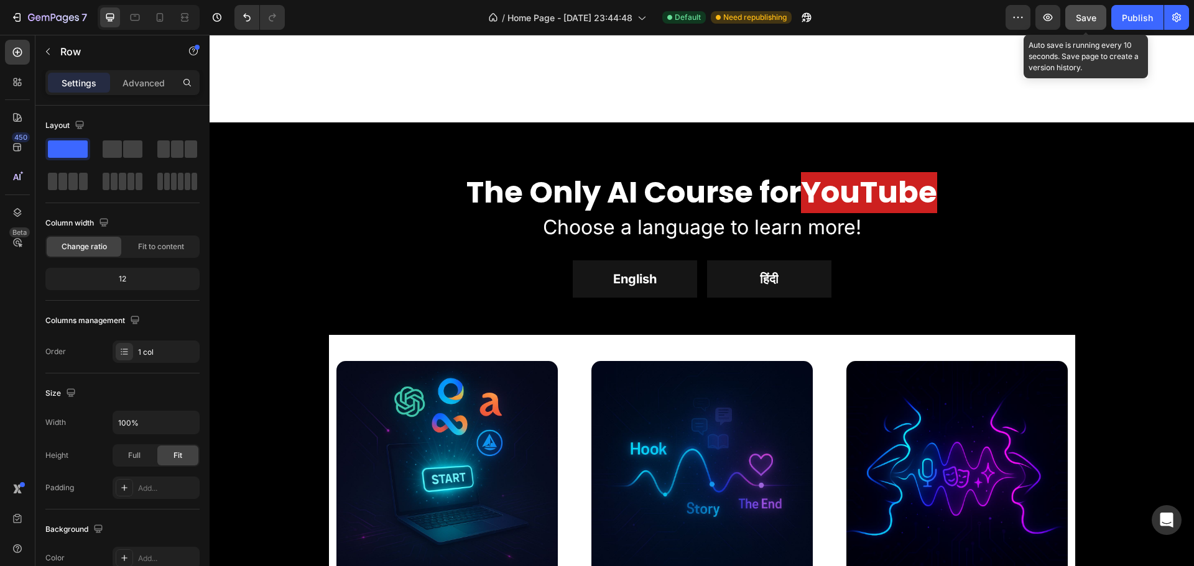
click at [1093, 16] on span "Save" at bounding box center [1086, 17] width 21 height 11
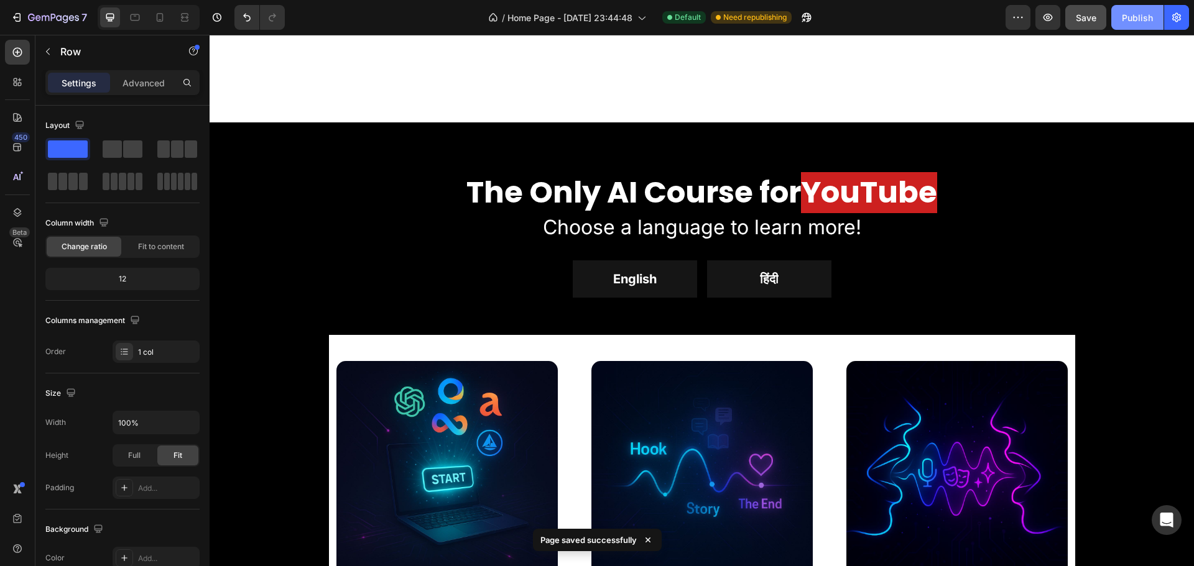
click at [1132, 21] on div "Publish" at bounding box center [1137, 17] width 31 height 13
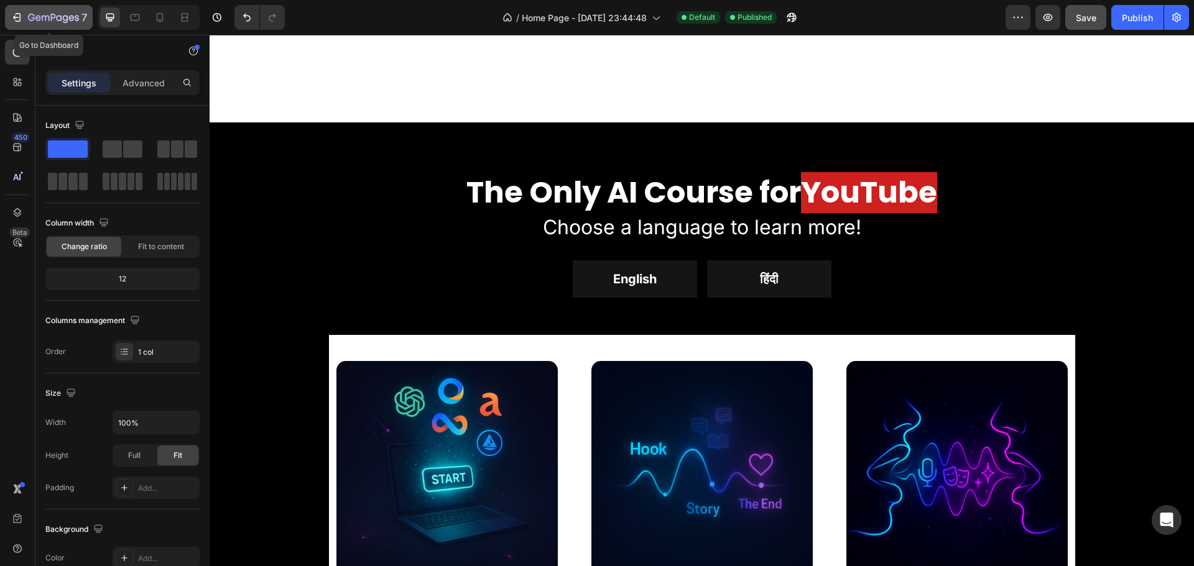
click at [25, 21] on div "7" at bounding box center [49, 17] width 76 height 15
